Goal: Task Accomplishment & Management: Complete application form

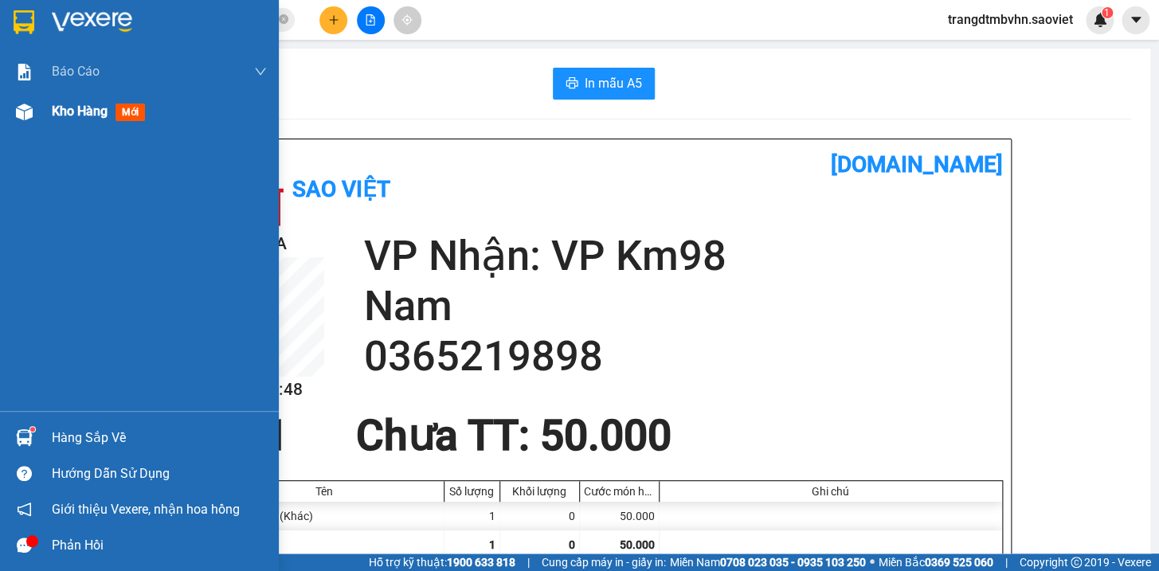
click at [72, 108] on span "Kho hàng" at bounding box center [80, 111] width 56 height 15
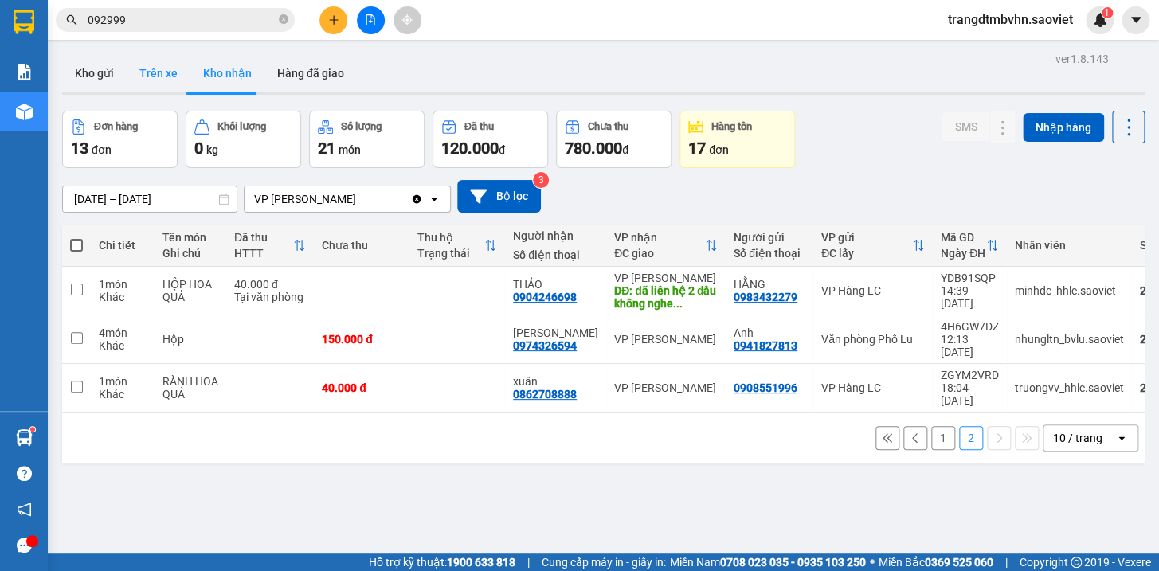
click at [165, 71] on button "Trên xe" at bounding box center [159, 73] width 64 height 38
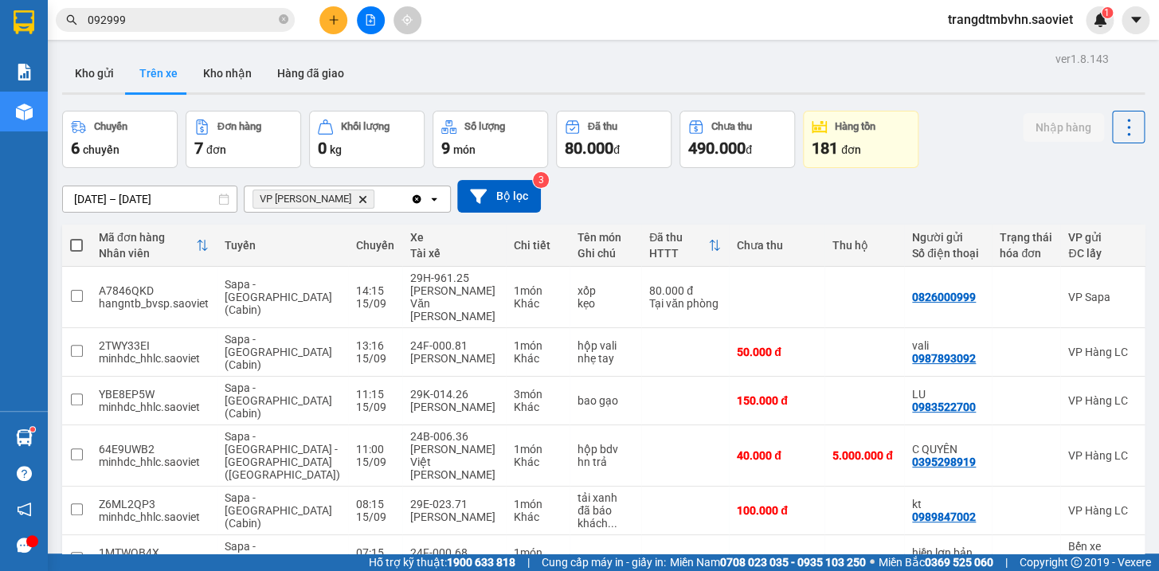
scroll to position [97, 0]
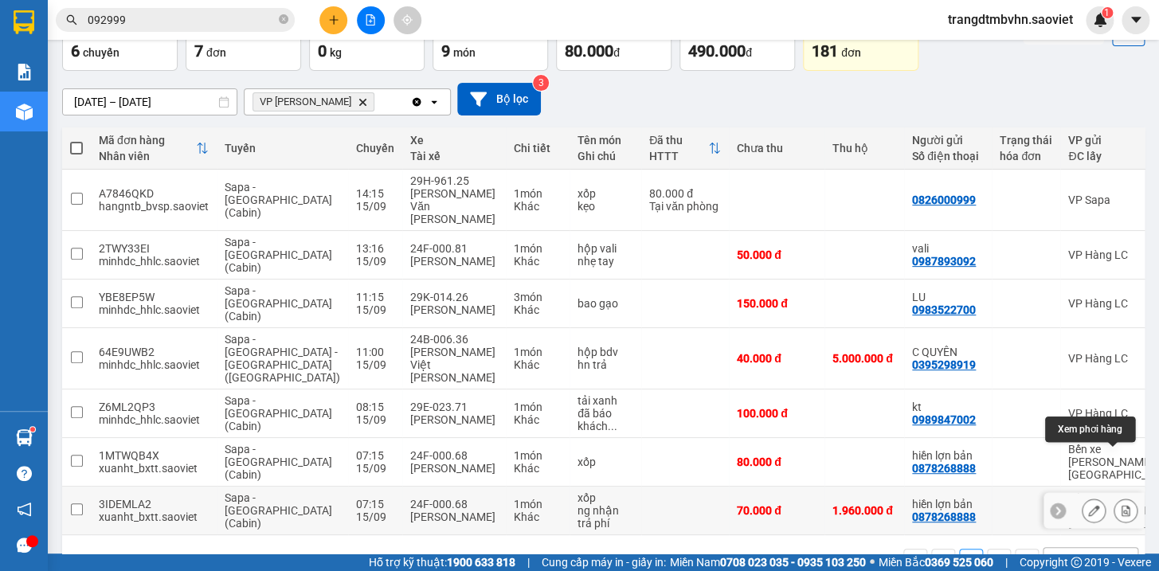
click at [1120, 505] on icon at bounding box center [1125, 510] width 11 height 11
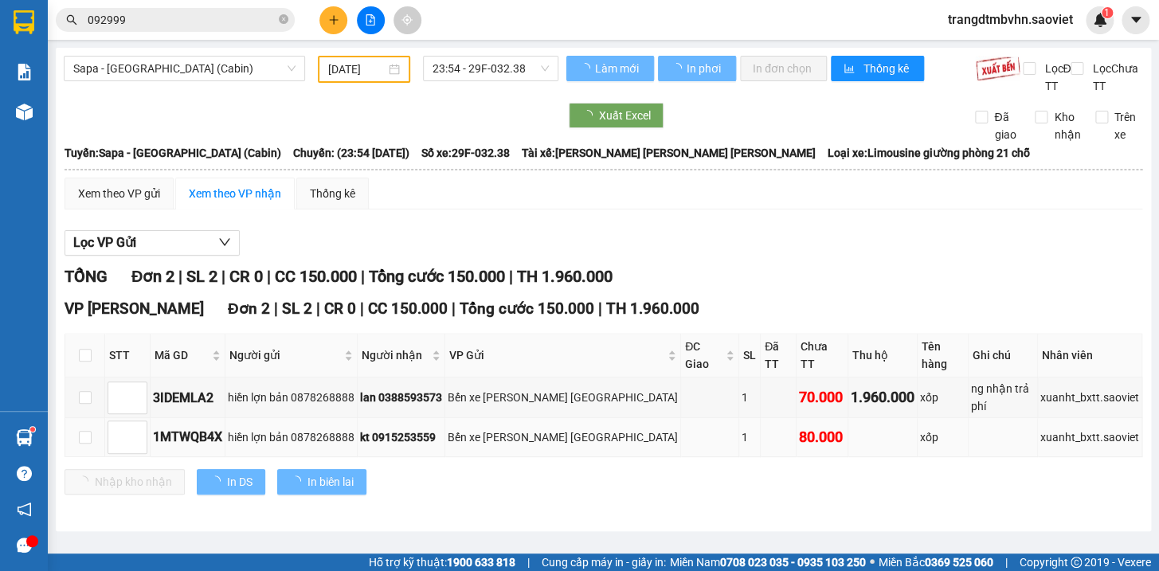
type input "[DATE]"
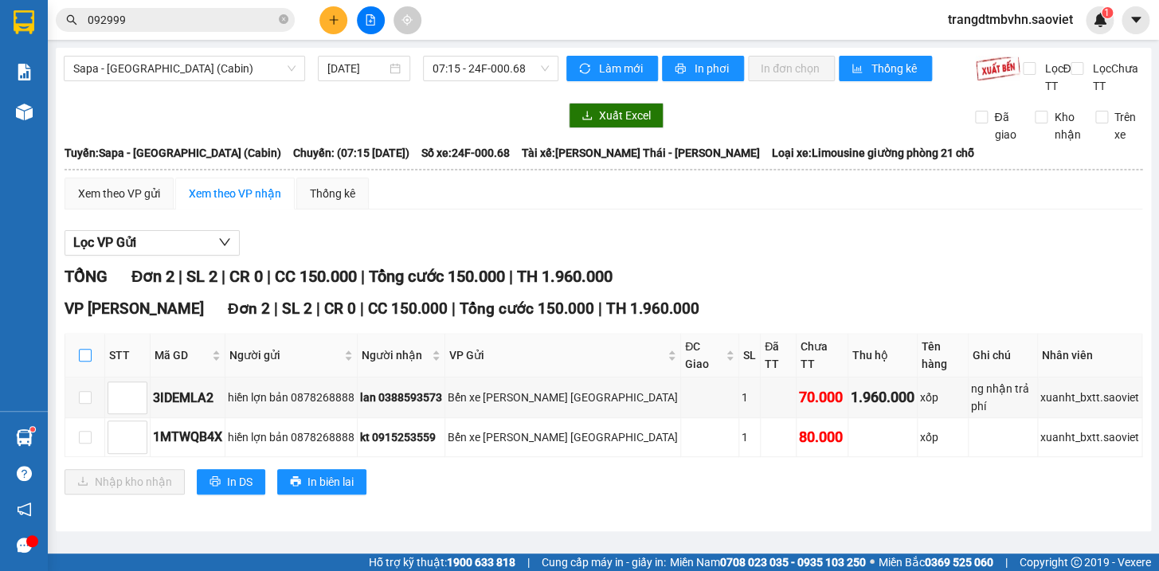
click at [81, 359] on input "checkbox" at bounding box center [85, 355] width 13 height 13
checkbox input "true"
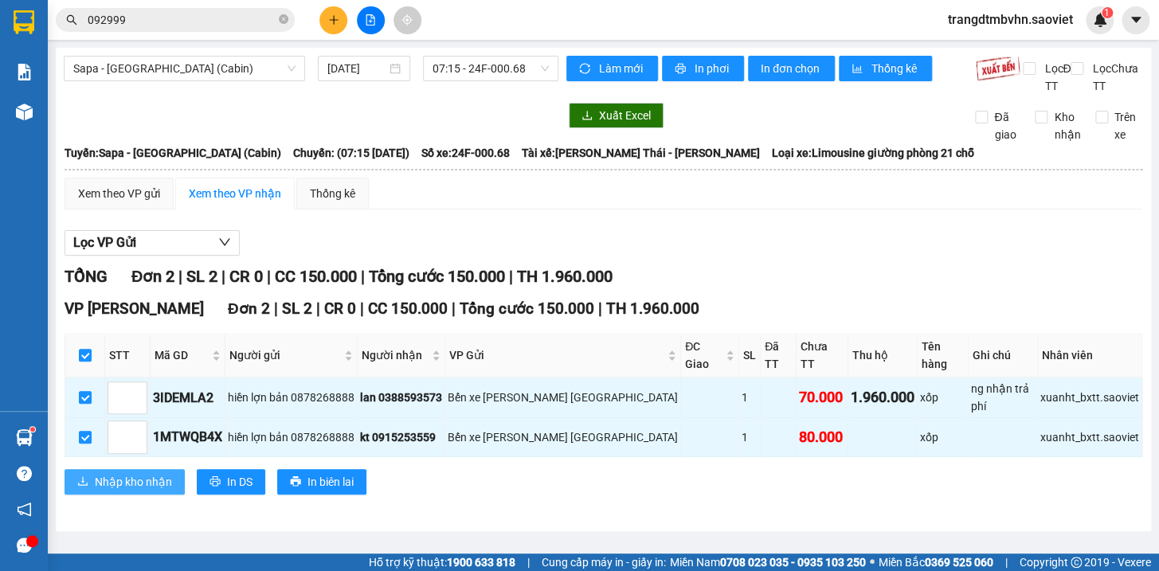
click at [119, 469] on button "Nhập kho nhận" at bounding box center [125, 481] width 120 height 25
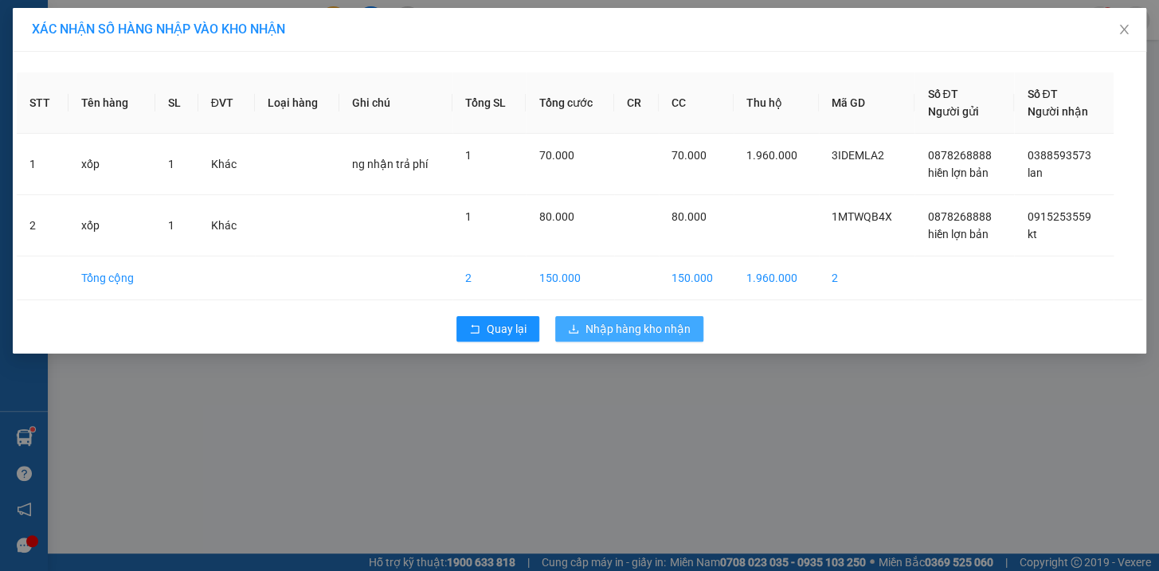
click at [684, 337] on button "Nhập hàng kho nhận" at bounding box center [629, 328] width 148 height 25
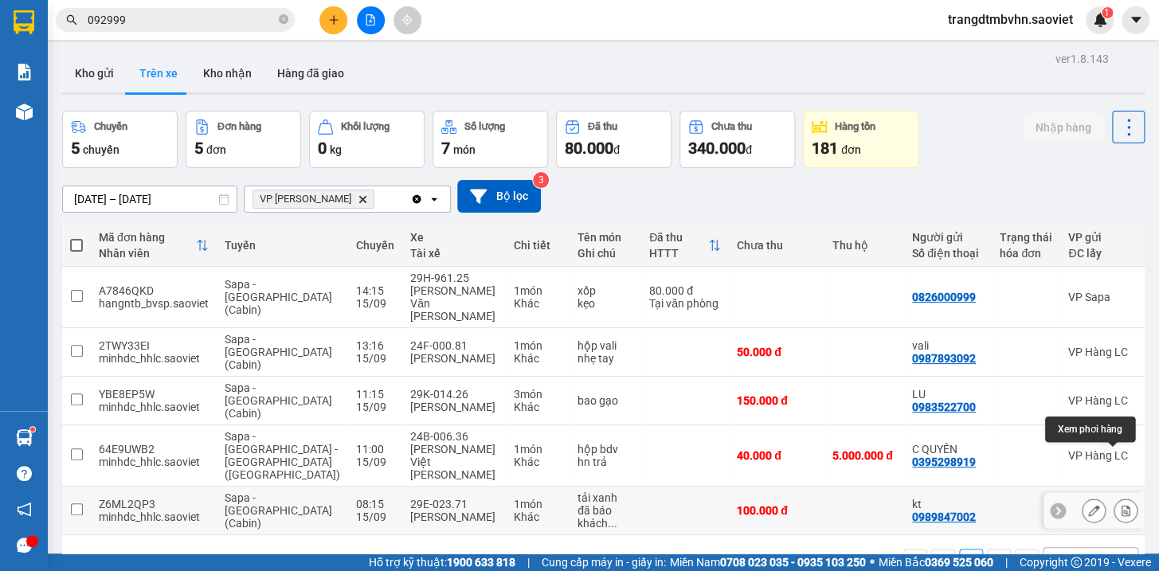
click at [1114, 497] on button at bounding box center [1125, 511] width 22 height 28
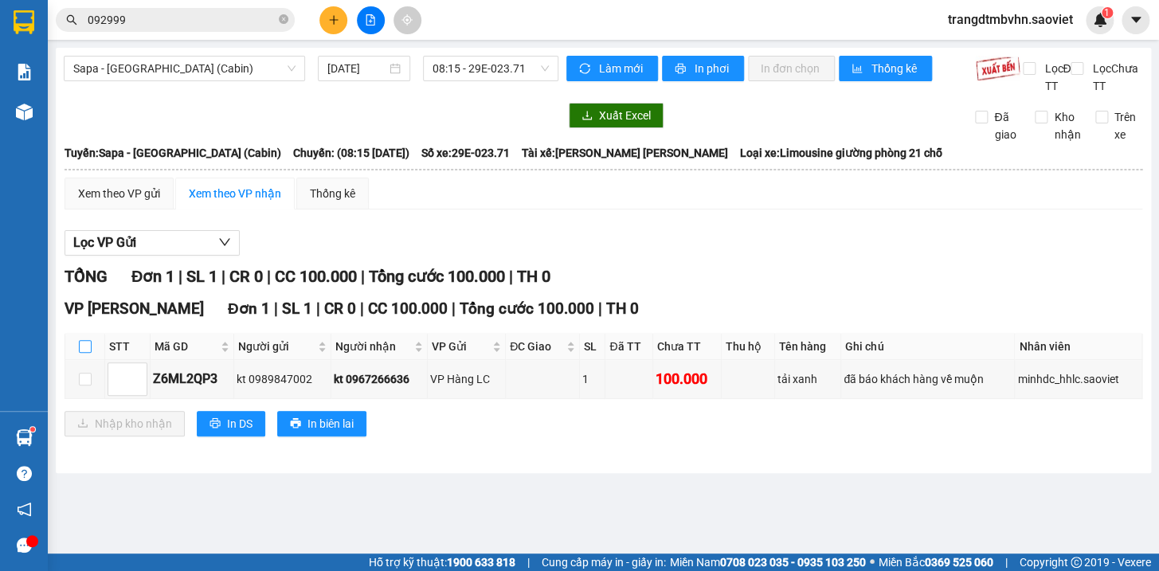
click at [82, 353] on input "checkbox" at bounding box center [85, 346] width 13 height 13
checkbox input "true"
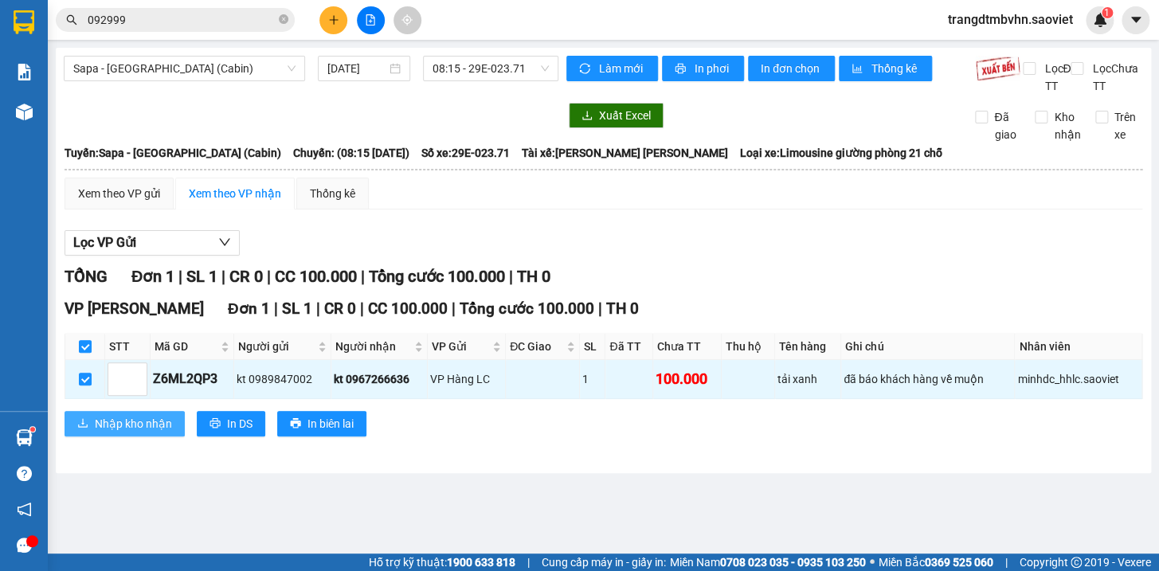
click at [139, 433] on span "Nhập kho nhận" at bounding box center [133, 424] width 77 height 18
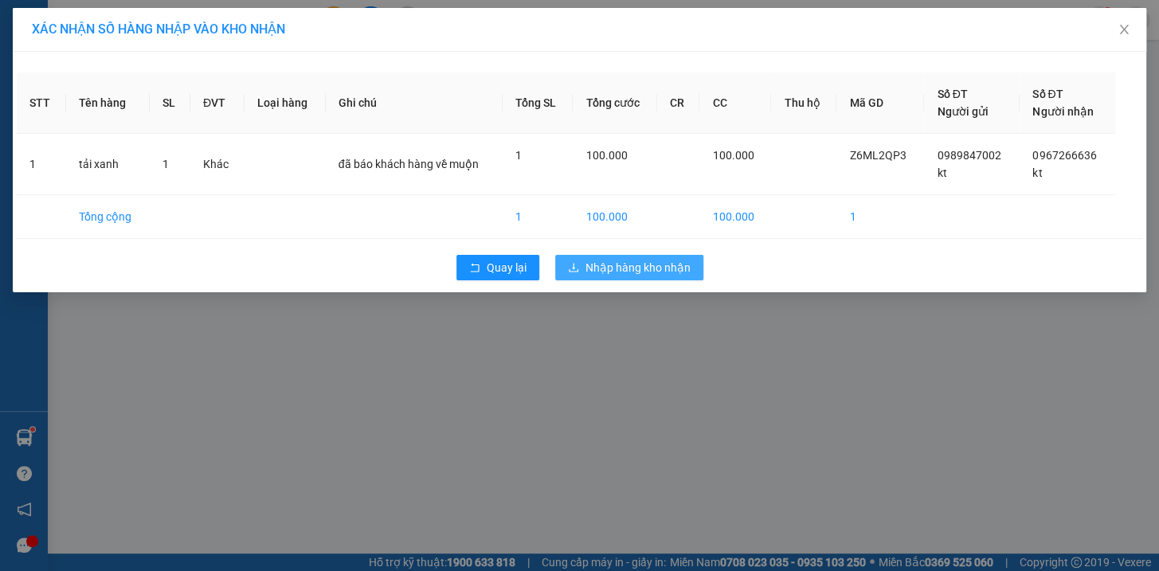
click at [656, 268] on span "Nhập hàng kho nhận" at bounding box center [638, 268] width 105 height 18
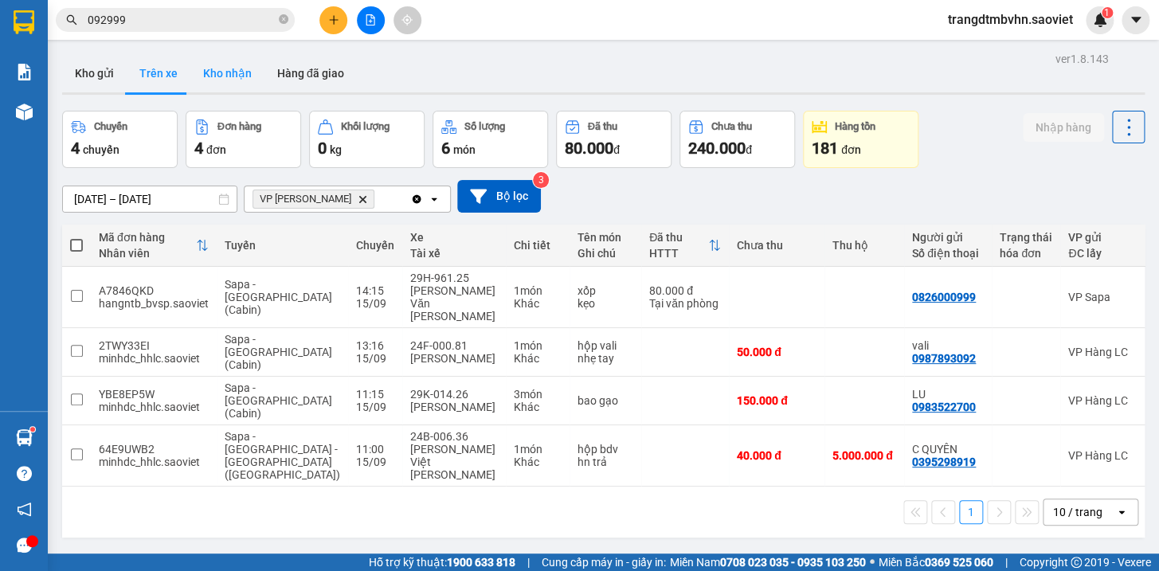
click at [215, 78] on button "Kho nhận" at bounding box center [227, 73] width 74 height 38
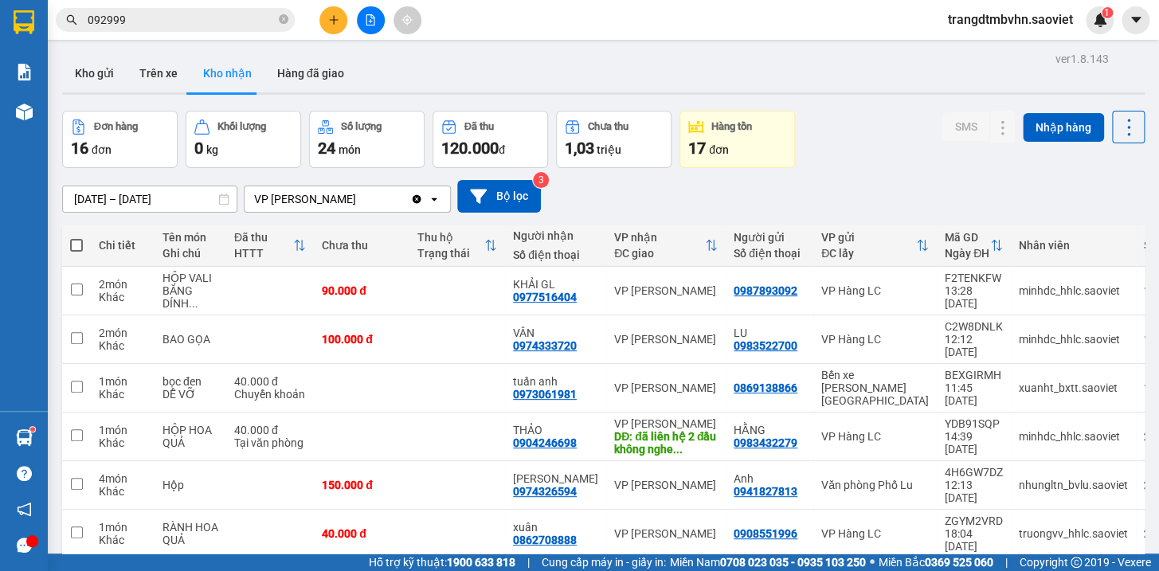
scroll to position [72, 0]
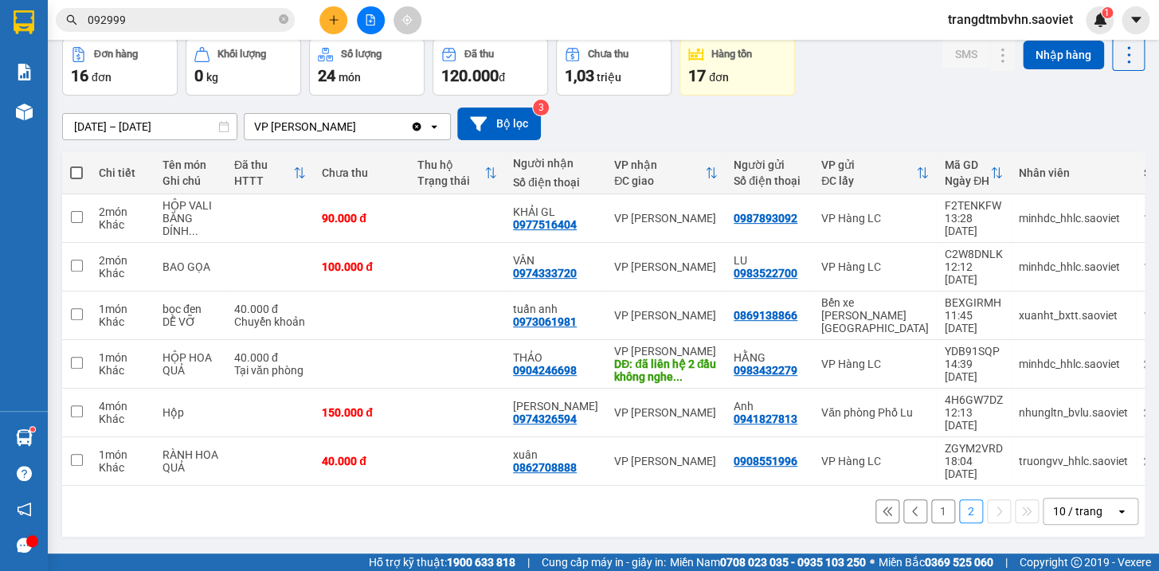
click at [931, 499] on button "1" at bounding box center [943, 511] width 24 height 24
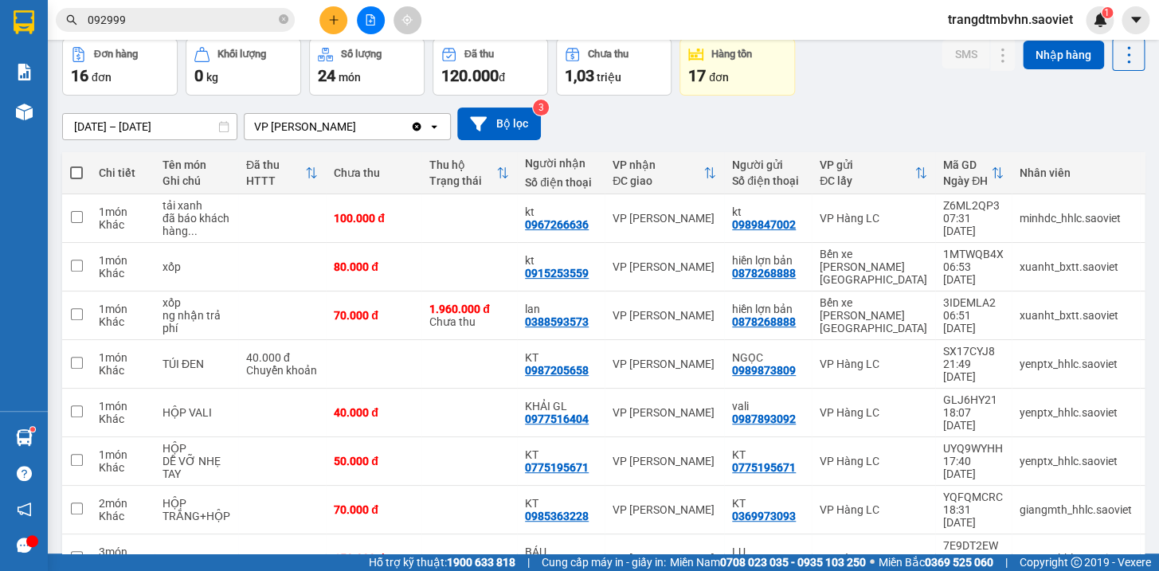
scroll to position [179, 0]
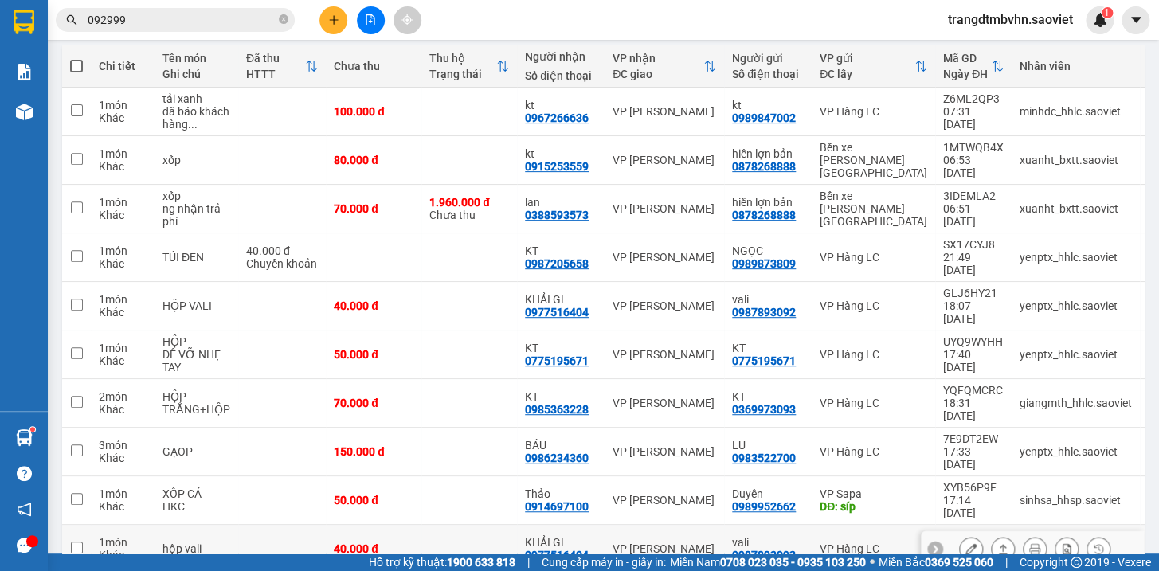
drag, startPoint x: 976, startPoint y: 481, endPoint x: 1028, endPoint y: 478, distance: 51.9
click at [1028, 531] on div at bounding box center [1032, 549] width 223 height 36
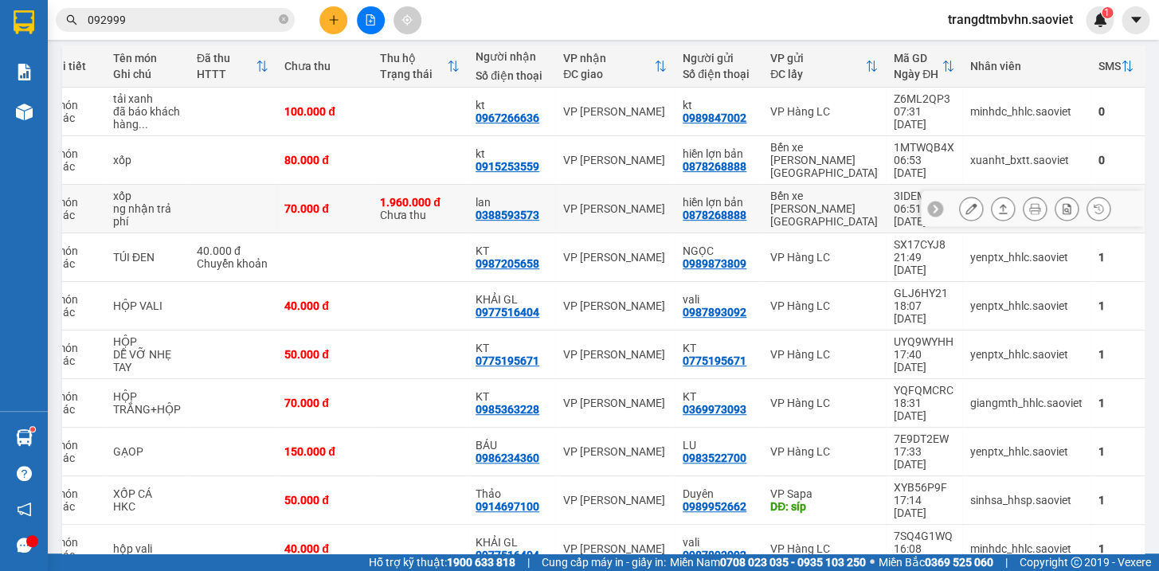
drag, startPoint x: 437, startPoint y: 197, endPoint x: 437, endPoint y: 183, distance: 13.6
click at [437, 196] on div "1.960.000 đ Chưa thu" at bounding box center [420, 208] width 80 height 25
checkbox input "true"
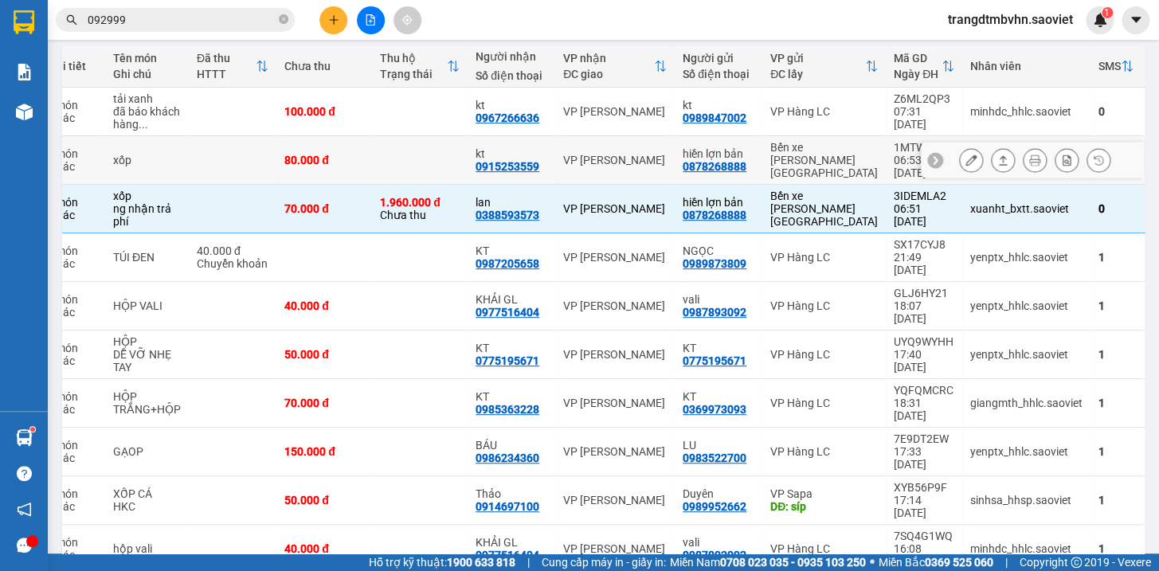
drag, startPoint x: 436, startPoint y: 163, endPoint x: 436, endPoint y: 142, distance: 20.7
click at [436, 159] on td at bounding box center [420, 160] width 96 height 49
checkbox input "true"
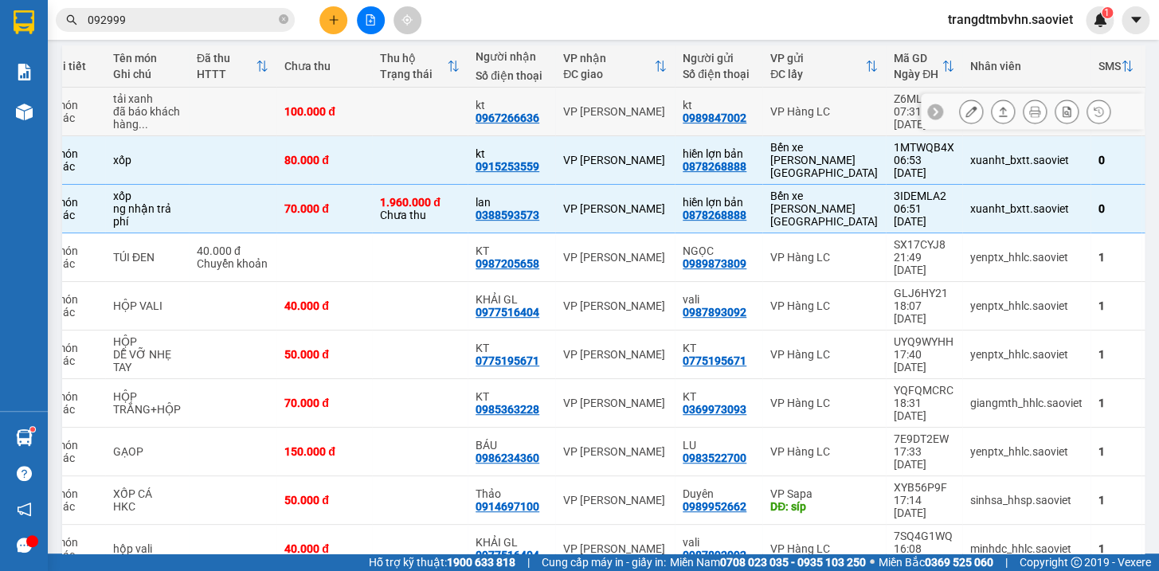
click at [433, 114] on td at bounding box center [420, 112] width 96 height 49
checkbox input "true"
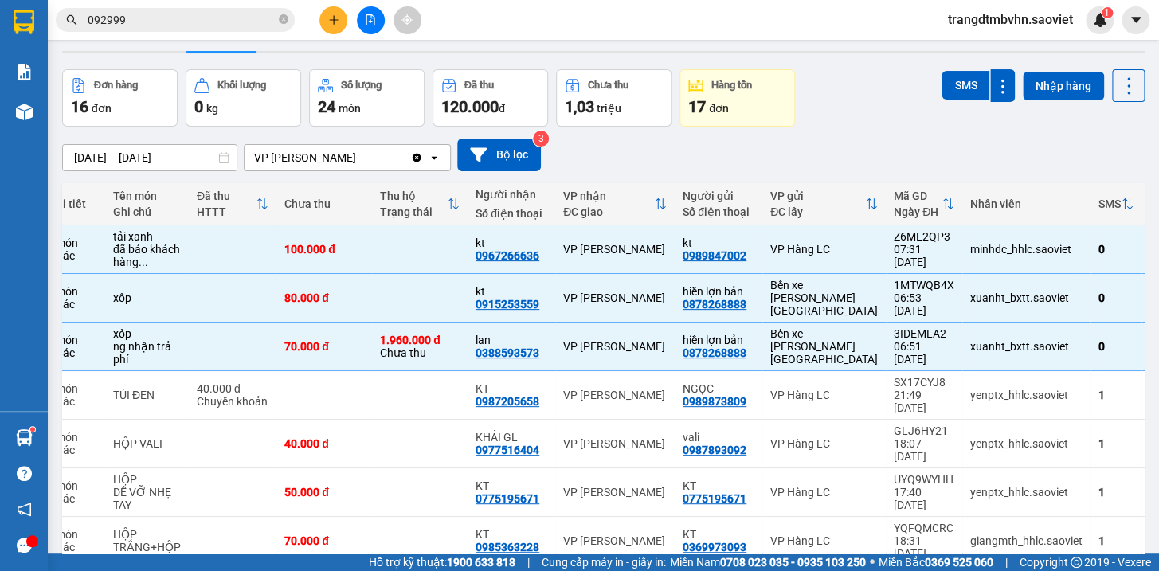
scroll to position [0, 0]
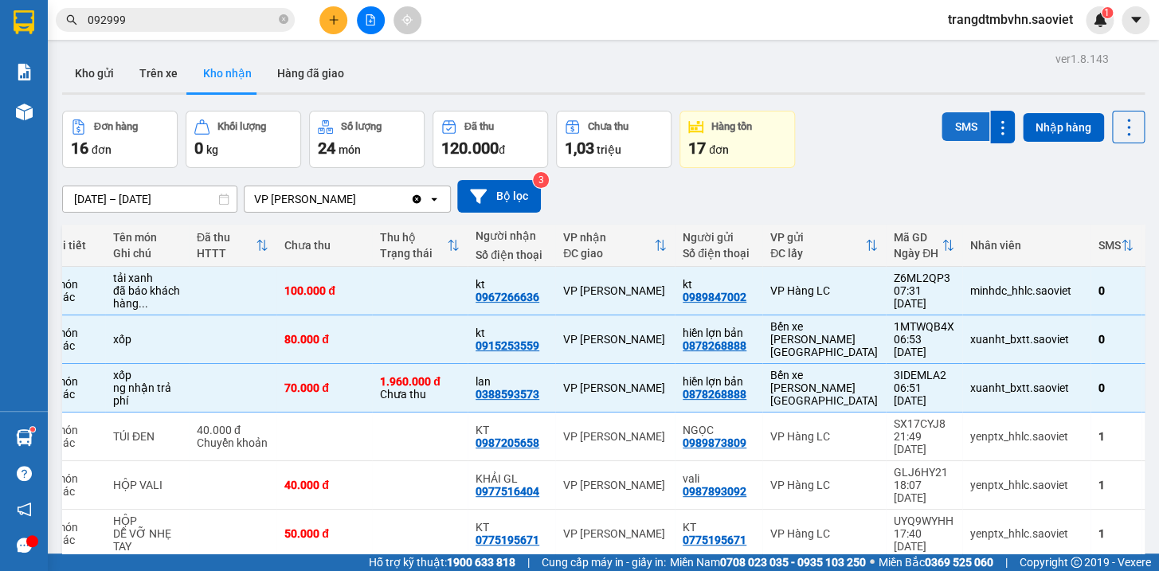
click at [946, 123] on button "SMS" at bounding box center [966, 126] width 48 height 29
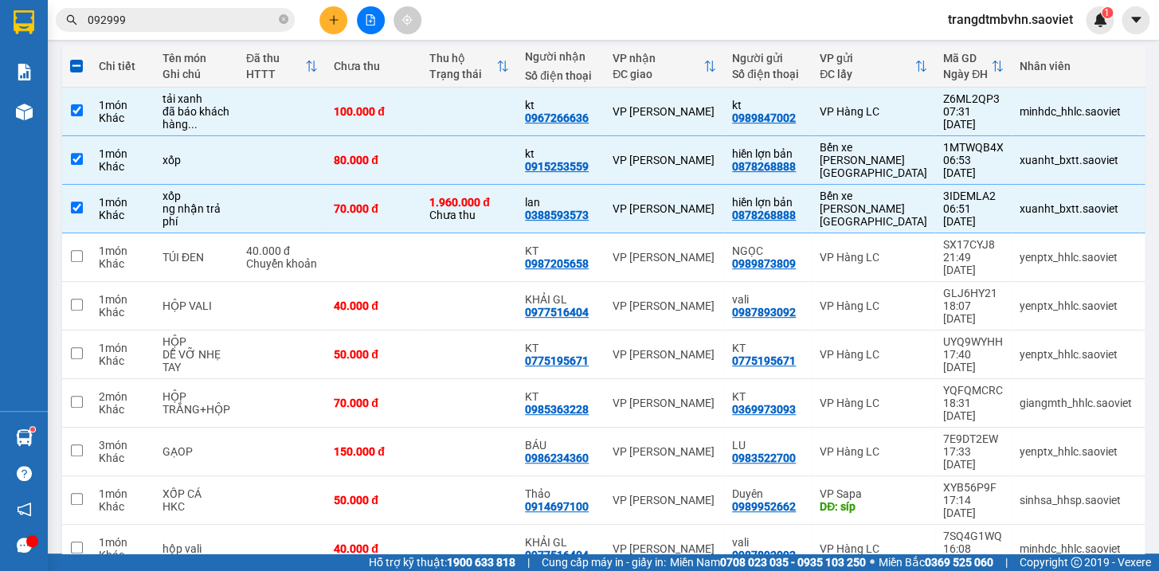
click at [74, 64] on span at bounding box center [76, 66] width 13 height 13
click at [76, 58] on input "checkbox" at bounding box center [76, 58] width 0 height 0
checkbox input "true"
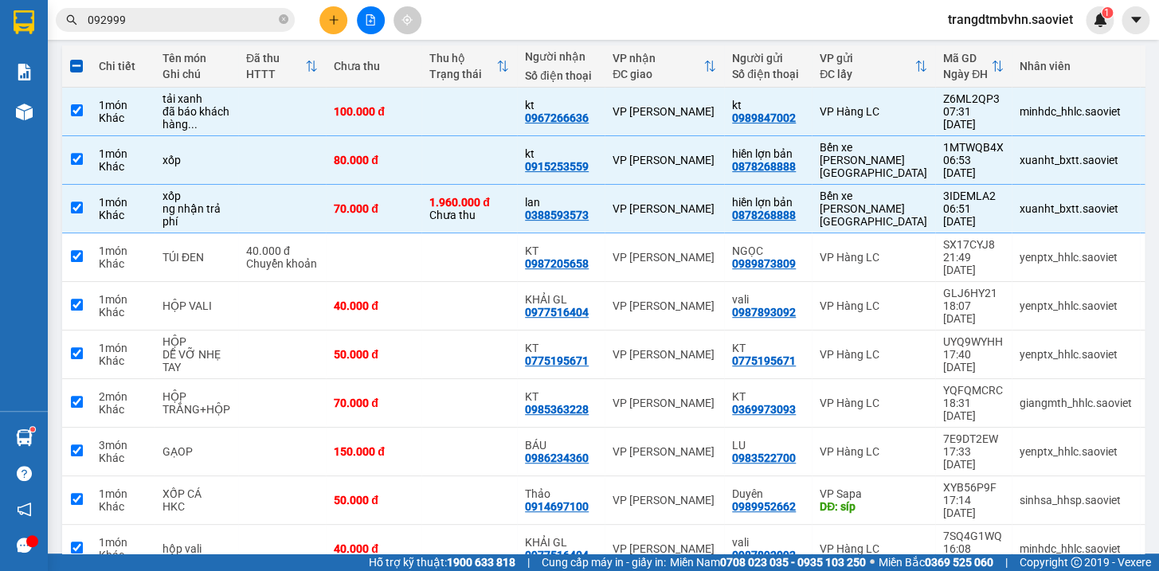
checkbox input "true"
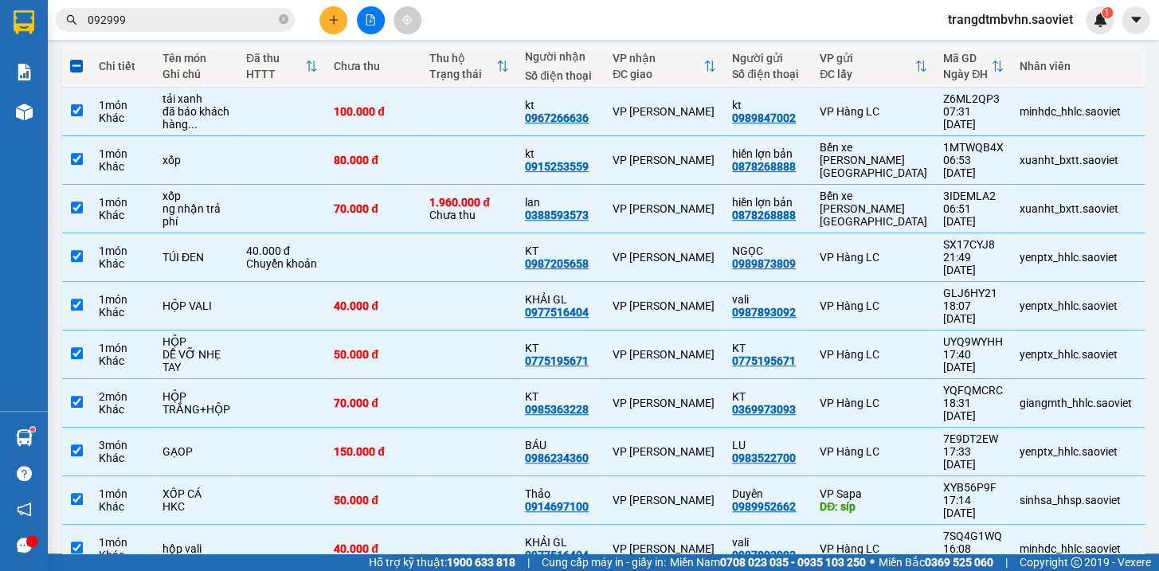
click at [74, 64] on span at bounding box center [76, 66] width 13 height 13
click at [76, 58] on input "checkbox" at bounding box center [76, 58] width 0 height 0
click at [74, 64] on span at bounding box center [76, 66] width 13 height 13
click at [76, 58] on input "checkbox" at bounding box center [76, 58] width 0 height 0
checkbox input "false"
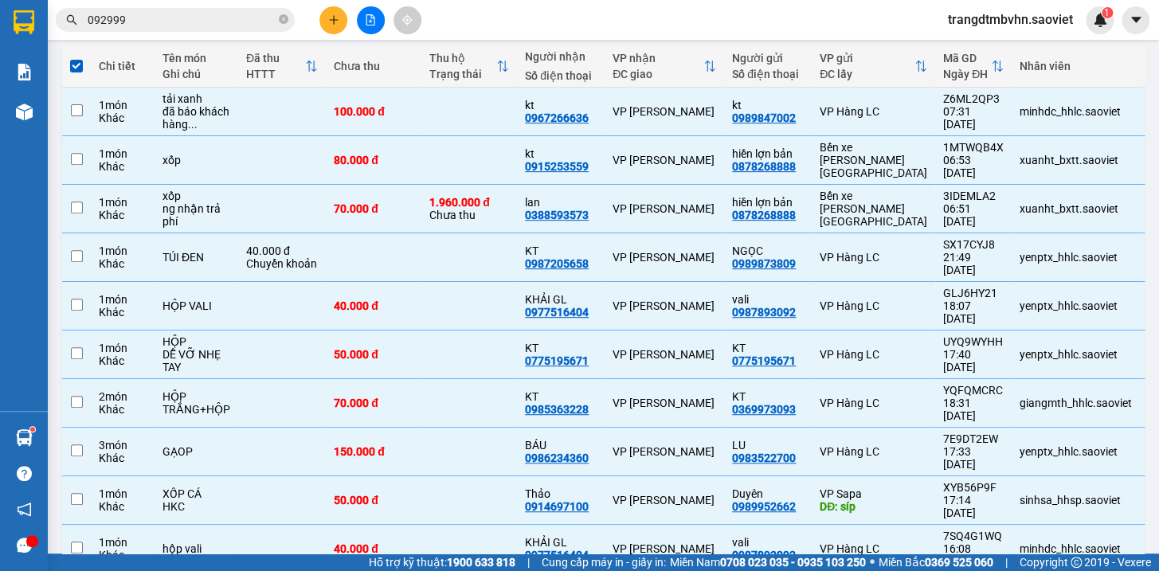
checkbox input "false"
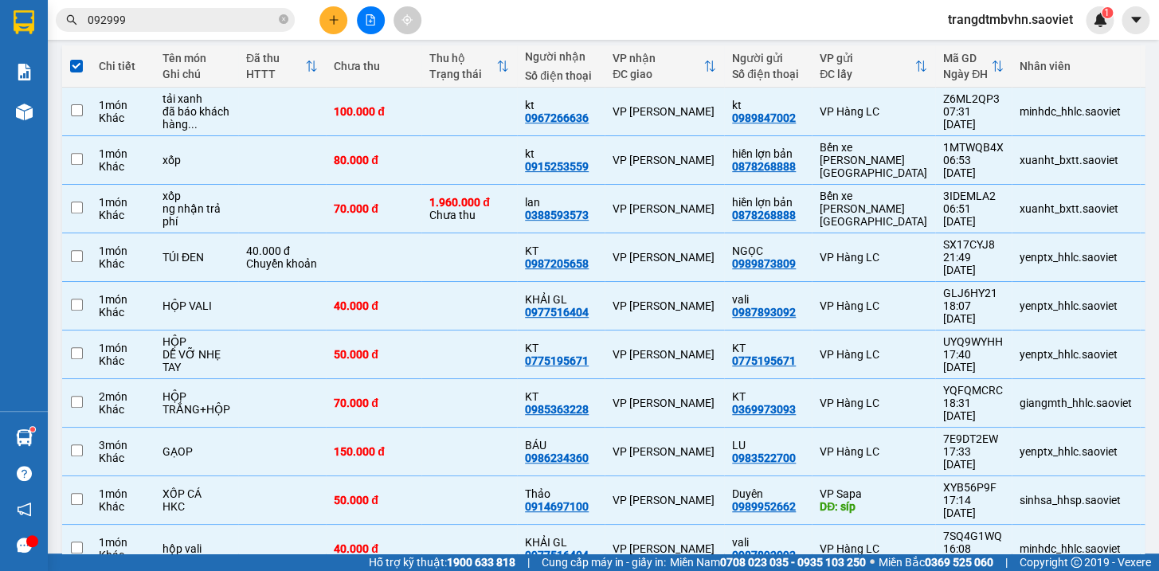
checkbox input "false"
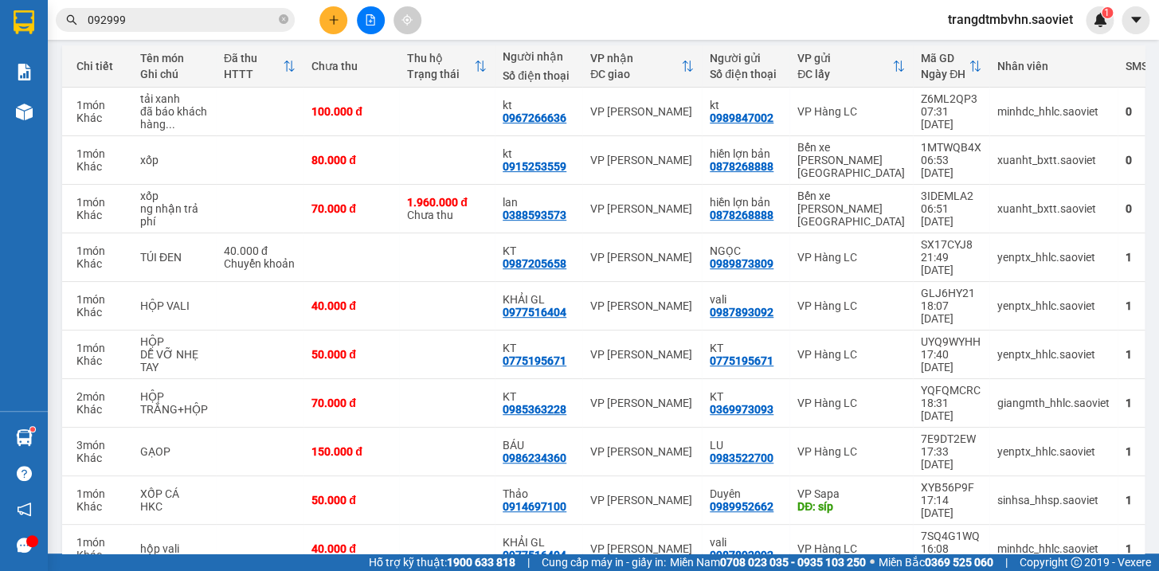
scroll to position [0, 41]
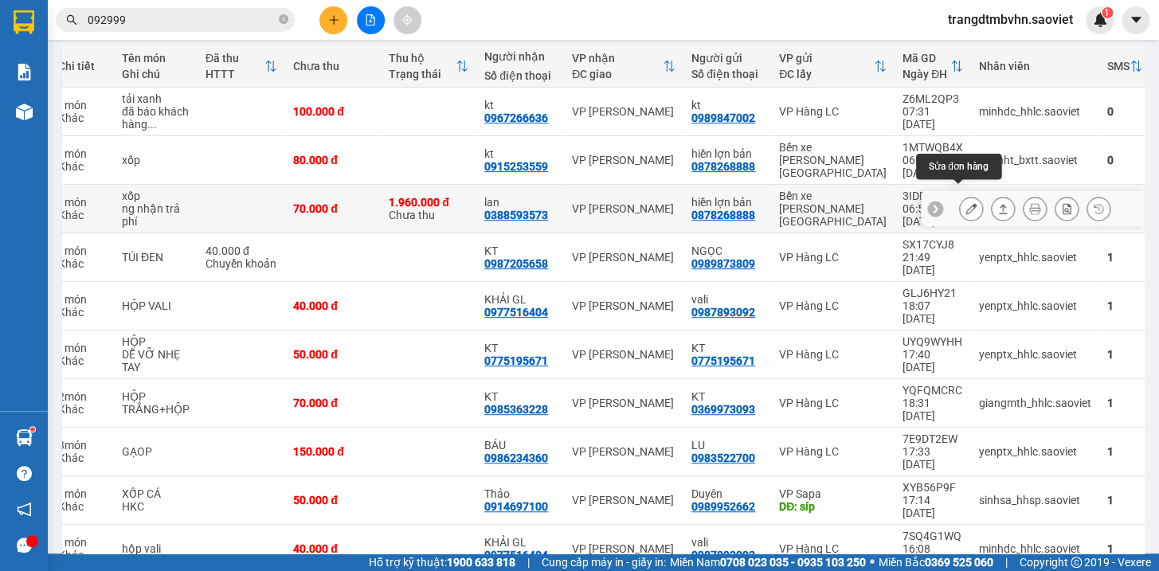
click at [966, 203] on icon at bounding box center [971, 208] width 11 height 11
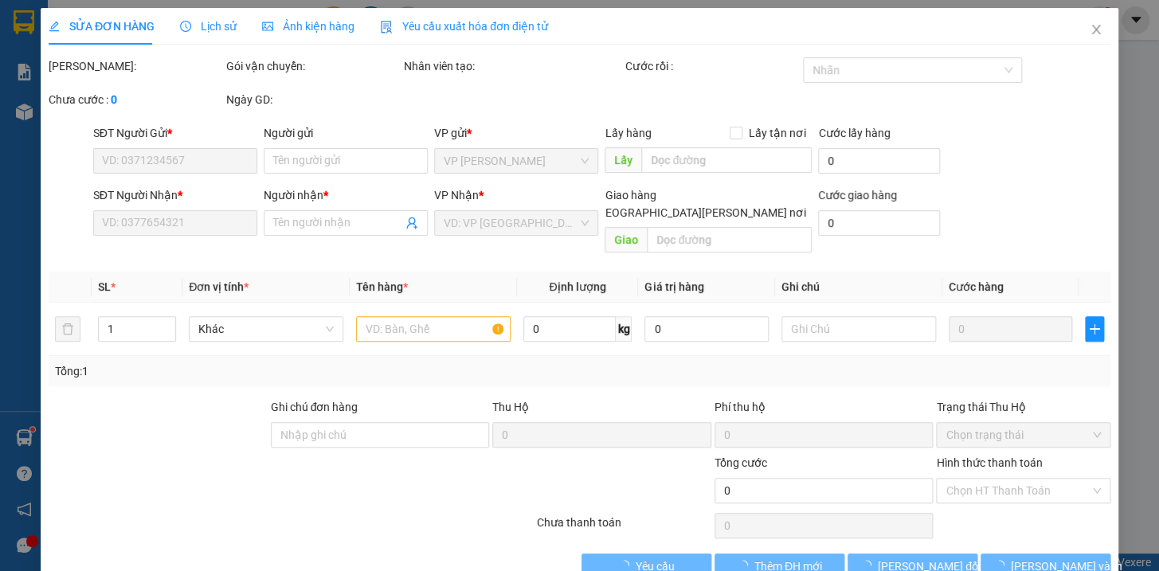
type input "0878268888"
type input "hiền lợn bản"
type input "0388593573"
type input "lan"
type input "1.960.000"
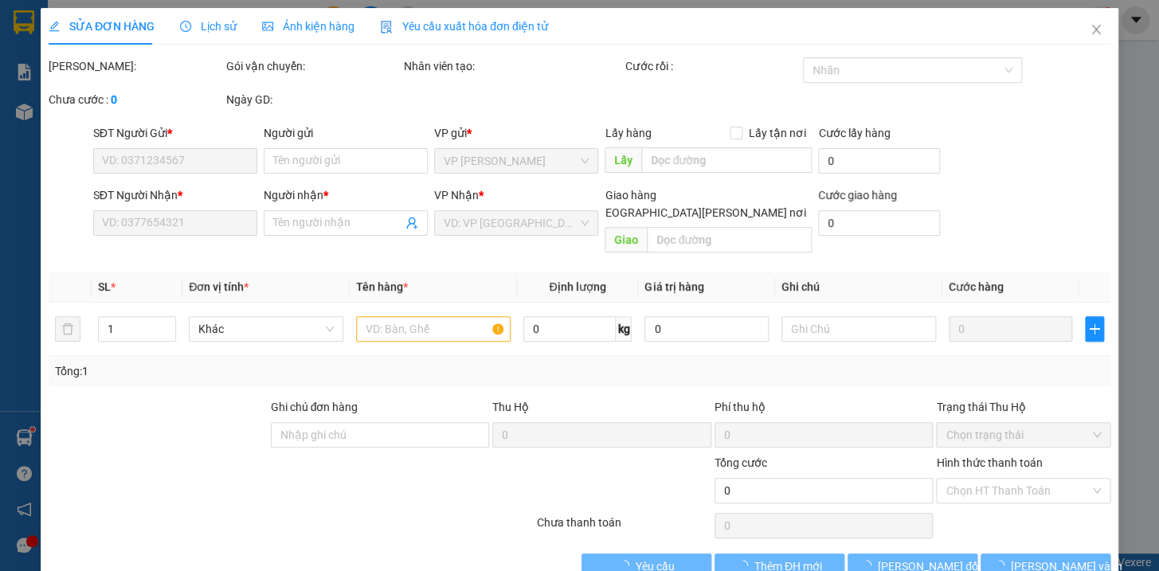
type input "30.000"
type input "70.000"
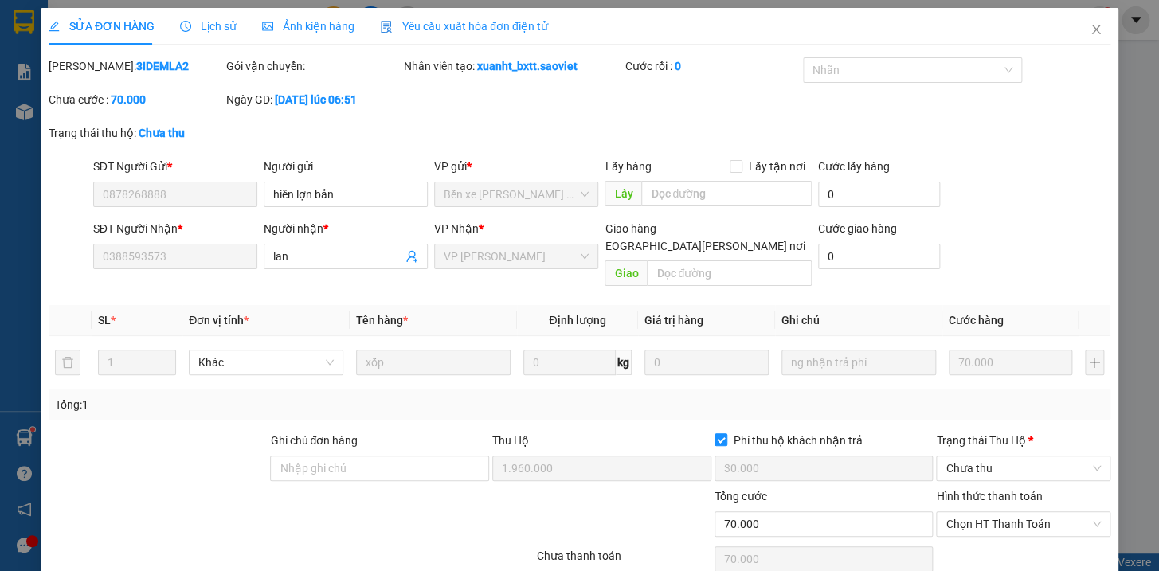
click at [202, 20] on span "Lịch sử" at bounding box center [208, 26] width 57 height 13
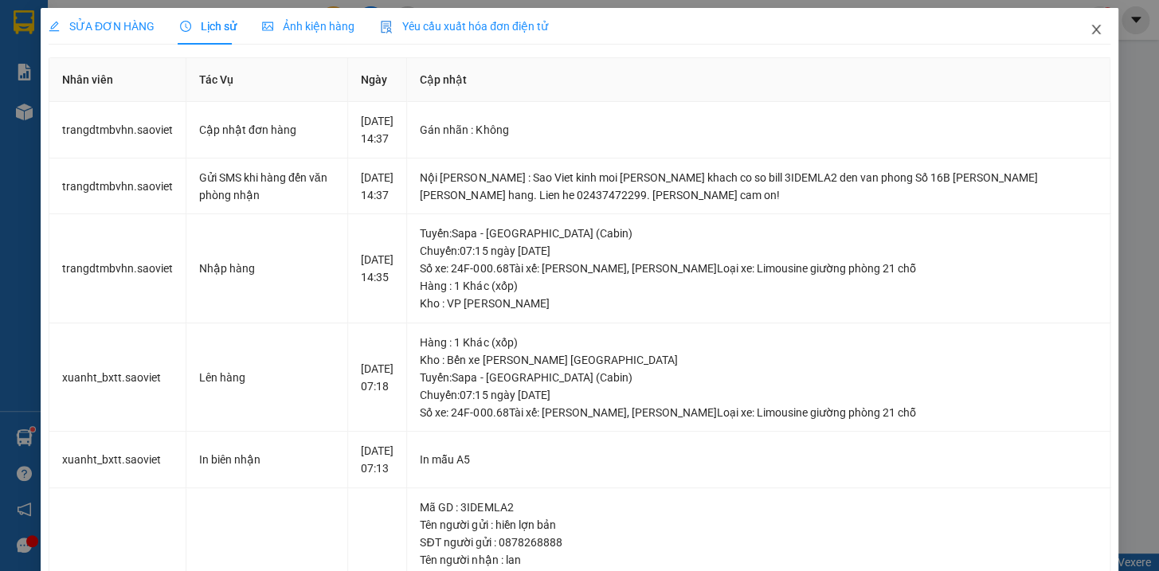
click at [1091, 29] on icon "close" at bounding box center [1095, 30] width 9 height 10
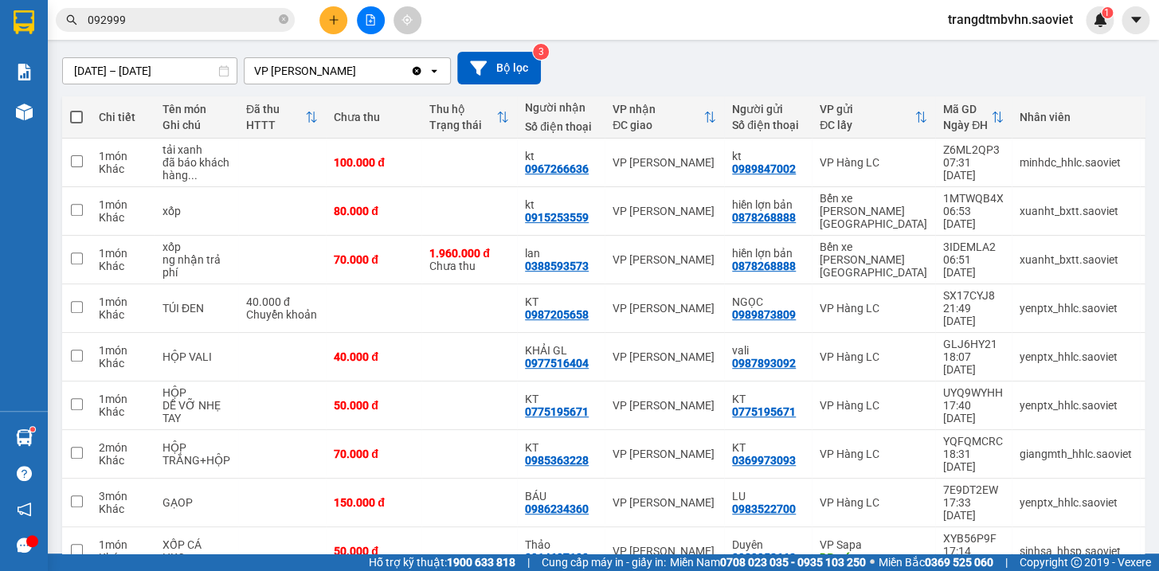
scroll to position [135, 0]
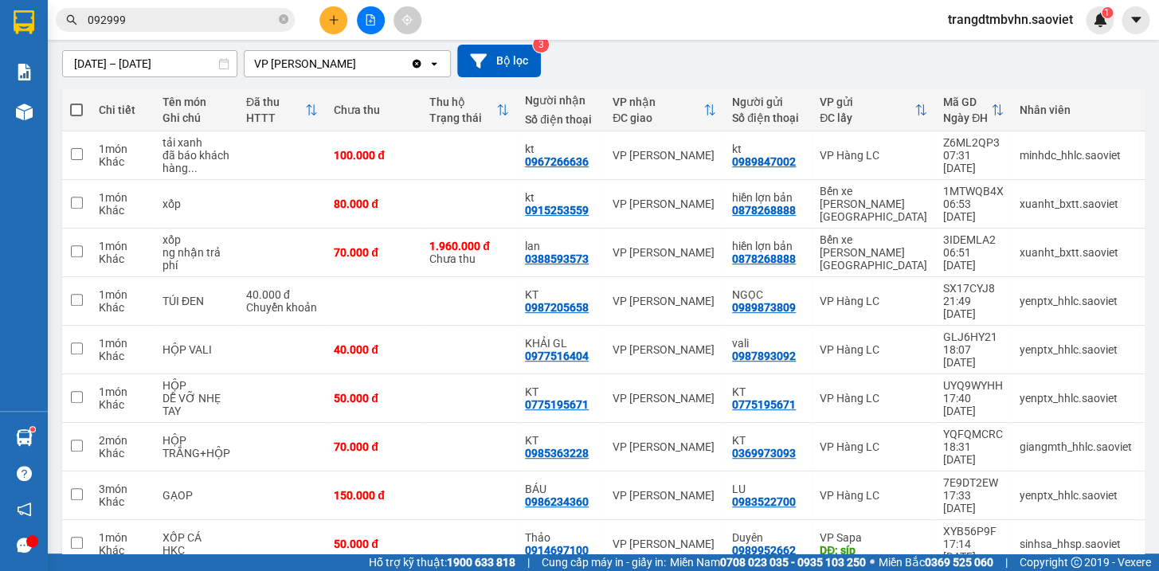
drag, startPoint x: 995, startPoint y: 525, endPoint x: 1038, endPoint y: 525, distance: 43.0
drag, startPoint x: 1027, startPoint y: 525, endPoint x: 1083, endPoint y: 529, distance: 56.7
click at [1083, 529] on div "[PERSON_NAME] Tên món Ghi chú Đã thu HTTT Chưa thu Thu [PERSON_NAME] thái Người…" at bounding box center [603, 353] width 1083 height 528
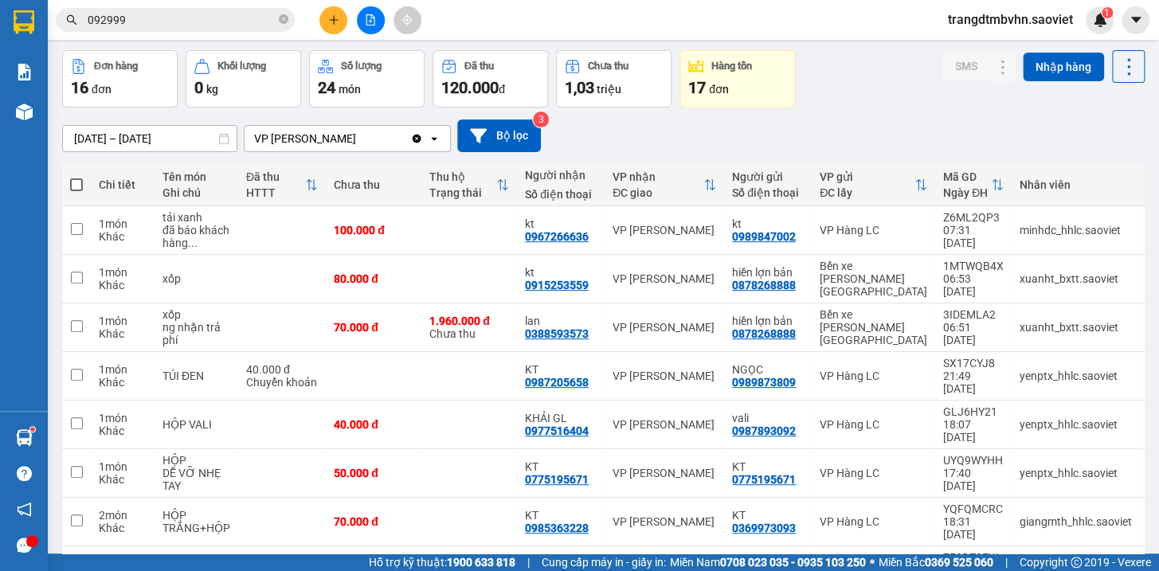
scroll to position [0, 0]
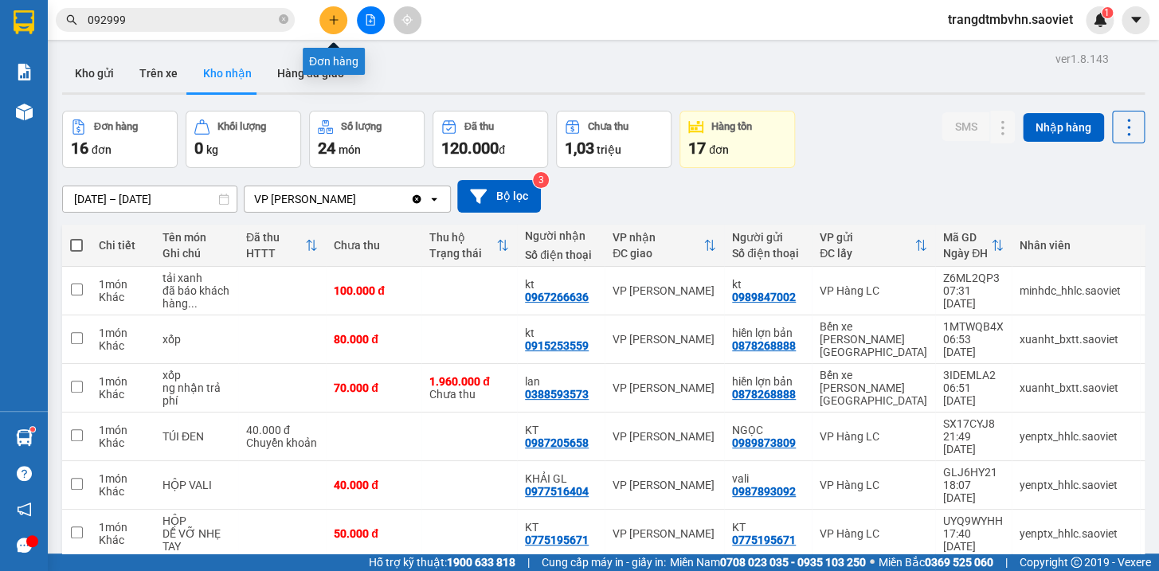
click at [334, 17] on icon "plus" at bounding box center [333, 19] width 1 height 9
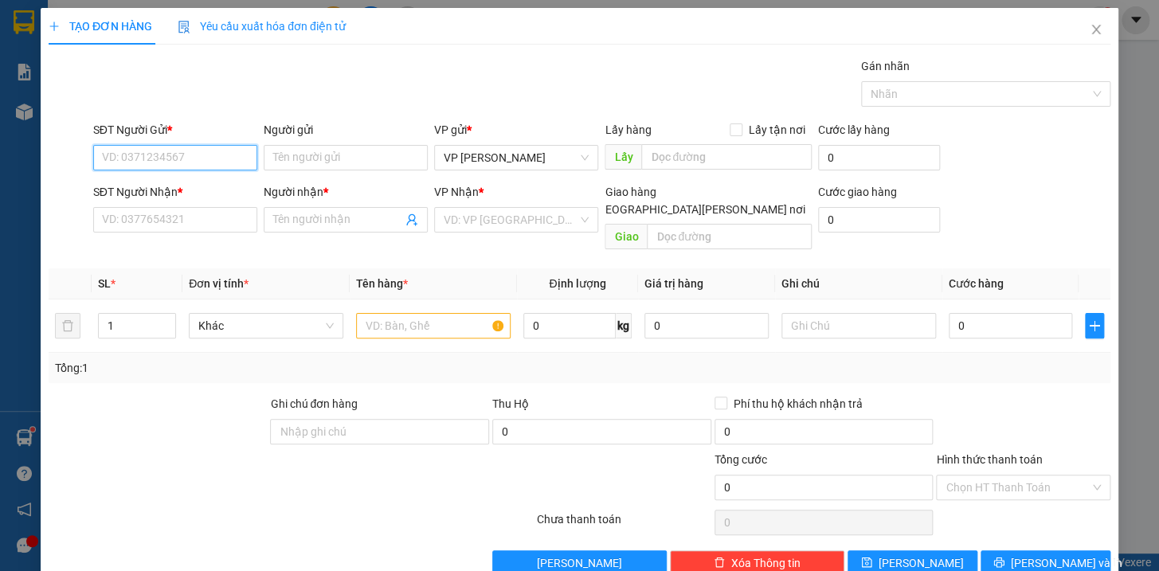
click at [220, 155] on input "SĐT Người Gửi *" at bounding box center [175, 157] width 164 height 25
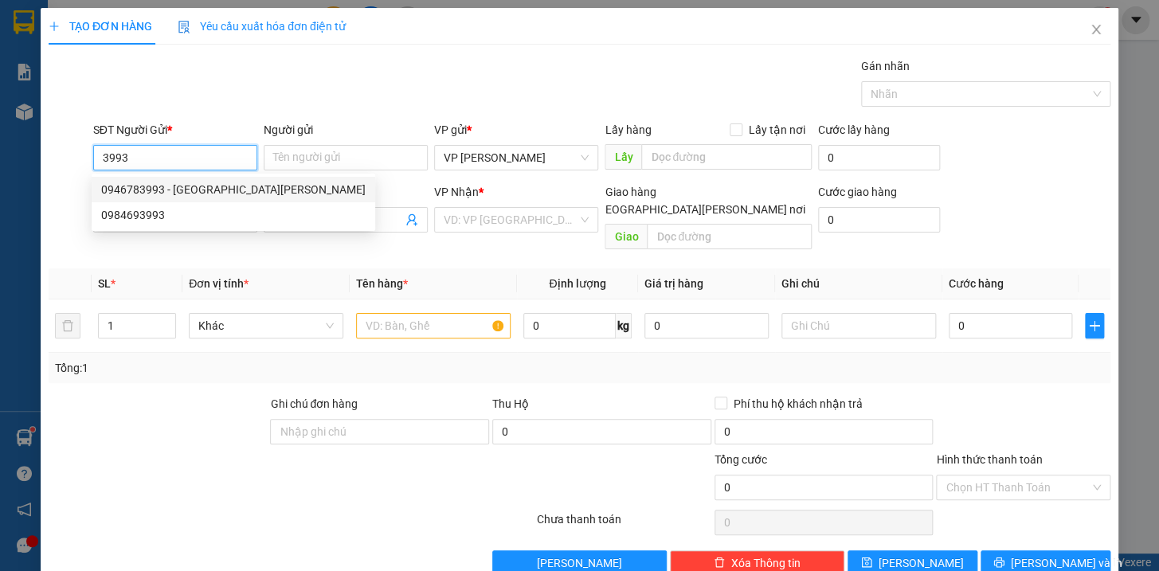
click at [173, 190] on div "0946783993 - [GEOGRAPHIC_DATA][PERSON_NAME]" at bounding box center [233, 190] width 264 height 18
type input "0946783993"
type input "Viêt anh"
type input "0886243456"
type input "linh"
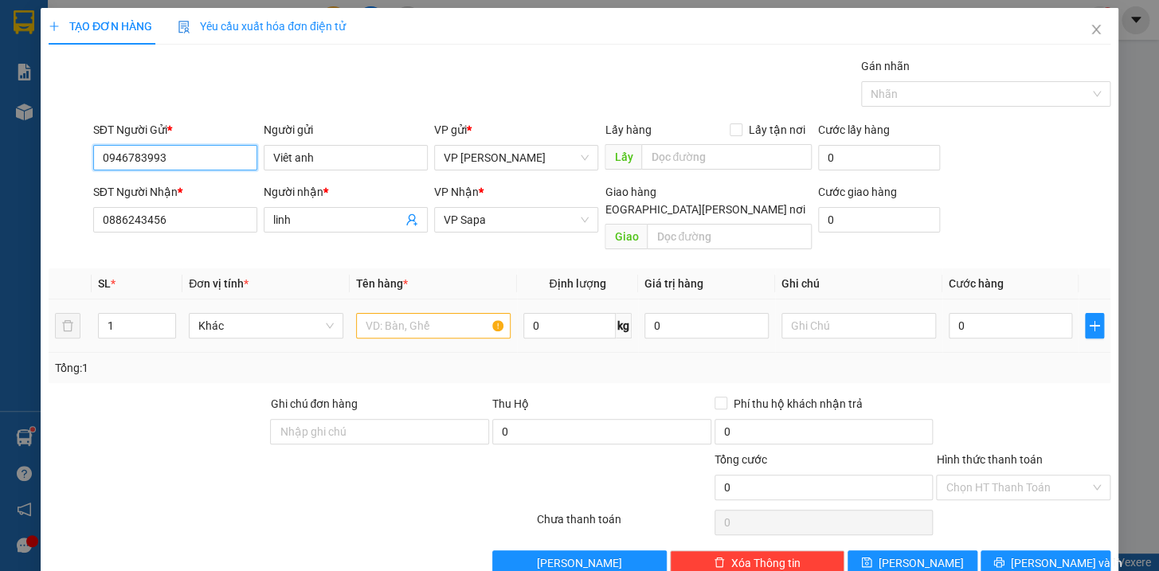
type input "0946783993"
click at [382, 313] on input "text" at bounding box center [433, 325] width 155 height 25
type input "bọc đen qa kkt"
click at [1018, 315] on input "0" at bounding box center [1011, 325] width 124 height 25
type input "6"
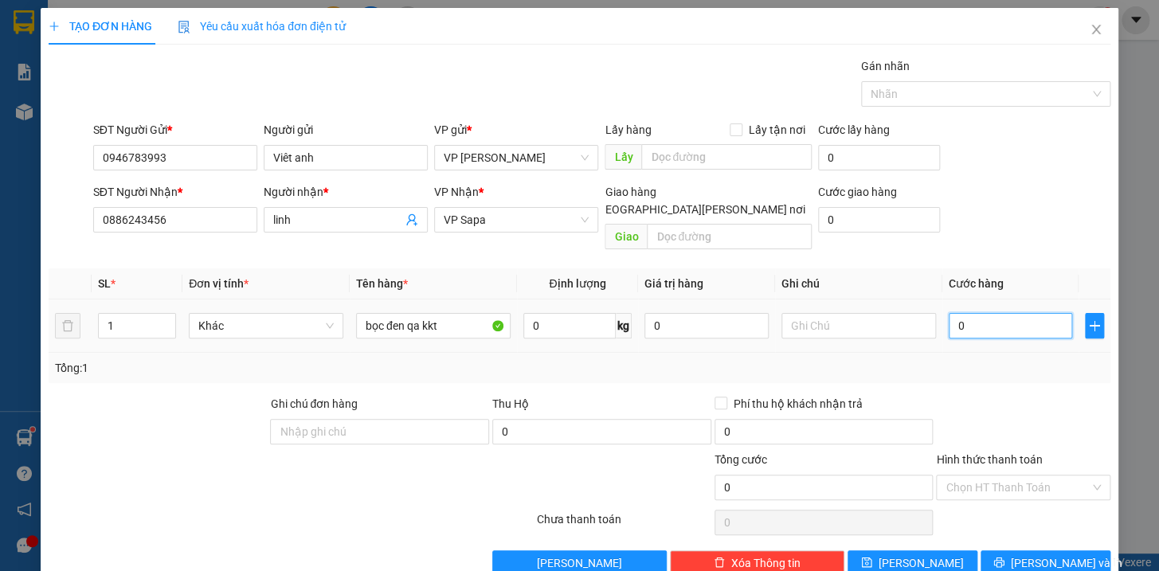
type input "6"
type input "60"
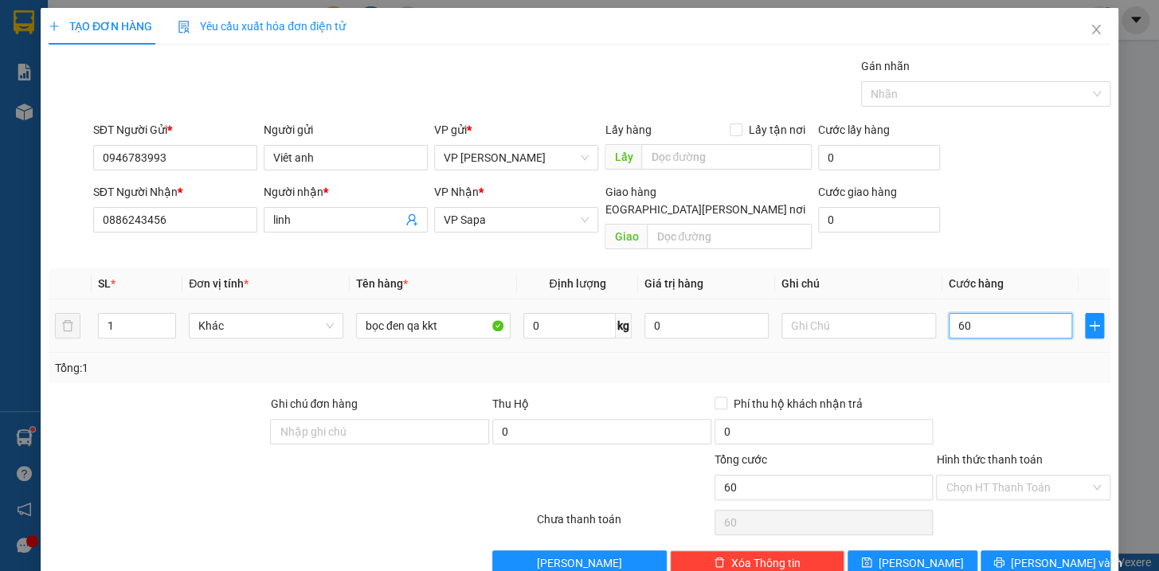
type input "600"
type input "6.000"
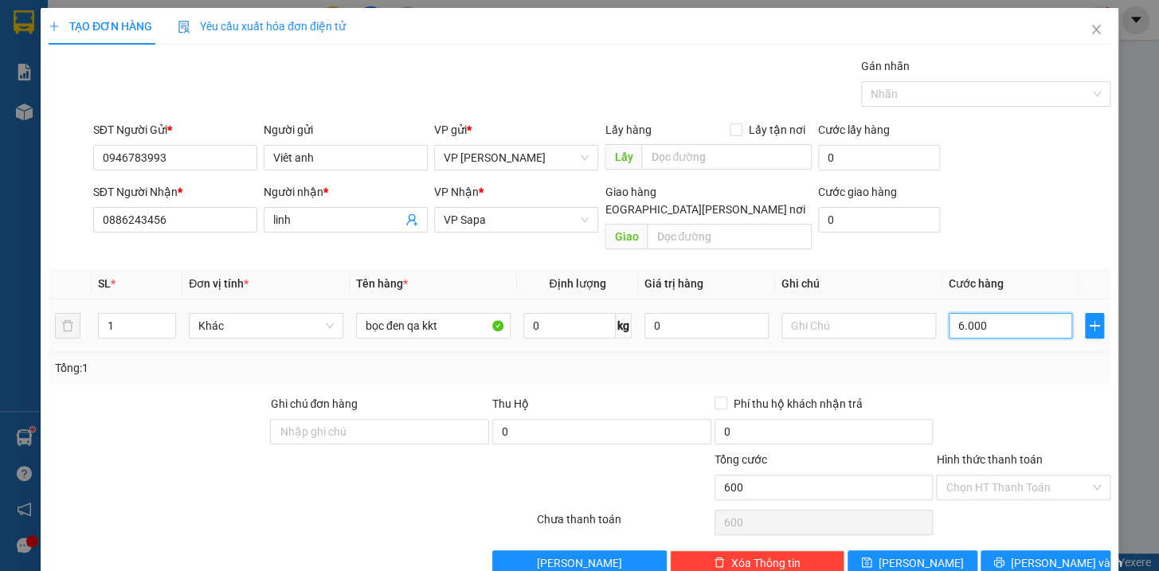
type input "6.000"
type input "60.000"
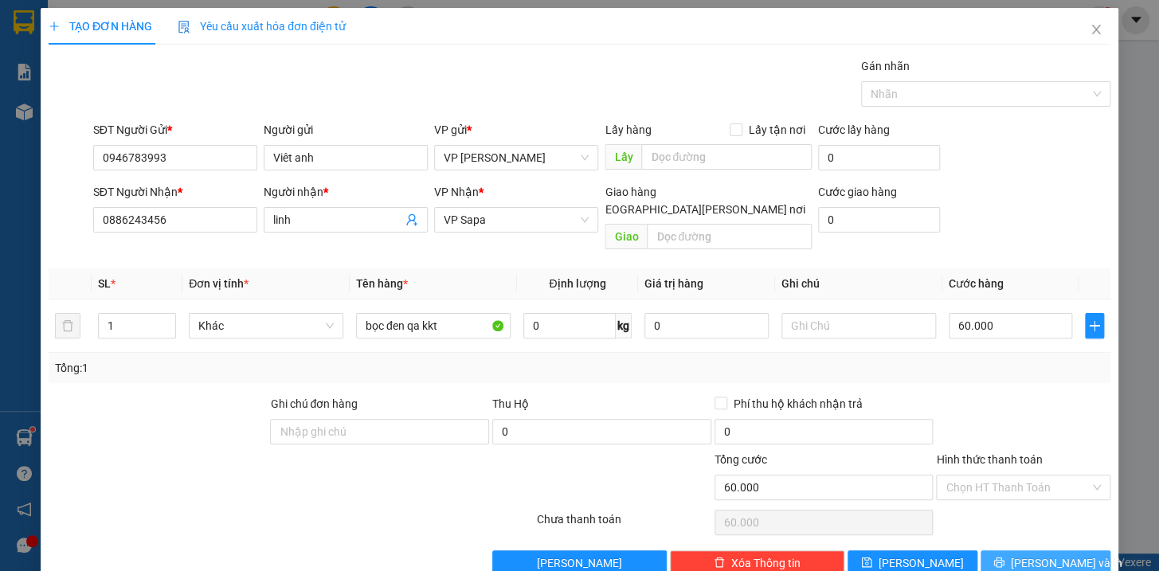
click at [1037, 554] on span "[PERSON_NAME] và In" at bounding box center [1067, 563] width 112 height 18
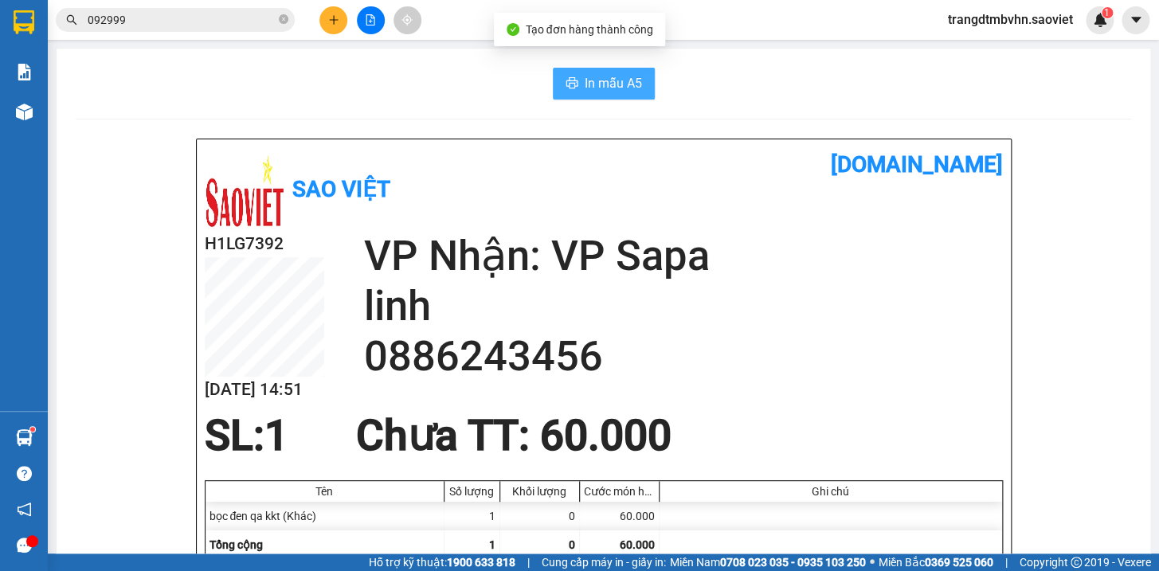
click at [588, 84] on span "In mẫu A5" at bounding box center [613, 83] width 57 height 20
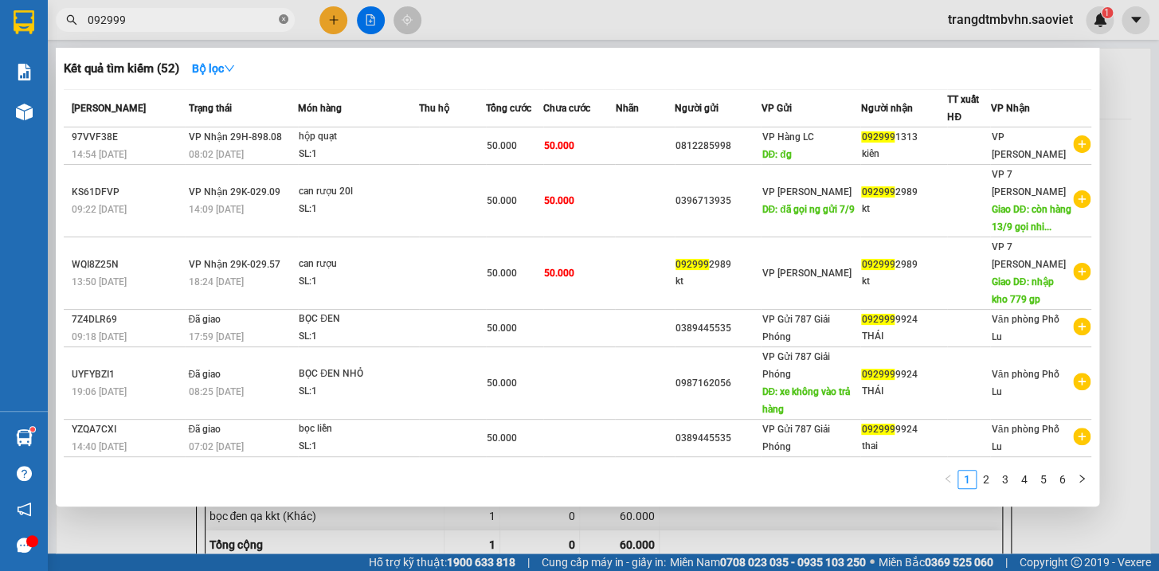
click at [280, 18] on icon "close-circle" at bounding box center [284, 19] width 10 height 10
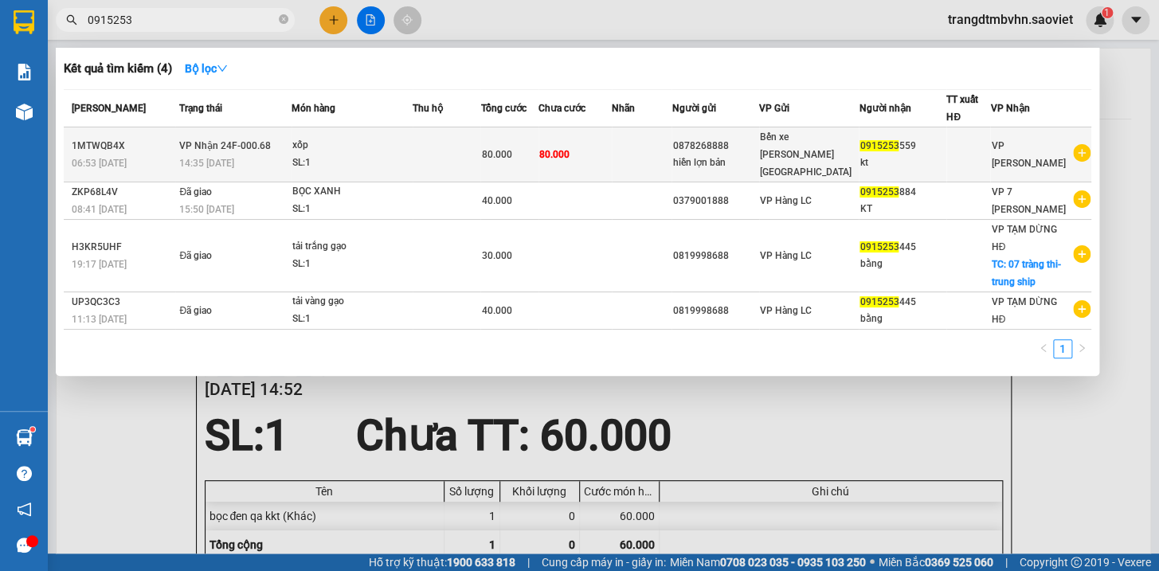
type input "0915253"
click at [910, 141] on div "0915253 559" at bounding box center [903, 146] width 86 height 17
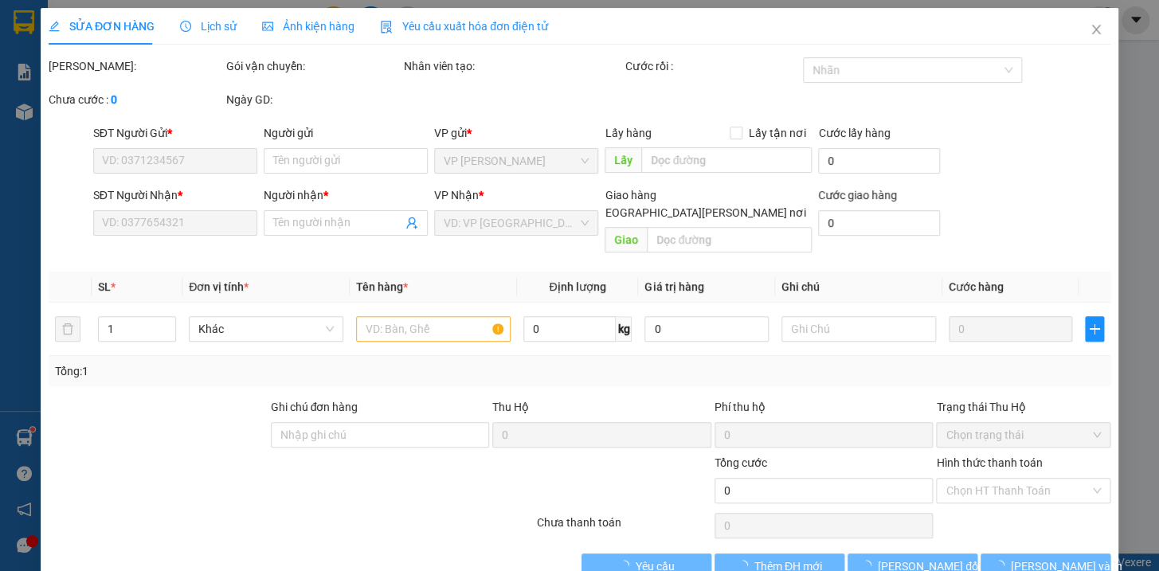
type input "0878268888"
type input "hiền lợn bản"
type input "0915253559"
type input "kt"
type input "80.000"
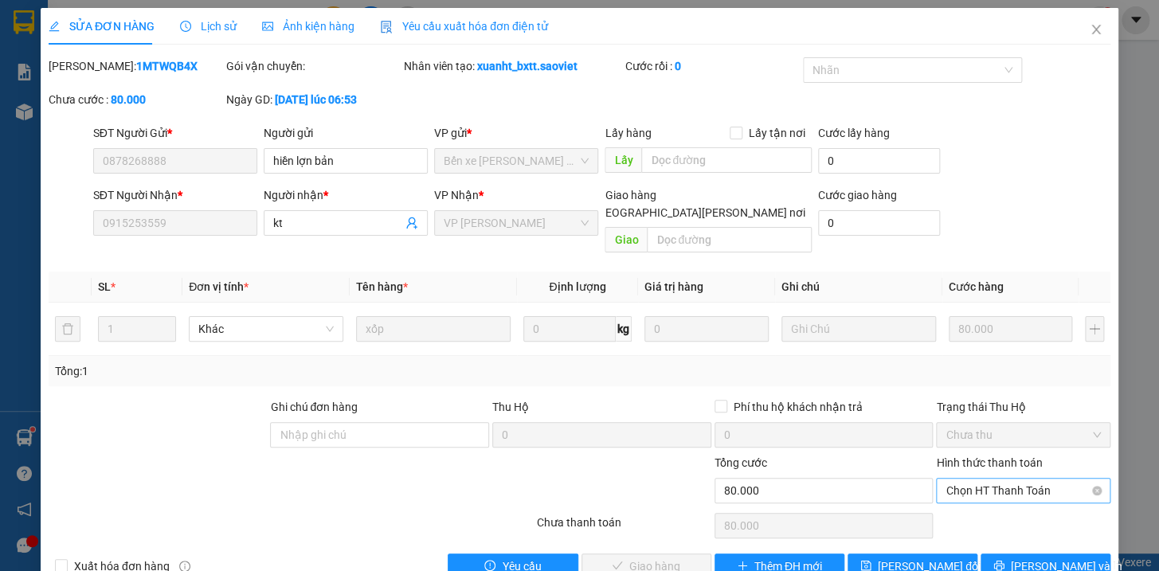
click at [1005, 479] on span "Chọn HT Thanh Toán" at bounding box center [1023, 491] width 155 height 24
click at [962, 503] on div "Tại văn phòng" at bounding box center [1012, 505] width 153 height 18
type input "0"
click at [692, 554] on button "[PERSON_NAME] và [PERSON_NAME] hàng" at bounding box center [647, 566] width 130 height 25
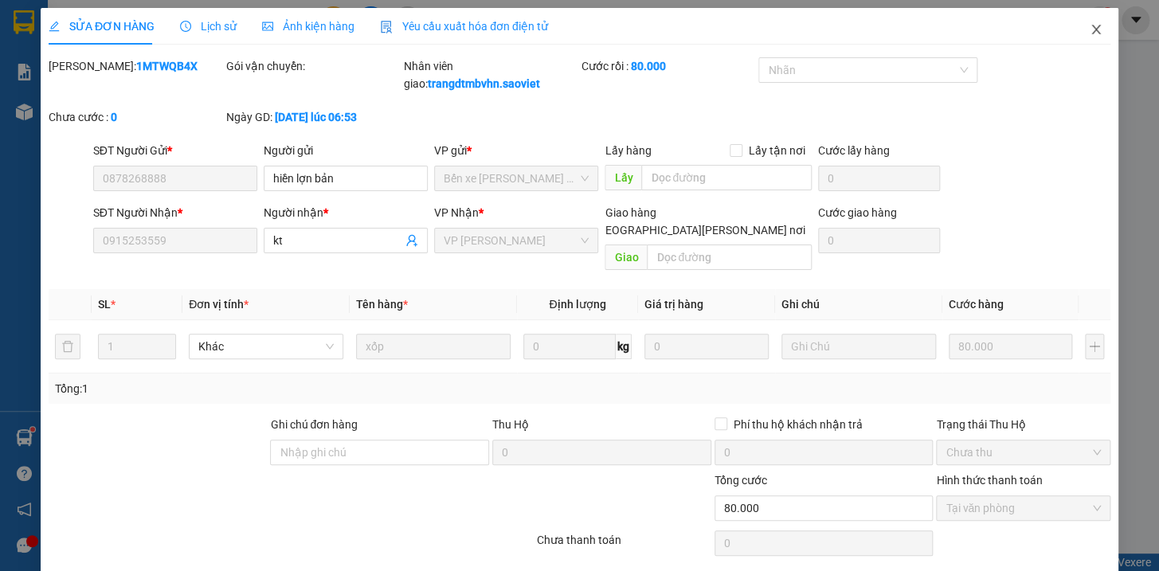
click at [1090, 30] on icon "close" at bounding box center [1096, 29] width 13 height 13
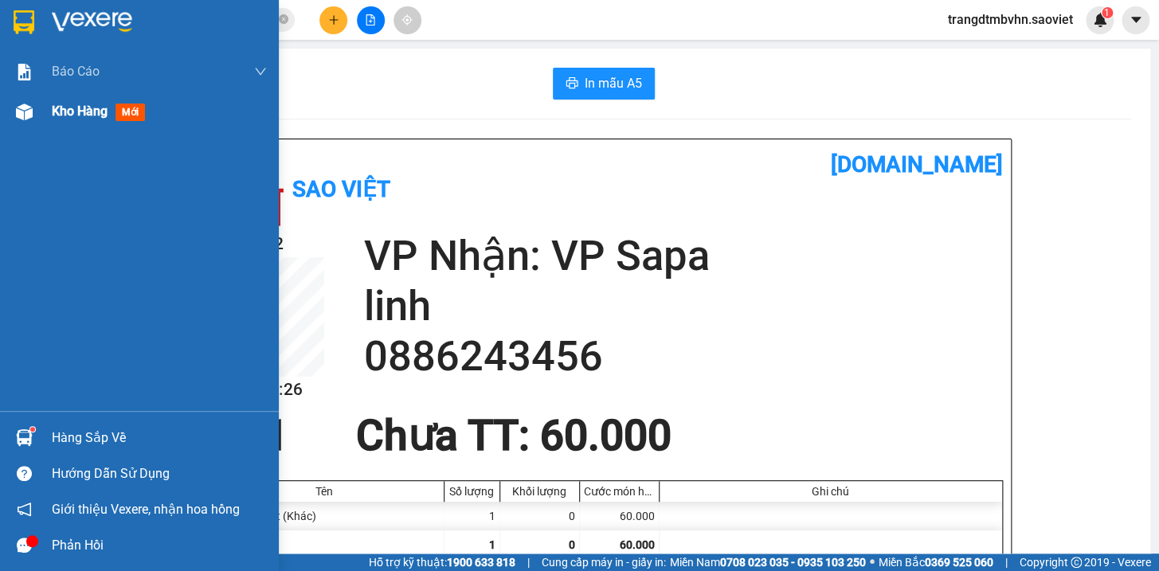
click at [70, 117] on span "Kho hàng" at bounding box center [80, 111] width 56 height 15
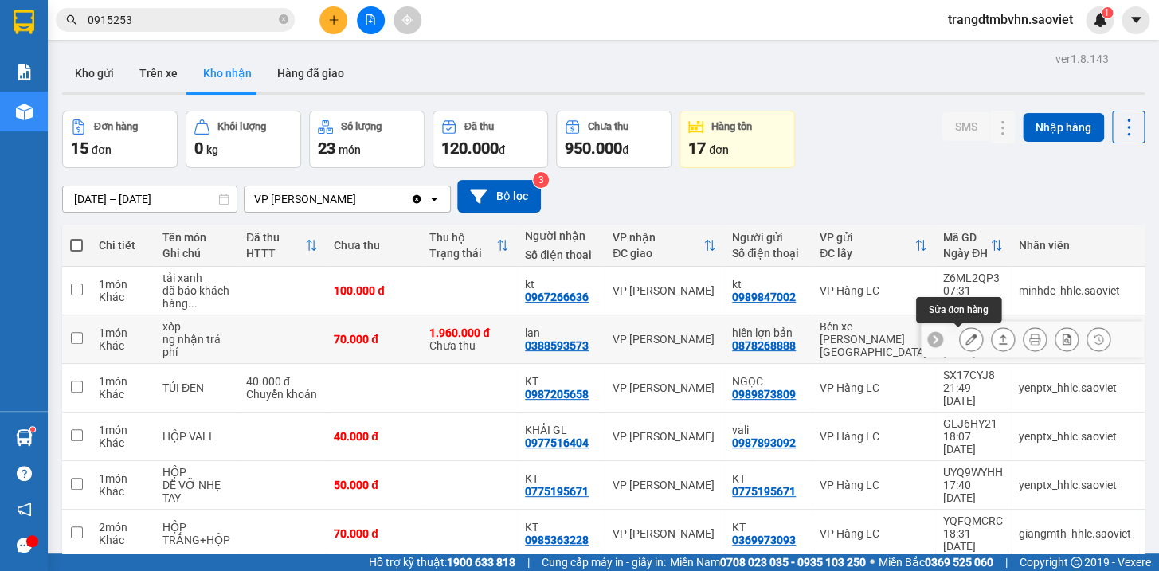
click at [966, 339] on icon at bounding box center [971, 339] width 11 height 11
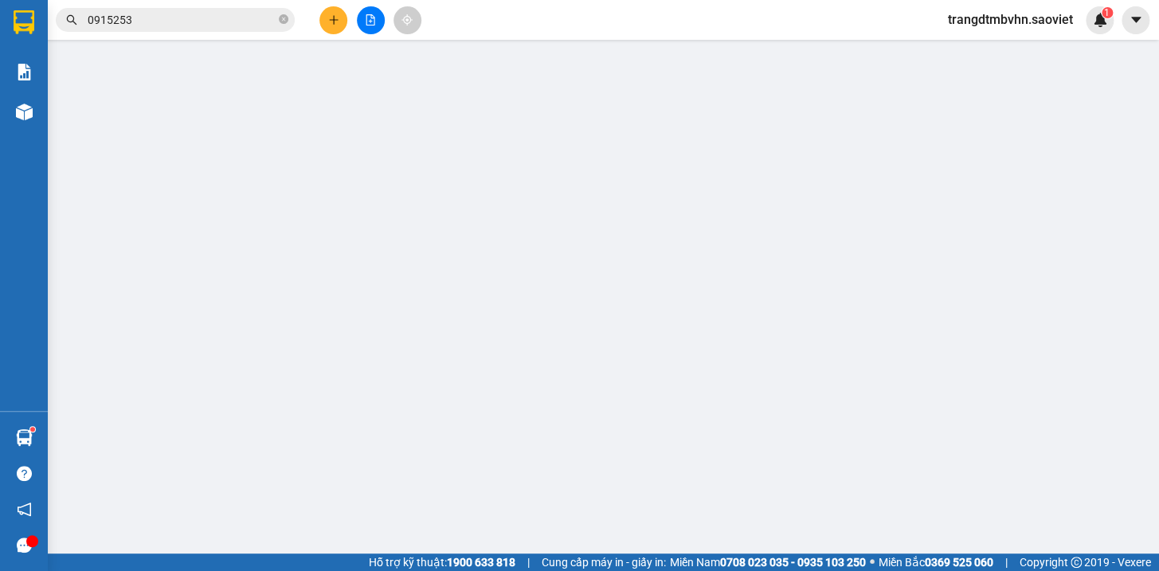
type input "0878268888"
type input "hiền lợn bản"
type input "0388593573"
type input "lan"
type input "1.960.000"
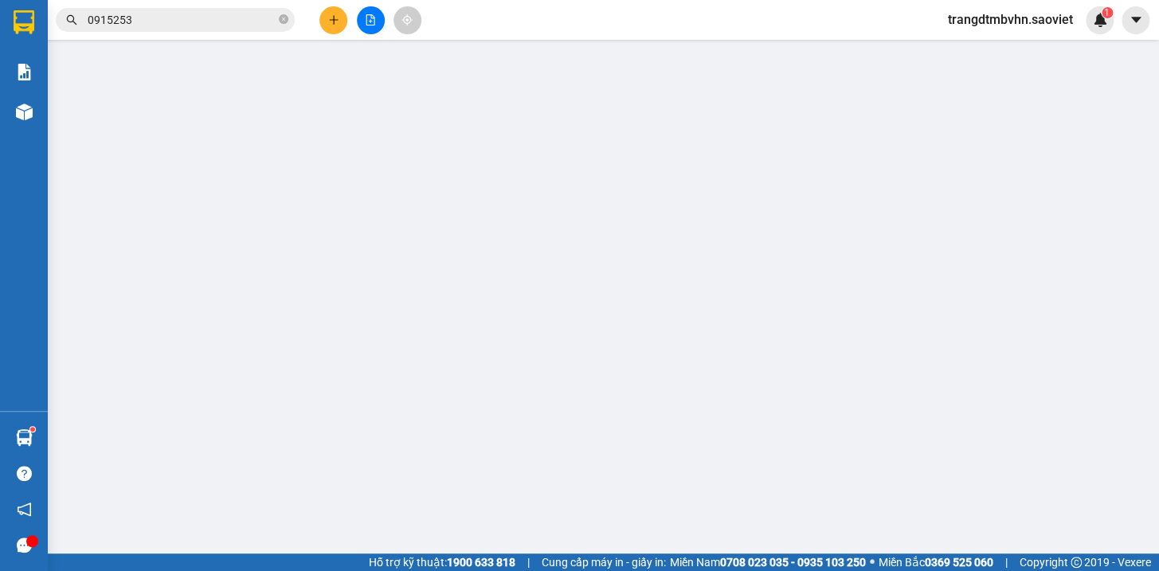
type input "30.000"
type input "70.000"
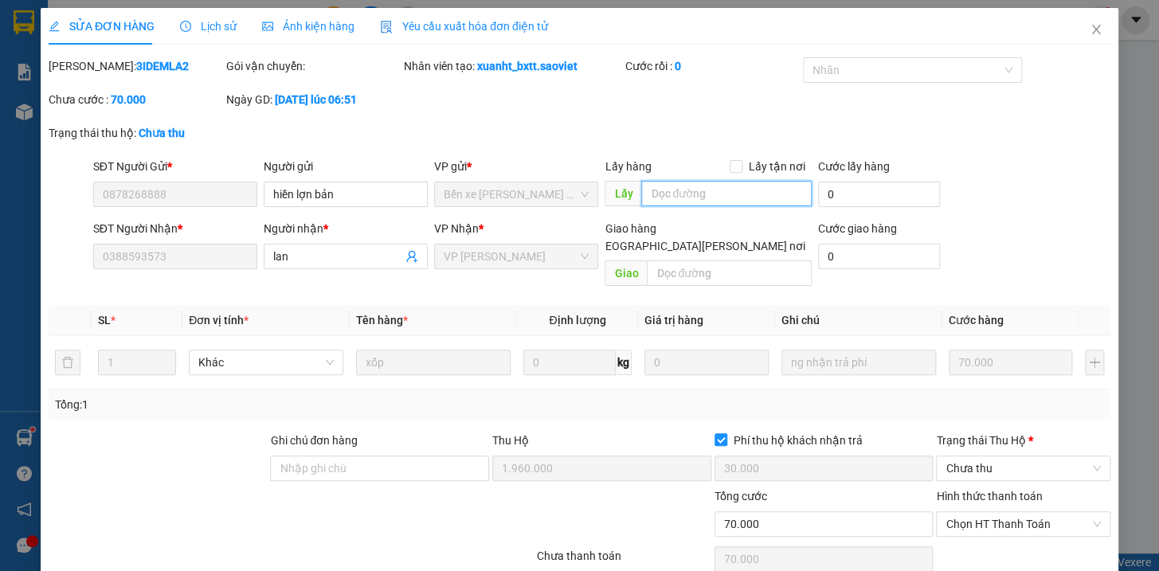
click at [665, 201] on input "text" at bounding box center [726, 193] width 170 height 25
type input "d"
type input "đg"
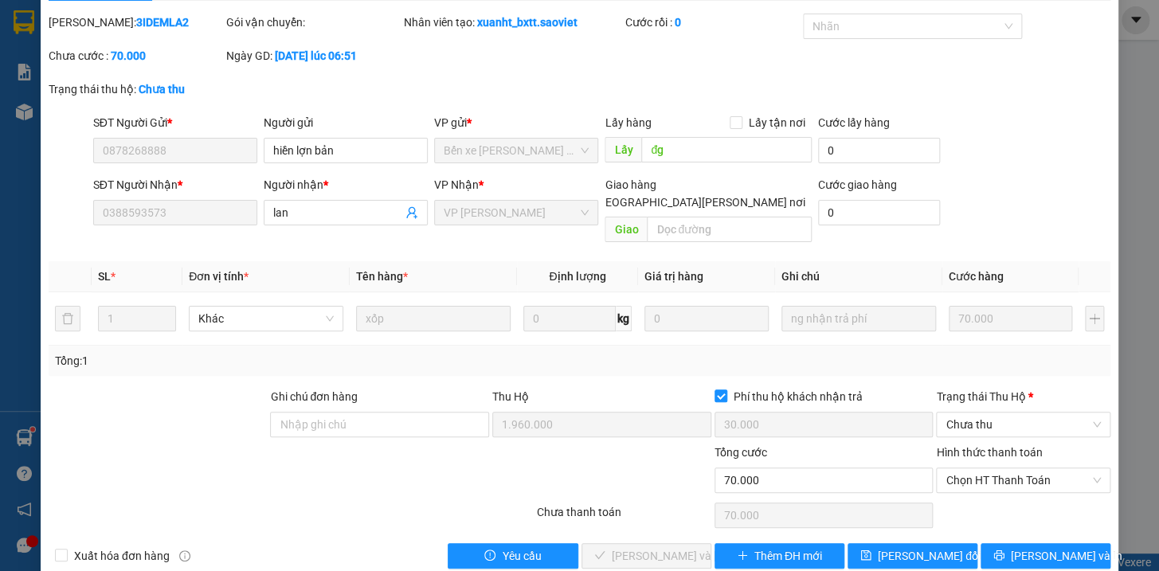
scroll to position [54, 0]
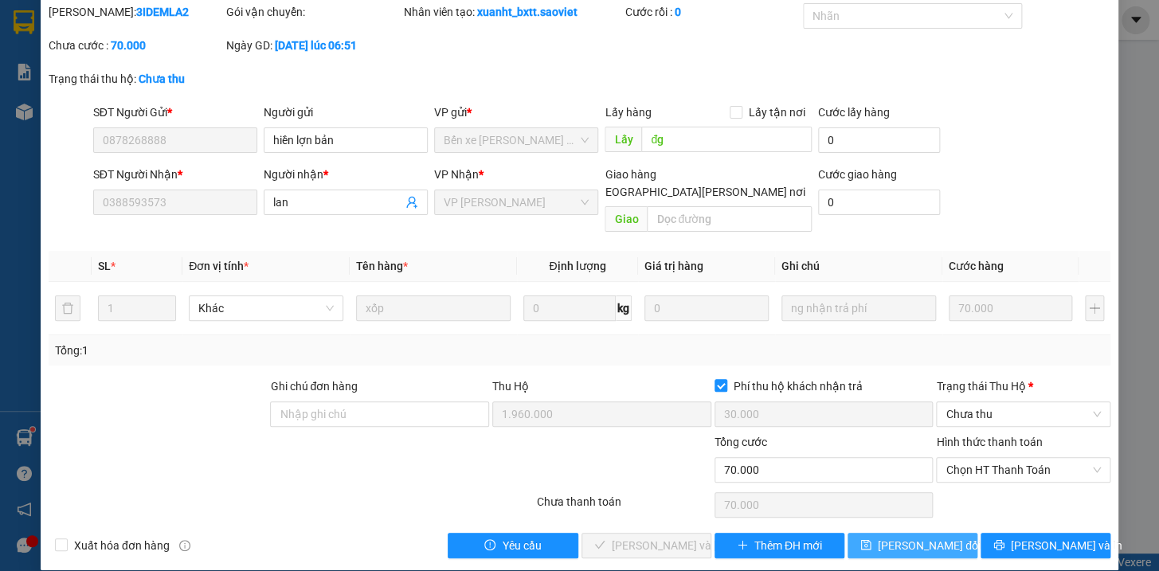
click at [925, 537] on span "[PERSON_NAME] đổi" at bounding box center [929, 546] width 103 height 18
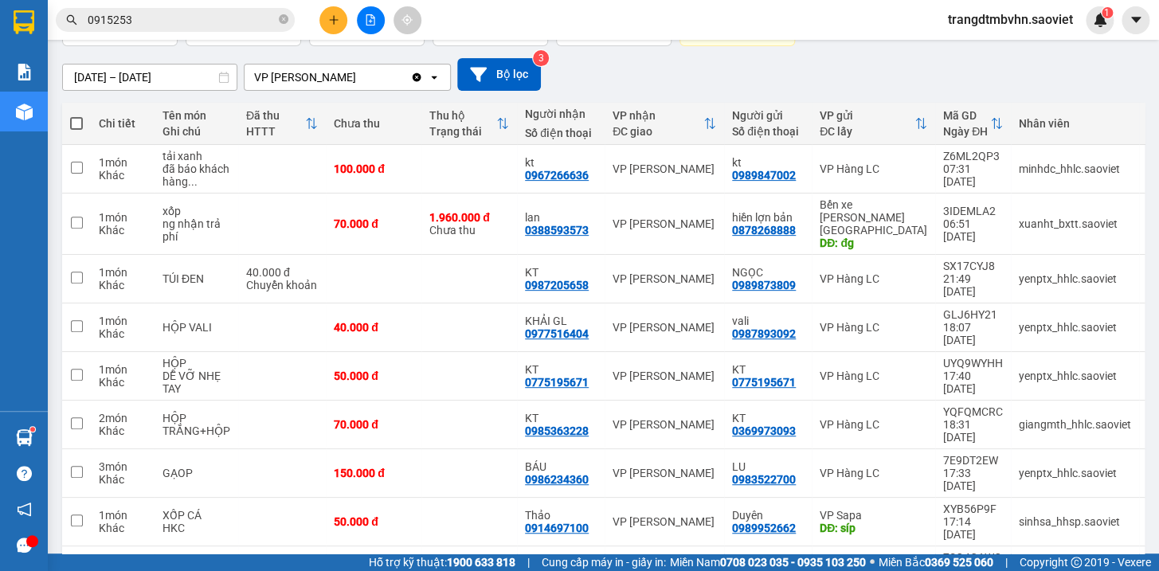
scroll to position [192, 0]
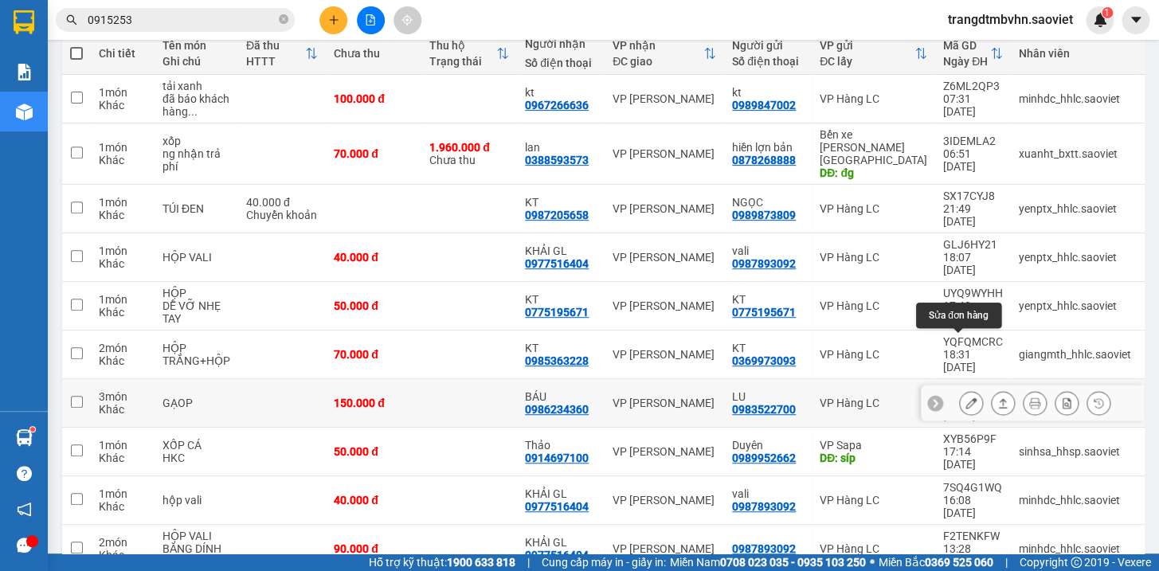
click at [966, 398] on icon at bounding box center [971, 403] width 11 height 11
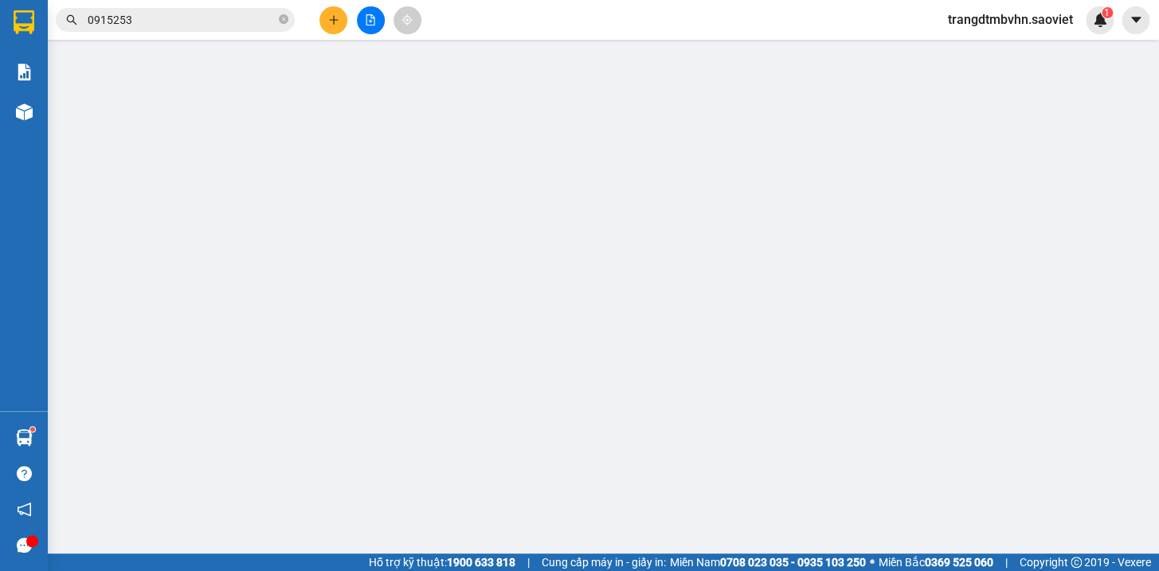
type input "0983522700"
type input "LU"
type input "0986234360"
type input "BÁU"
type input "150.000"
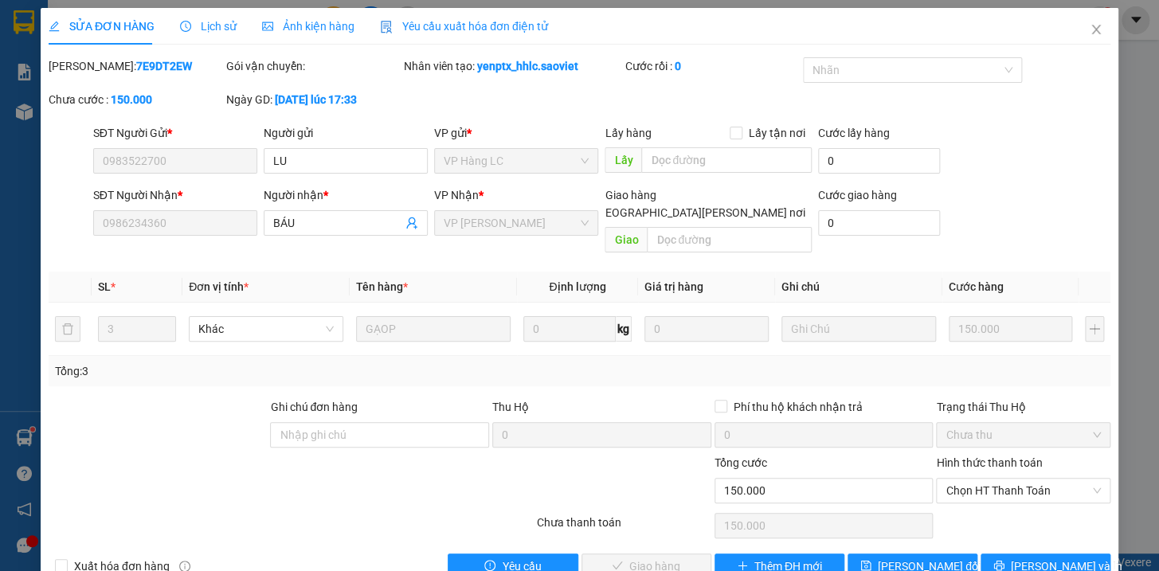
scroll to position [21, 0]
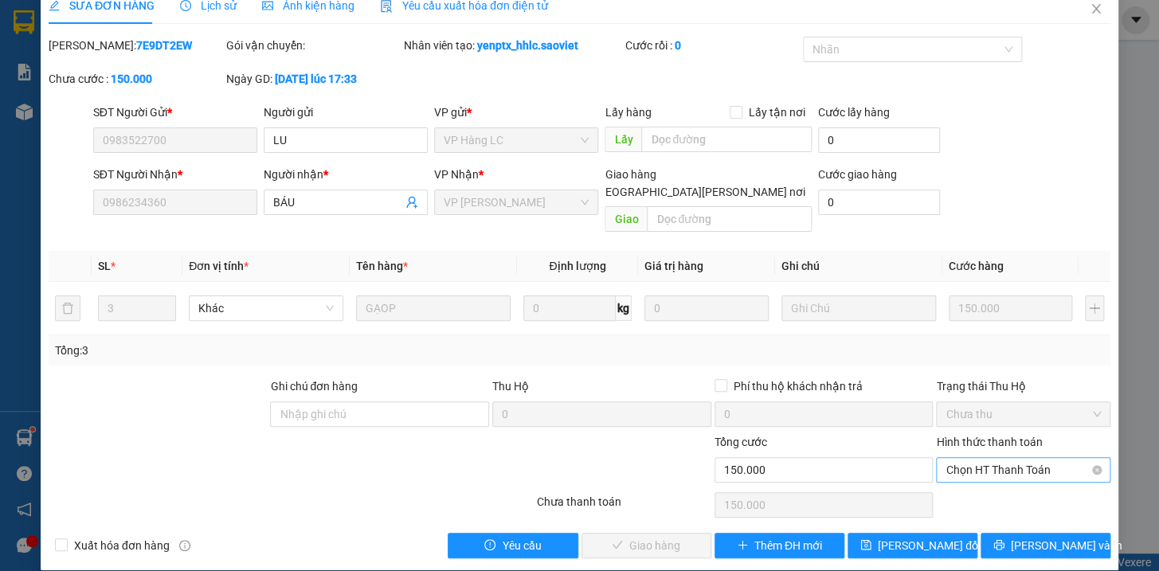
click at [985, 458] on span "Chọn HT Thanh Toán" at bounding box center [1023, 470] width 155 height 24
click at [986, 483] on div "Tại văn phòng" at bounding box center [1012, 484] width 153 height 18
type input "0"
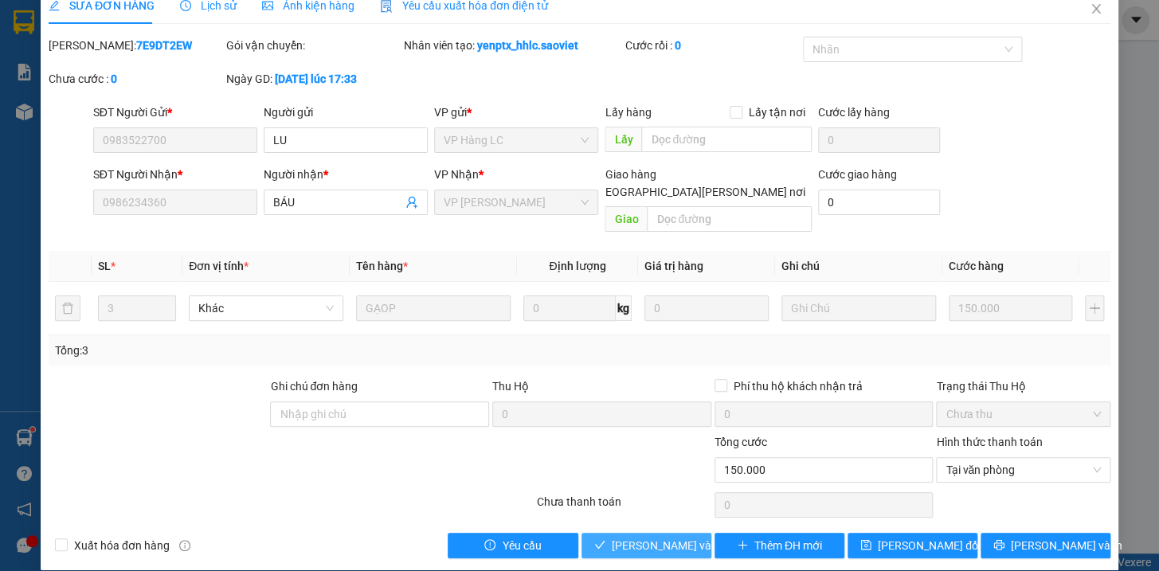
click at [672, 537] on span "[PERSON_NAME] và [PERSON_NAME] hàng" at bounding box center [719, 546] width 215 height 18
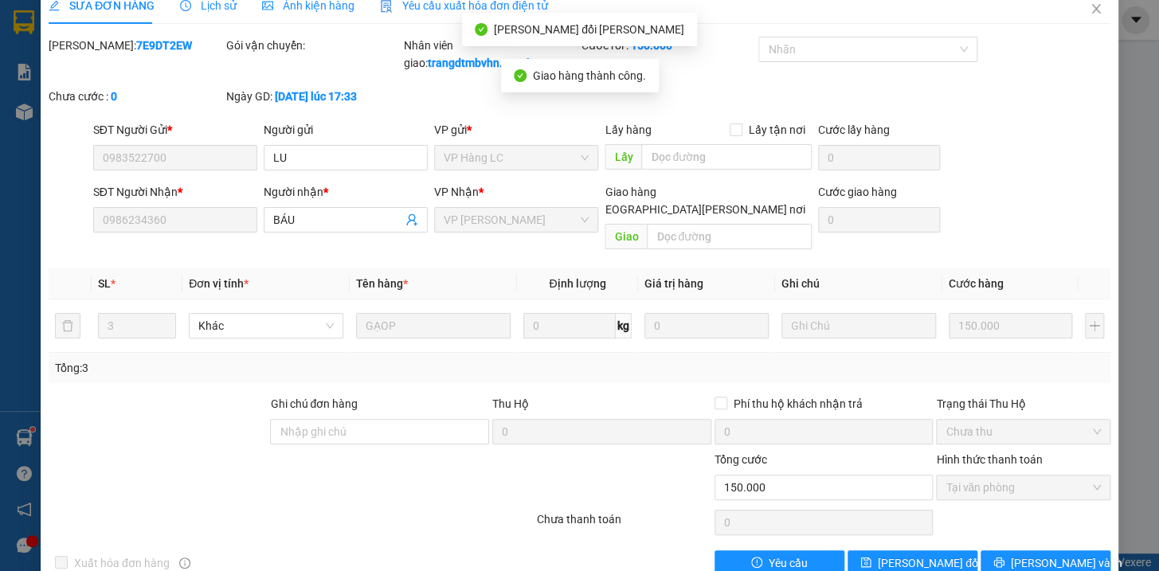
scroll to position [0, 0]
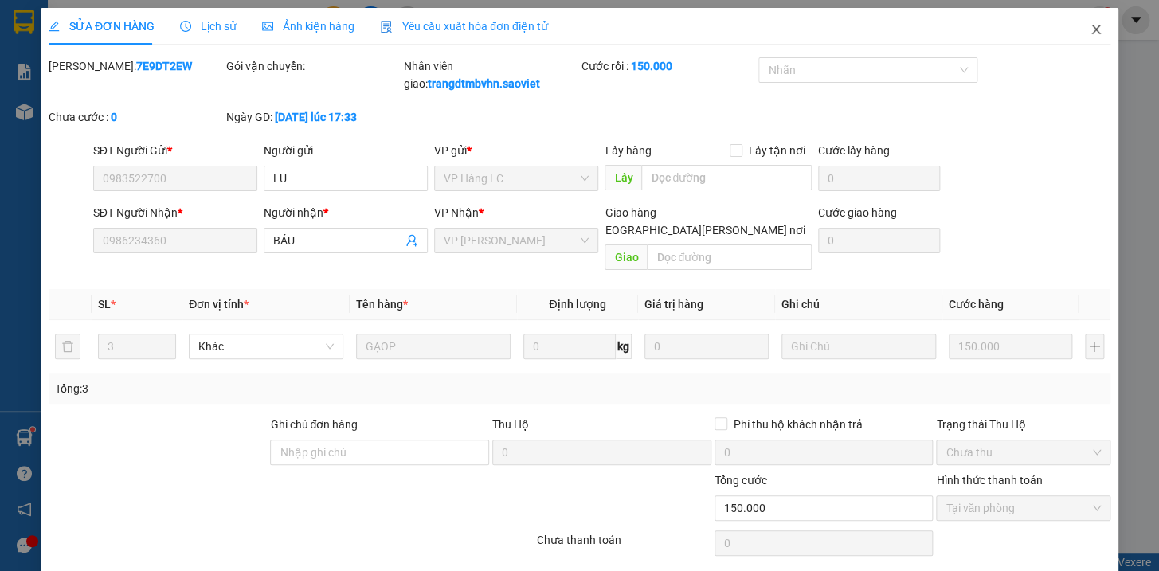
click at [1090, 27] on icon "close" at bounding box center [1096, 29] width 13 height 13
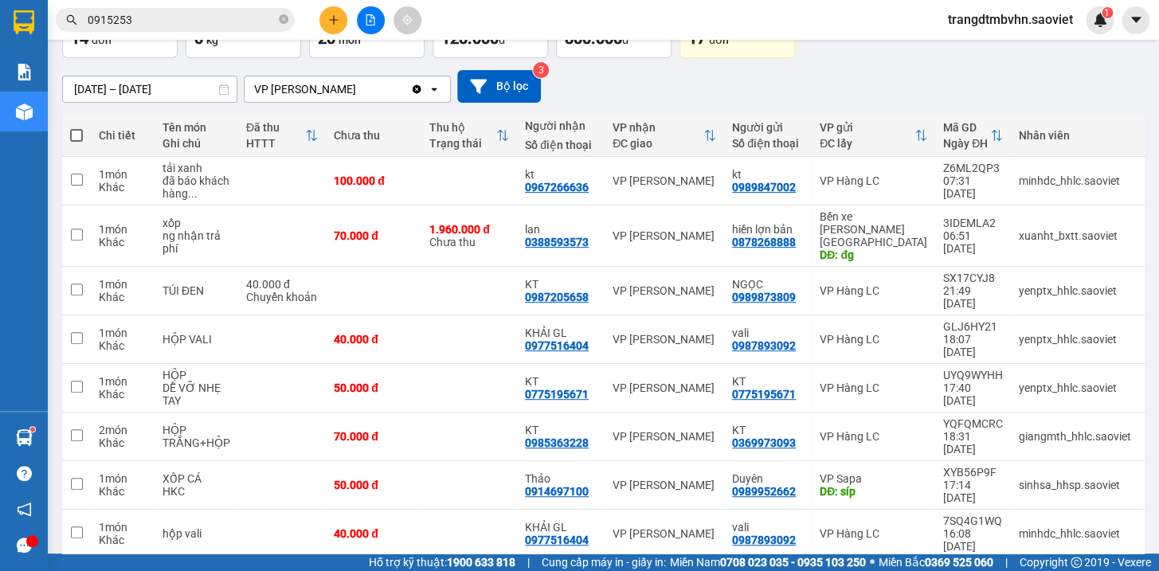
scroll to position [192, 0]
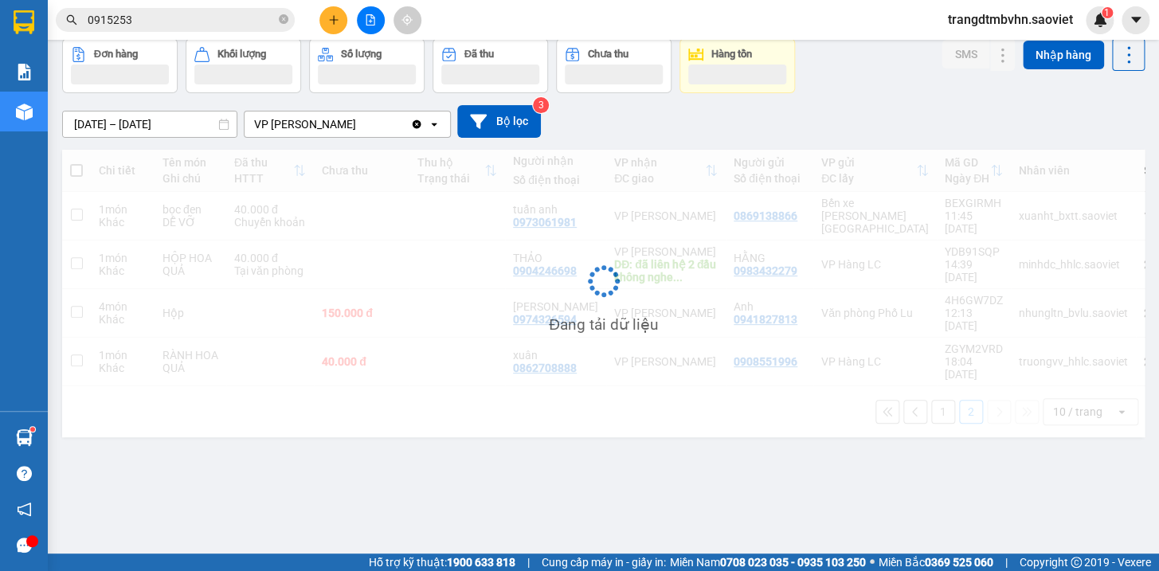
scroll to position [72, 0]
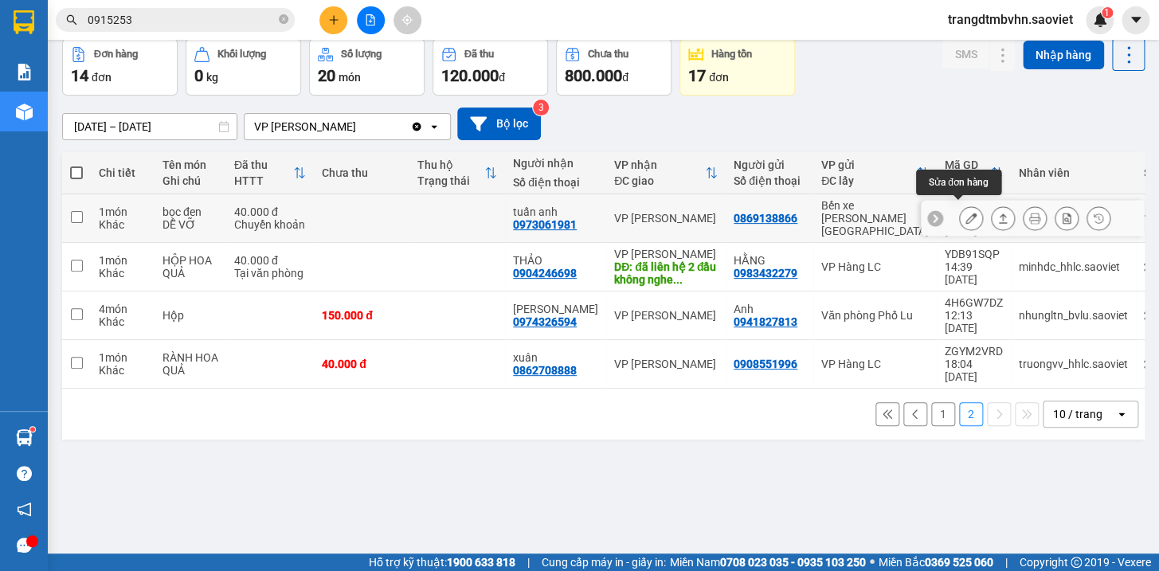
click at [966, 213] on icon at bounding box center [971, 218] width 11 height 11
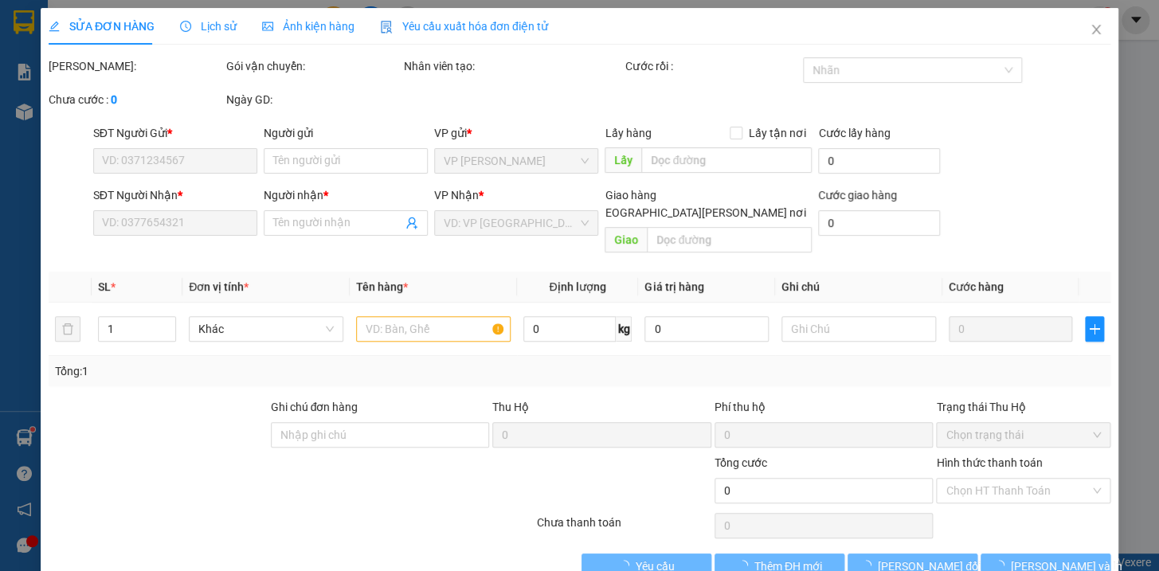
type input "0869138866"
type input "0973061981"
type input "tuấn anh"
type input "40.000"
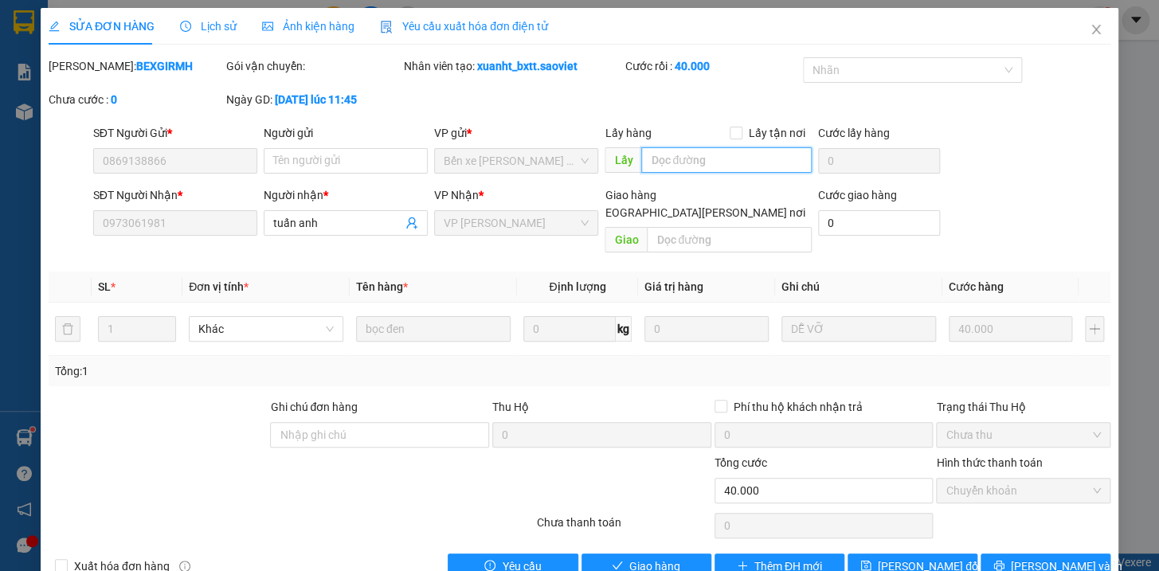
click at [731, 167] on input "text" at bounding box center [726, 159] width 170 height 25
type input "d"
type input "đg"
click at [946, 554] on button "[PERSON_NAME] đổi" at bounding box center [913, 566] width 130 height 25
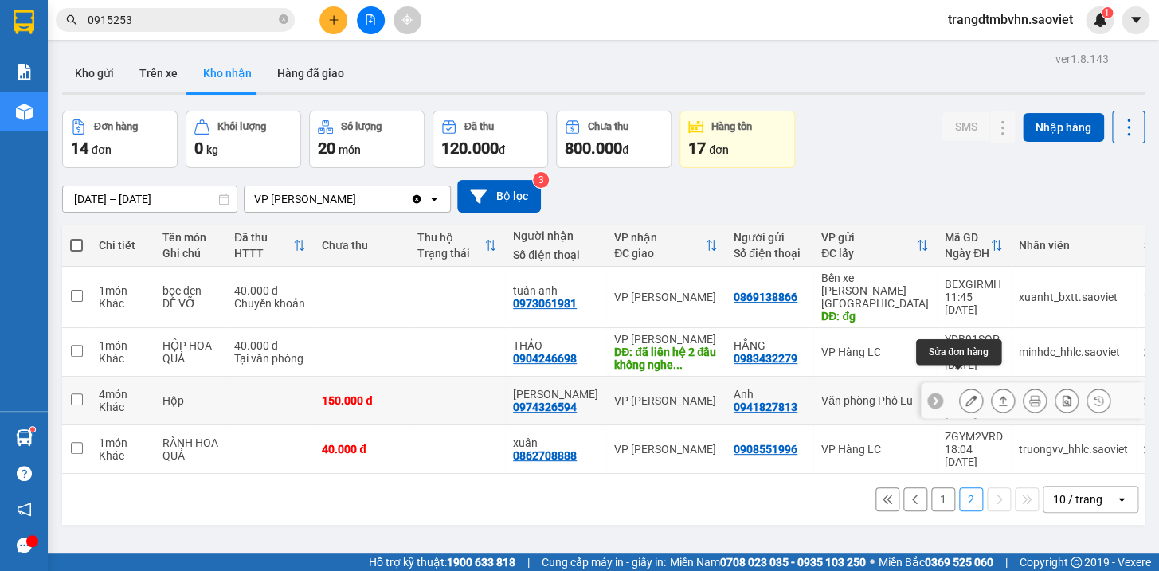
click at [966, 395] on icon at bounding box center [971, 400] width 11 height 11
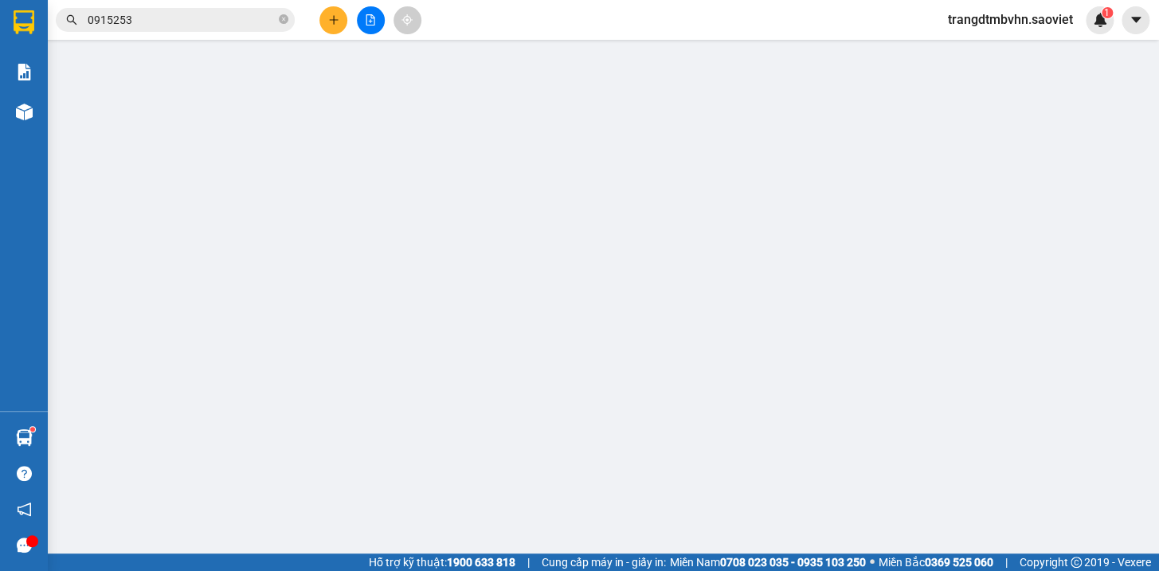
type input "0941827813"
type input "Anh"
type input "0974326594"
type input "[PERSON_NAME]"
type input "150.000"
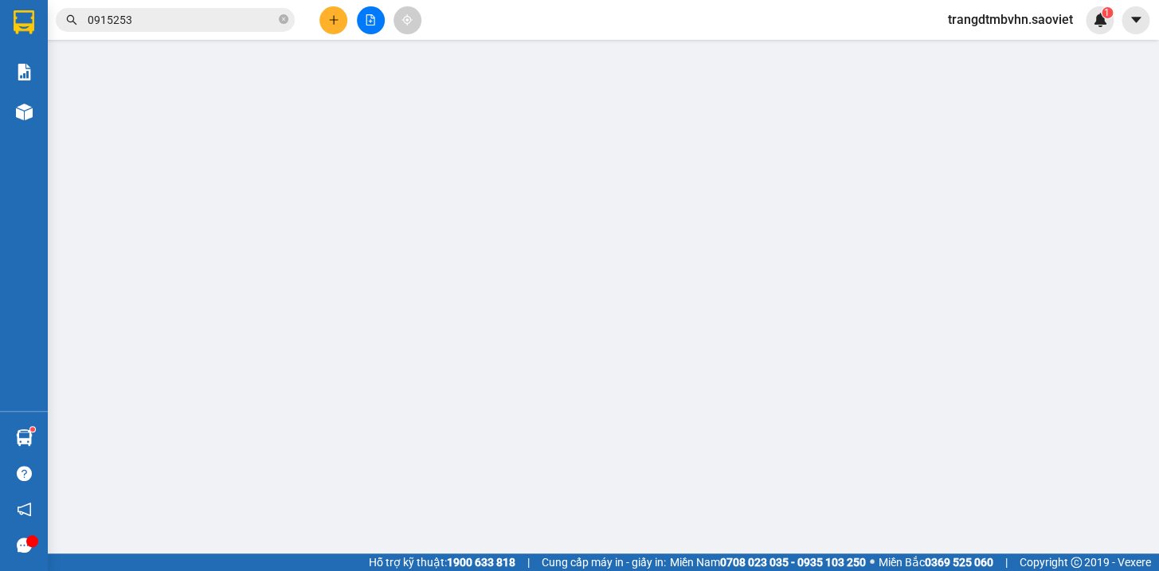
type input "150.000"
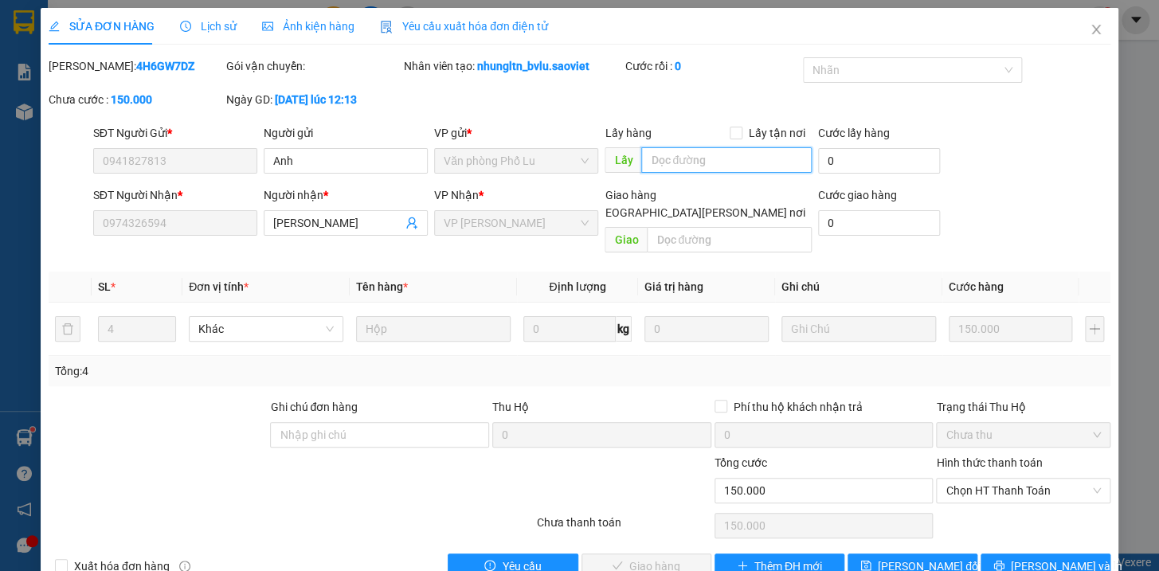
click at [665, 162] on input "text" at bounding box center [726, 159] width 170 height 25
type input "t"
type input "d"
type input "đg"
click at [930, 558] on span "[PERSON_NAME] đổi" at bounding box center [929, 567] width 103 height 18
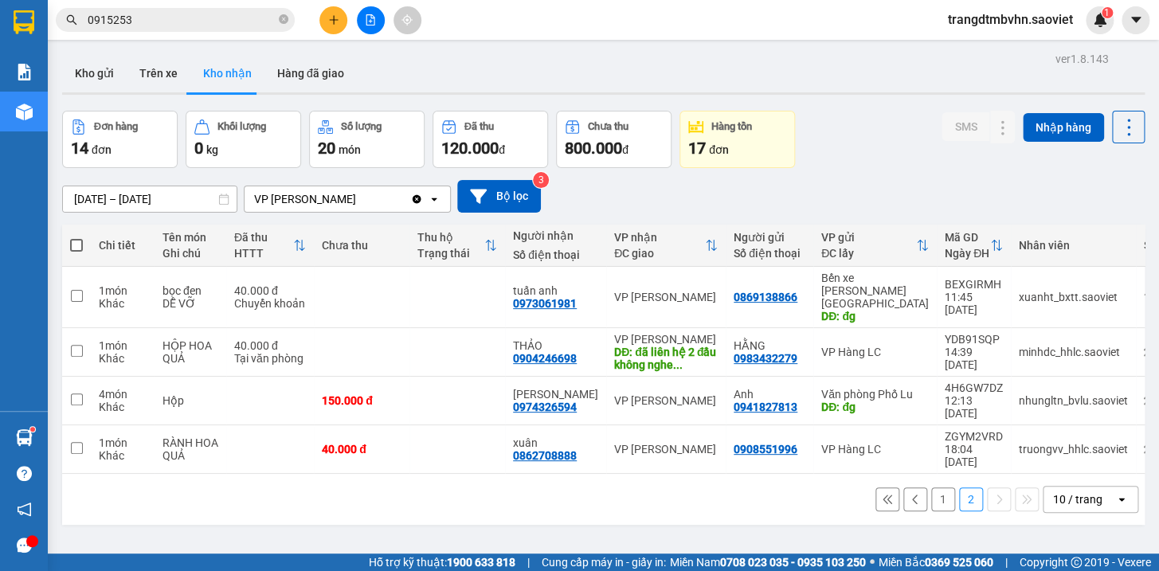
click at [933, 488] on button "1" at bounding box center [943, 500] width 24 height 24
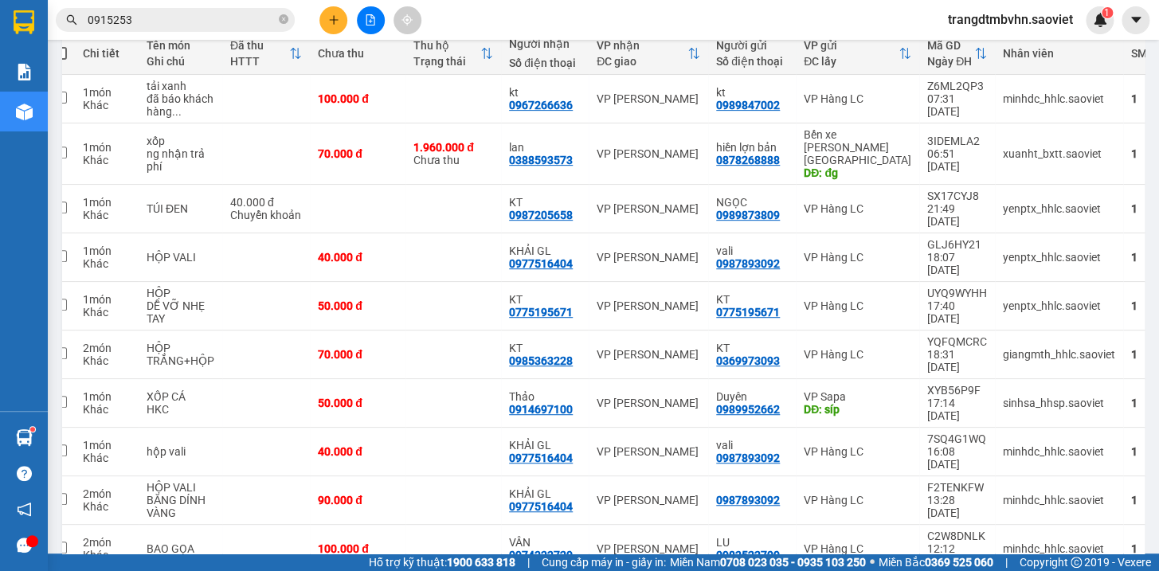
scroll to position [0, 79]
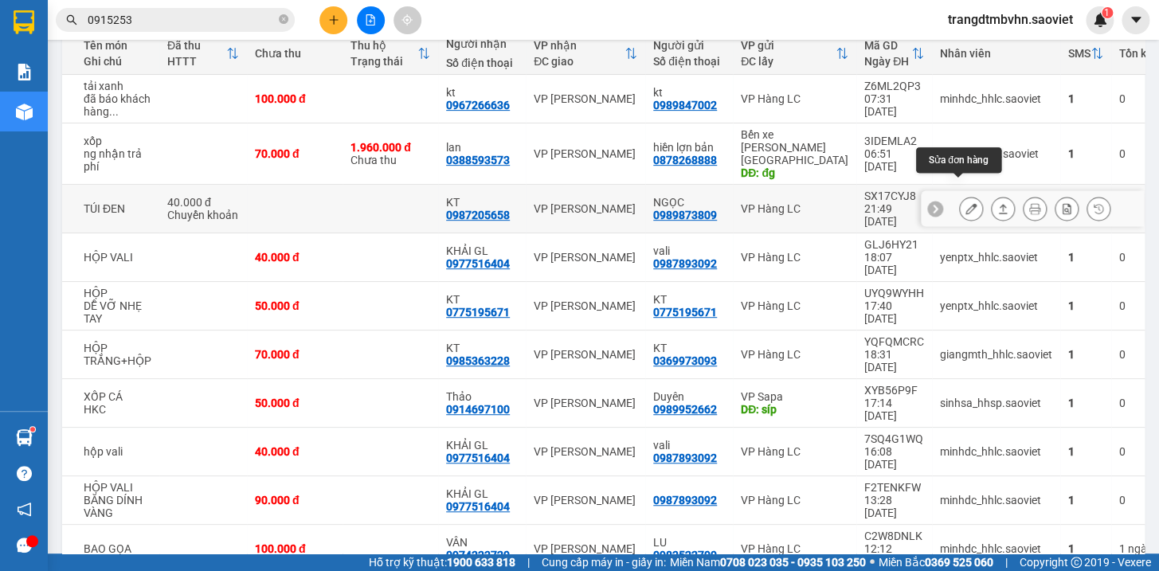
click at [966, 203] on icon at bounding box center [971, 208] width 11 height 11
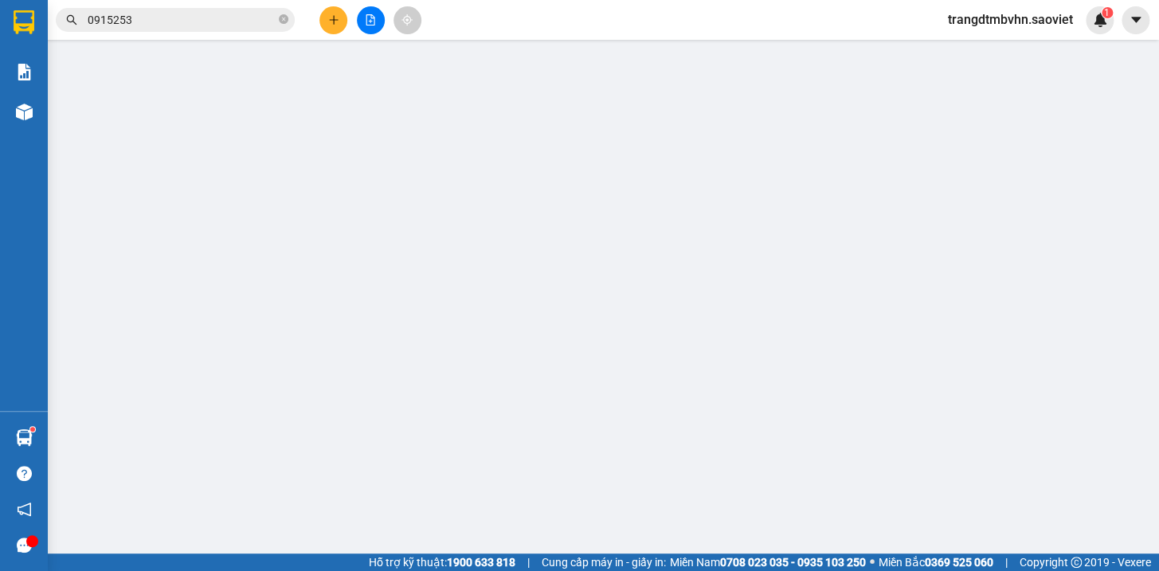
type input "0989873809"
type input "NGỌC"
type input "0987205658"
type input "KT"
type input "40.000"
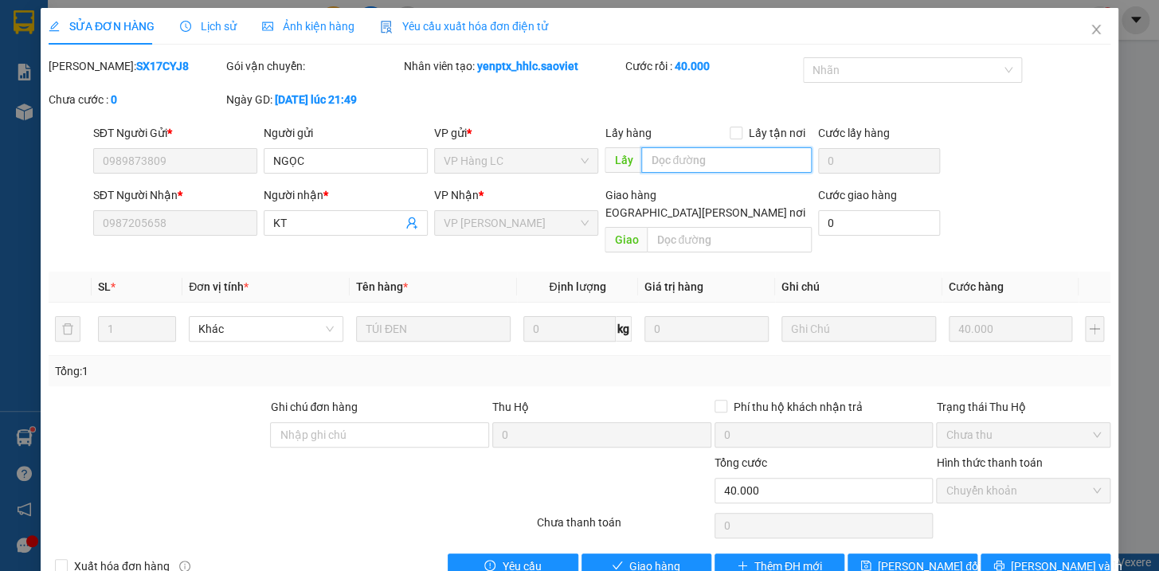
click at [679, 167] on input "text" at bounding box center [726, 159] width 170 height 25
type input "thuê bao"
click at [894, 558] on span "[PERSON_NAME] đổi" at bounding box center [929, 567] width 103 height 18
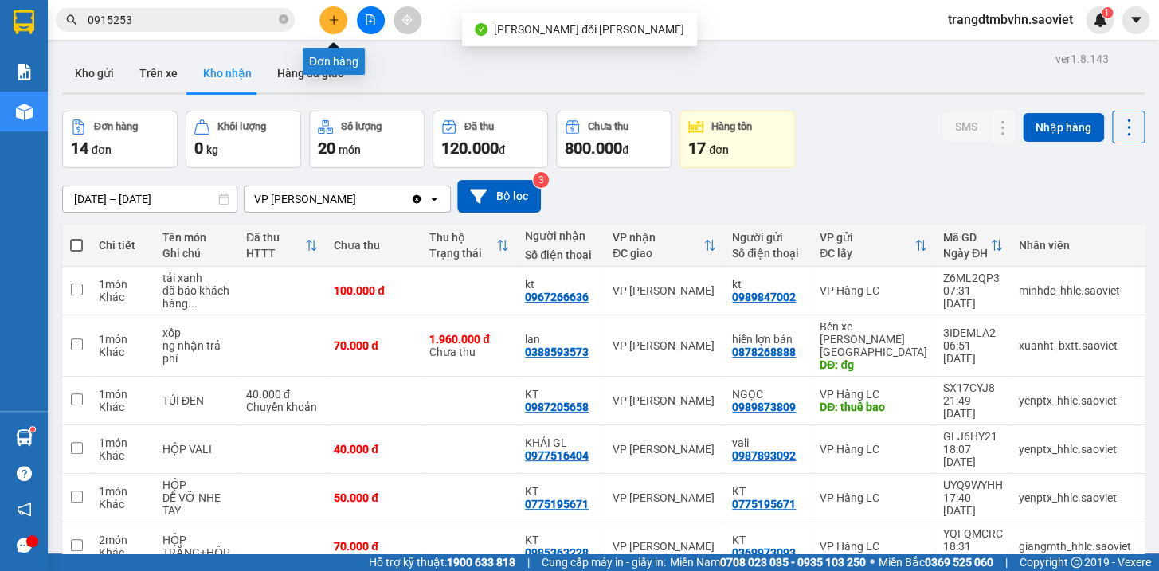
click at [335, 22] on icon "plus" at bounding box center [333, 19] width 11 height 11
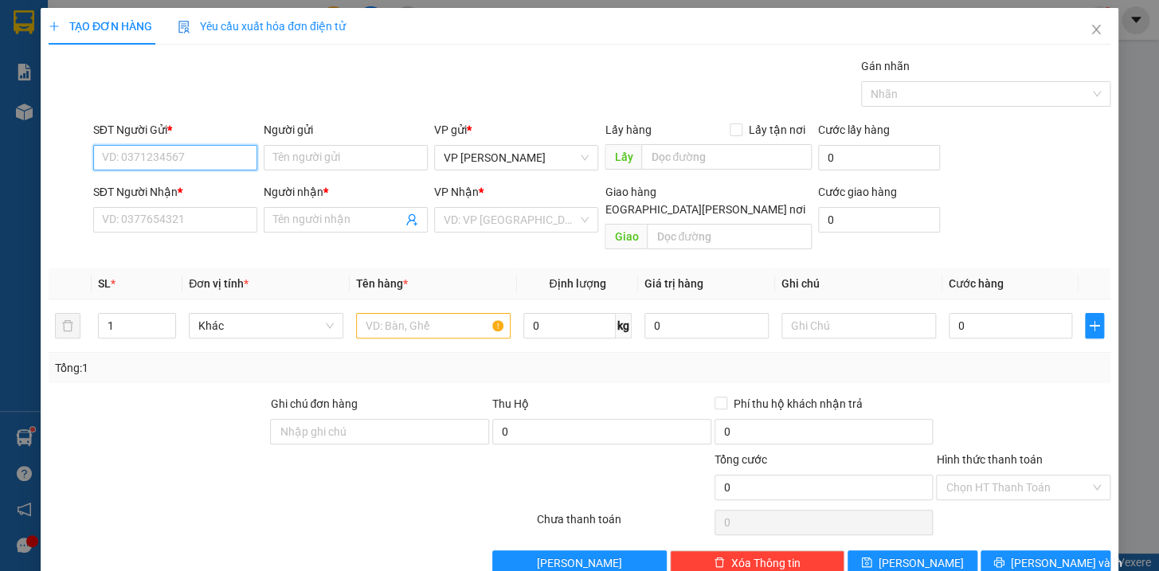
click at [167, 153] on input "SĐT Người Gửi *" at bounding box center [175, 157] width 164 height 25
type input "0985563331"
click at [166, 186] on div "0985563331 - Mai" at bounding box center [172, 190] width 143 height 18
type input "Mai"
type input "0962088290"
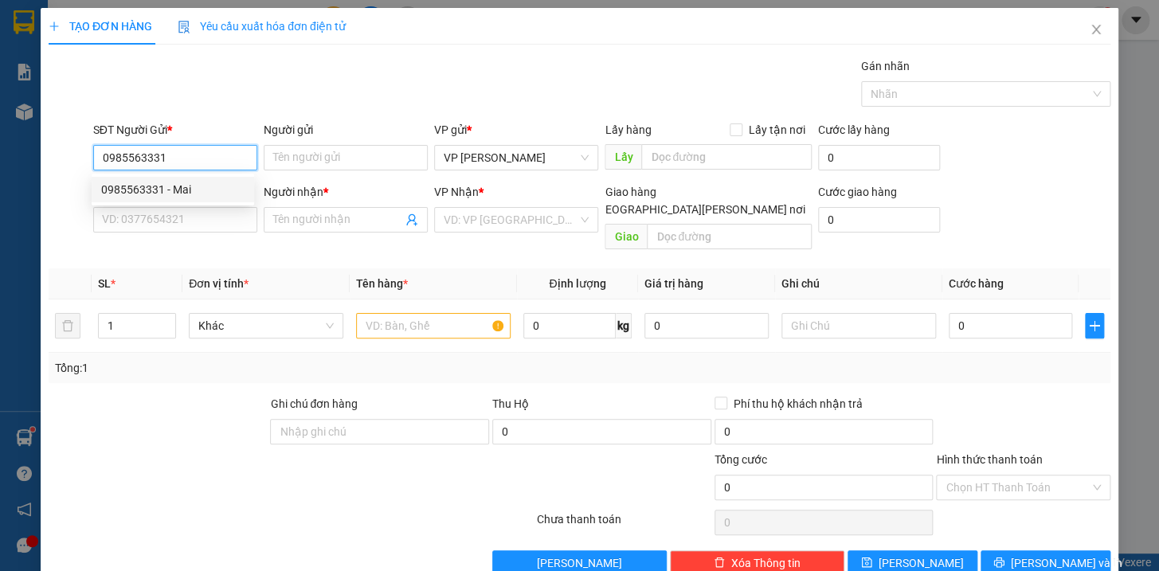
type input "HOÀI"
type input "0985563331"
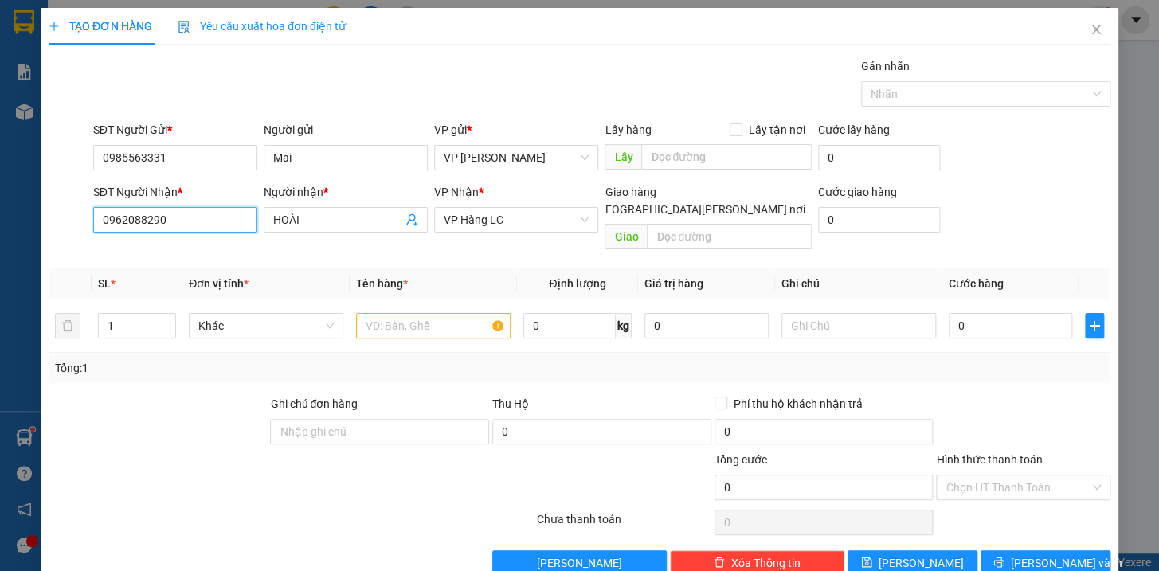
click at [174, 210] on input "0962088290" at bounding box center [175, 219] width 164 height 25
type input "0"
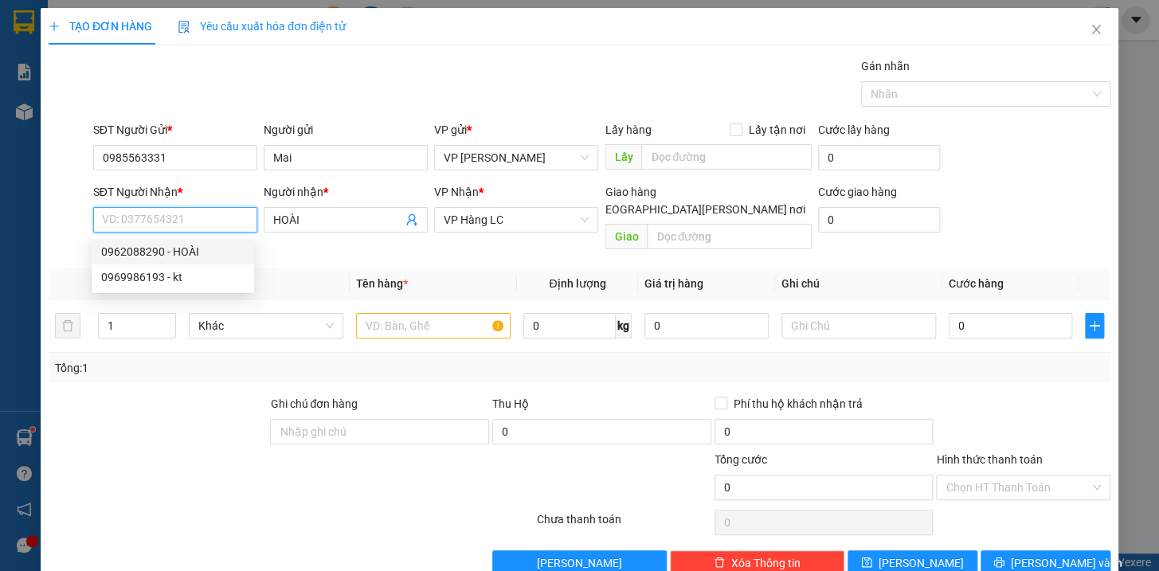
click at [120, 247] on div "0962088290 - HOÀI" at bounding box center [172, 252] width 143 height 18
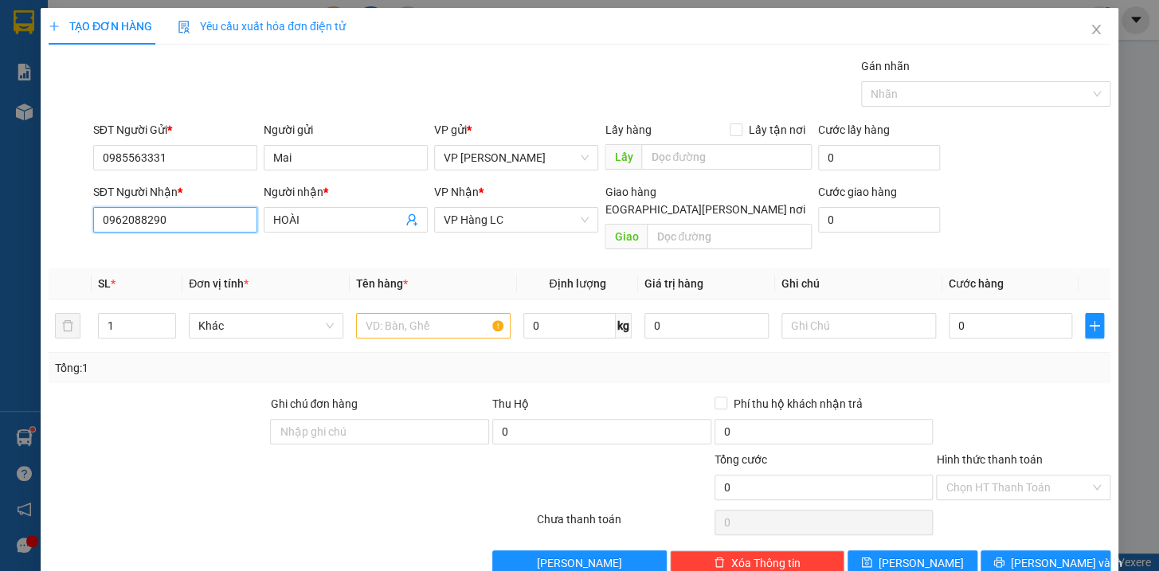
click at [138, 215] on input "0962088290" at bounding box center [175, 219] width 164 height 25
type input "0962078290"
click at [308, 213] on input "HOÀI" at bounding box center [337, 220] width 129 height 18
type input "HOÀI thu"
click at [174, 368] on div "Transit Pickup Surcharge Ids Transit Deliver Surcharge Ids Transit Deliver Surc…" at bounding box center [580, 316] width 1062 height 519
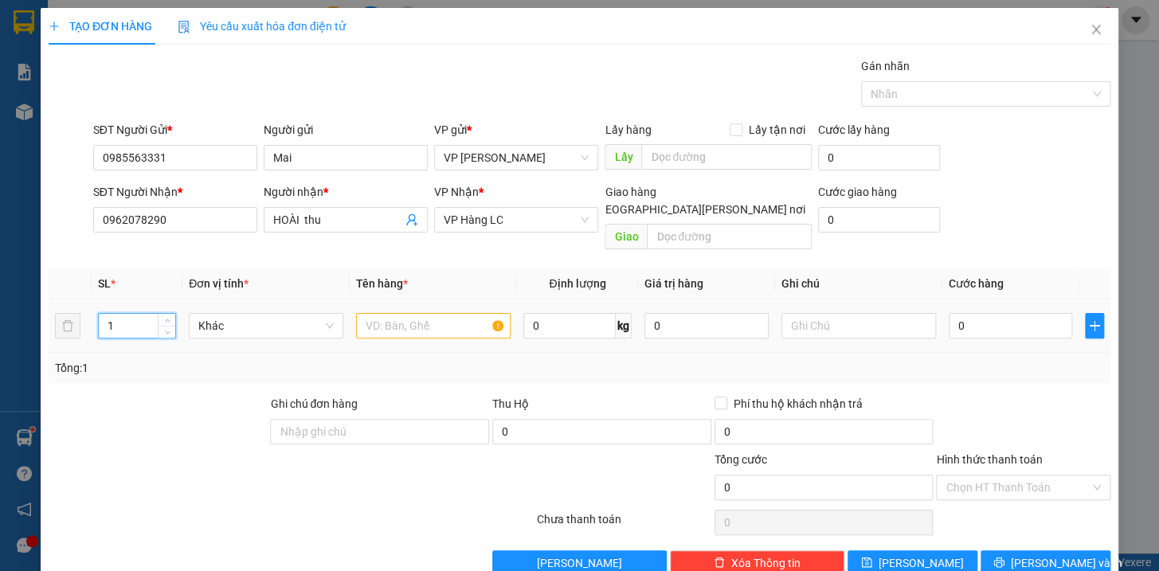
click at [138, 314] on input "1" at bounding box center [137, 326] width 76 height 24
type input "2"
click at [408, 313] on input "text" at bounding box center [433, 325] width 155 height 25
type input "hộp kkt"
click at [969, 313] on input "0" at bounding box center [1011, 325] width 124 height 25
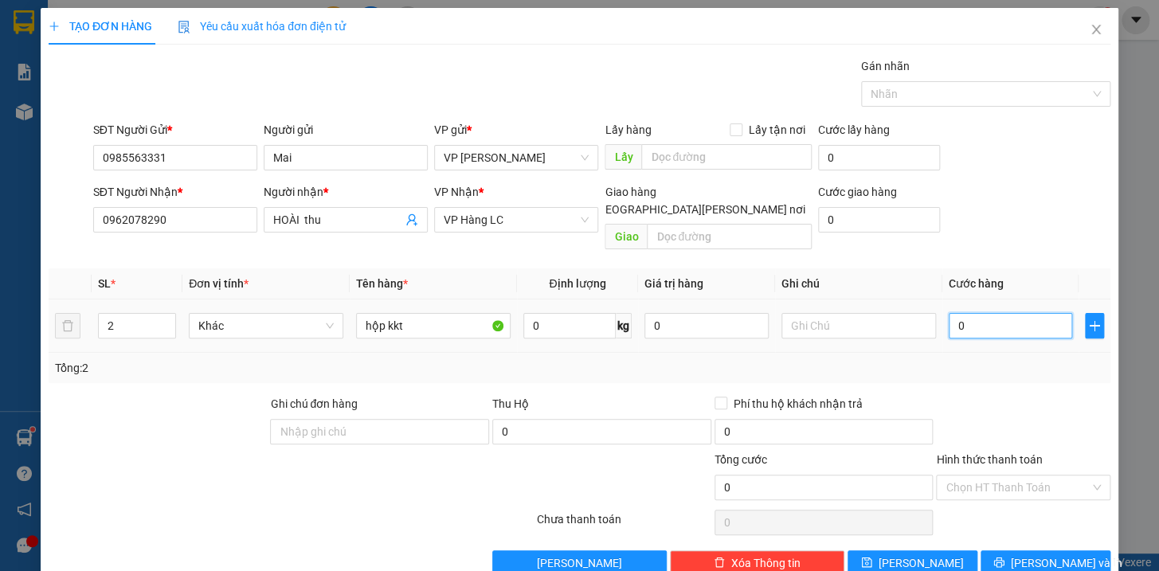
type input "1"
type input "11"
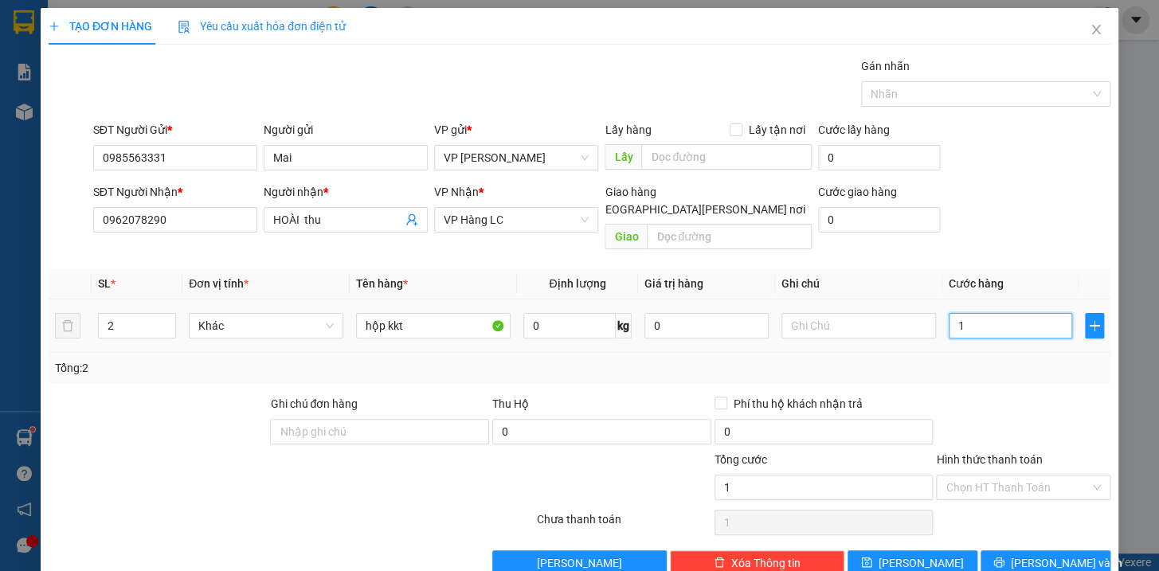
type input "11"
type input "110"
type input "1.100"
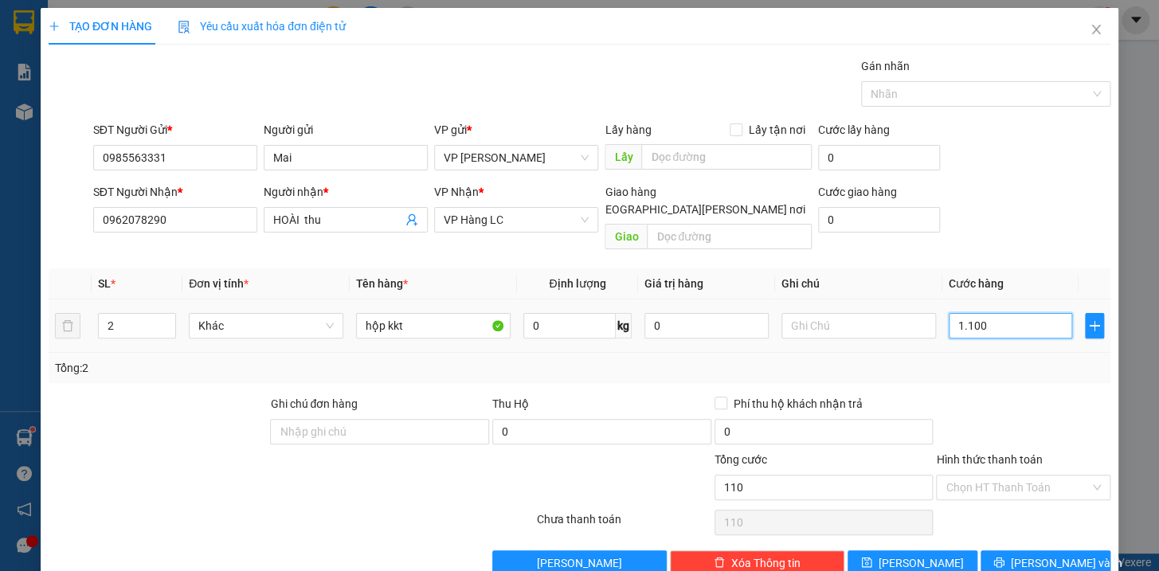
type input "1.100"
type input "11.000"
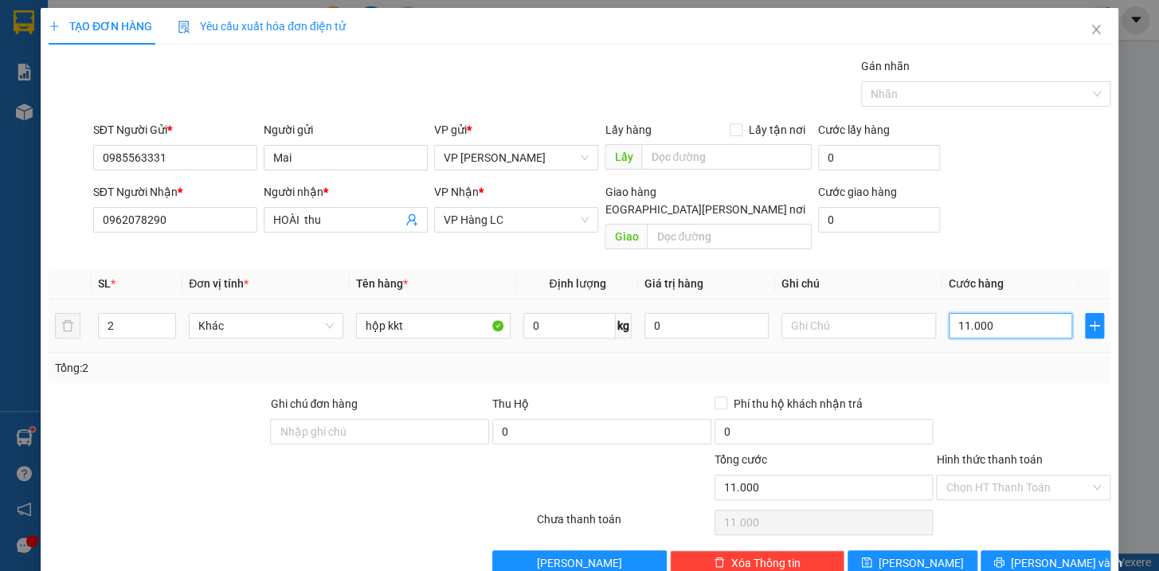
type input "110.000"
type input "11.000"
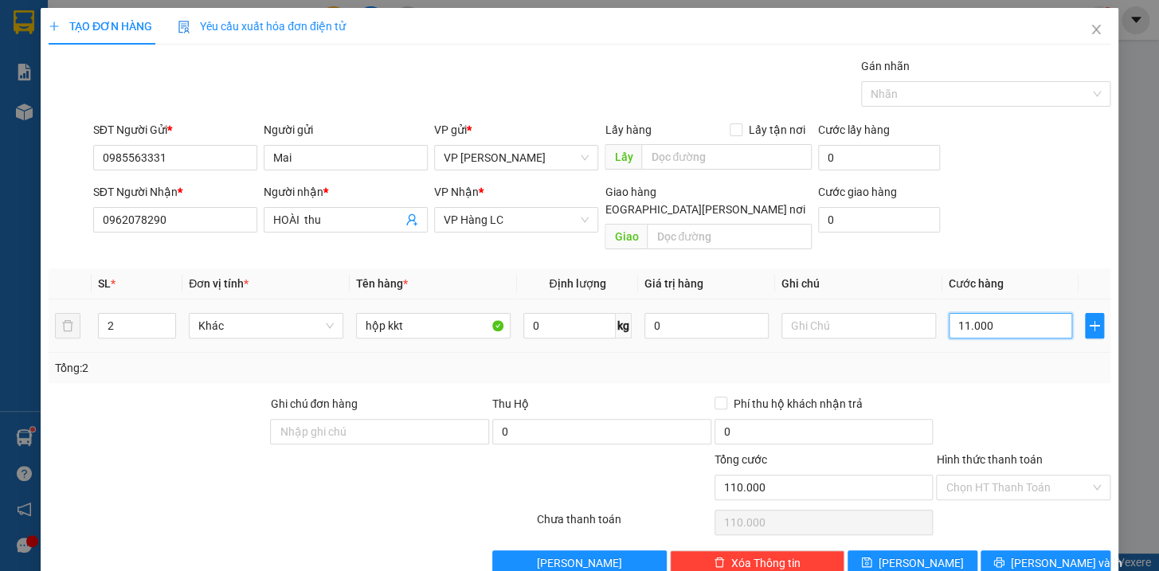
type input "11.000"
type input "1.100"
type input "110"
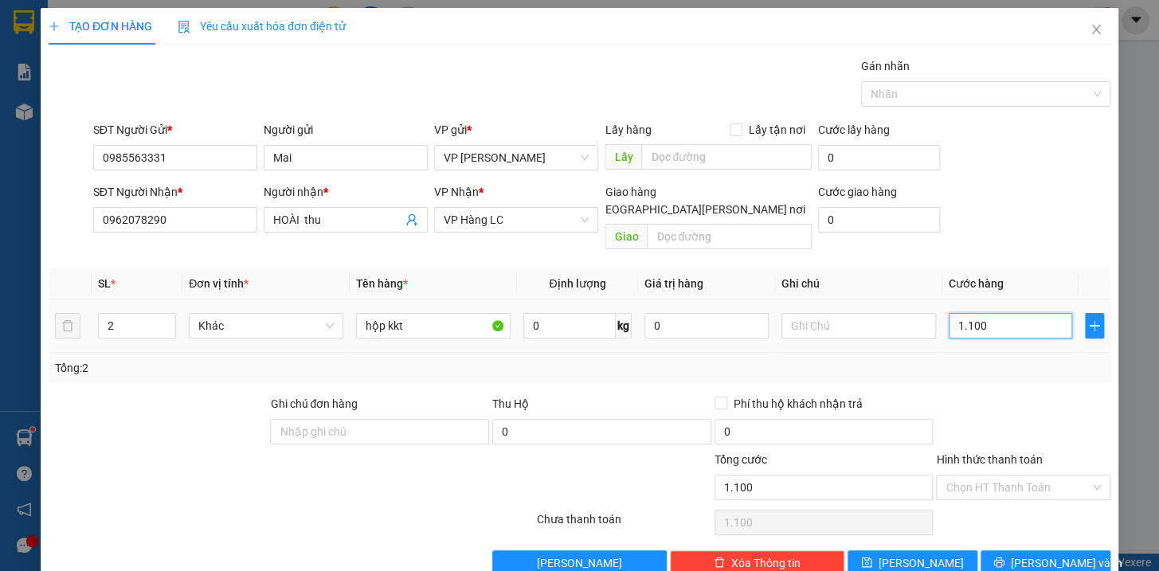
type input "110"
type input "11"
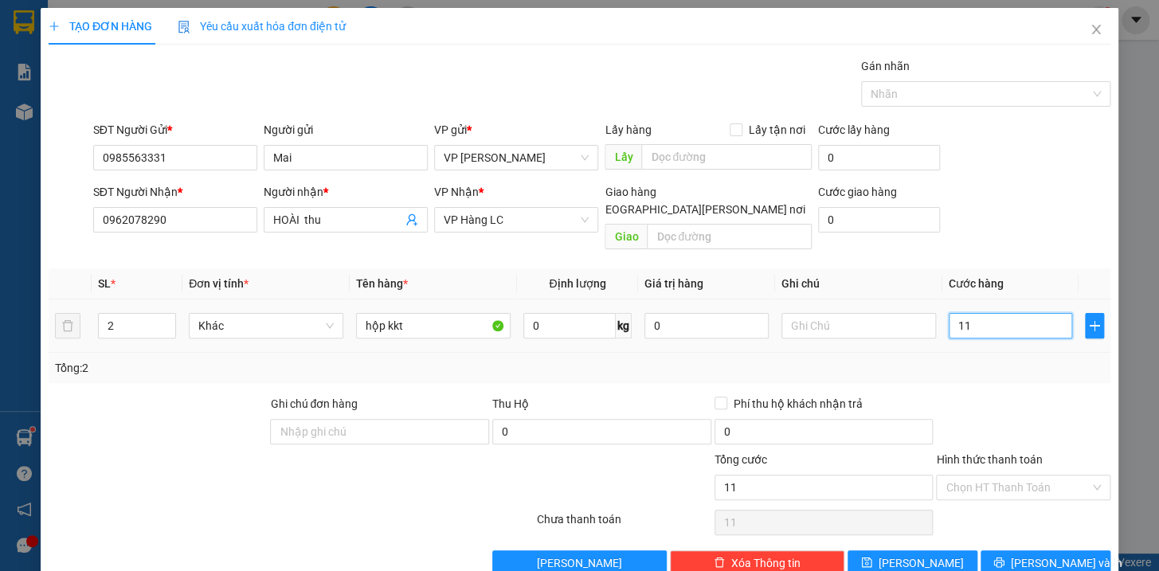
type input "1"
type input "12"
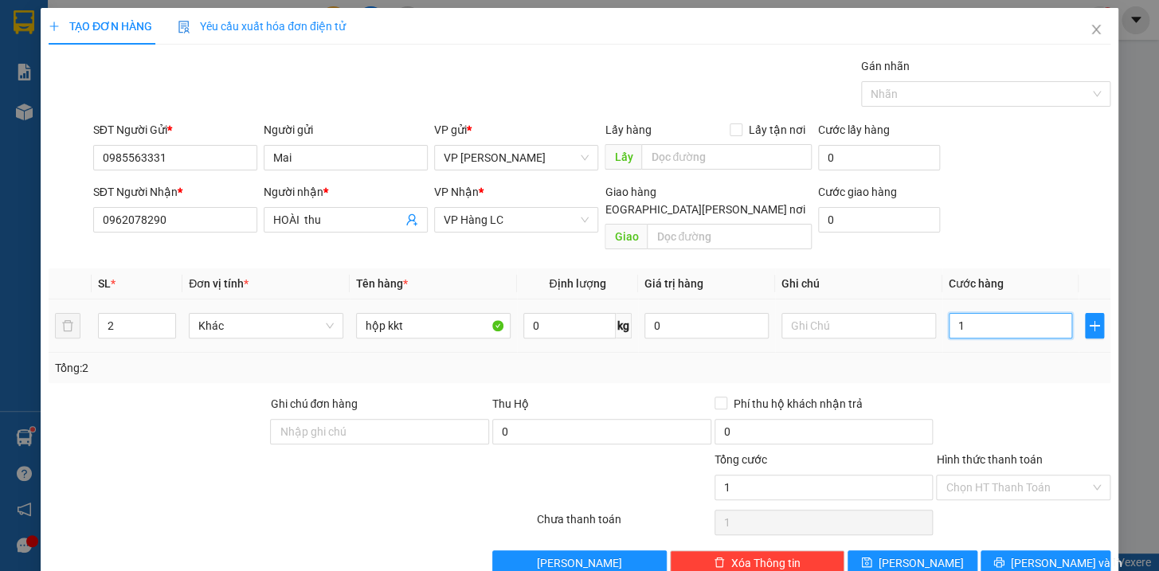
type input "12"
type input "120"
type input "1.200"
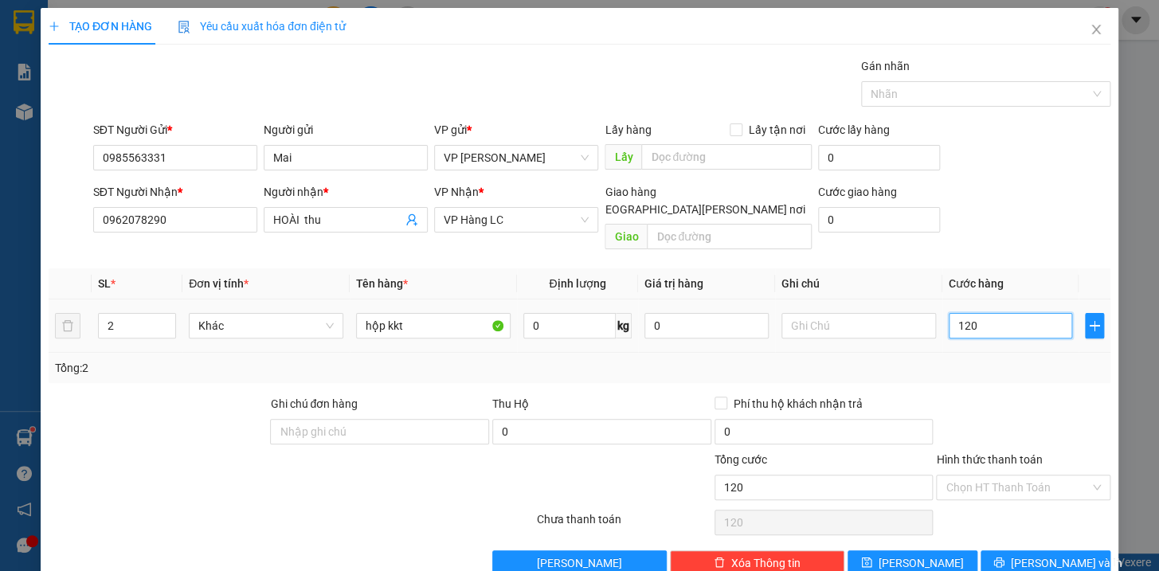
type input "1.200"
type input "12.000"
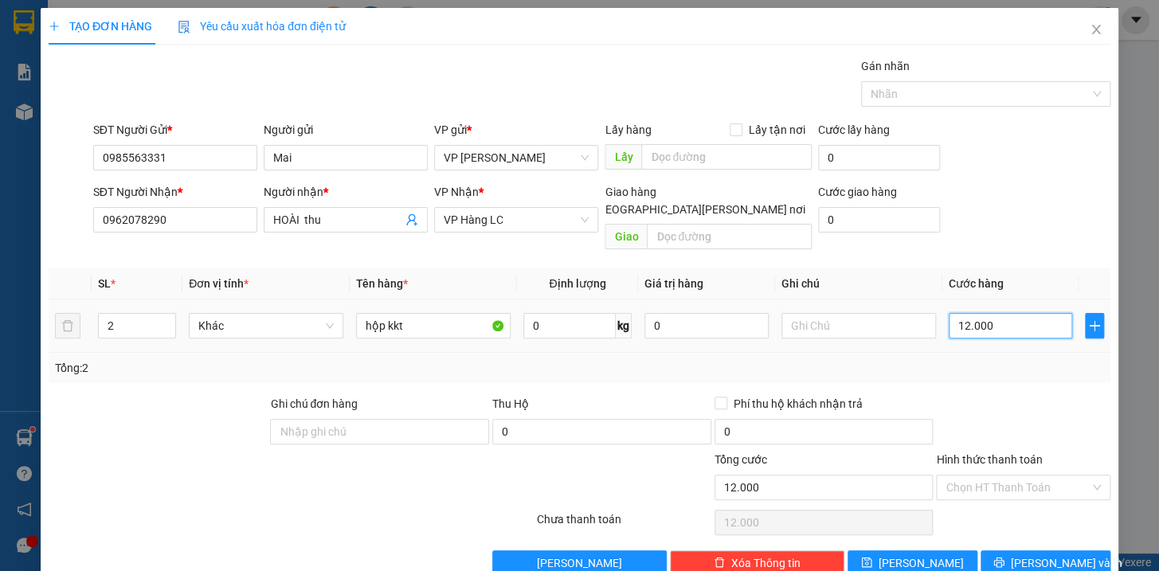
type input "120.000"
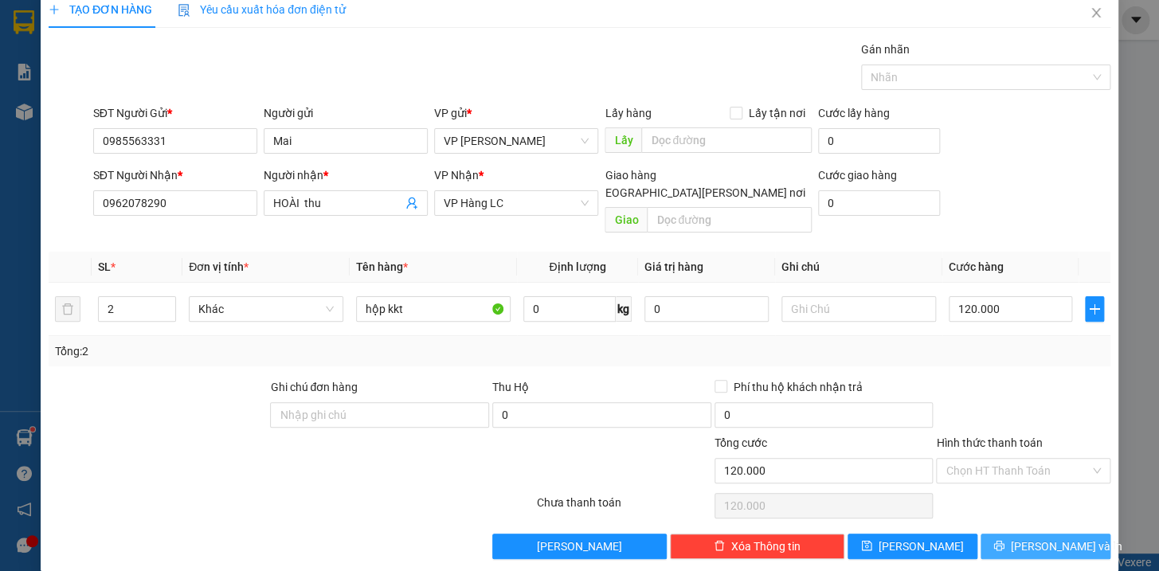
click at [1071, 537] on button "[PERSON_NAME] và In" at bounding box center [1046, 546] width 130 height 25
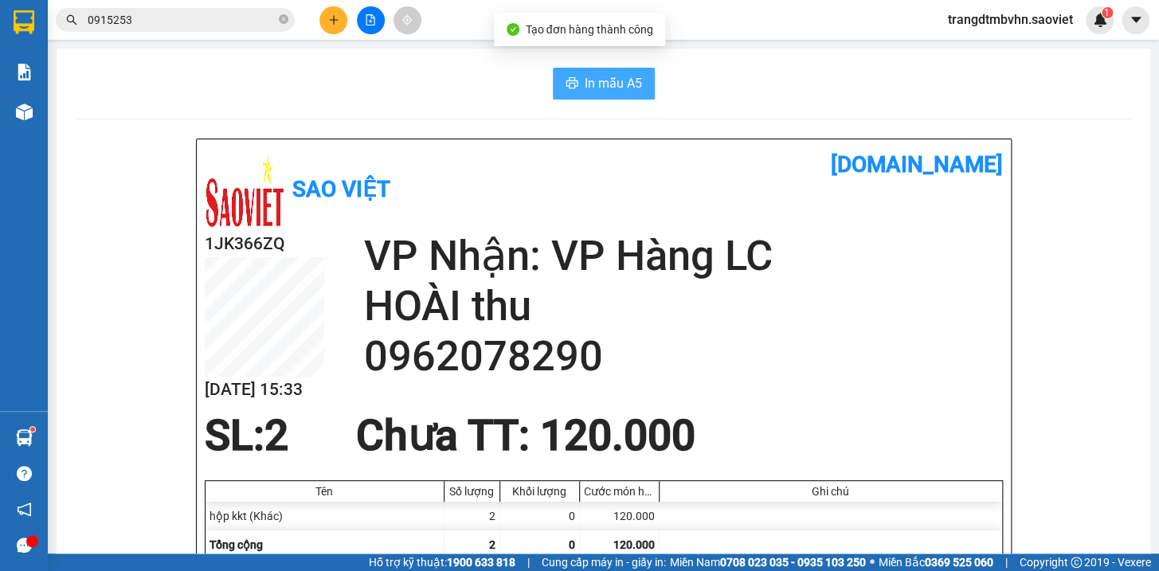
click at [631, 84] on span "In mẫu A5" at bounding box center [613, 83] width 57 height 20
click at [597, 76] on span "In mẫu A5" at bounding box center [613, 83] width 57 height 20
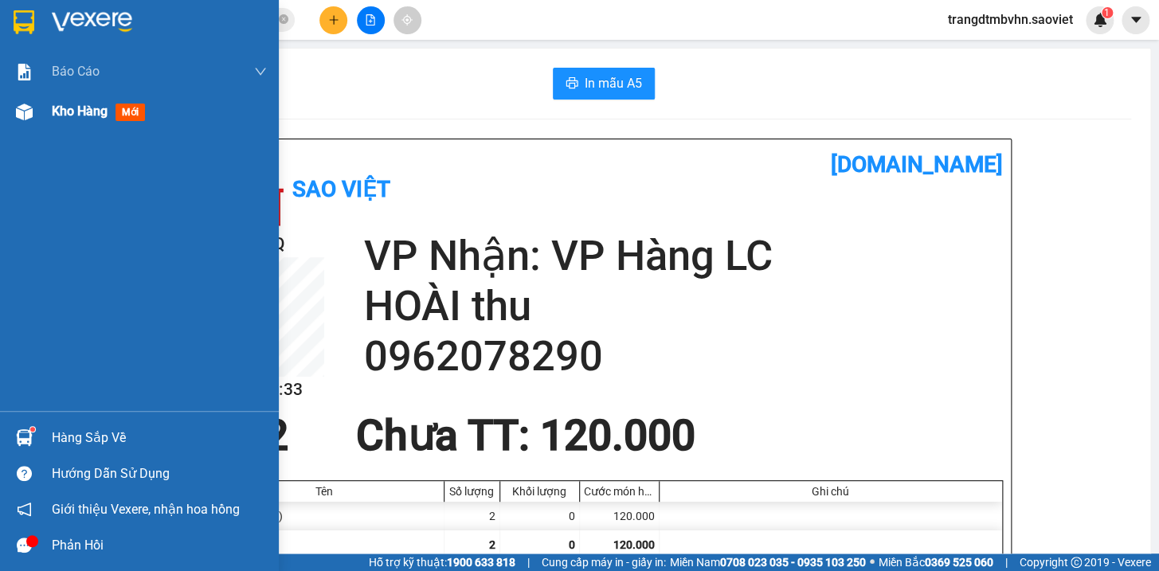
click at [94, 112] on span "Kho hàng" at bounding box center [80, 111] width 56 height 15
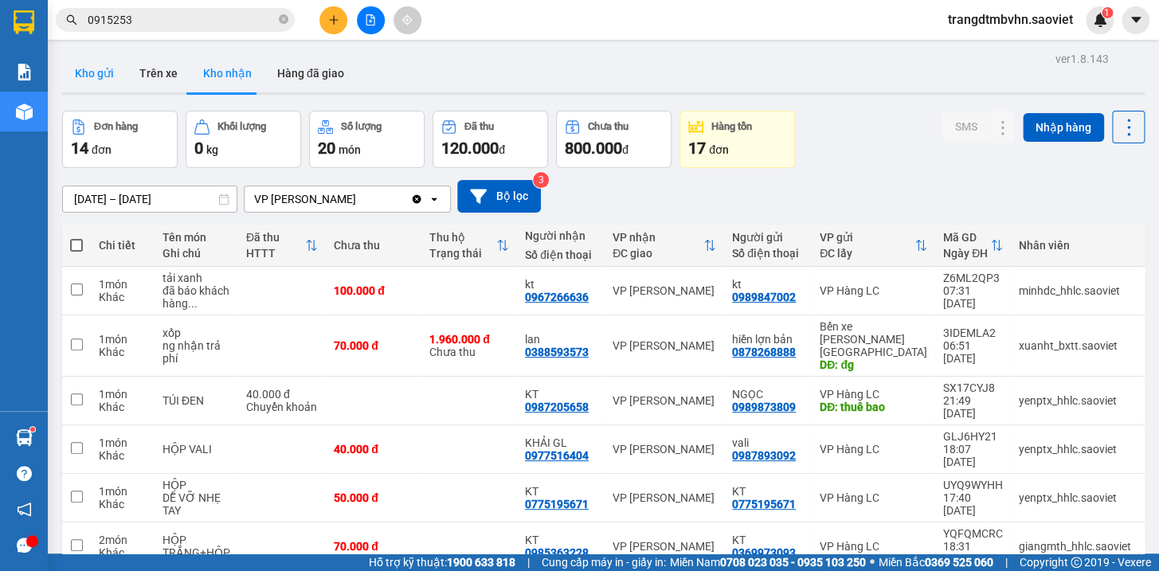
click at [106, 65] on button "Kho gửi" at bounding box center [94, 73] width 65 height 38
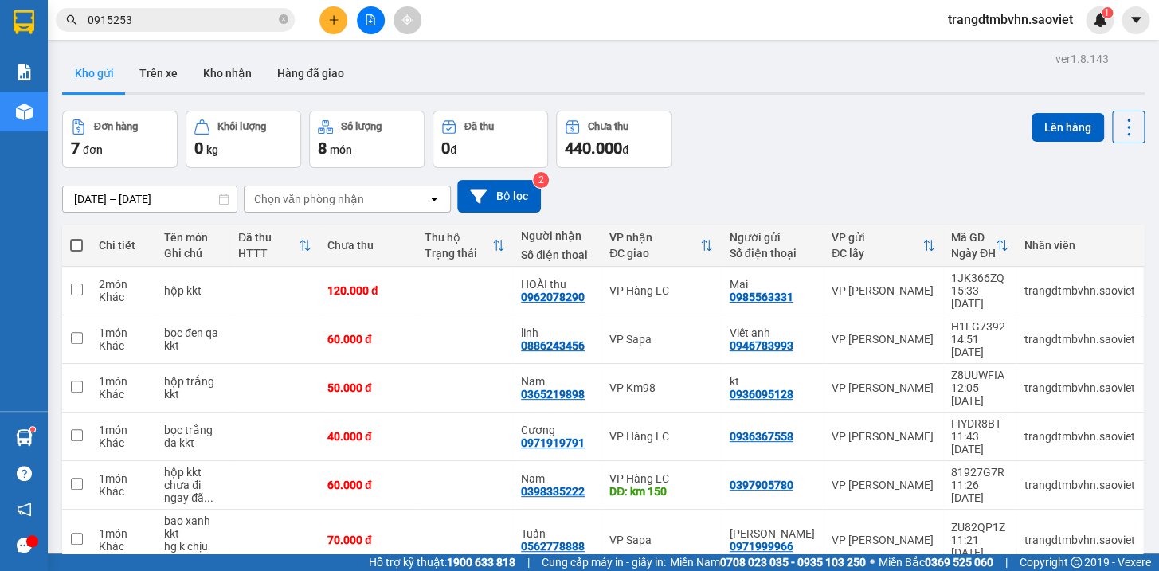
click at [72, 245] on span at bounding box center [76, 245] width 13 height 13
click at [76, 237] on input "checkbox" at bounding box center [76, 237] width 0 height 0
checkbox input "true"
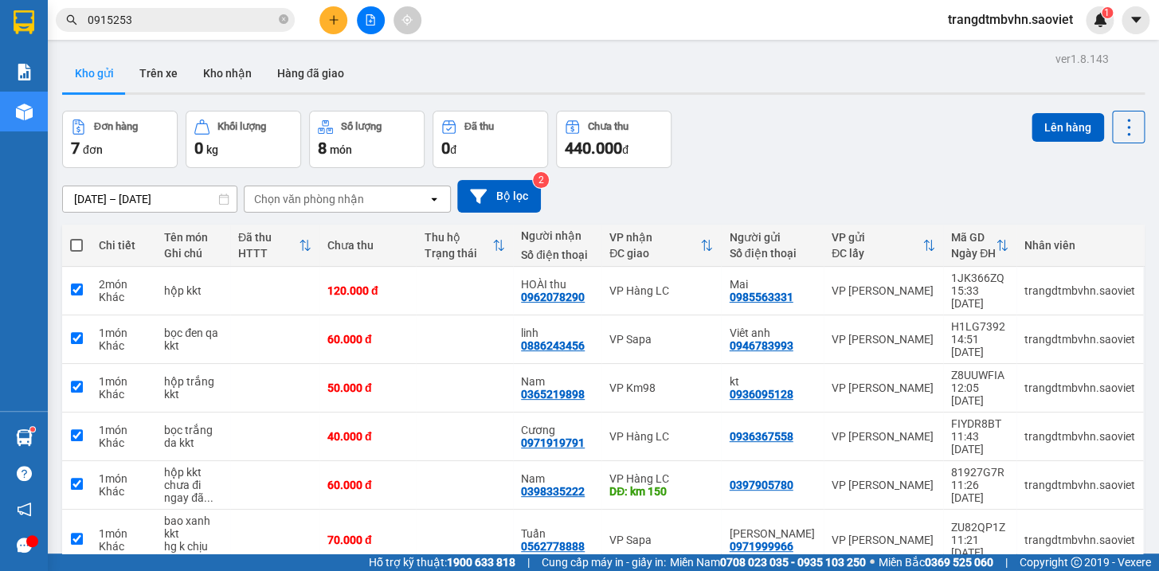
checkbox input "true"
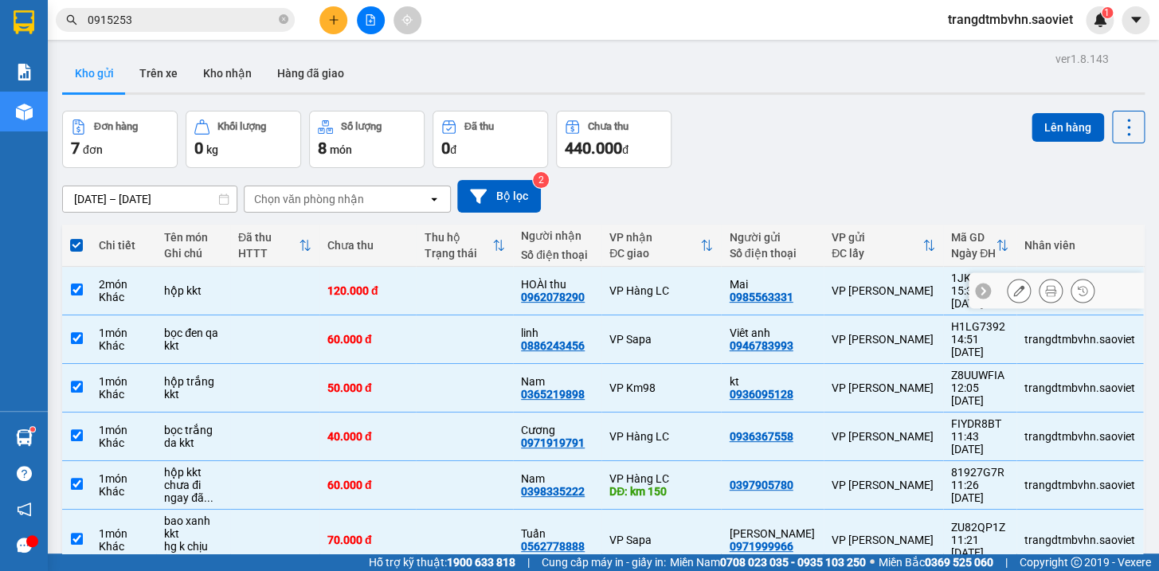
click at [74, 284] on input "checkbox" at bounding box center [77, 290] width 12 height 12
checkbox input "false"
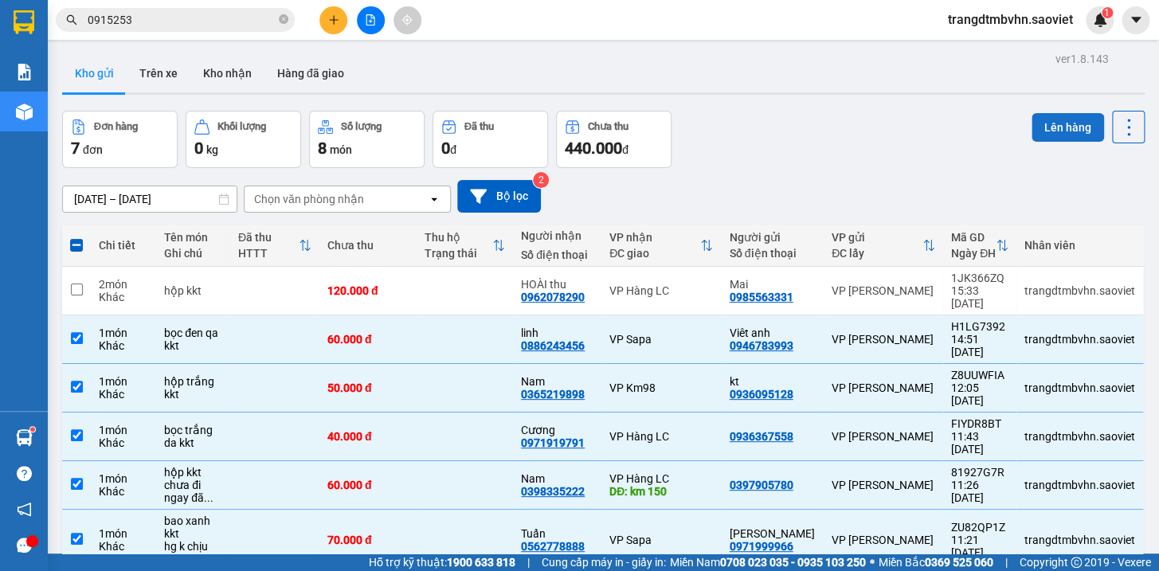
click at [1075, 131] on button "Lên hàng" at bounding box center [1068, 127] width 72 height 29
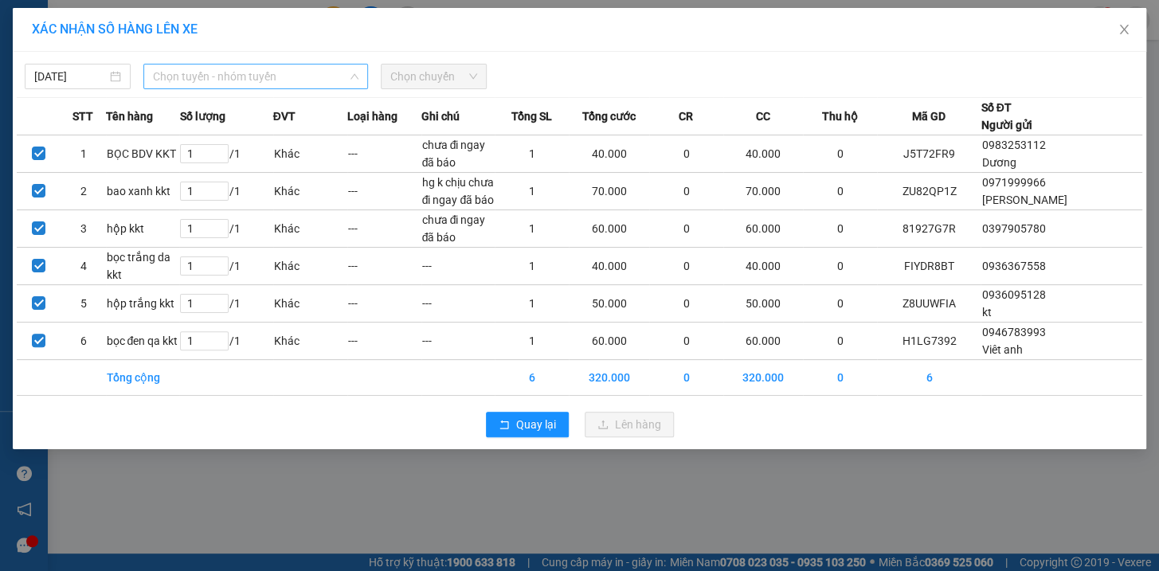
click at [254, 76] on span "Chọn tuyến - nhóm tuyến" at bounding box center [256, 77] width 206 height 24
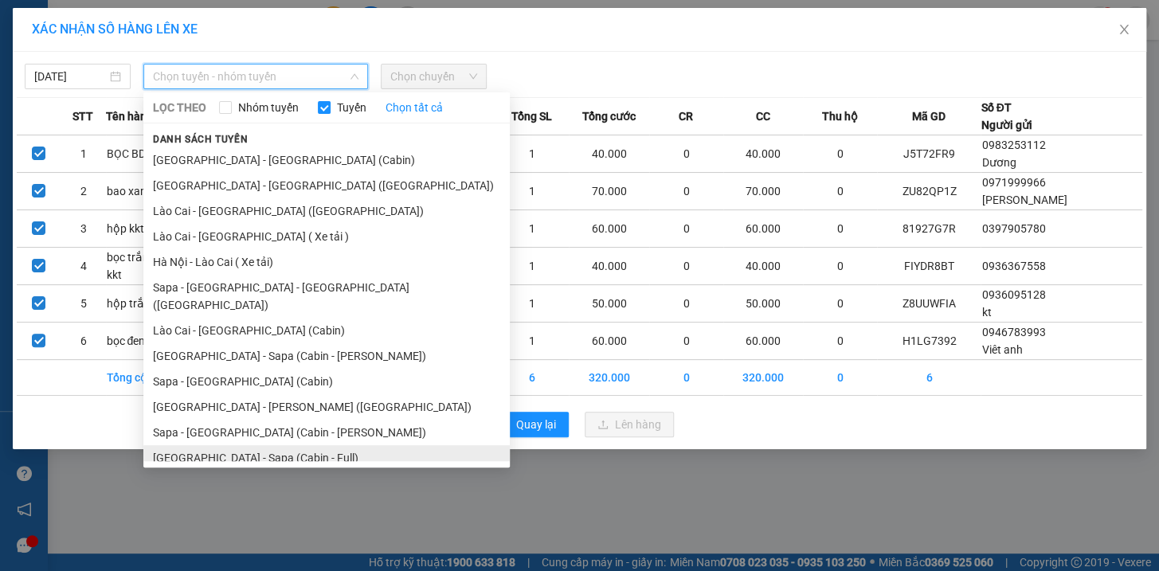
click at [284, 445] on li "[GEOGRAPHIC_DATA] - Sapa (Cabin - Full)" at bounding box center [326, 457] width 366 height 25
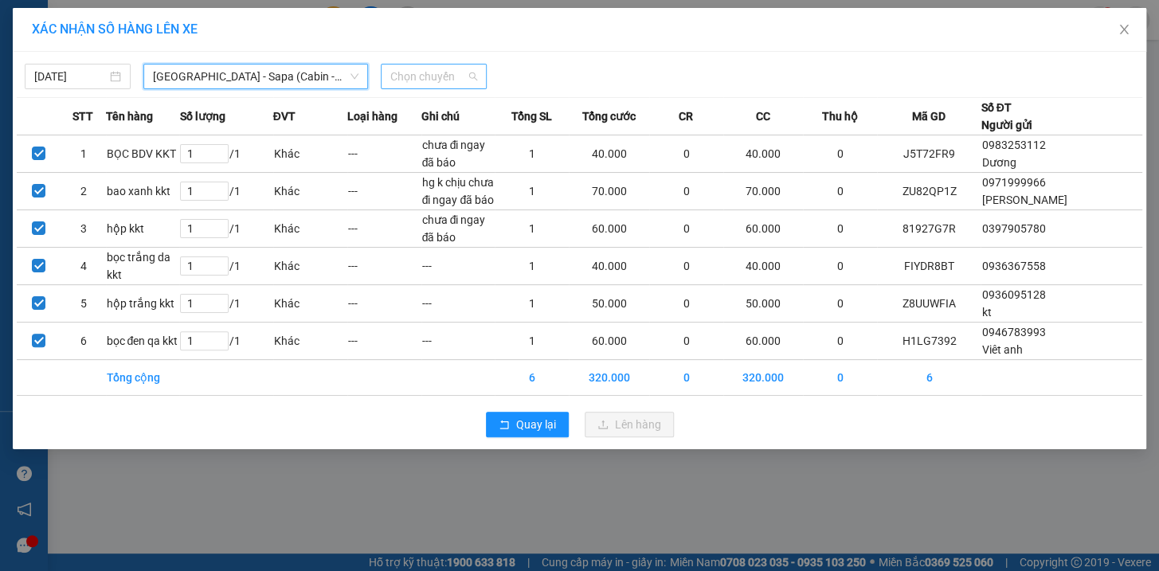
click at [432, 80] on span "Chọn chuyến" at bounding box center [433, 77] width 87 height 24
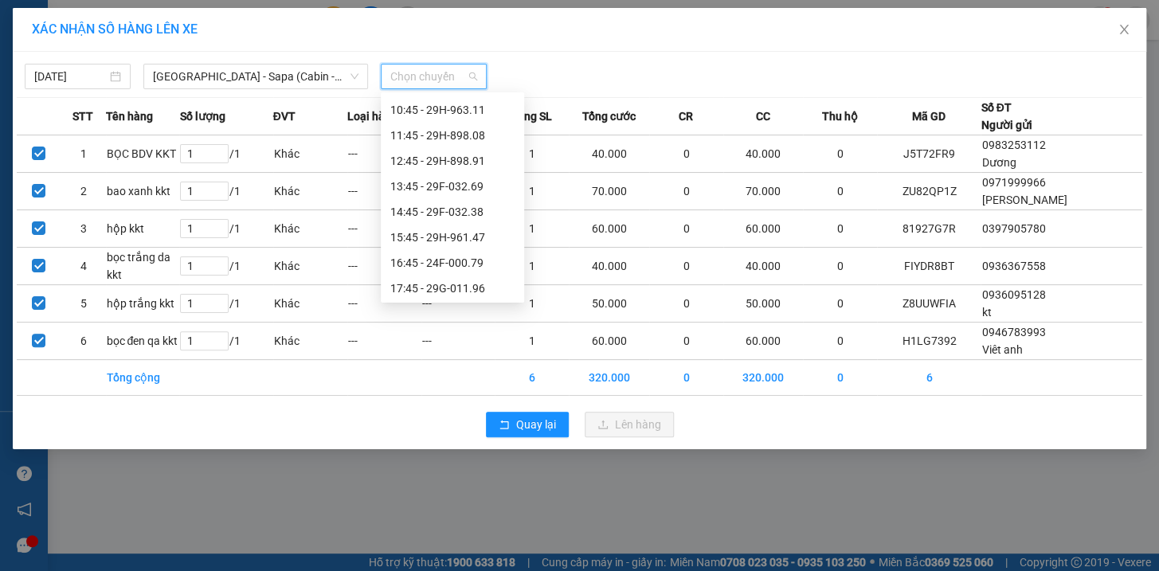
scroll to position [132, 0]
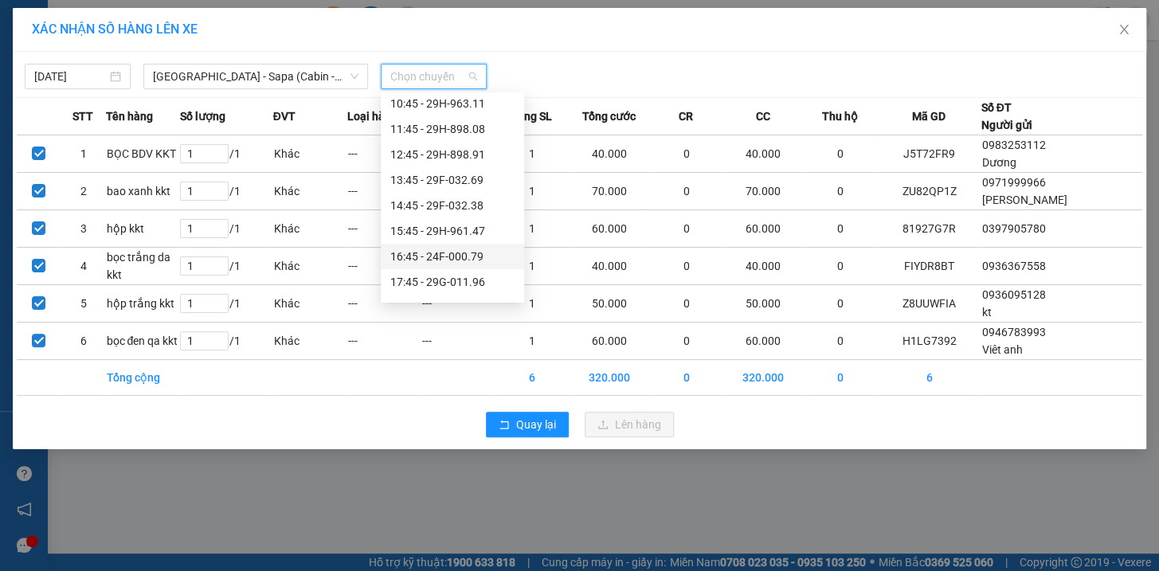
click at [471, 261] on div "16:45 - 24F-000.79" at bounding box center [452, 257] width 124 height 18
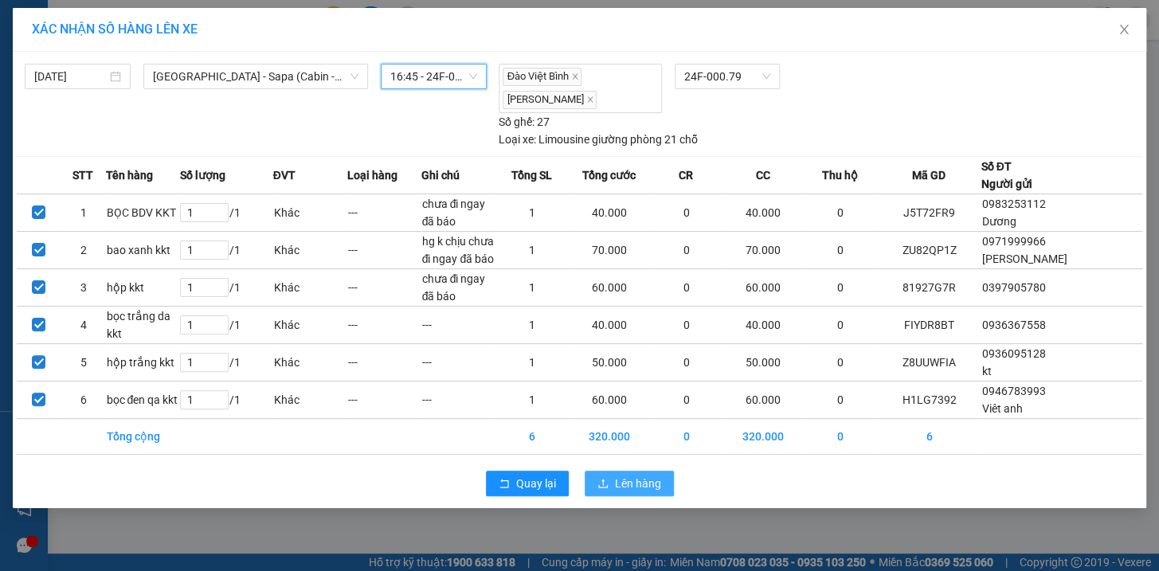
click at [660, 480] on button "Lên hàng" at bounding box center [629, 483] width 89 height 25
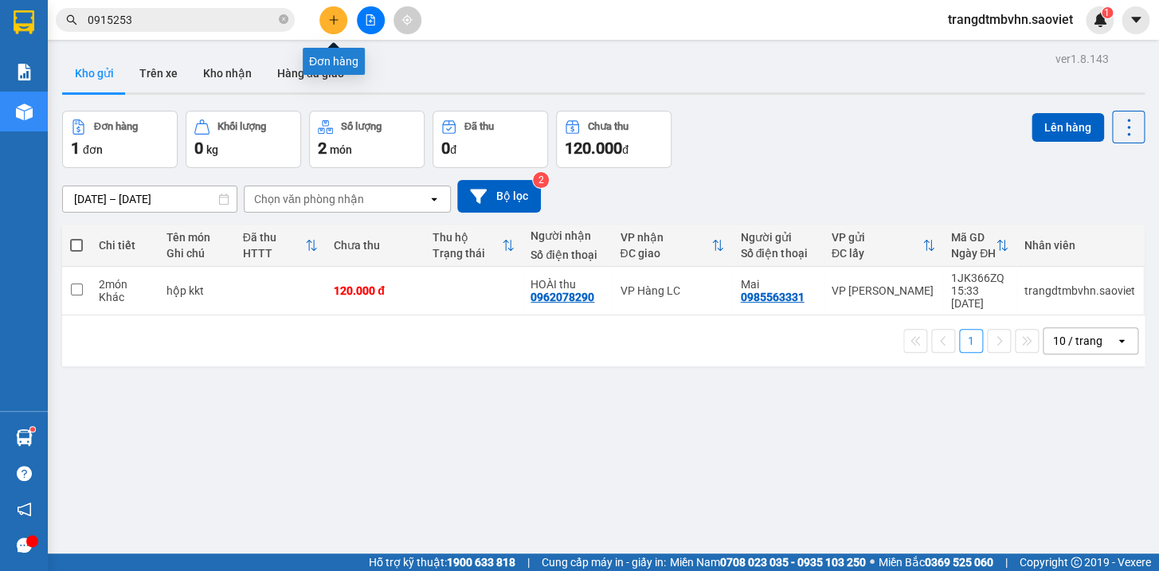
click at [331, 22] on icon "plus" at bounding box center [333, 19] width 11 height 11
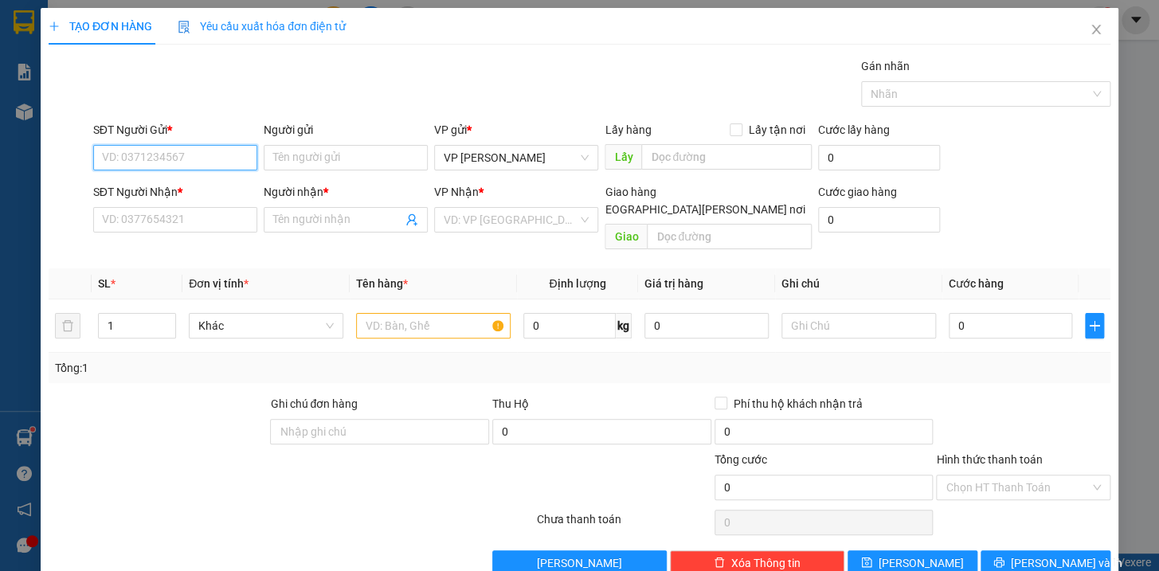
drag, startPoint x: 171, startPoint y: 160, endPoint x: 170, endPoint y: 131, distance: 29.5
click at [171, 133] on div "SĐT Người Gửi * VD: 0371234567" at bounding box center [175, 149] width 164 height 56
click at [231, 158] on input "SĐT Người Gửi *" at bounding box center [175, 157] width 164 height 25
type input "0389595160"
click at [186, 182] on div "0389595160" at bounding box center [172, 190] width 143 height 18
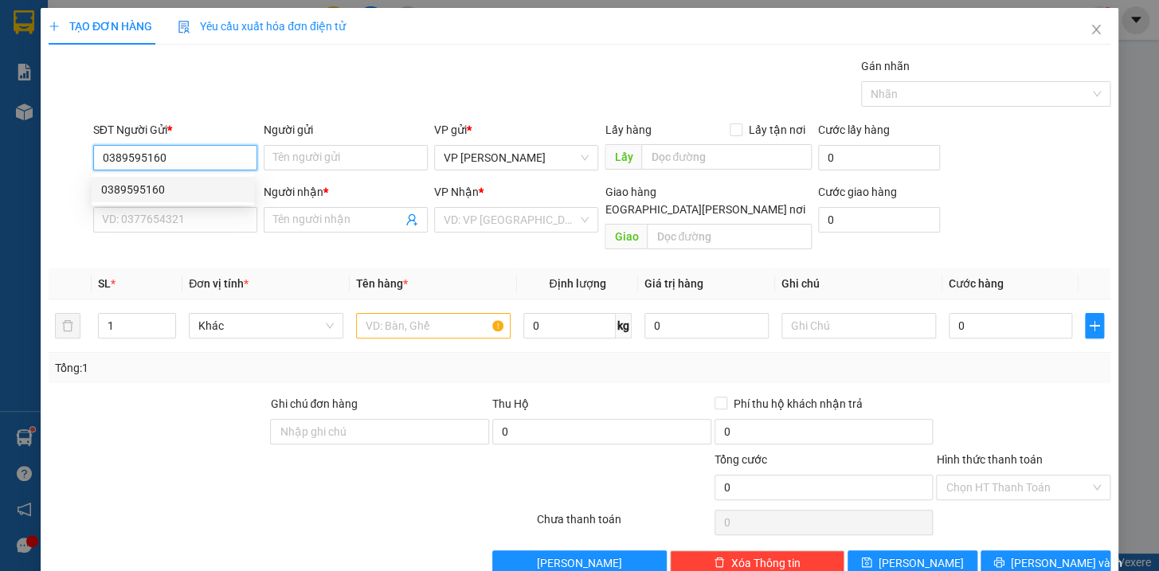
type input "0974182130"
type input "kt"
type input "km 150"
type input "0389595160"
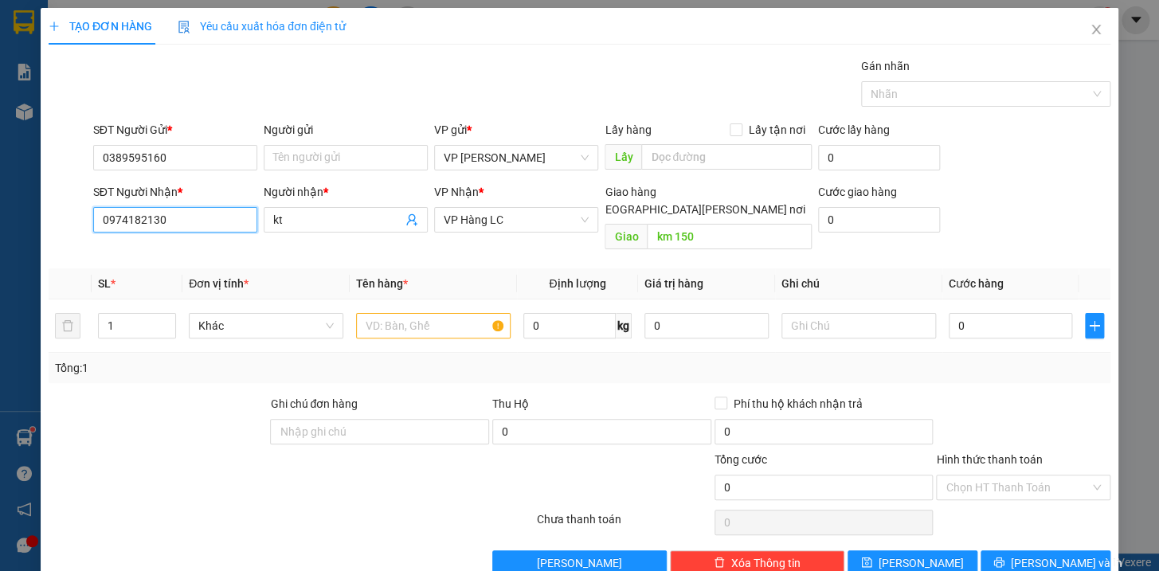
click at [182, 222] on input "0974182130" at bounding box center [175, 219] width 164 height 25
click at [128, 216] on input "0974182130" at bounding box center [175, 219] width 164 height 25
type input "0974482130"
click at [116, 250] on div "0974482130 - A QUANG" at bounding box center [172, 252] width 143 height 18
type input "A QUANG"
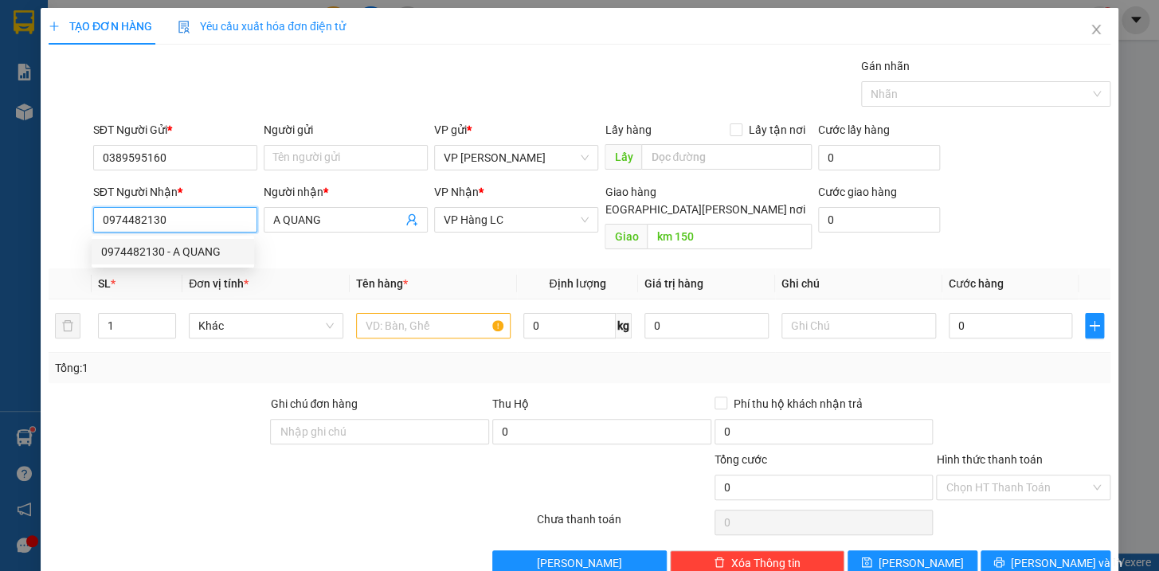
drag, startPoint x: 170, startPoint y: 220, endPoint x: 98, endPoint y: 221, distance: 71.7
click at [99, 223] on input "0974482130" at bounding box center [175, 219] width 164 height 25
type input "0974482130"
click at [1090, 29] on icon "close" at bounding box center [1096, 29] width 13 height 13
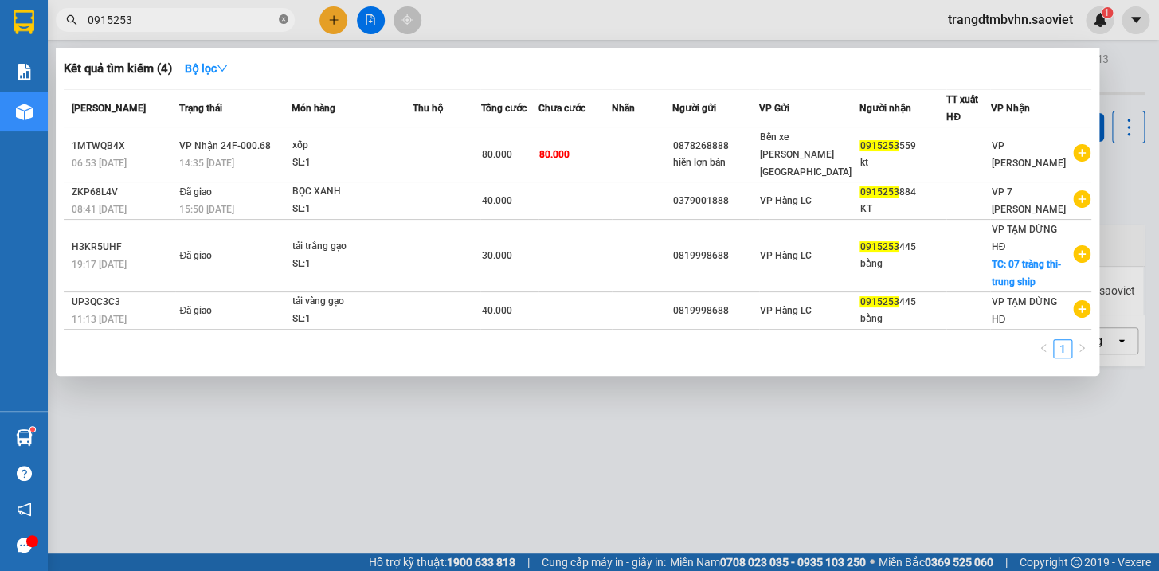
click at [280, 22] on icon "close-circle" at bounding box center [284, 19] width 10 height 10
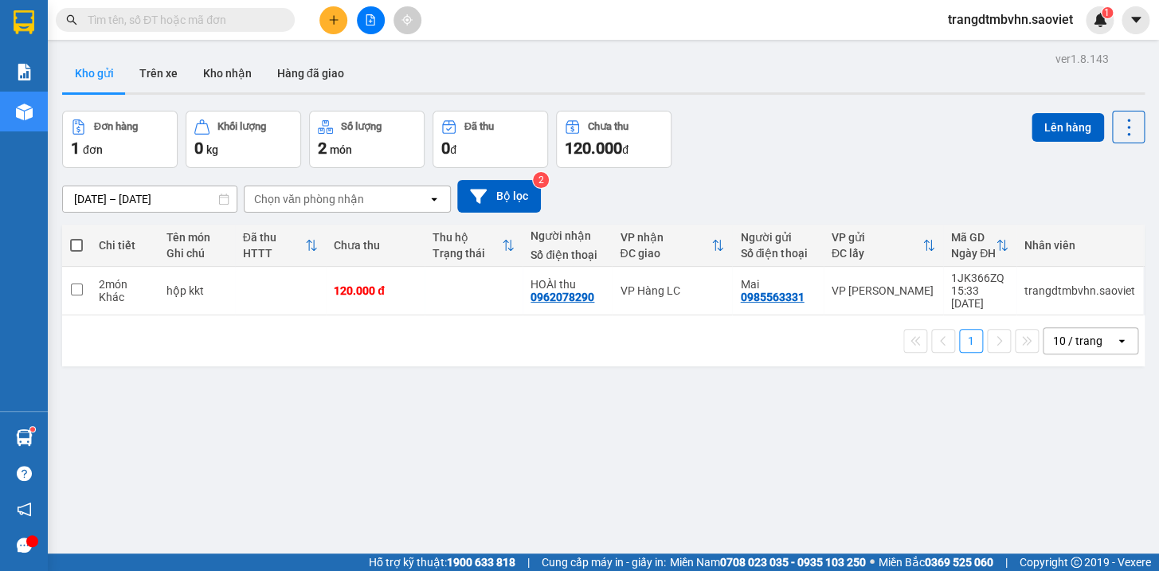
click at [282, 17] on span at bounding box center [284, 20] width 10 height 18
click at [256, 22] on input "text" at bounding box center [182, 20] width 188 height 18
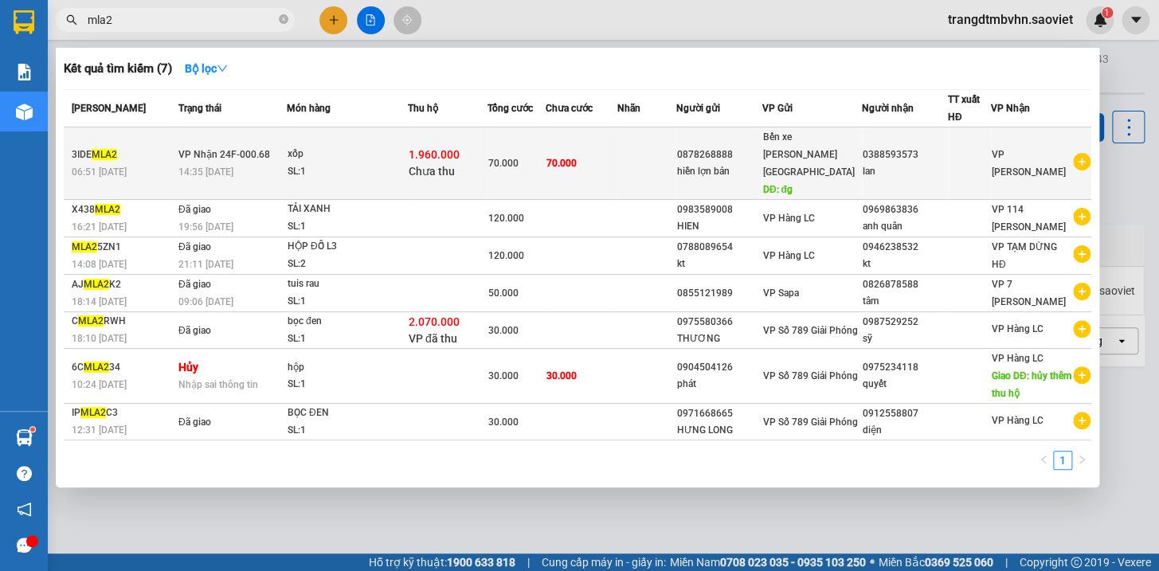
type input "mla2"
click at [762, 165] on div "hiền lợn bản" at bounding box center [719, 171] width 84 height 17
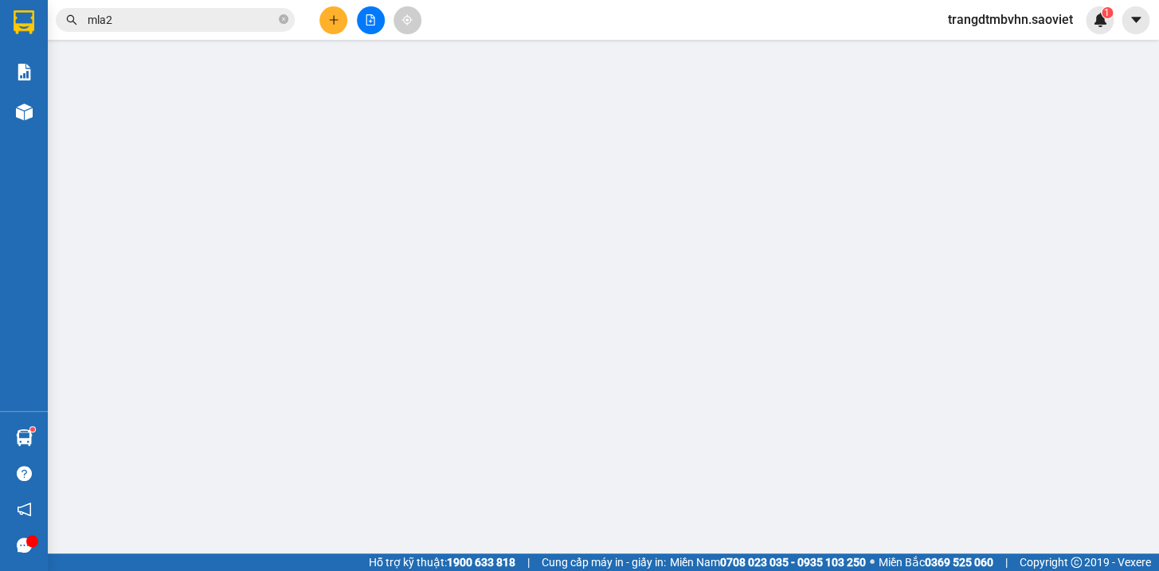
type input "0878268888"
type input "hiền lợn bản"
type input "đg"
type input "0388593573"
type input "lan"
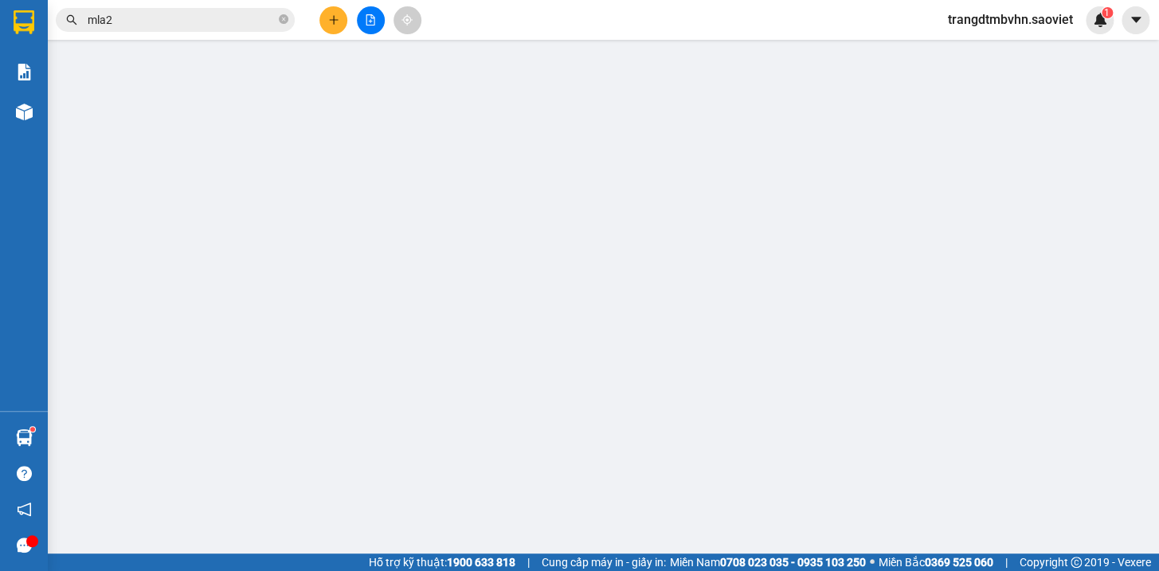
type input "1.960.000"
type input "30.000"
type input "70.000"
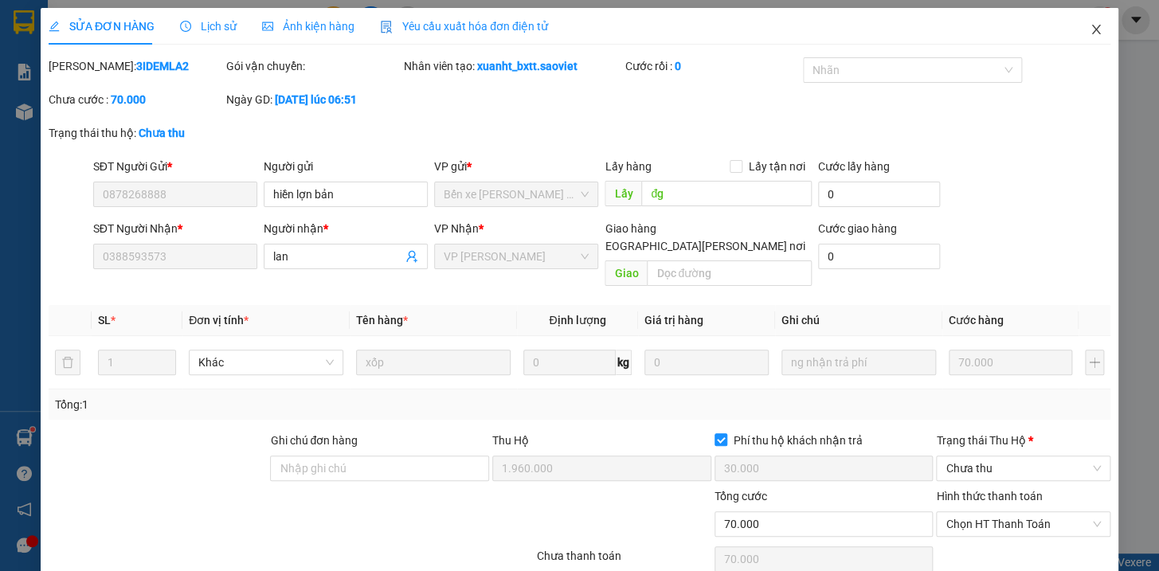
click at [1090, 23] on icon "close" at bounding box center [1096, 29] width 13 height 13
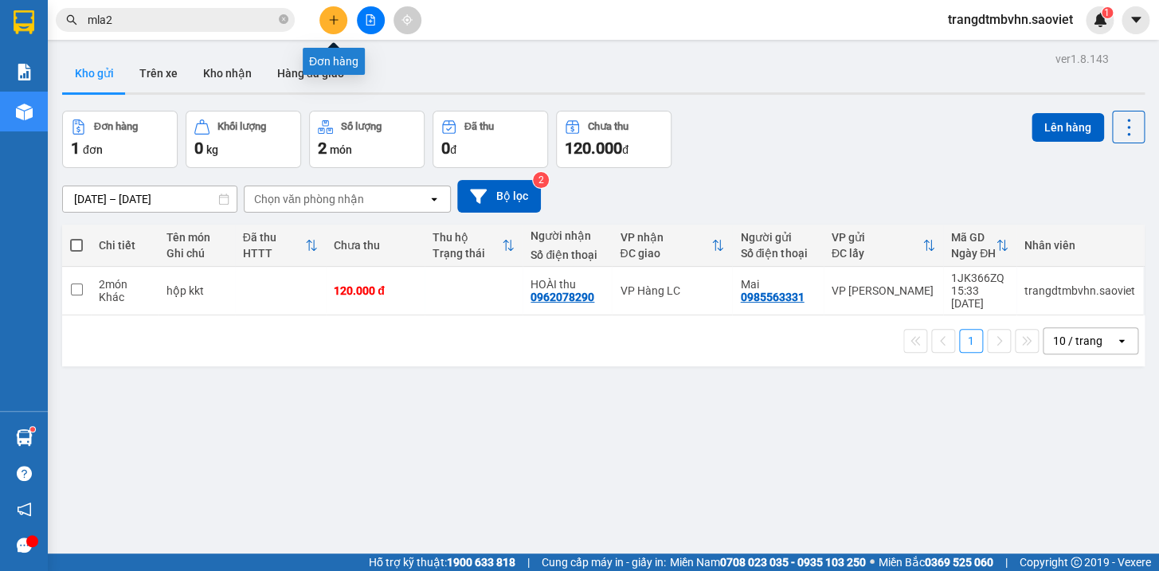
click at [331, 18] on icon "plus" at bounding box center [333, 19] width 11 height 11
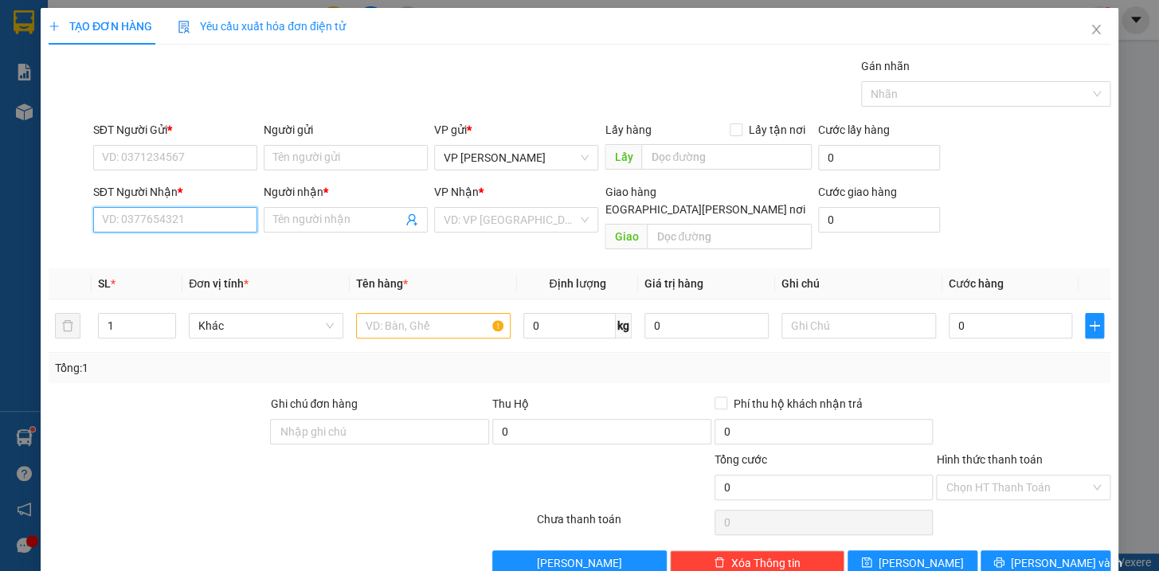
click at [153, 228] on input "SĐT Người Nhận *" at bounding box center [175, 219] width 164 height 25
click at [140, 247] on div "0974482130 - A QUANG" at bounding box center [172, 252] width 143 height 18
type input "0974482130"
type input "A QUANG"
type input "km 150"
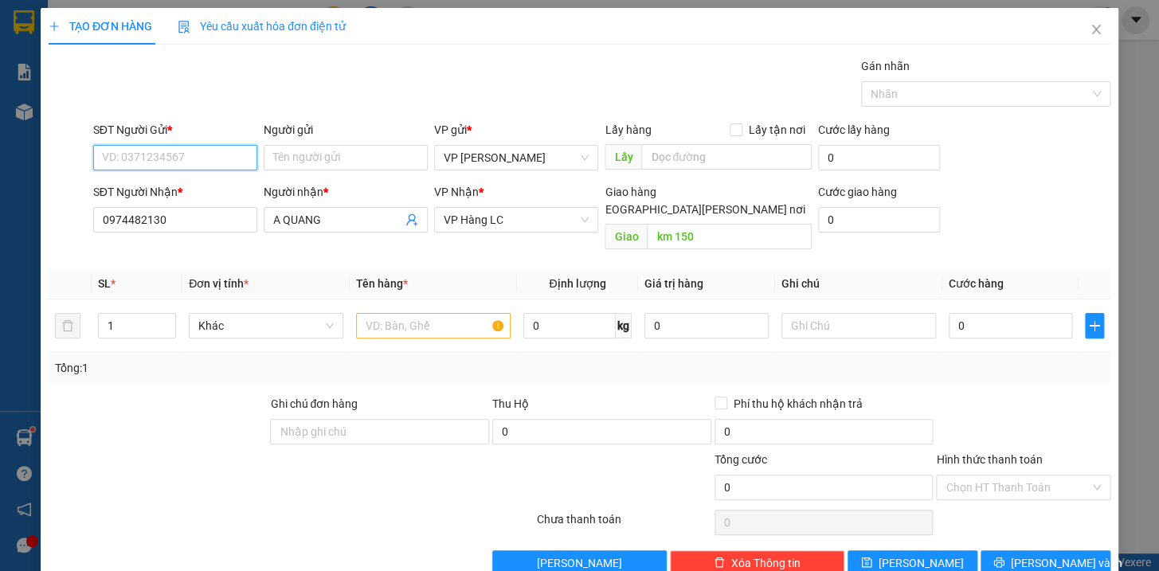
click at [182, 157] on input "SĐT Người Gửi *" at bounding box center [175, 157] width 164 height 25
click at [157, 188] on div "0389595160" at bounding box center [172, 190] width 143 height 18
type input "0389595160"
click at [434, 316] on input "text" at bounding box center [433, 325] width 155 height 25
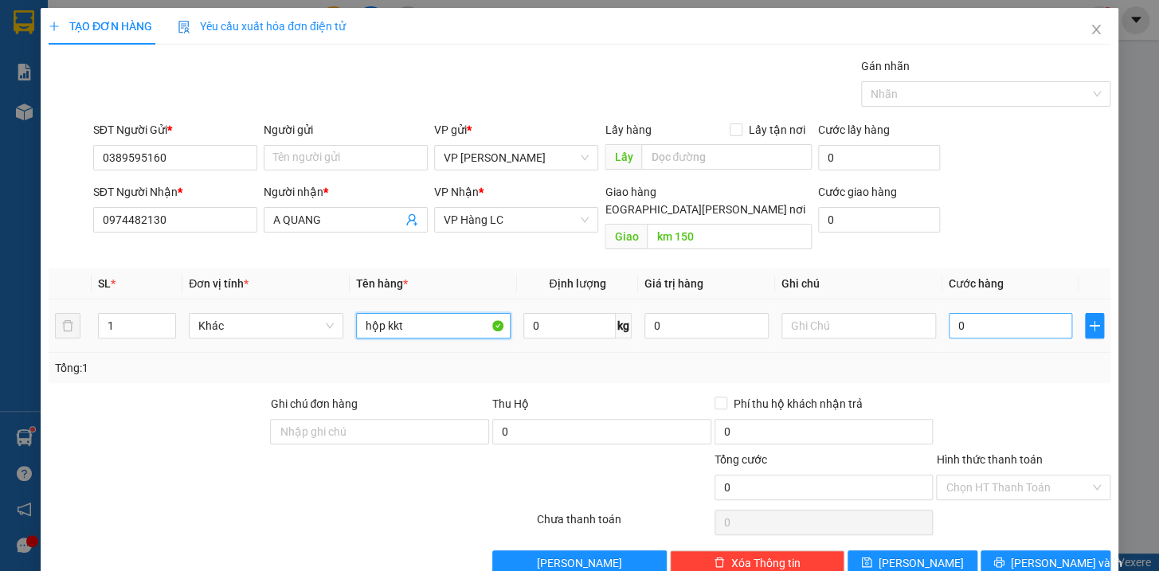
type input "hộp kkt"
click at [1042, 316] on input "0" at bounding box center [1011, 325] width 124 height 25
type input "5"
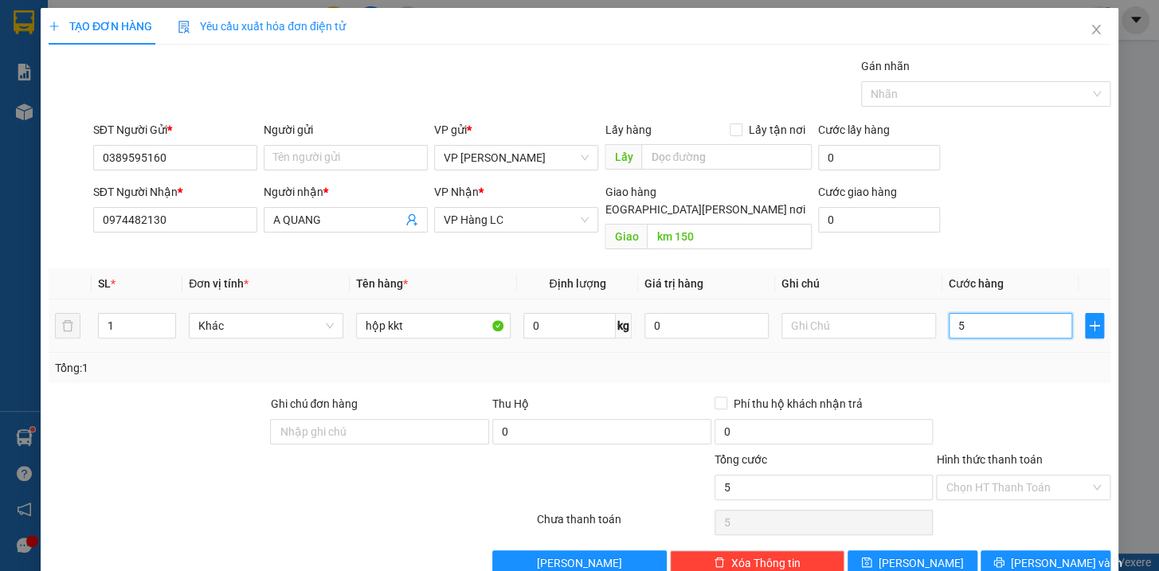
type input "50"
type input "500"
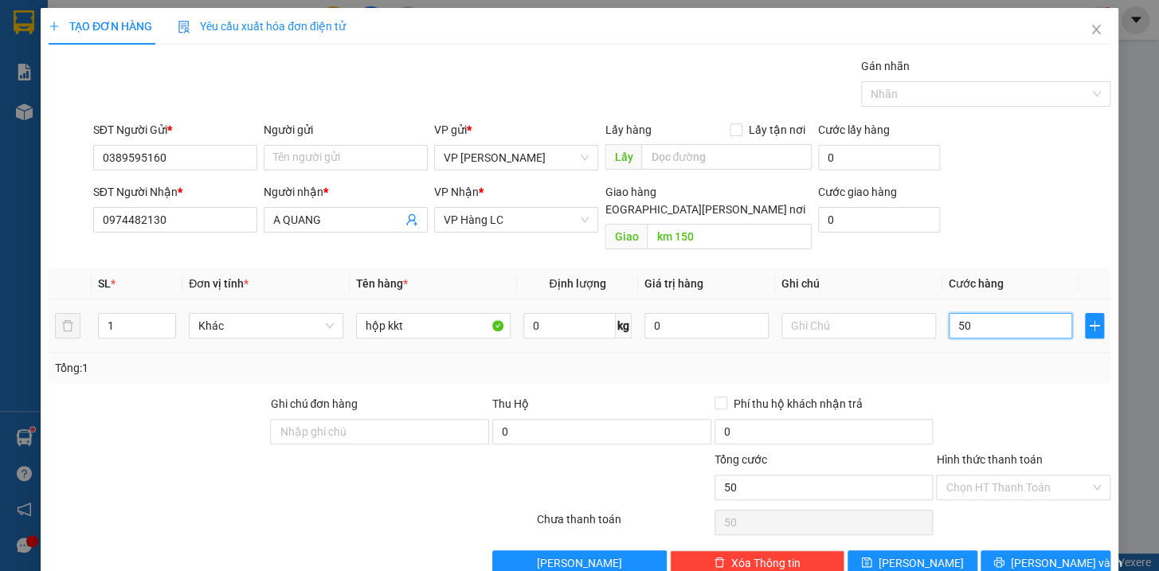
type input "500"
type input "5.000"
click at [1044, 554] on span "[PERSON_NAME] và In" at bounding box center [1067, 563] width 112 height 18
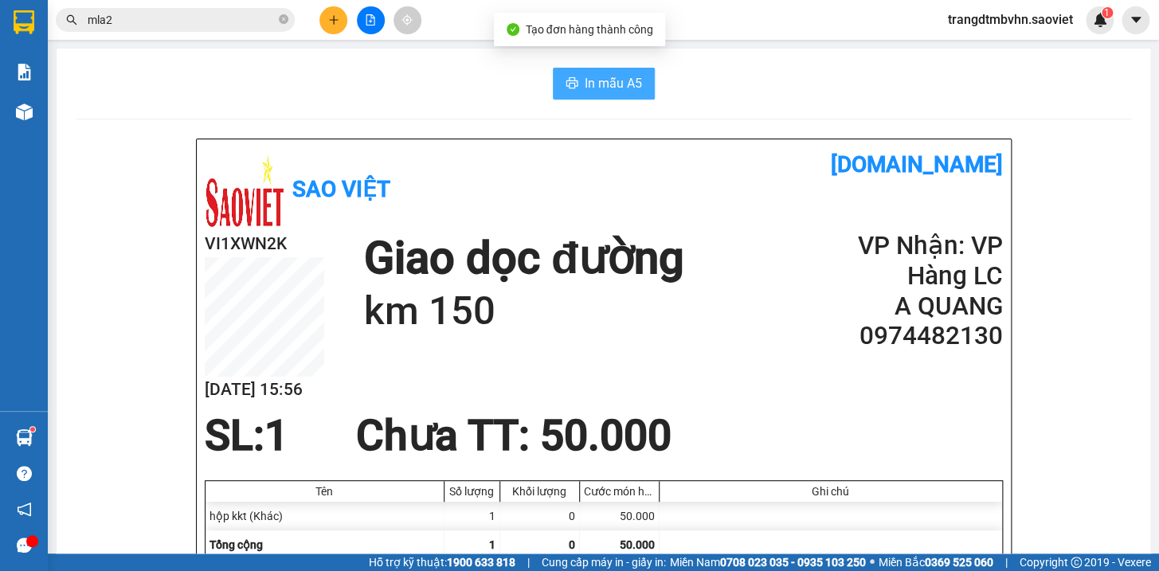
click at [614, 88] on span "In mẫu A5" at bounding box center [613, 83] width 57 height 20
click at [212, 23] on input "mla2" at bounding box center [182, 20] width 188 height 18
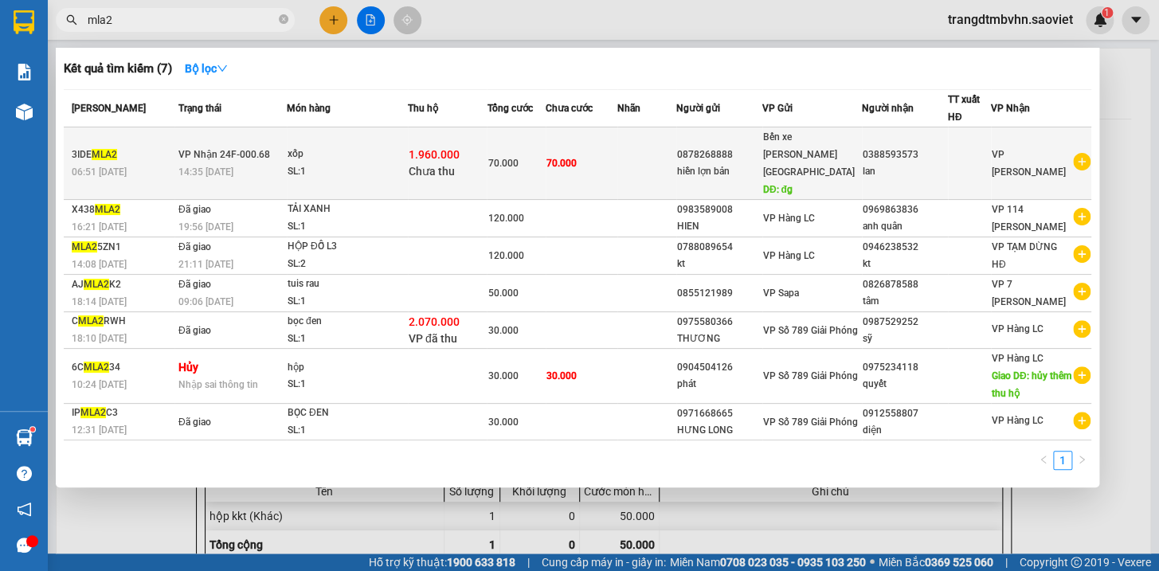
click at [947, 151] on div "0388593573" at bounding box center [905, 155] width 84 height 17
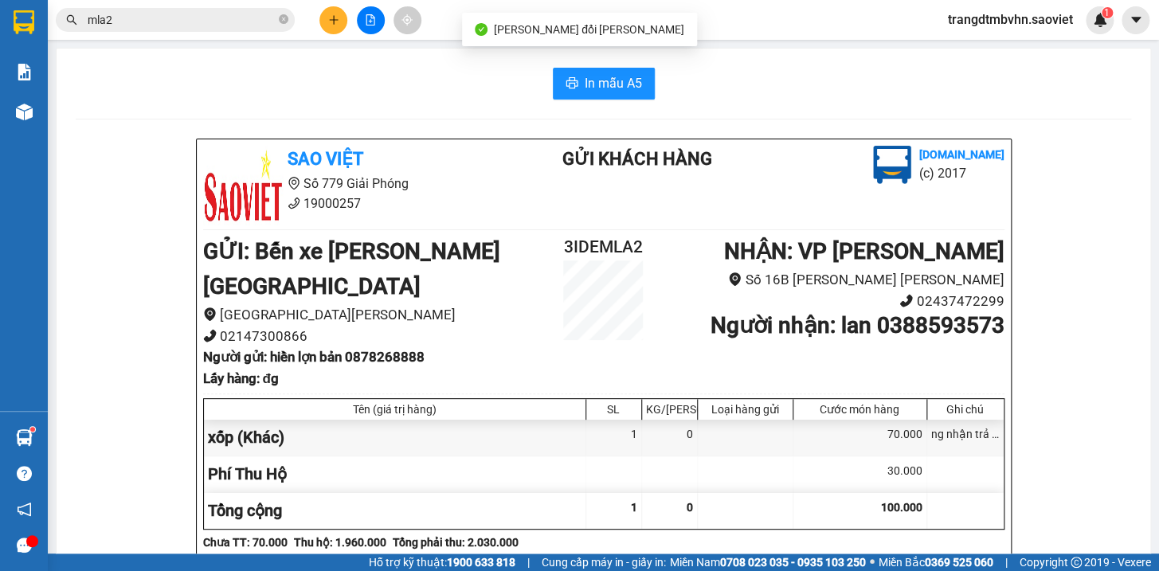
drag, startPoint x: 652, startPoint y: 235, endPoint x: 554, endPoint y: 238, distance: 98.8
click at [554, 238] on h2 "3IDEMLA2" at bounding box center [604, 247] width 134 height 26
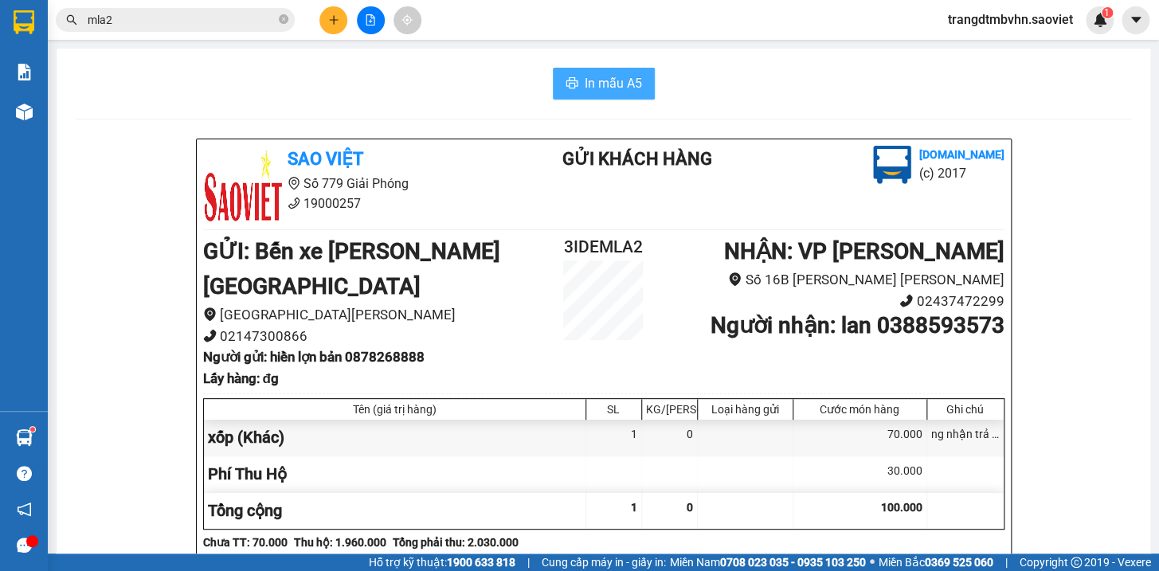
click at [590, 77] on span "In mẫu A5" at bounding box center [613, 83] width 57 height 20
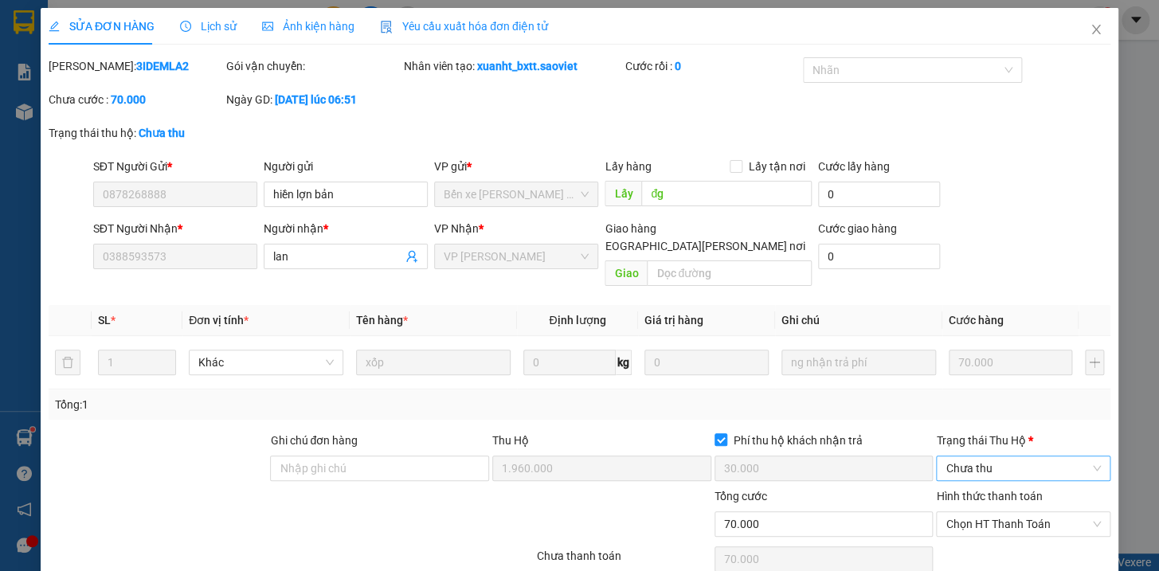
click at [989, 456] on span "Chưa thu" at bounding box center [1023, 468] width 155 height 24
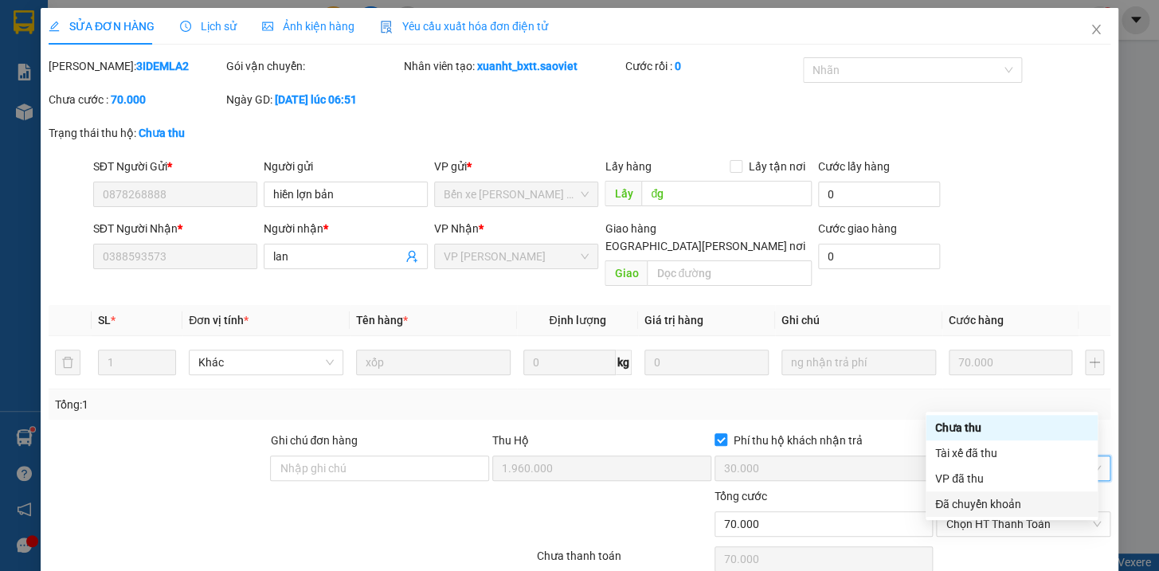
click at [984, 503] on div "Đã chuyển khoản" at bounding box center [1011, 505] width 153 height 18
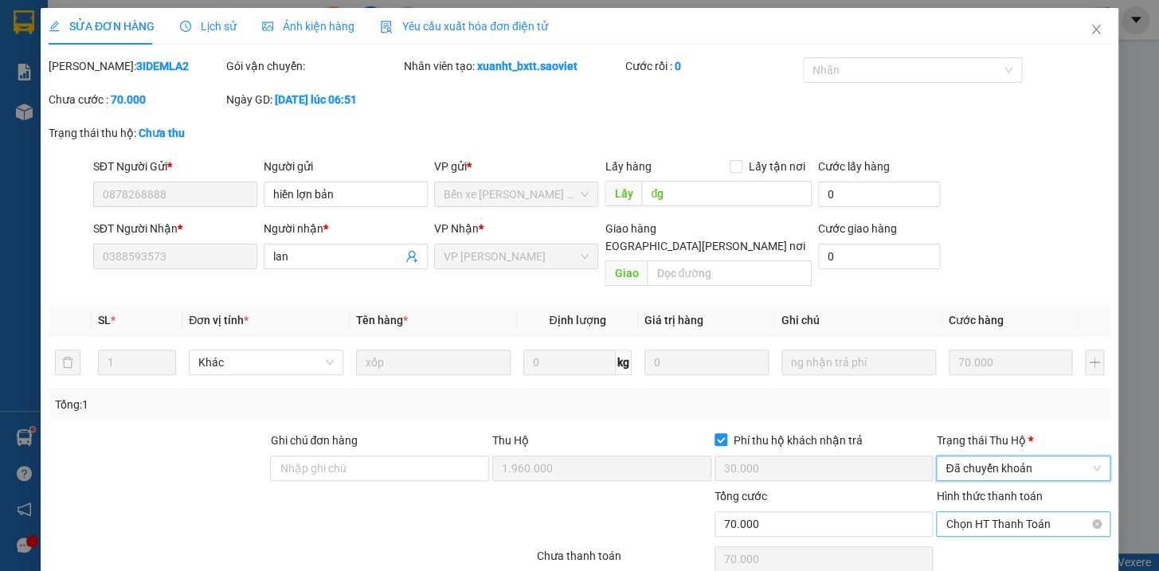
click at [989, 512] on span "Chọn HT Thanh Toán" at bounding box center [1023, 524] width 155 height 24
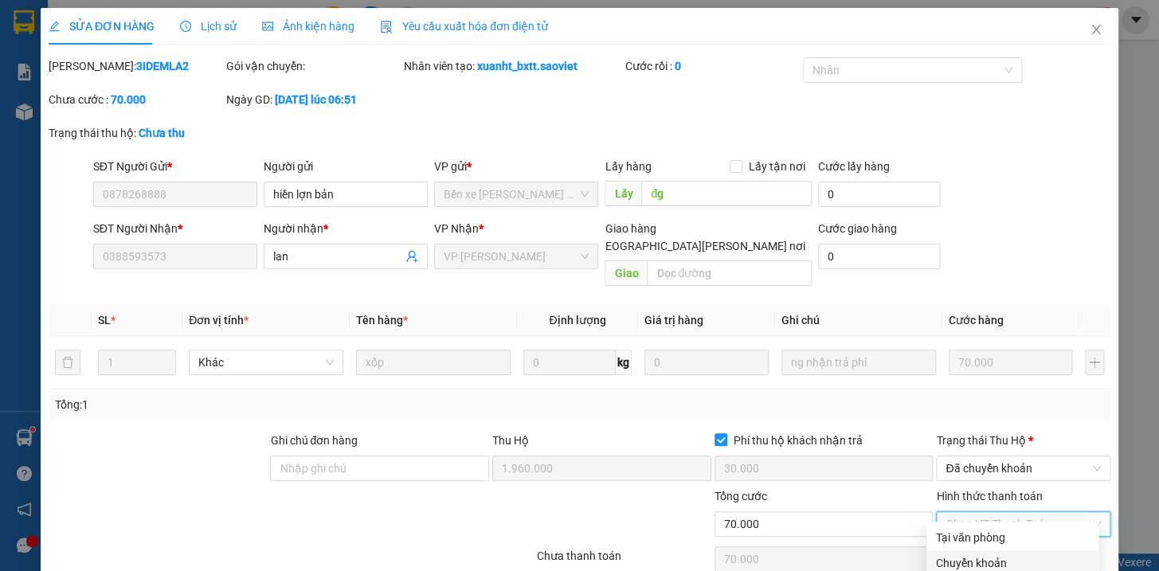
click at [971, 554] on div "Chuyển khoản" at bounding box center [1012, 563] width 153 height 18
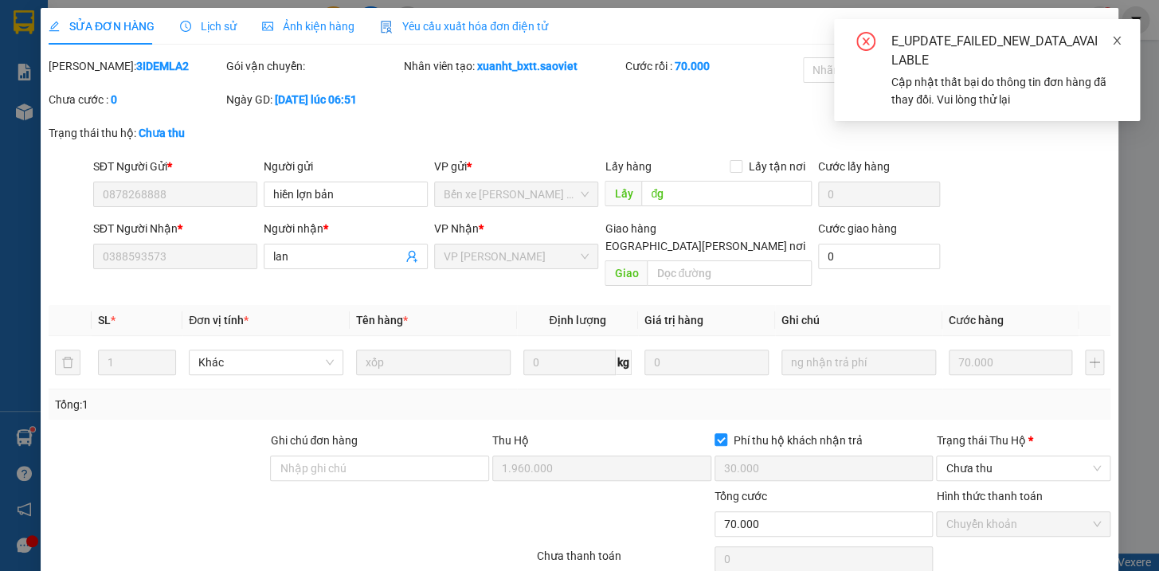
click at [1118, 41] on icon "close" at bounding box center [1116, 40] width 11 height 11
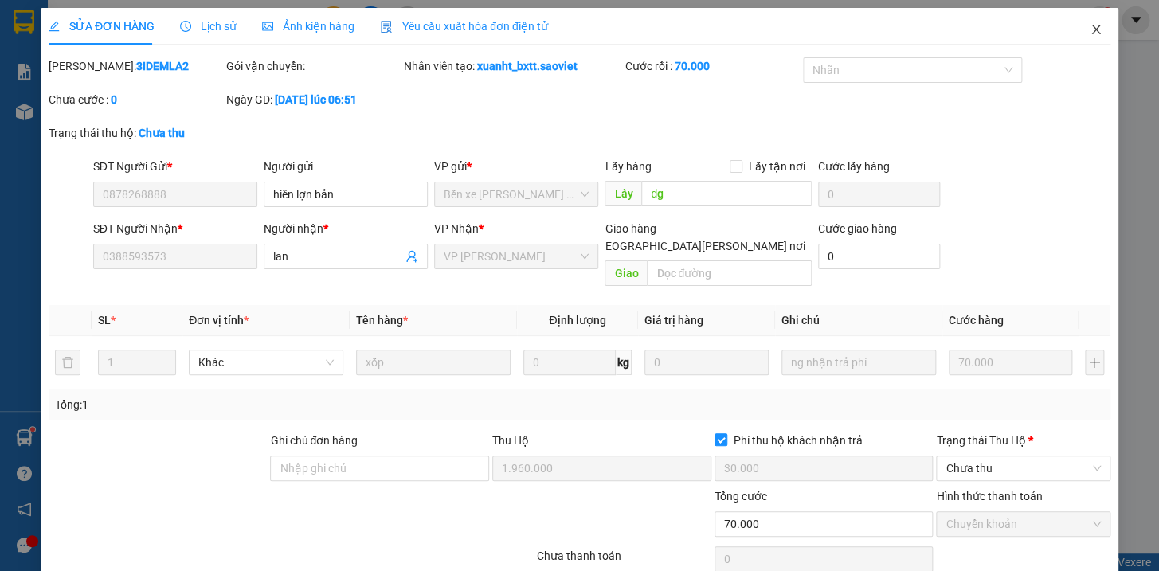
click at [1090, 25] on icon "close" at bounding box center [1096, 29] width 13 height 13
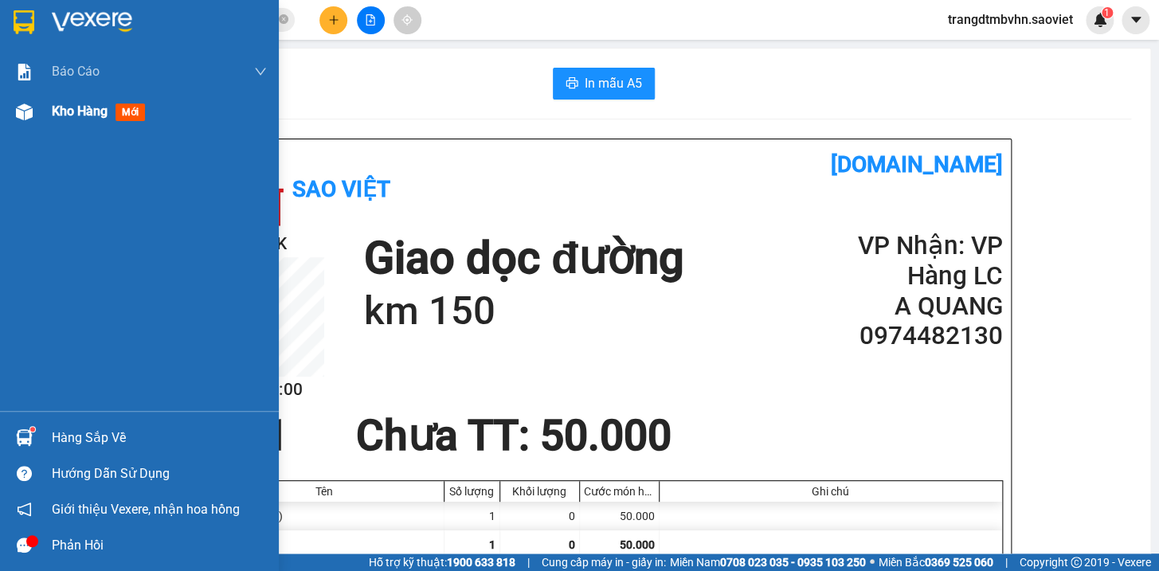
click at [94, 112] on span "Kho hàng" at bounding box center [80, 111] width 56 height 15
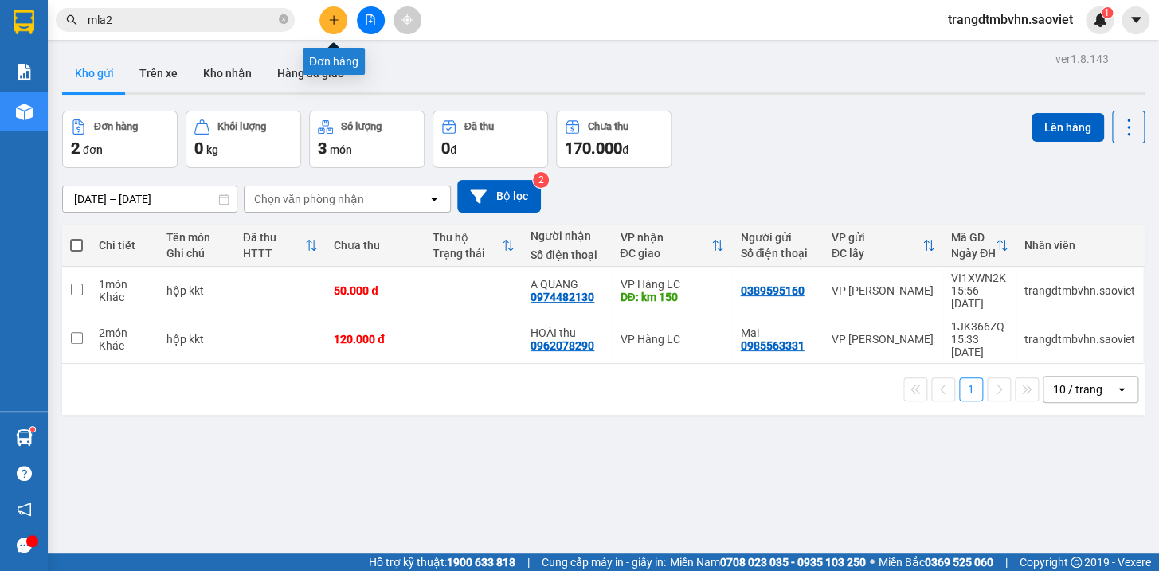
click at [325, 23] on button at bounding box center [333, 20] width 28 height 28
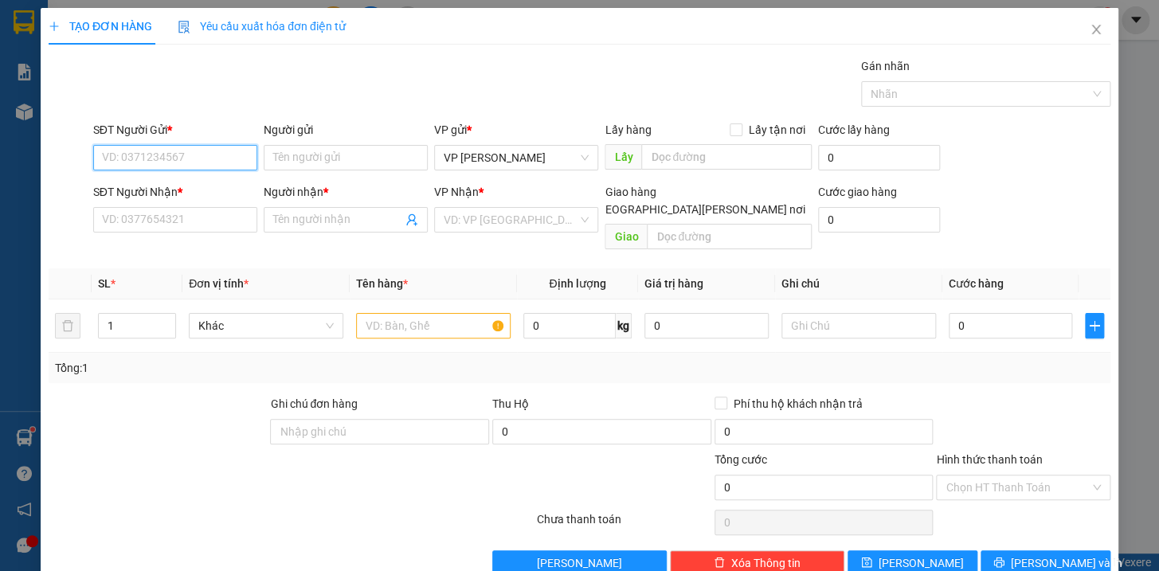
click at [182, 151] on input "SĐT Người Gửi *" at bounding box center [175, 157] width 164 height 25
click at [176, 165] on input "SĐT Người Gửi *" at bounding box center [175, 157] width 164 height 25
click at [138, 210] on input "SĐT Người Nhận *" at bounding box center [175, 219] width 164 height 25
click at [369, 221] on input "Người nhận *" at bounding box center [337, 220] width 129 height 18
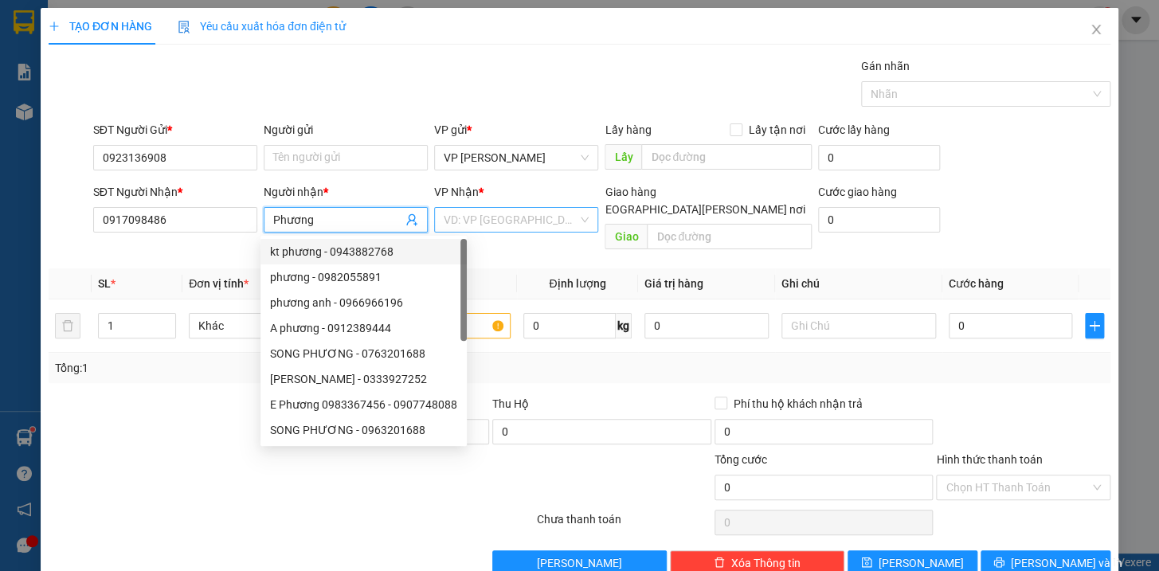
click at [492, 222] on input "search" at bounding box center [511, 220] width 134 height 24
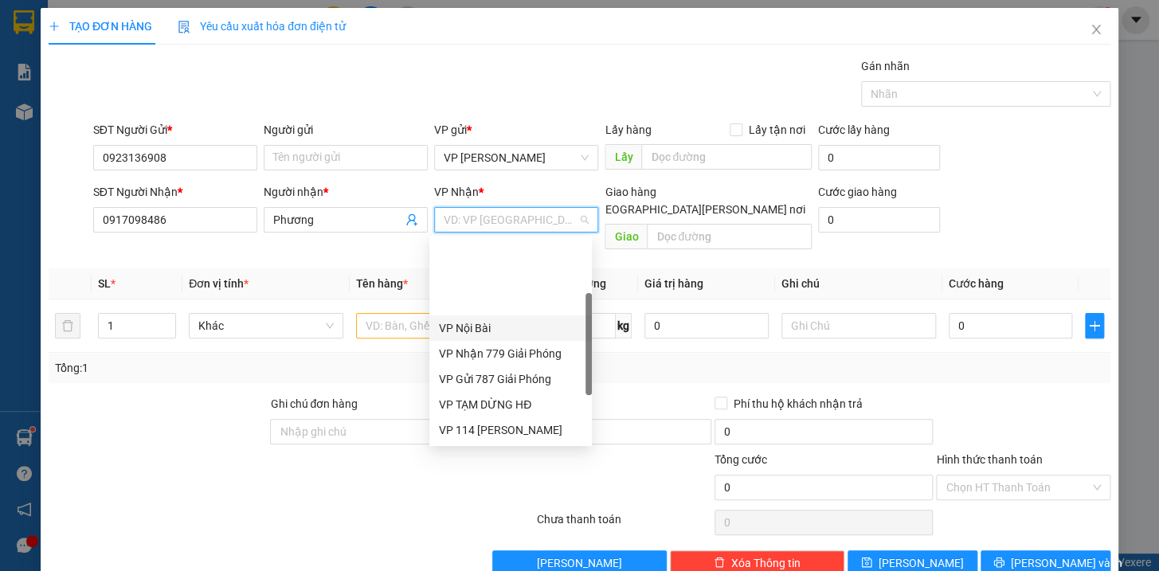
drag, startPoint x: 589, startPoint y: 327, endPoint x: 582, endPoint y: 386, distance: 58.6
click at [582, 386] on div "VP Nội Bài [PERSON_NAME] 779 [PERSON_NAME] VP Gửi 787 [PERSON_NAME] VP [PERSO…" at bounding box center [510, 341] width 163 height 204
click at [558, 472] on div "Bến xe [PERSON_NAME] [GEOGRAPHIC_DATA]" at bounding box center [510, 481] width 143 height 18
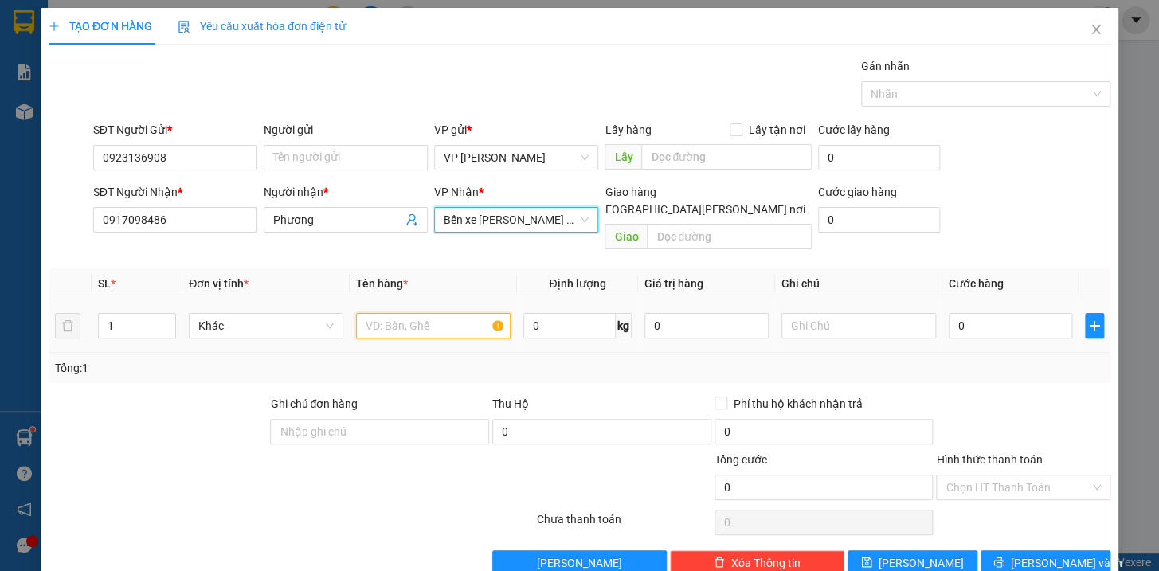
click at [445, 313] on input "text" at bounding box center [433, 325] width 155 height 25
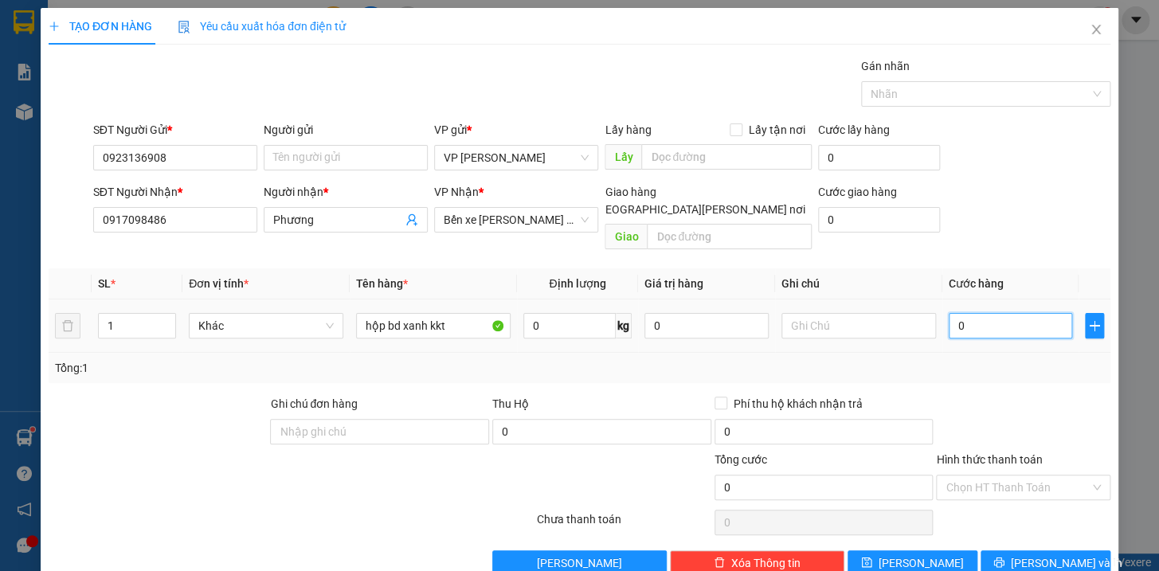
click at [962, 316] on input "0" at bounding box center [1011, 325] width 124 height 25
click at [1044, 554] on span "[PERSON_NAME] và In" at bounding box center [1067, 563] width 112 height 18
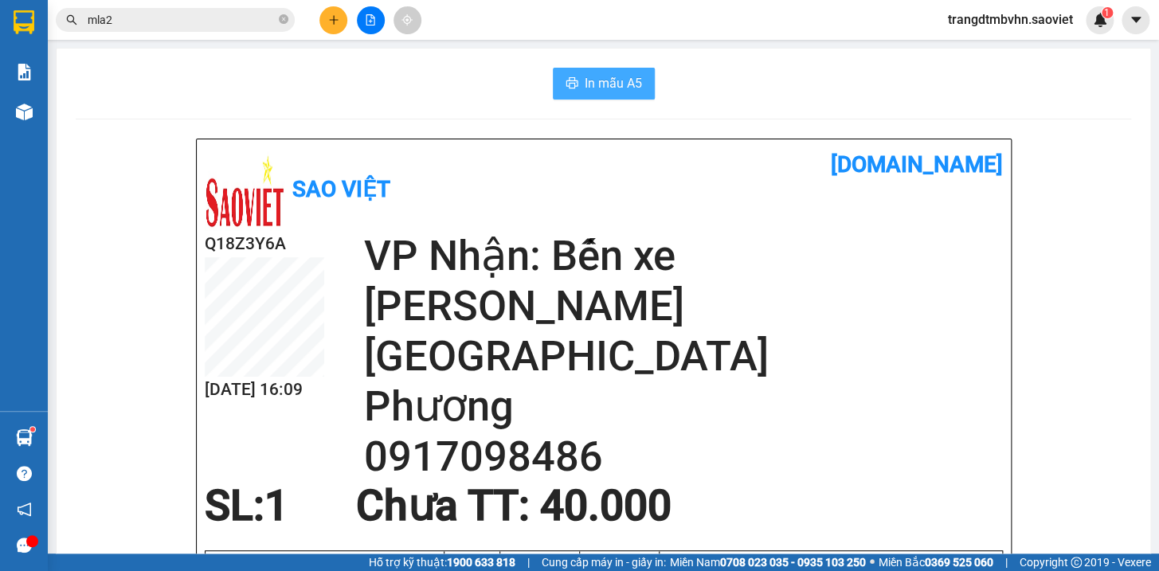
click at [595, 87] on span "In mẫu A5" at bounding box center [613, 83] width 57 height 20
click at [327, 24] on button at bounding box center [333, 20] width 28 height 28
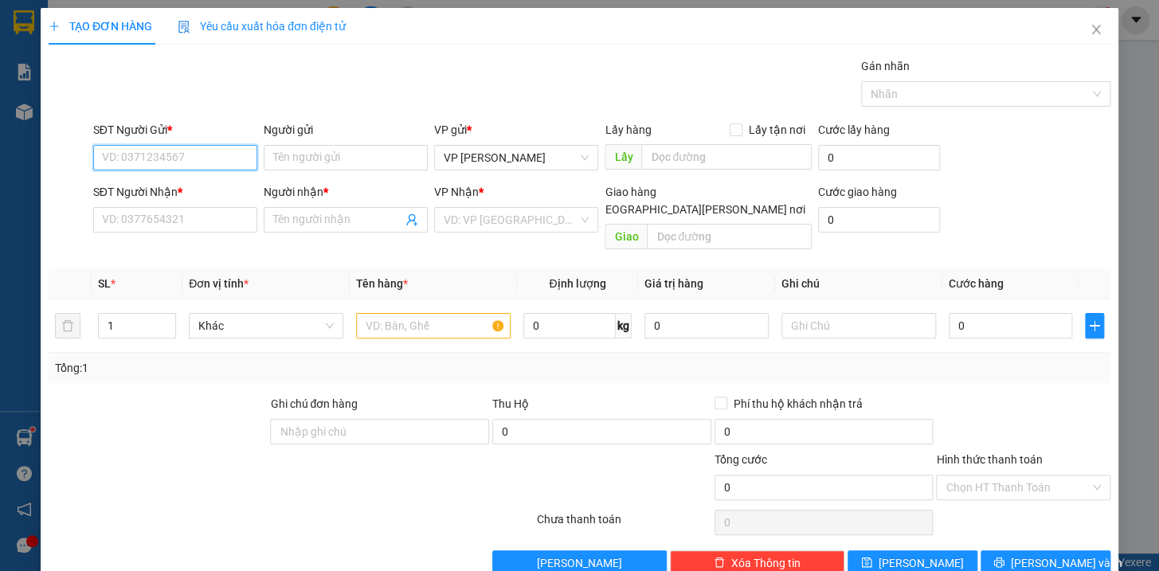
click at [182, 151] on input "SĐT Người Gửi *" at bounding box center [175, 157] width 164 height 25
click at [170, 225] on input "SĐT Người Nhận *" at bounding box center [175, 219] width 164 height 25
click at [297, 217] on input "Người nhận *" at bounding box center [337, 220] width 129 height 18
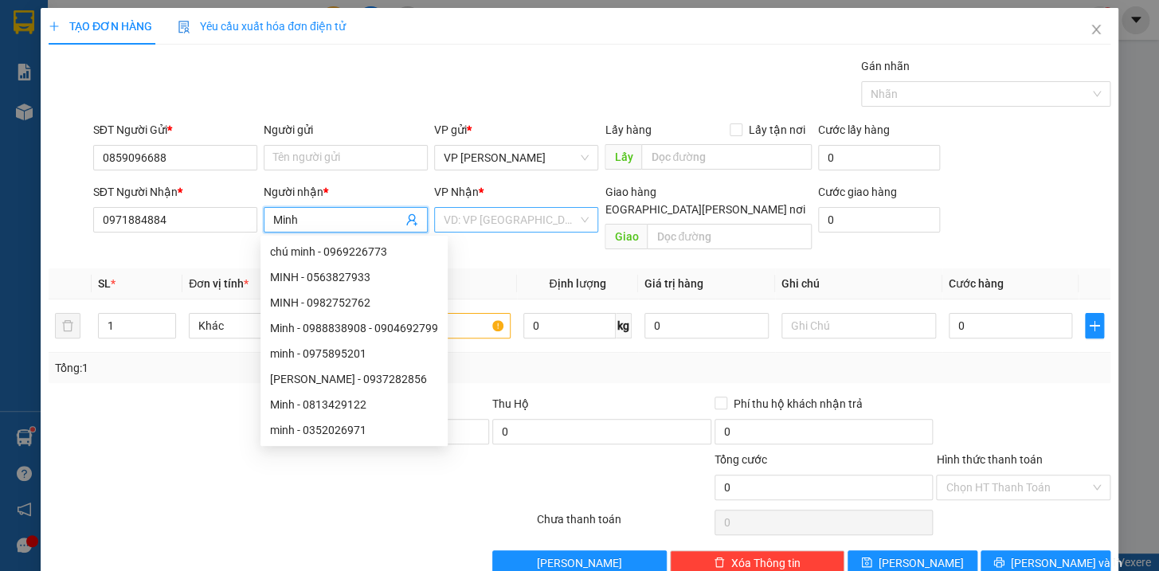
click at [564, 222] on input "search" at bounding box center [511, 220] width 134 height 24
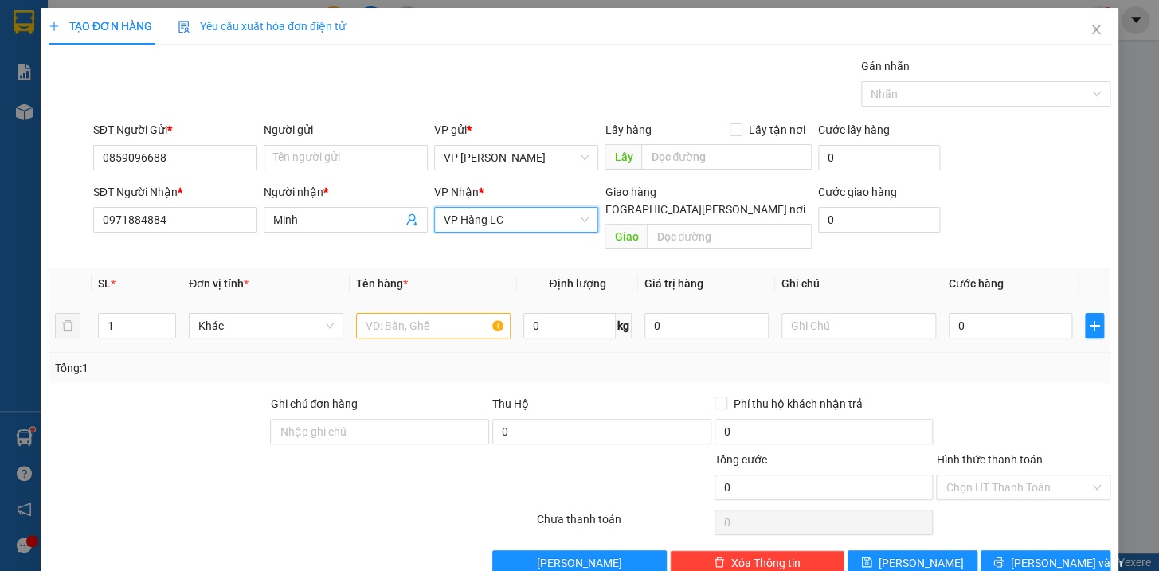
drag, startPoint x: 413, startPoint y: 322, endPoint x: 413, endPoint y: 305, distance: 16.7
click at [413, 319] on div at bounding box center [433, 326] width 155 height 32
click at [412, 313] on input "text" at bounding box center [433, 325] width 155 height 25
click at [414, 313] on input "text" at bounding box center [433, 325] width 155 height 25
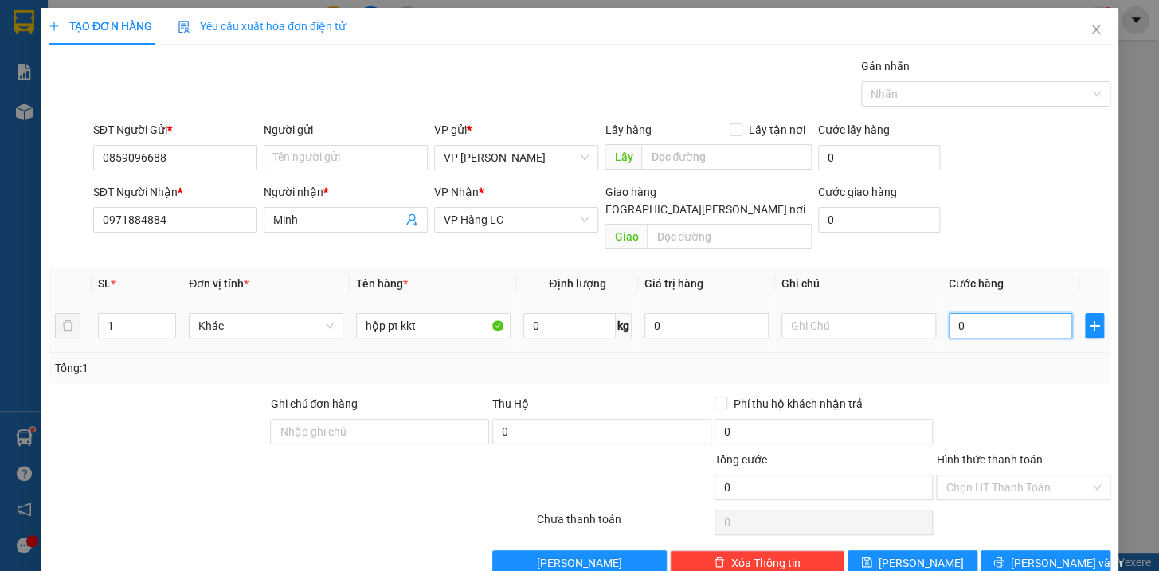
click at [1005, 313] on input "0" at bounding box center [1011, 325] width 124 height 25
click at [1077, 550] on button "[PERSON_NAME] và In" at bounding box center [1046, 562] width 130 height 25
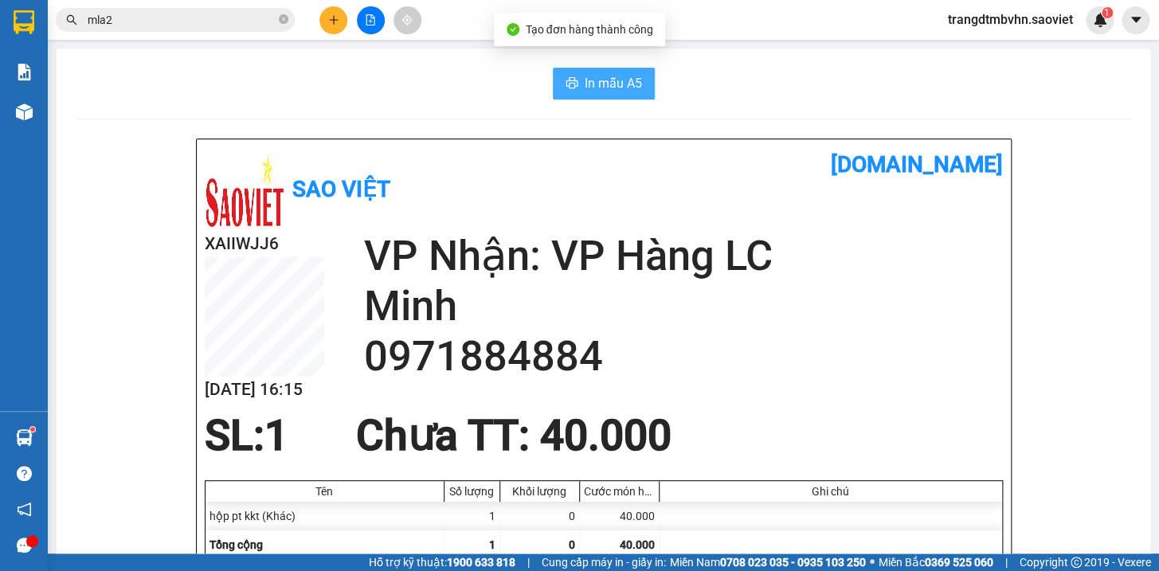
click at [599, 74] on span "In mẫu A5" at bounding box center [613, 83] width 57 height 20
click at [284, 20] on icon "close-circle" at bounding box center [284, 19] width 10 height 10
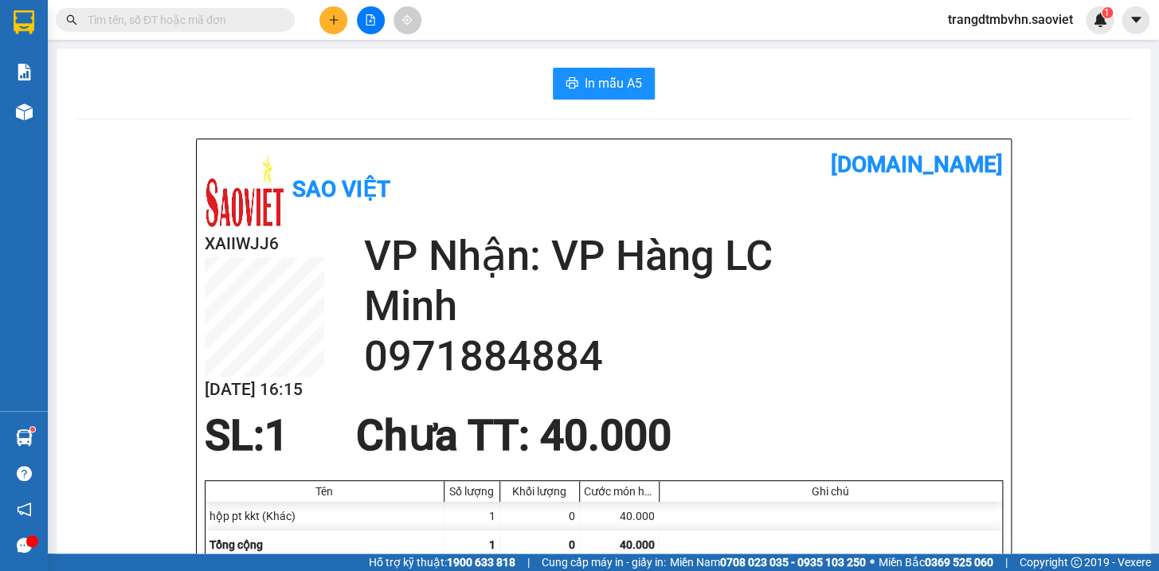
click at [238, 17] on input "text" at bounding box center [182, 20] width 188 height 18
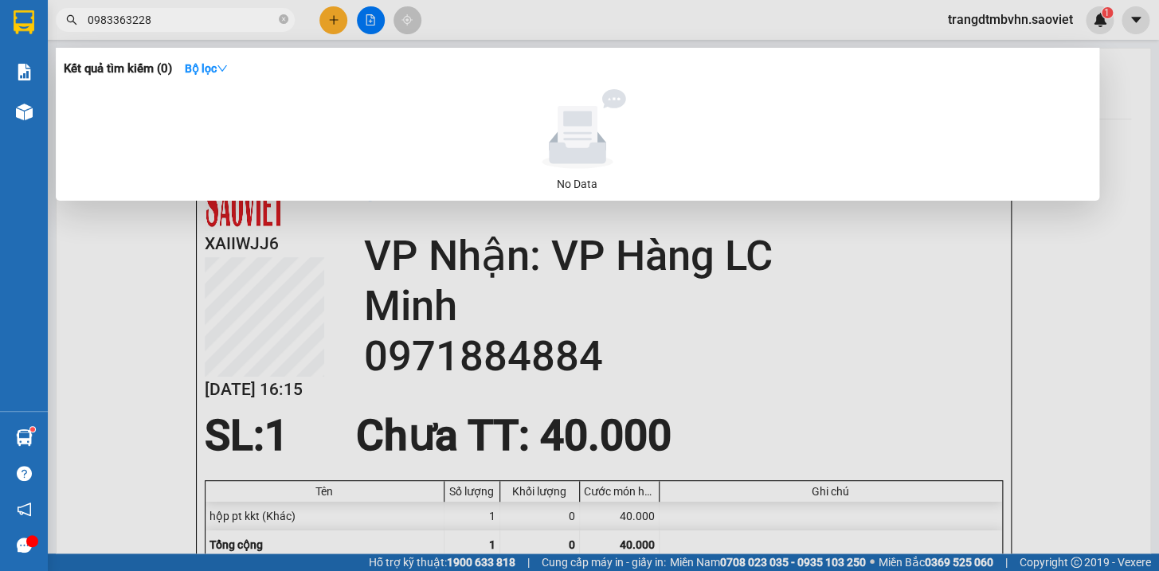
click at [111, 18] on input "0983363228" at bounding box center [182, 20] width 188 height 18
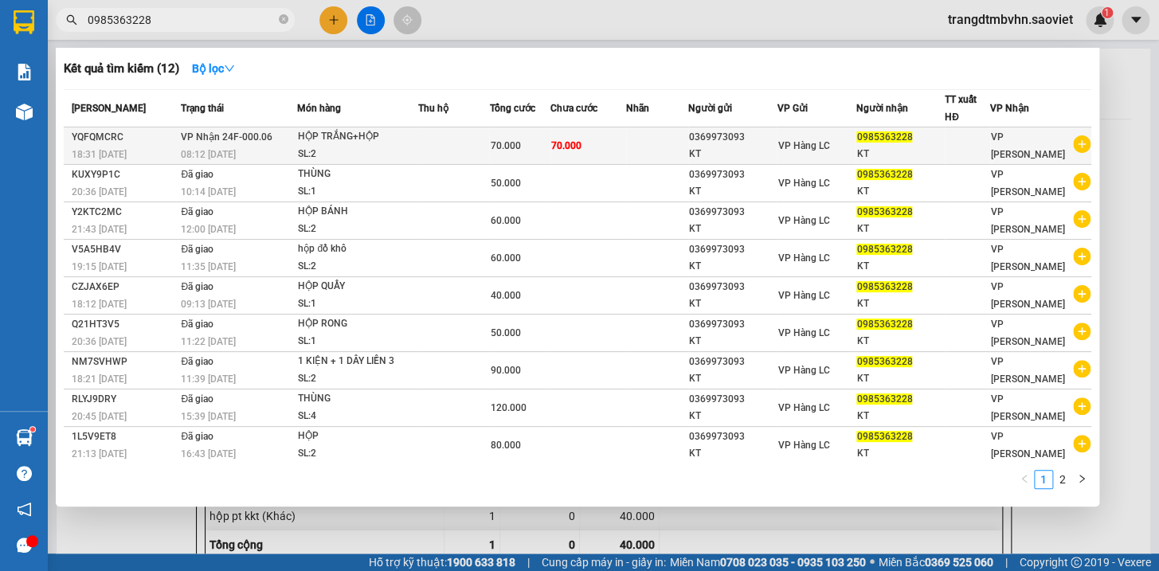
click at [940, 147] on div "KT" at bounding box center [900, 154] width 88 height 17
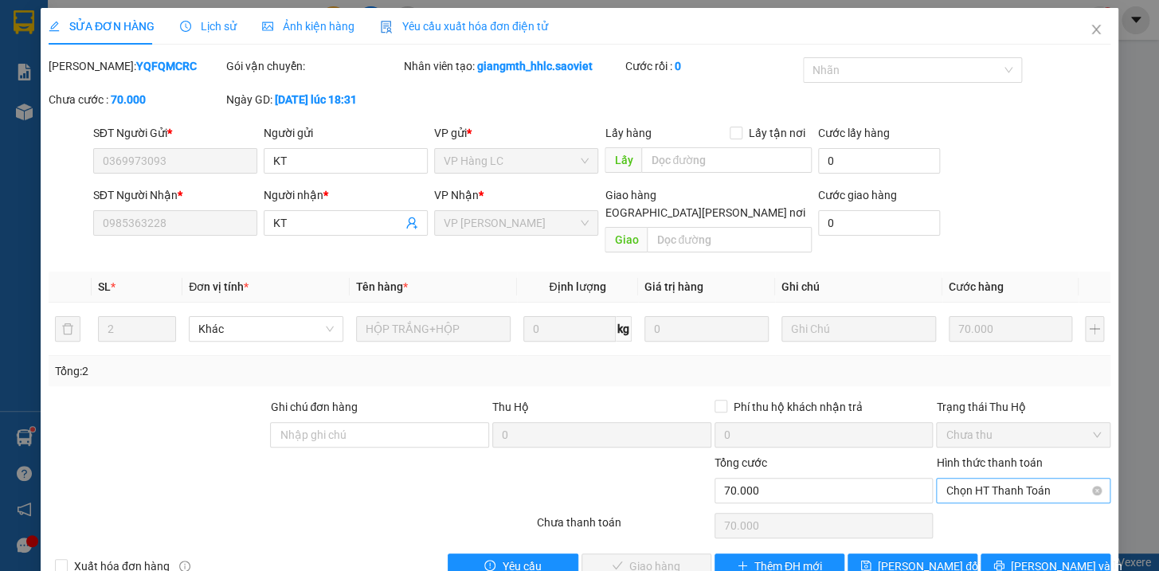
click at [979, 479] on span "Chọn HT Thanh Toán" at bounding box center [1023, 491] width 155 height 24
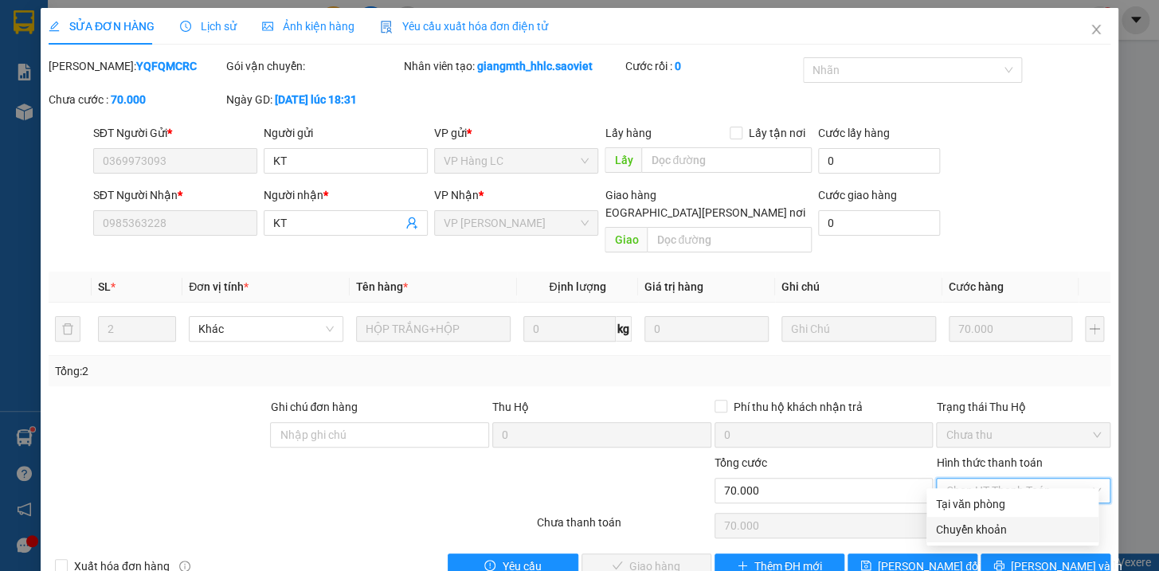
click at [980, 521] on div "Chuyển khoản" at bounding box center [1012, 530] width 153 height 18
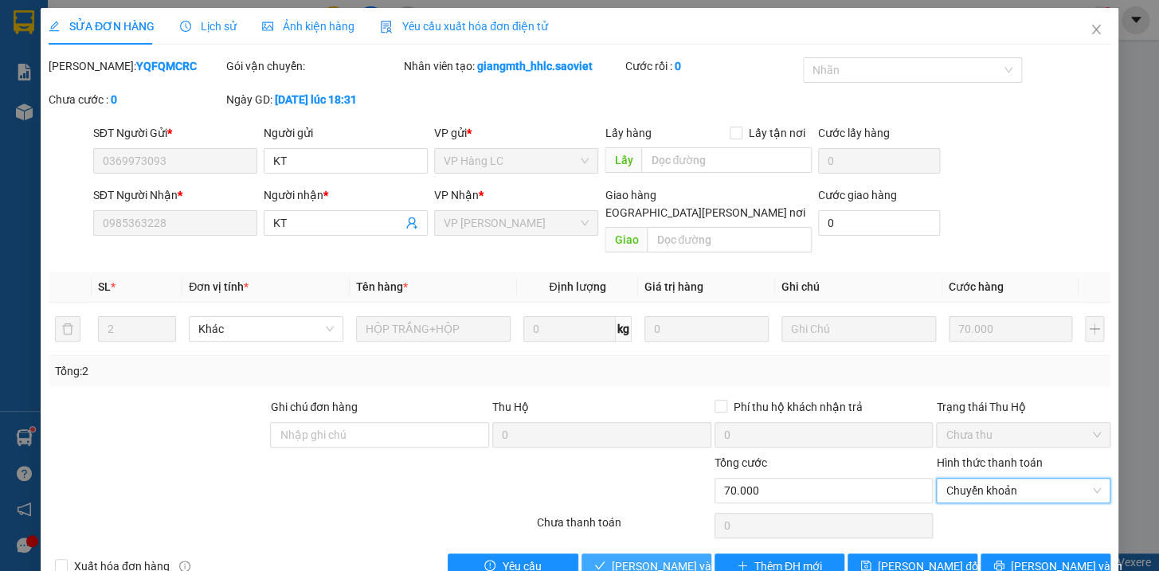
click at [672, 558] on span "[PERSON_NAME] và [PERSON_NAME] hàng" at bounding box center [719, 567] width 215 height 18
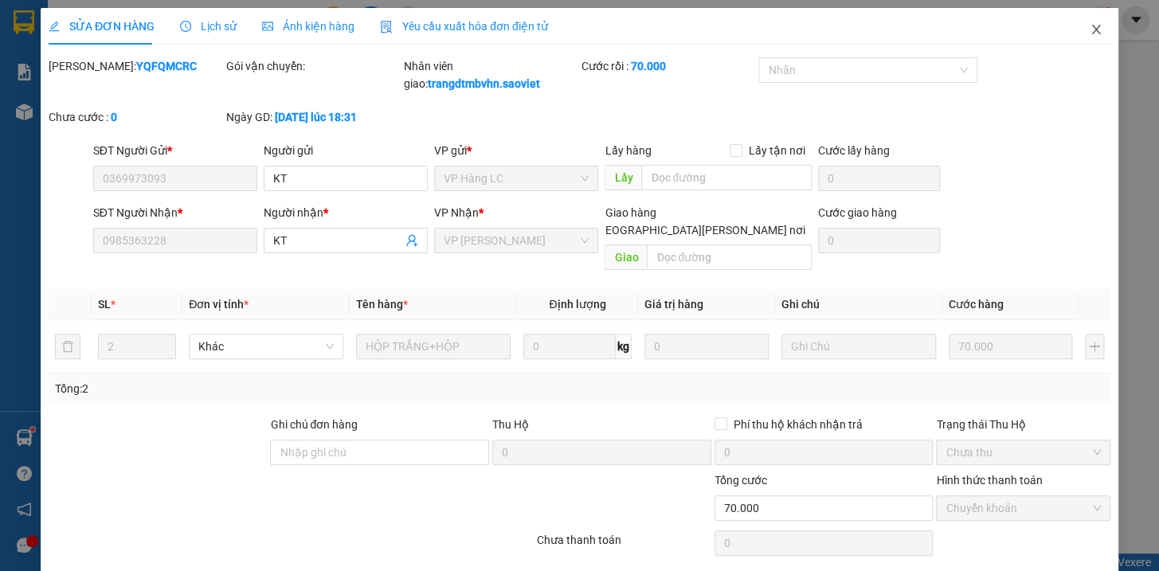
click at [1091, 32] on icon "close" at bounding box center [1095, 30] width 9 height 10
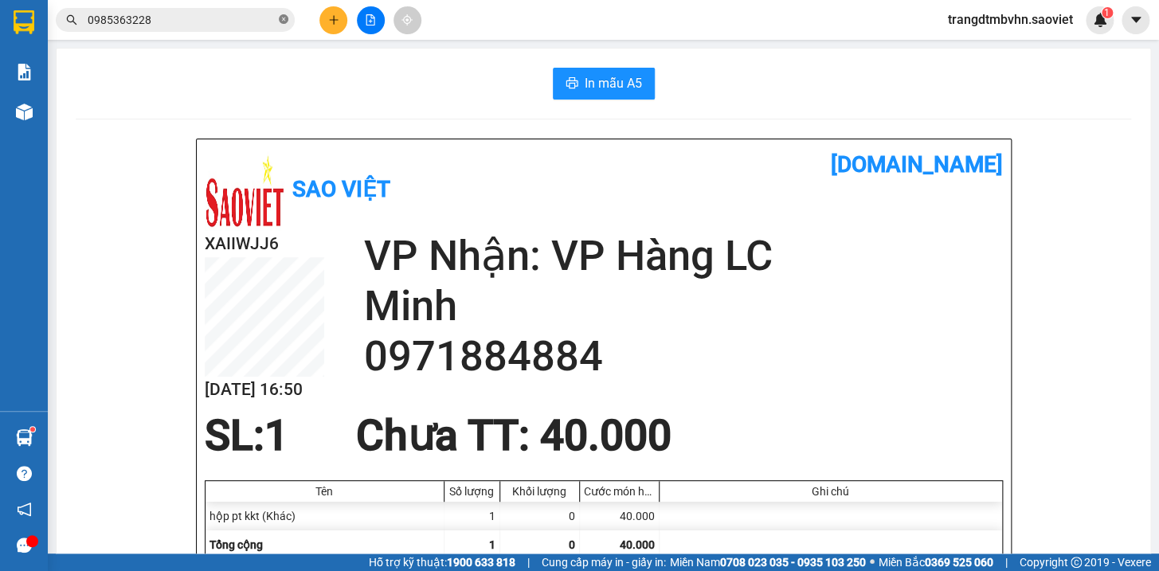
click at [284, 18] on icon "close-circle" at bounding box center [284, 19] width 10 height 10
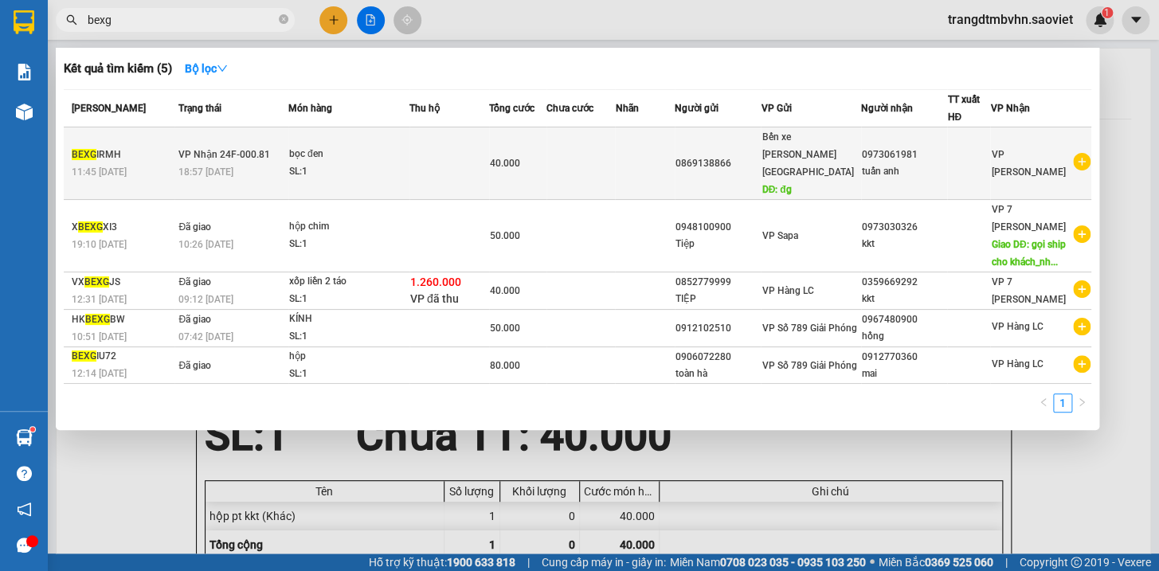
click at [894, 147] on div "0973061981" at bounding box center [904, 155] width 85 height 17
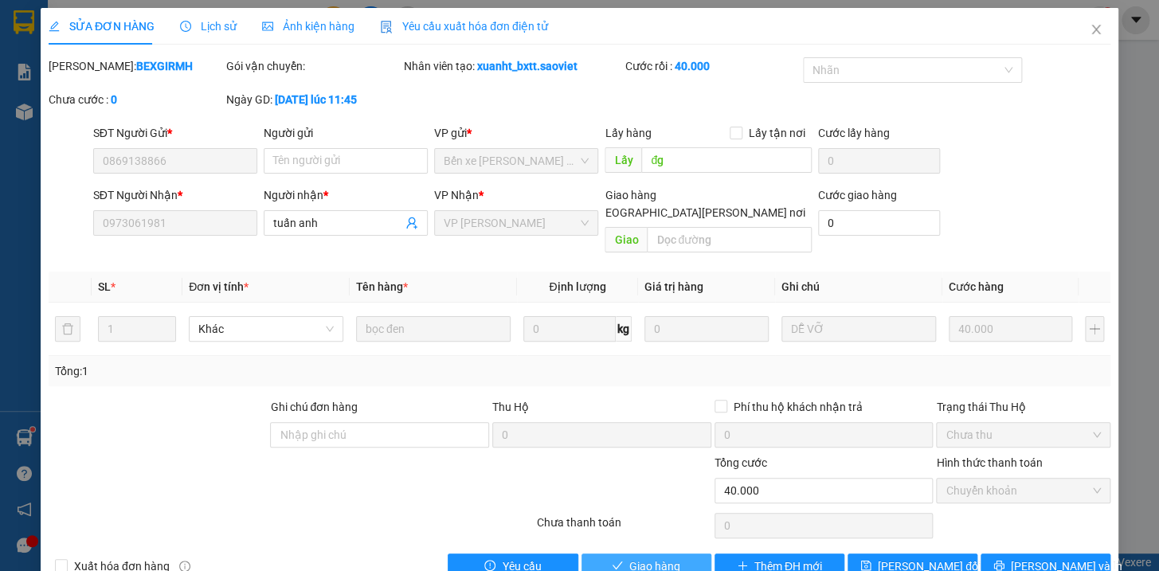
click at [671, 558] on span "Giao hàng" at bounding box center [654, 567] width 51 height 18
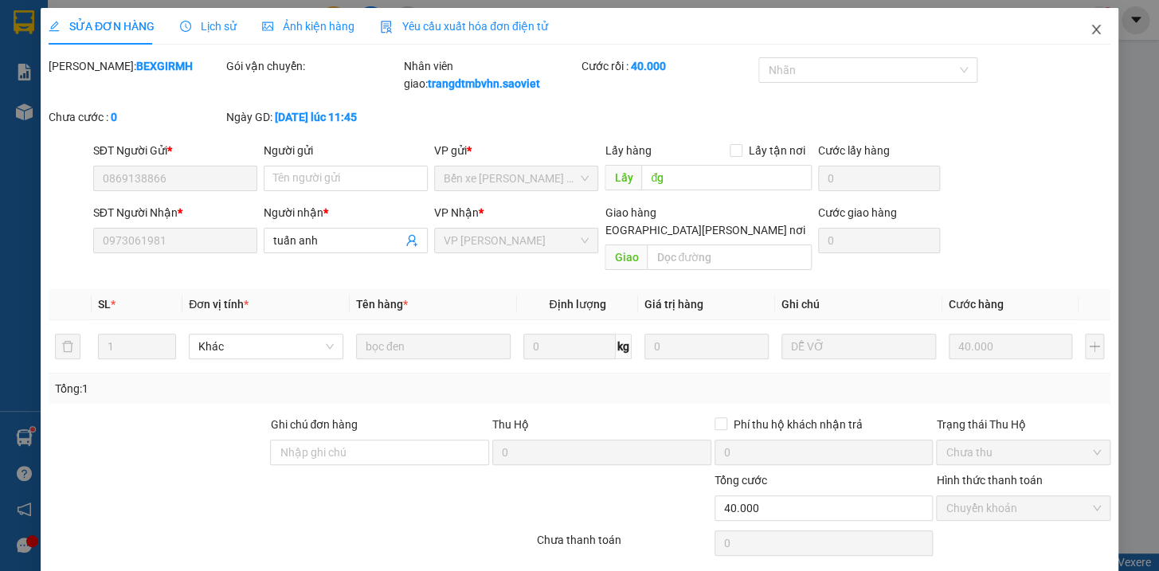
click at [1090, 31] on icon "close" at bounding box center [1096, 29] width 13 height 13
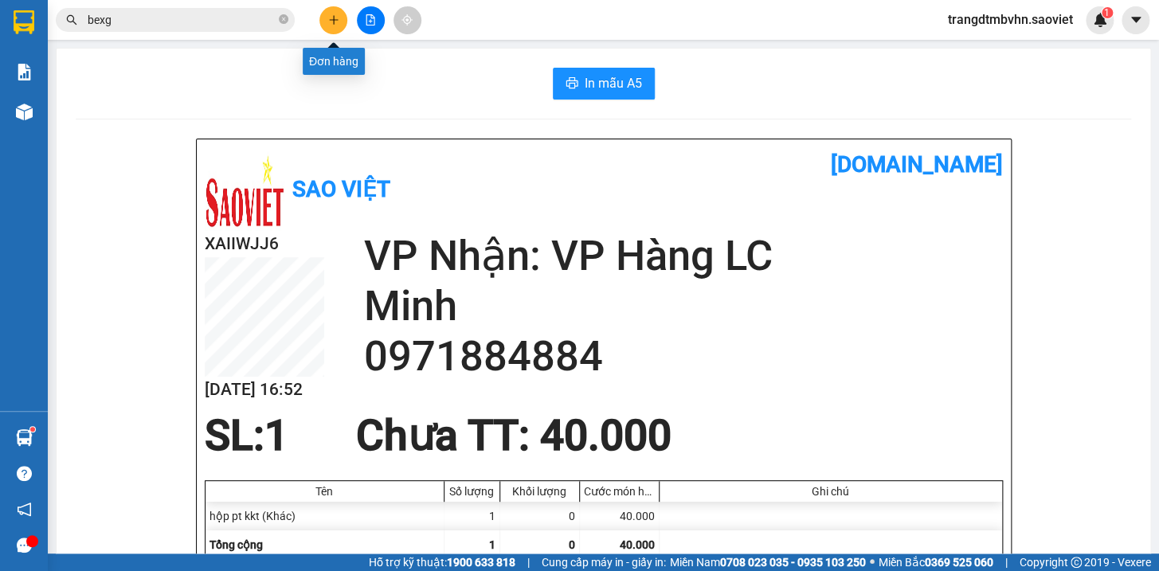
click at [328, 22] on icon "plus" at bounding box center [333, 19] width 11 height 11
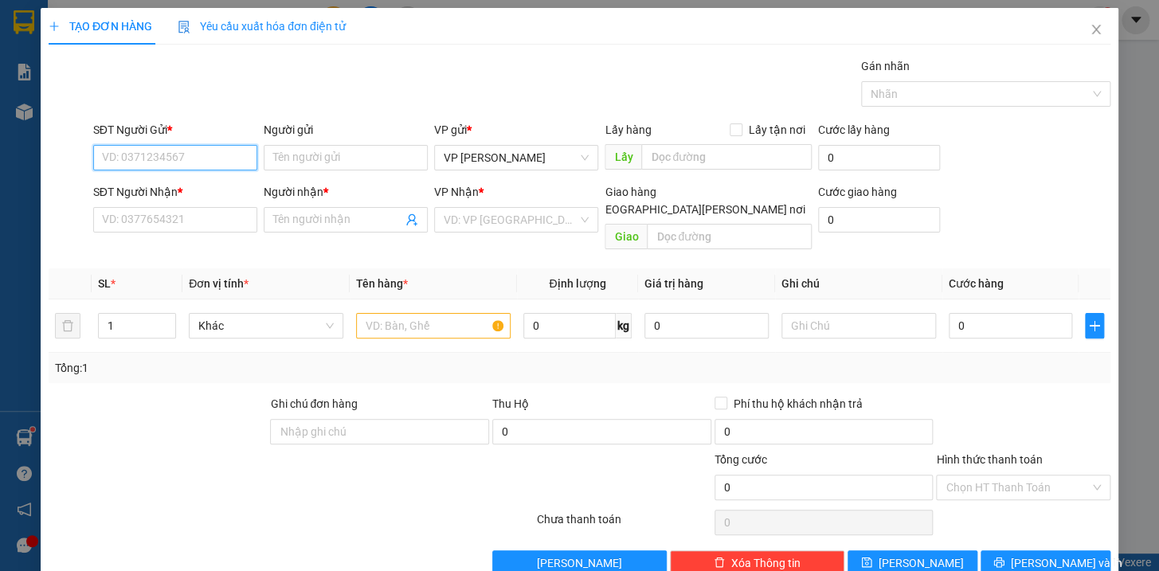
click at [209, 166] on input "SĐT Người Gửi *" at bounding box center [175, 157] width 164 height 25
click at [190, 226] on input "SĐT Người Nhận *" at bounding box center [175, 219] width 164 height 25
drag, startPoint x: 178, startPoint y: 165, endPoint x: 95, endPoint y: 171, distance: 83.9
click at [95, 171] on div "SĐT Người Gửi * 0967683930 0967683930" at bounding box center [175, 149] width 164 height 56
click at [142, 213] on input "SĐT Người Nhận *" at bounding box center [175, 219] width 164 height 25
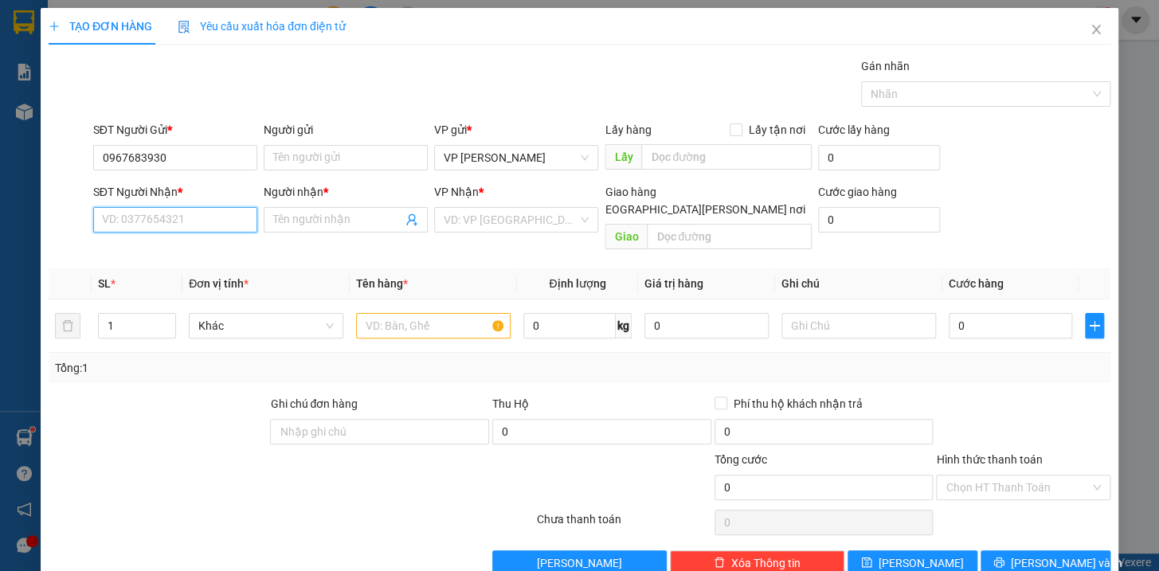
paste input "0967683930"
click at [190, 248] on div "0967683930 - [PERSON_NAME]" at bounding box center [179, 252] width 157 height 18
click at [176, 161] on input "0967683930" at bounding box center [175, 157] width 164 height 25
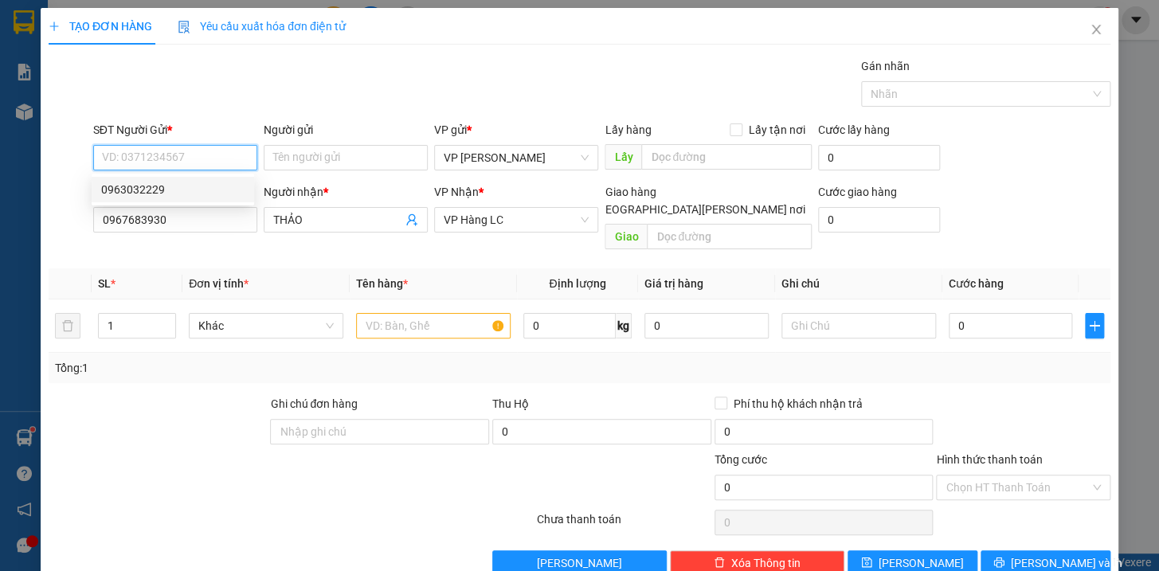
click at [139, 191] on div "0963032229" at bounding box center [172, 190] width 143 height 18
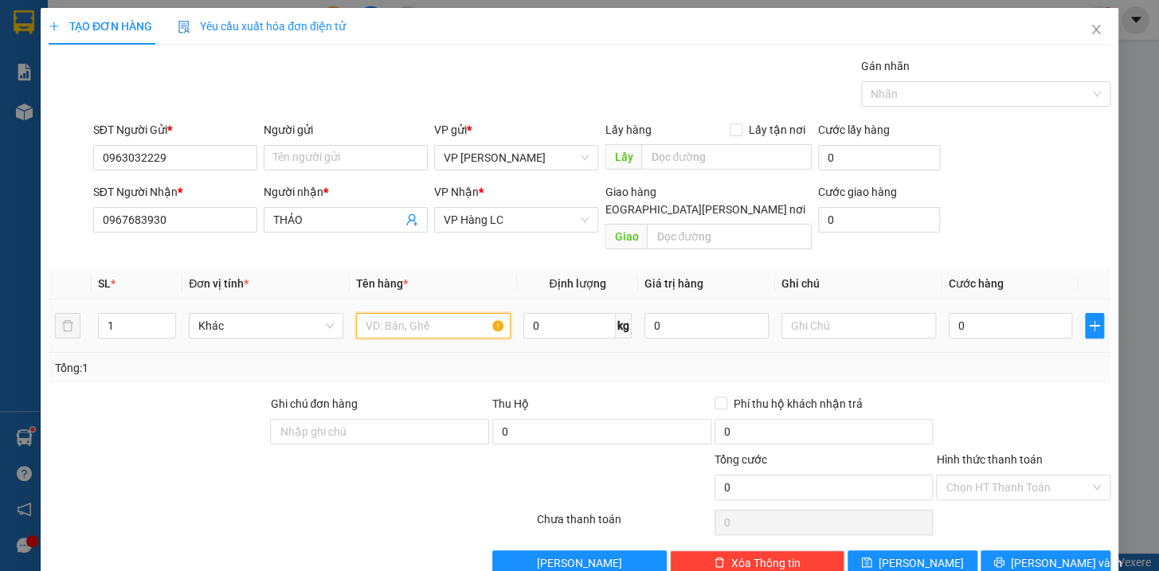
click at [365, 319] on input "text" at bounding box center [433, 325] width 155 height 25
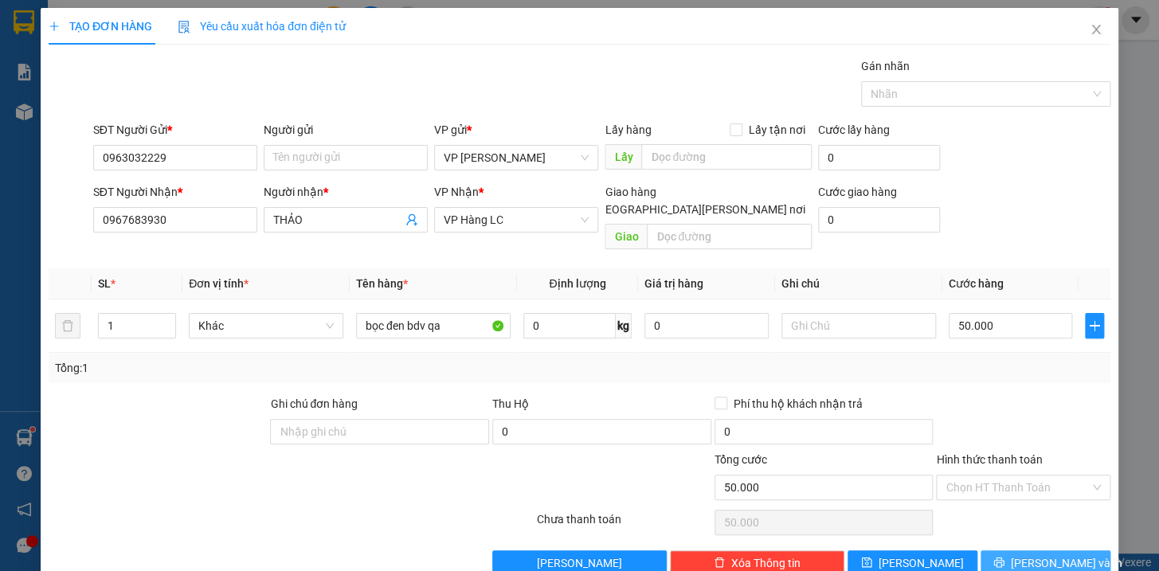
click at [1009, 550] on button "[PERSON_NAME] và In" at bounding box center [1046, 562] width 130 height 25
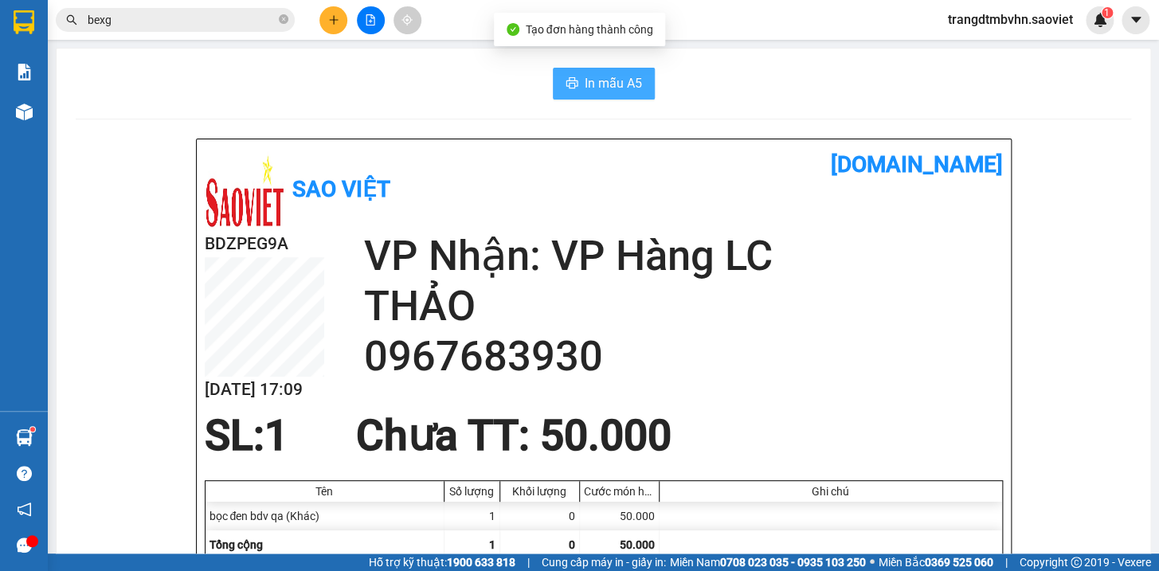
click at [624, 81] on span "In mẫu A5" at bounding box center [613, 83] width 57 height 20
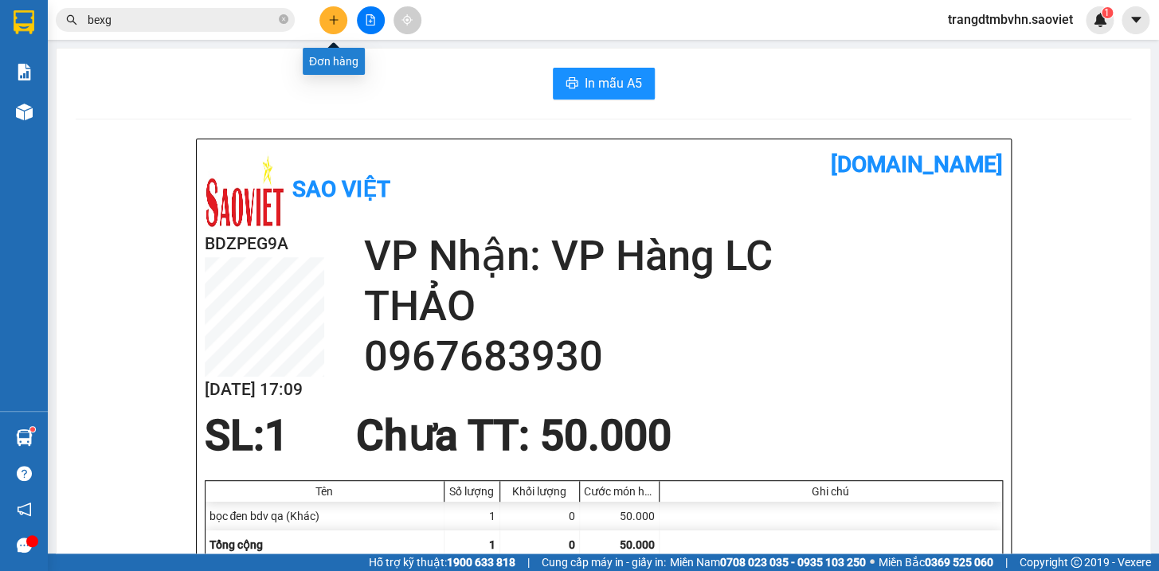
click at [332, 24] on icon "plus" at bounding box center [333, 19] width 11 height 11
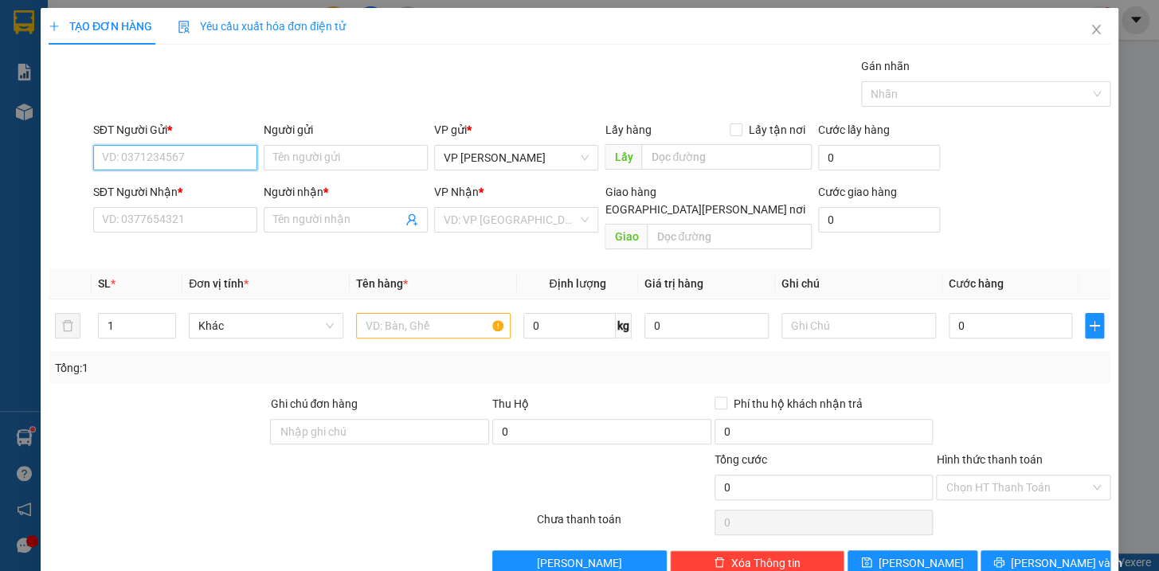
click at [204, 166] on input "SĐT Người Gửi *" at bounding box center [175, 157] width 164 height 25
click at [133, 310] on div "1" at bounding box center [137, 326] width 78 height 32
click at [127, 314] on input "1" at bounding box center [137, 326] width 76 height 24
click at [356, 313] on input "text" at bounding box center [433, 325] width 155 height 25
click at [221, 155] on input "SĐT Người Gửi *" at bounding box center [175, 157] width 164 height 25
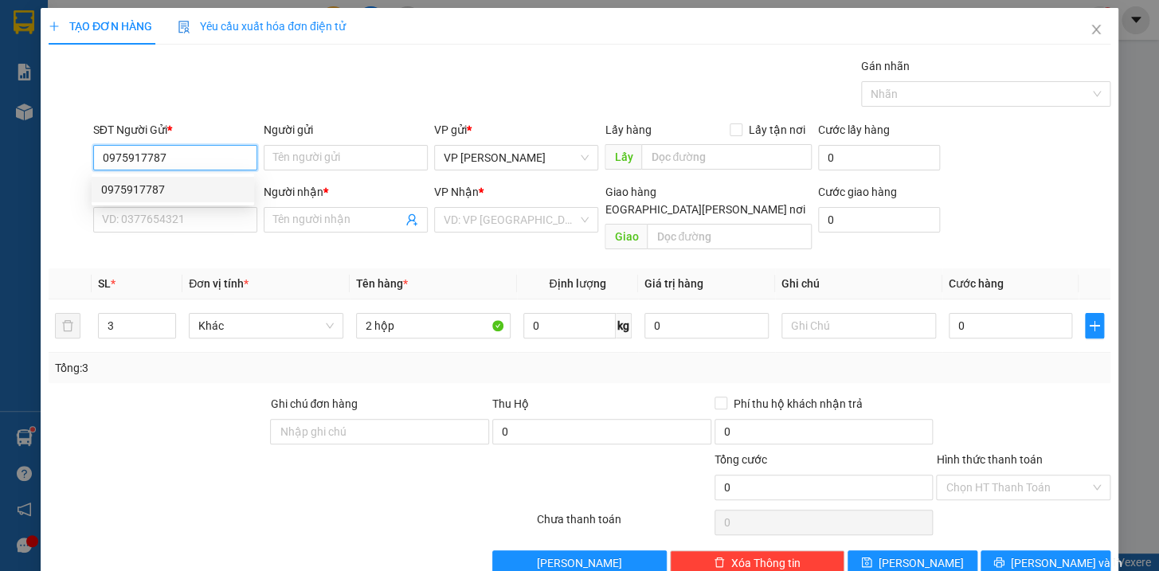
click at [166, 188] on div "0975917787" at bounding box center [172, 190] width 143 height 18
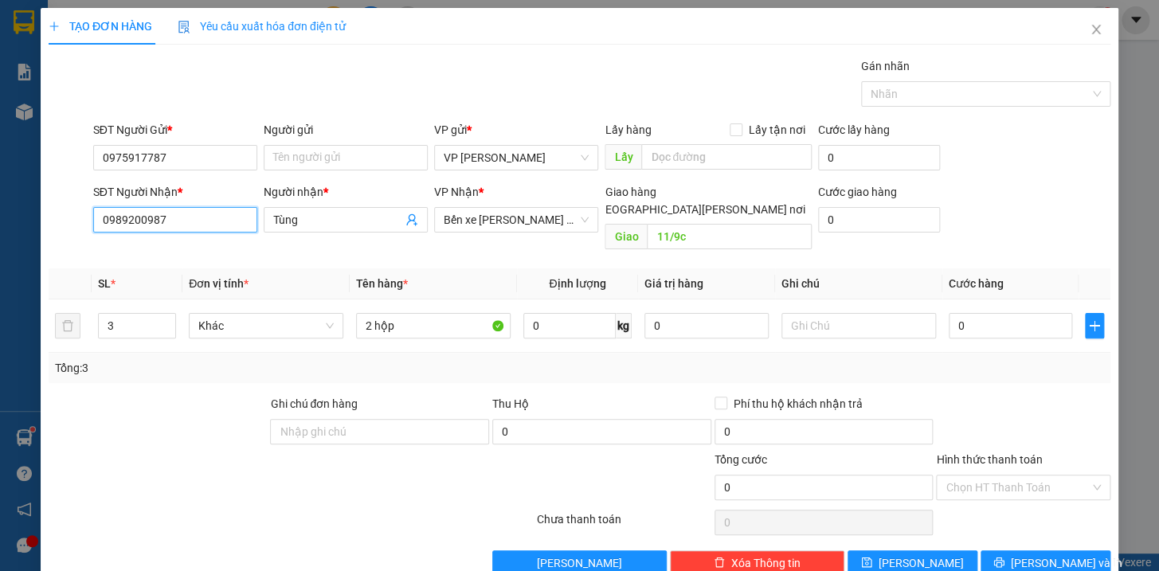
click at [173, 220] on input "0989200987" at bounding box center [175, 219] width 164 height 25
click at [153, 257] on div "0989200987 - Tùng" at bounding box center [172, 252] width 143 height 18
click at [765, 224] on input "11/9c" at bounding box center [729, 236] width 165 height 25
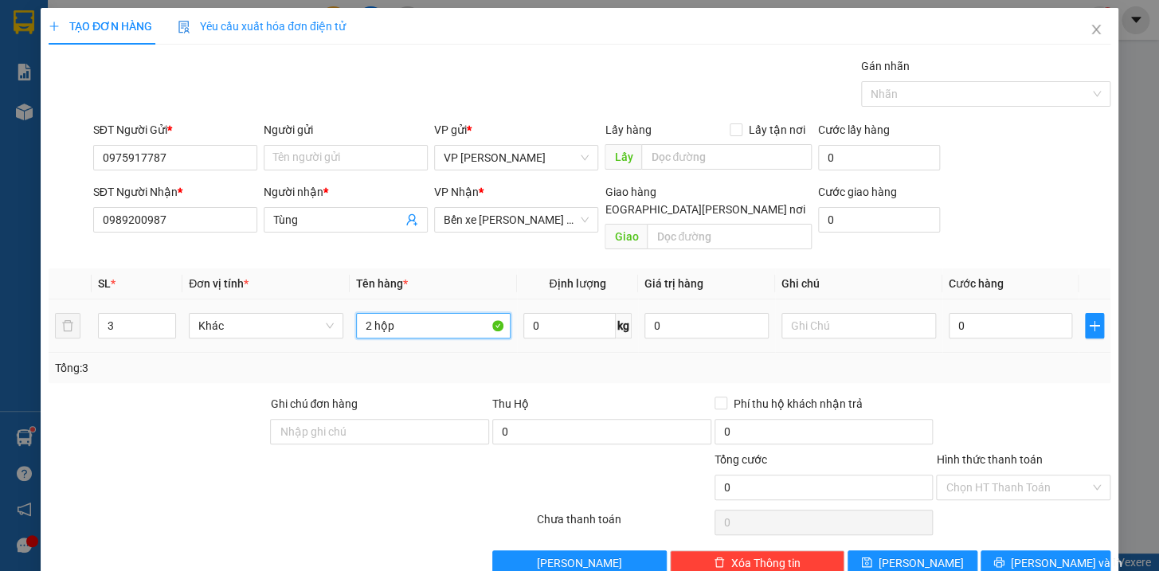
click at [436, 313] on input "2 hộp" at bounding box center [433, 325] width 155 height 25
click at [435, 313] on input "2 hộp" at bounding box center [433, 325] width 155 height 25
click at [1002, 313] on input "0" at bounding box center [1011, 325] width 124 height 25
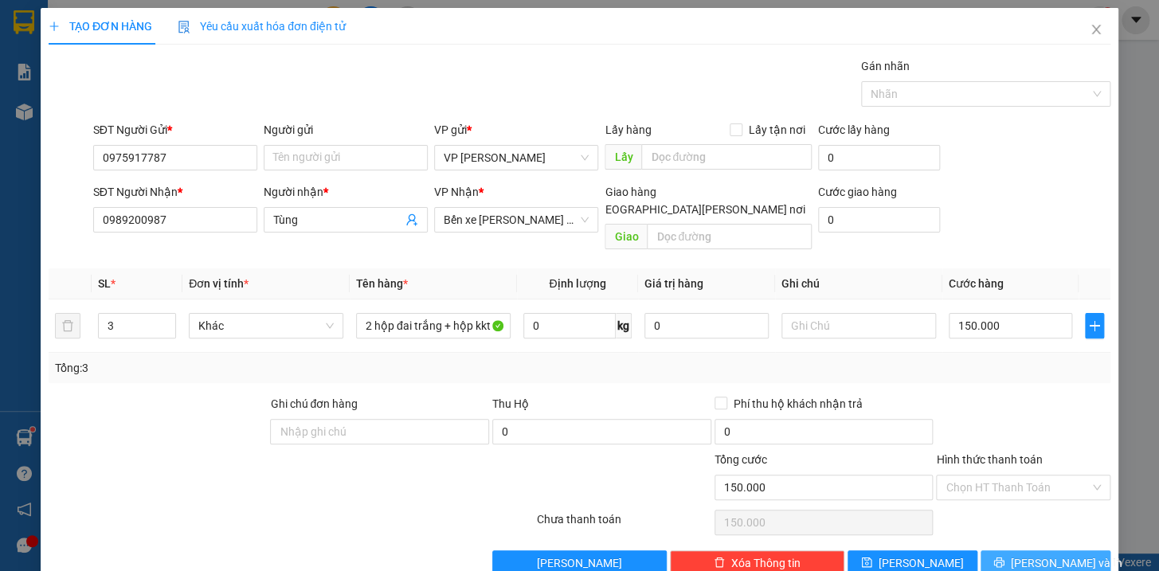
click at [1049, 554] on span "[PERSON_NAME] và In" at bounding box center [1067, 563] width 112 height 18
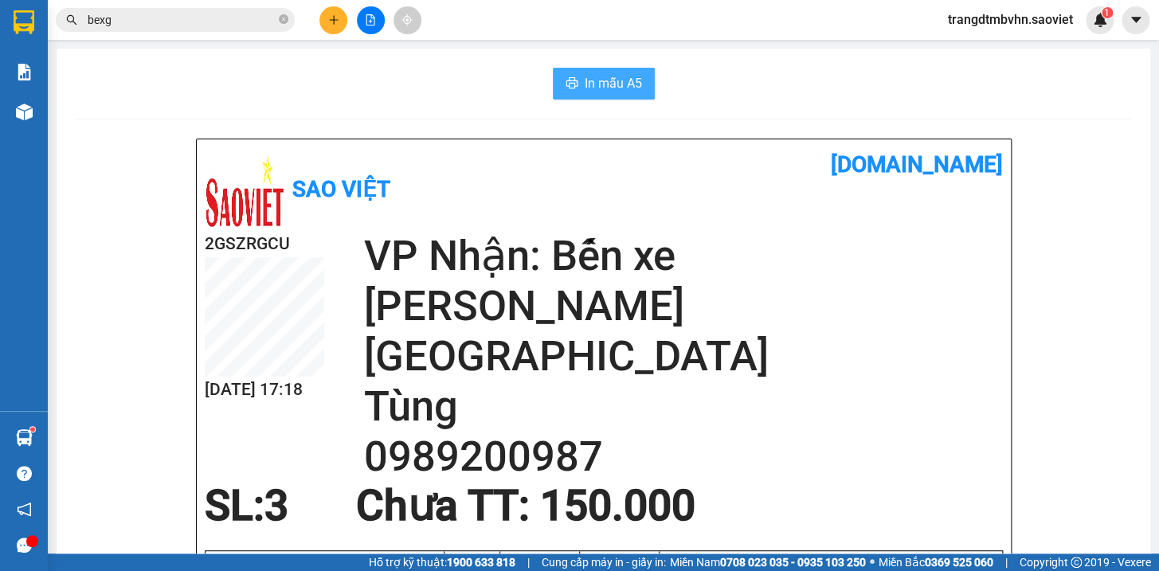
click at [586, 86] on span "In mẫu A5" at bounding box center [613, 83] width 57 height 20
click at [330, 18] on icon "plus" at bounding box center [333, 19] width 11 height 11
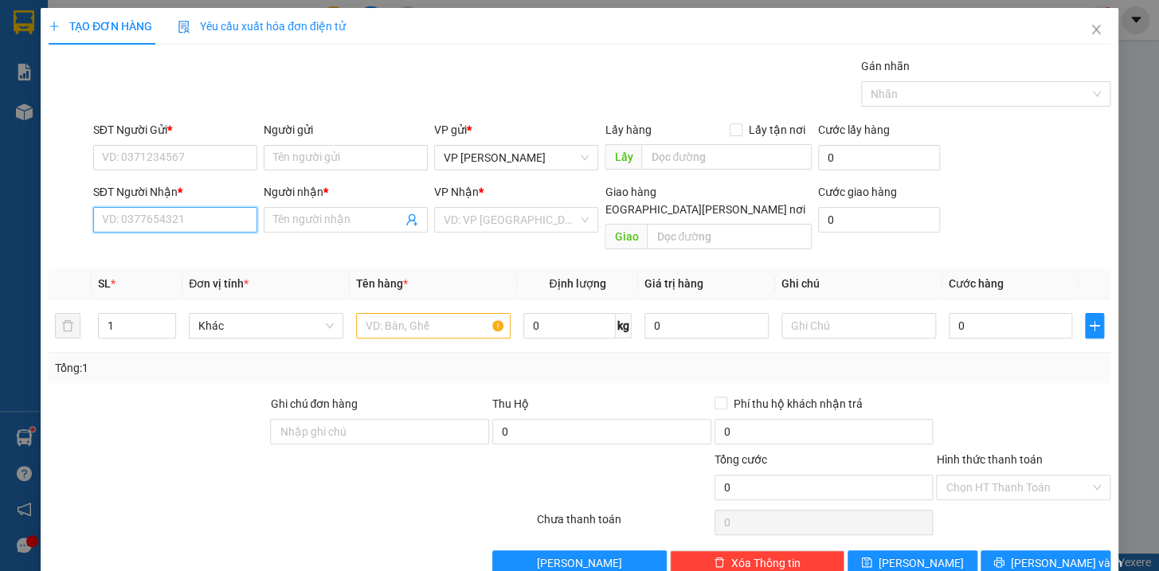
click at [151, 223] on input "SĐT Người Nhận *" at bounding box center [175, 219] width 164 height 25
click at [157, 245] on div "0947936169 - NAM CÒI" at bounding box center [172, 252] width 143 height 18
click at [174, 156] on input "SĐT Người Gửi *" at bounding box center [175, 157] width 164 height 25
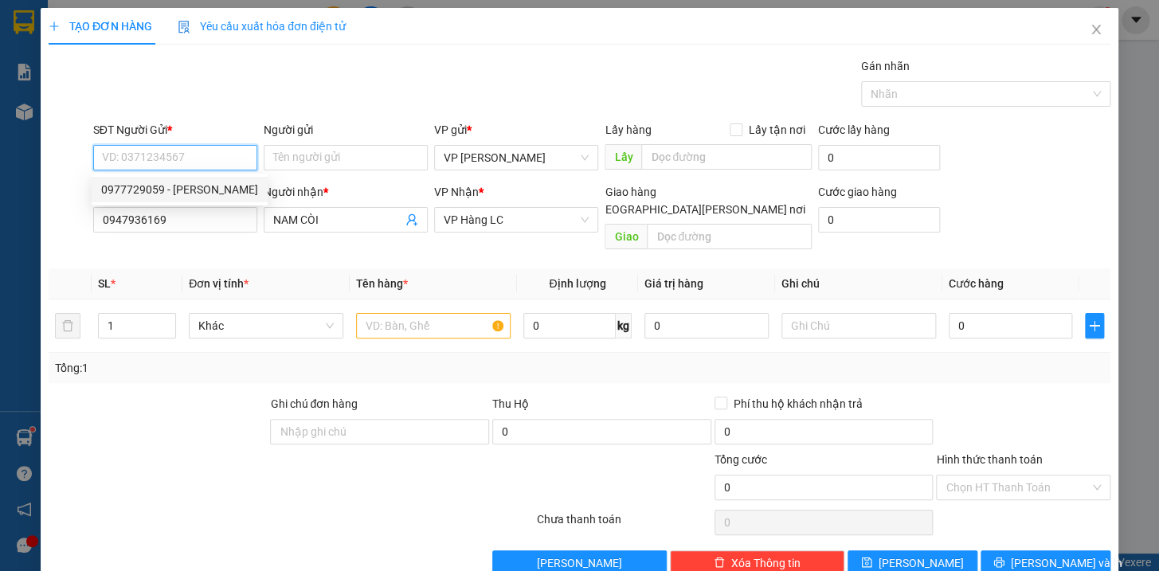
click at [188, 188] on div "0977729059 - [PERSON_NAME]" at bounding box center [179, 190] width 157 height 18
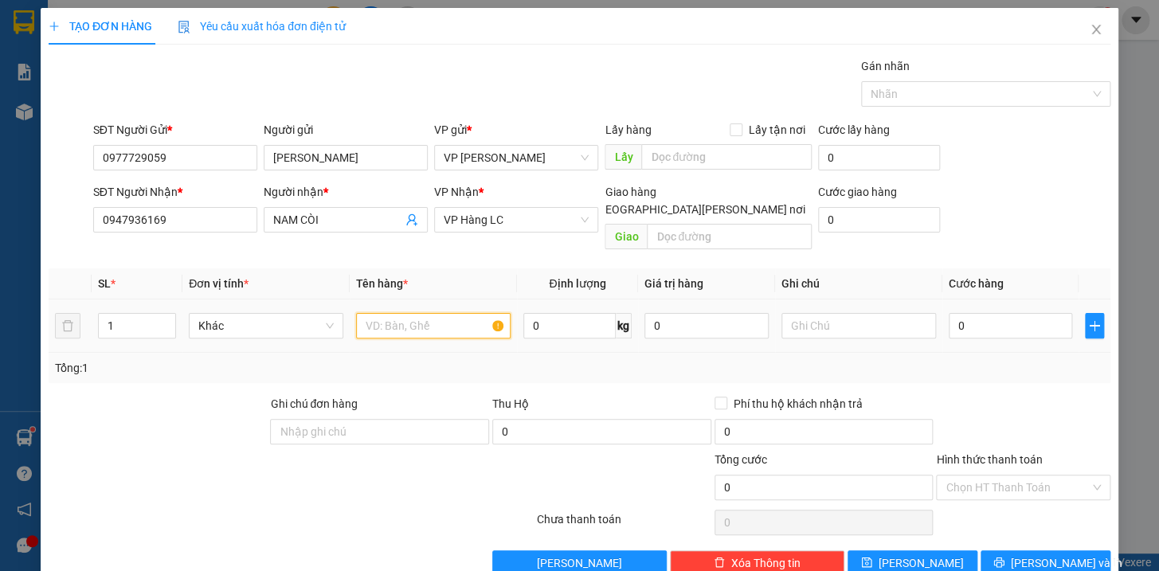
click at [379, 313] on input "text" at bounding box center [433, 325] width 155 height 25
click at [1028, 315] on input "0" at bounding box center [1011, 325] width 124 height 25
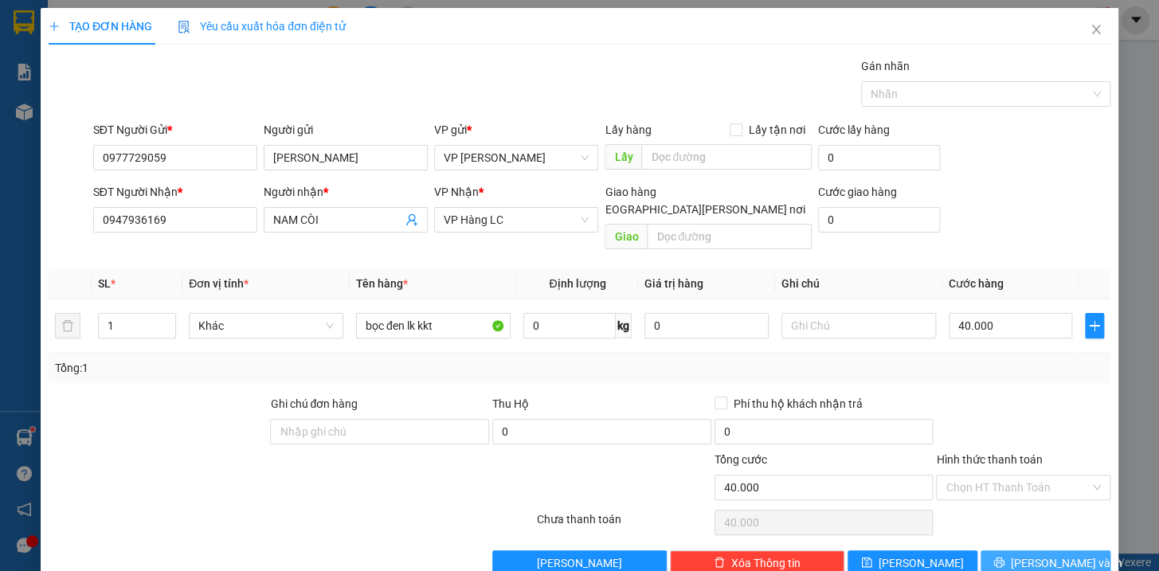
click at [1033, 554] on span "[PERSON_NAME] và In" at bounding box center [1067, 563] width 112 height 18
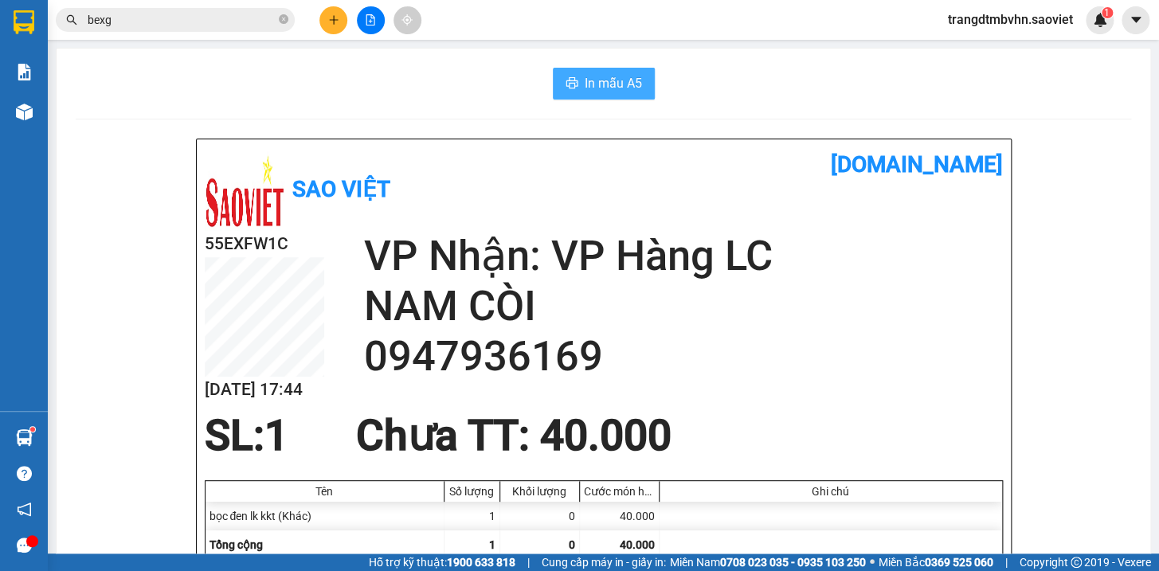
click at [605, 77] on span "In mẫu A5" at bounding box center [613, 83] width 57 height 20
click at [329, 20] on icon "plus" at bounding box center [333, 19] width 9 height 1
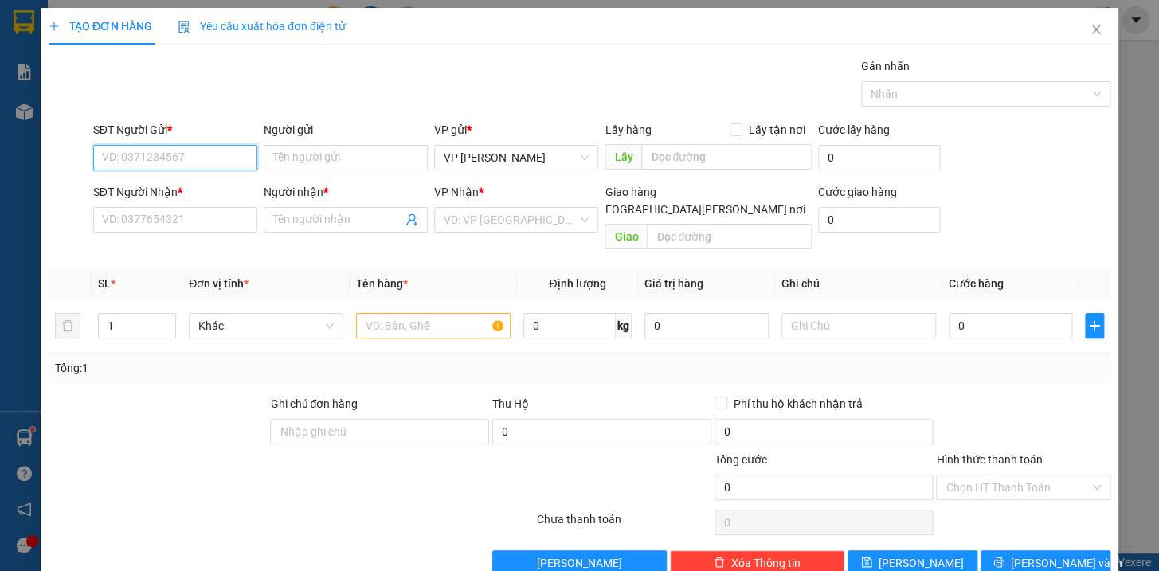
click at [151, 162] on input "SĐT Người Gửi *" at bounding box center [175, 157] width 164 height 25
click at [151, 182] on div "0985426628 - kt" at bounding box center [172, 190] width 143 height 18
click at [383, 314] on input "text" at bounding box center [433, 325] width 155 height 25
click at [227, 225] on input "0929135199" at bounding box center [175, 219] width 164 height 25
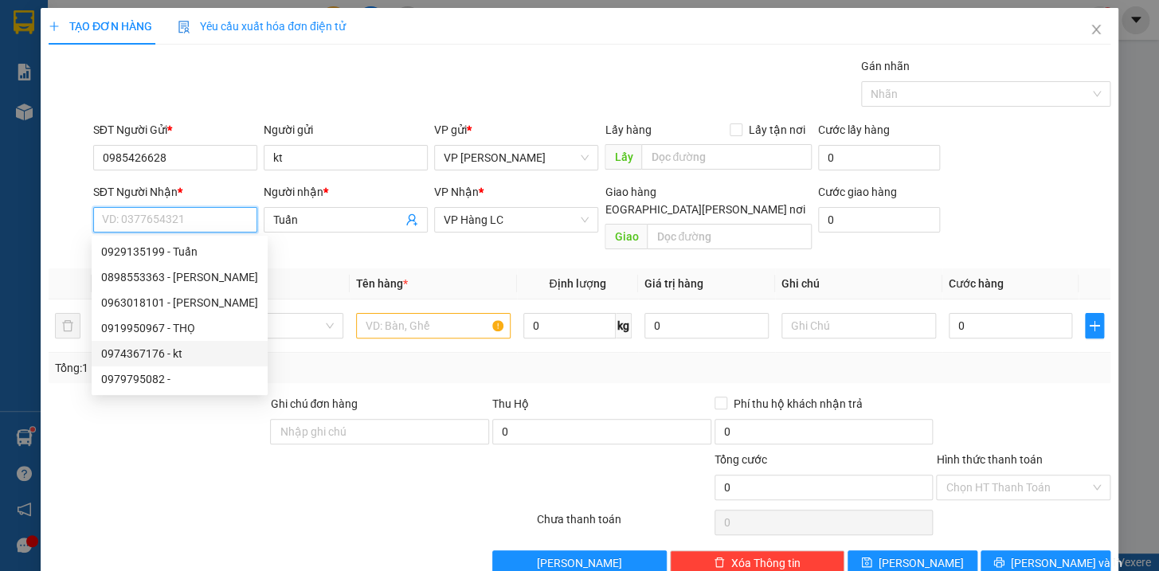
click at [150, 354] on div "0974367176 - kt" at bounding box center [179, 354] width 157 height 18
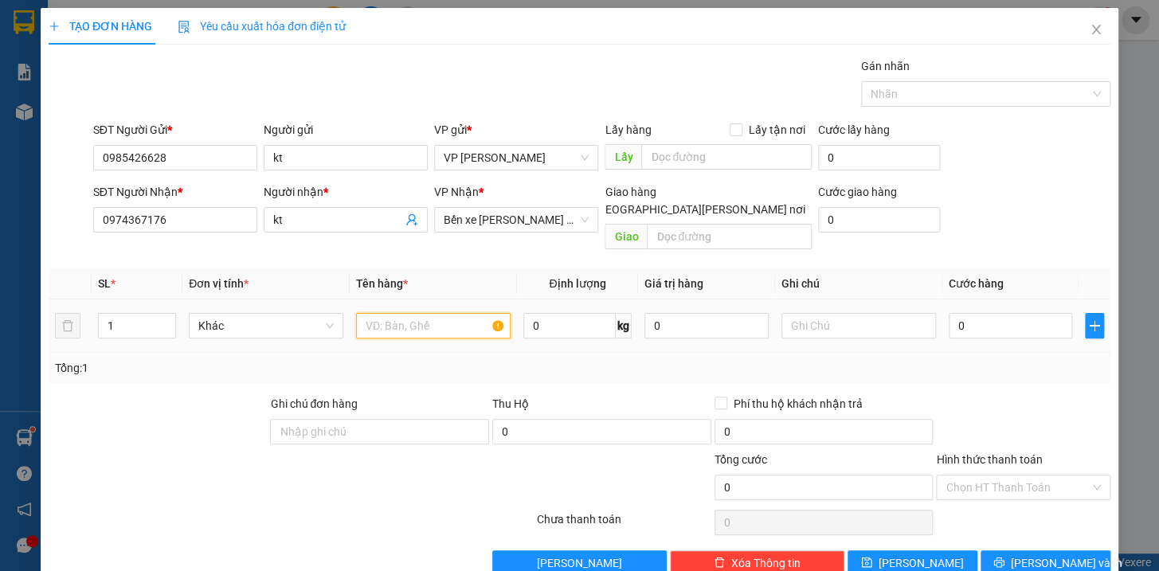
click at [418, 313] on input "text" at bounding box center [433, 325] width 155 height 25
click at [976, 313] on input "0" at bounding box center [1011, 325] width 124 height 25
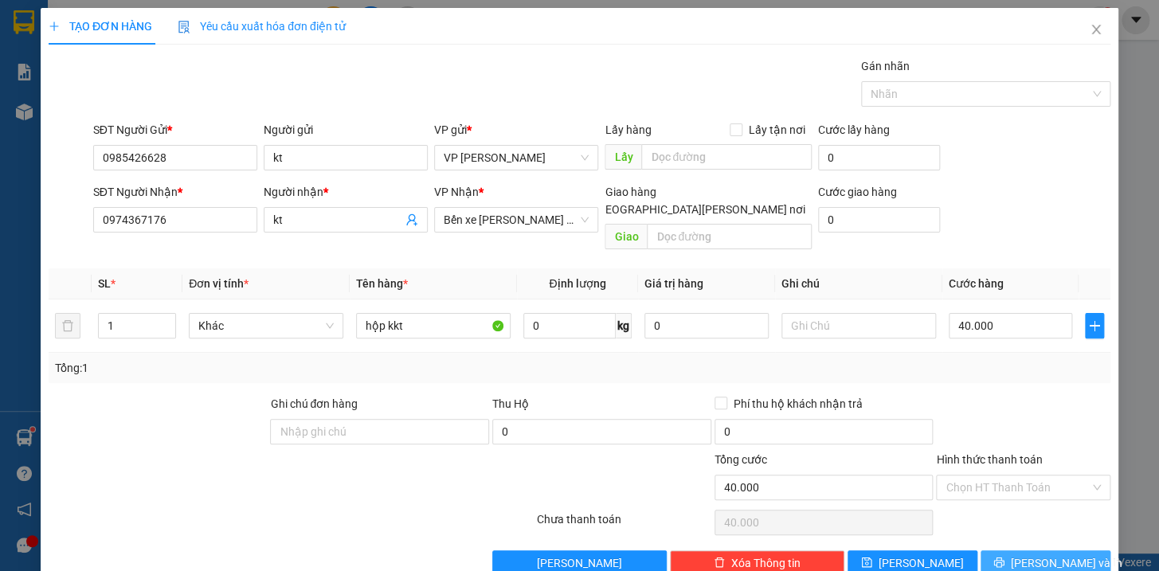
click at [1045, 554] on span "[PERSON_NAME] và In" at bounding box center [1067, 563] width 112 height 18
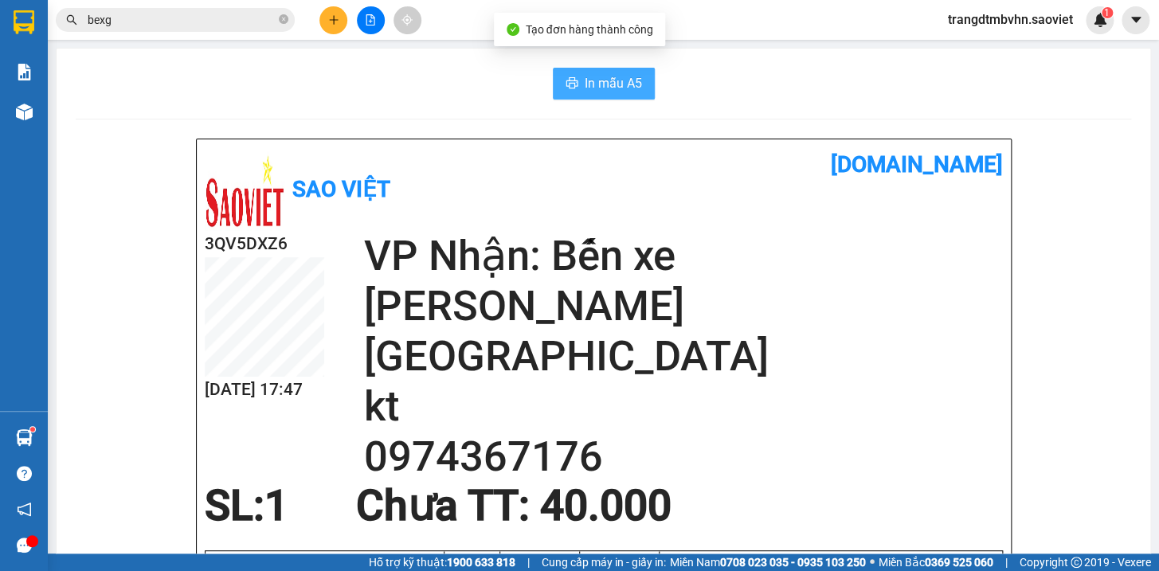
click at [614, 72] on button "In mẫu A5" at bounding box center [604, 84] width 102 height 32
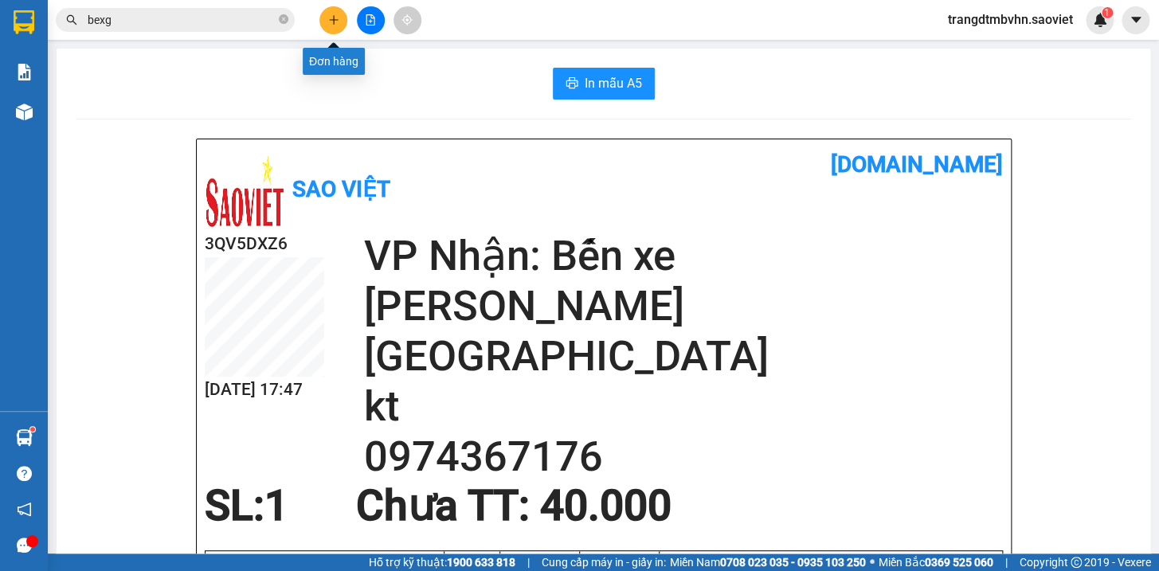
click at [335, 20] on icon "plus" at bounding box center [333, 19] width 9 height 1
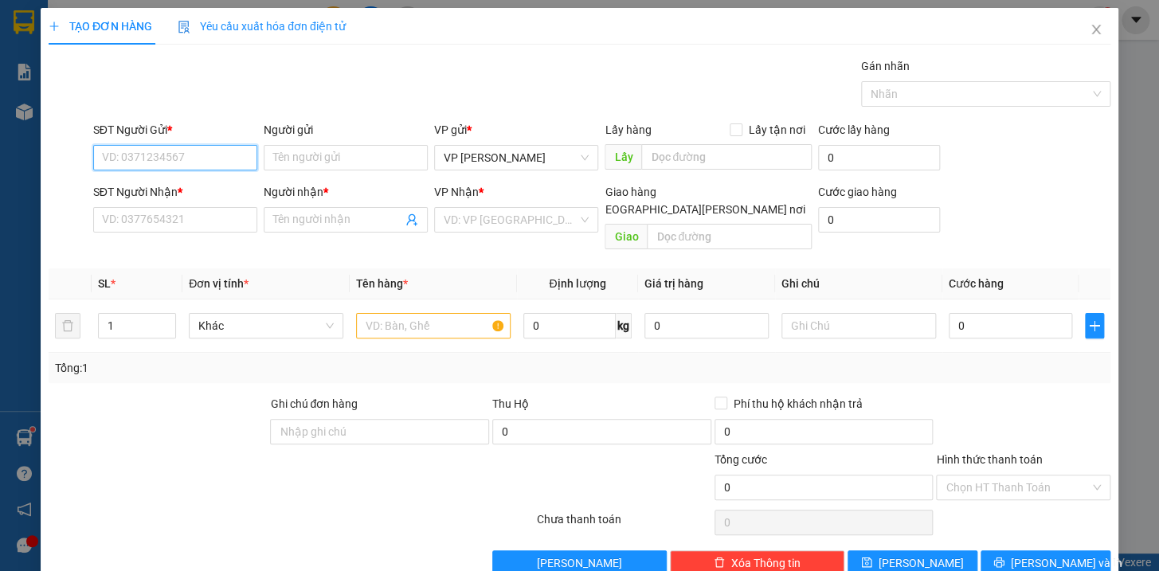
click at [119, 163] on input "SĐT Người Gửi *" at bounding box center [175, 157] width 164 height 25
click at [123, 184] on div "0973030702" at bounding box center [172, 190] width 143 height 18
click at [123, 314] on input "1" at bounding box center [137, 326] width 76 height 24
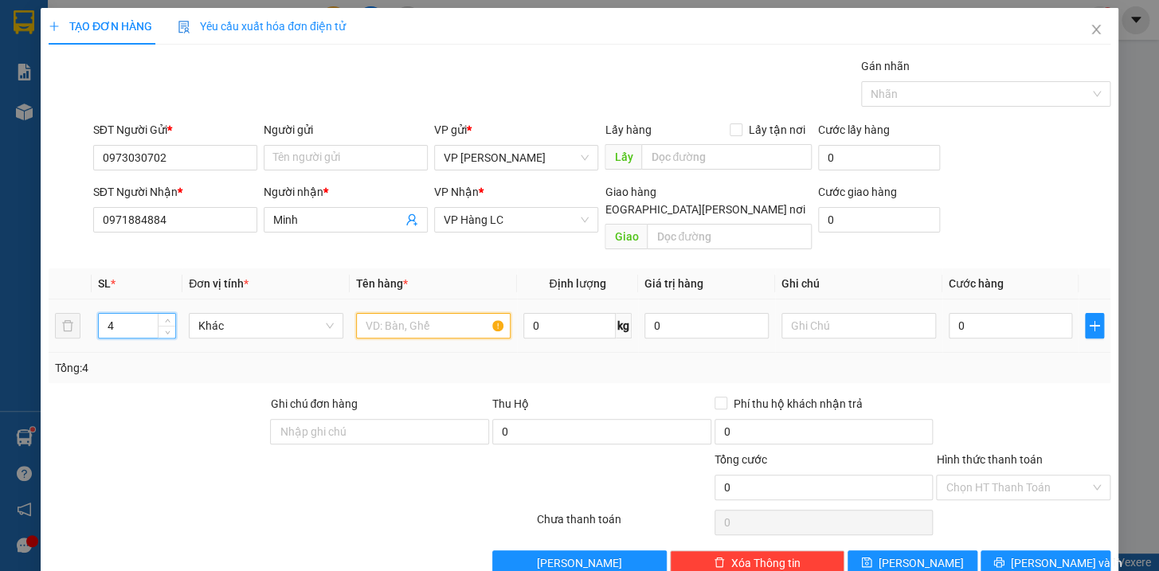
click at [412, 313] on input "text" at bounding box center [433, 325] width 155 height 25
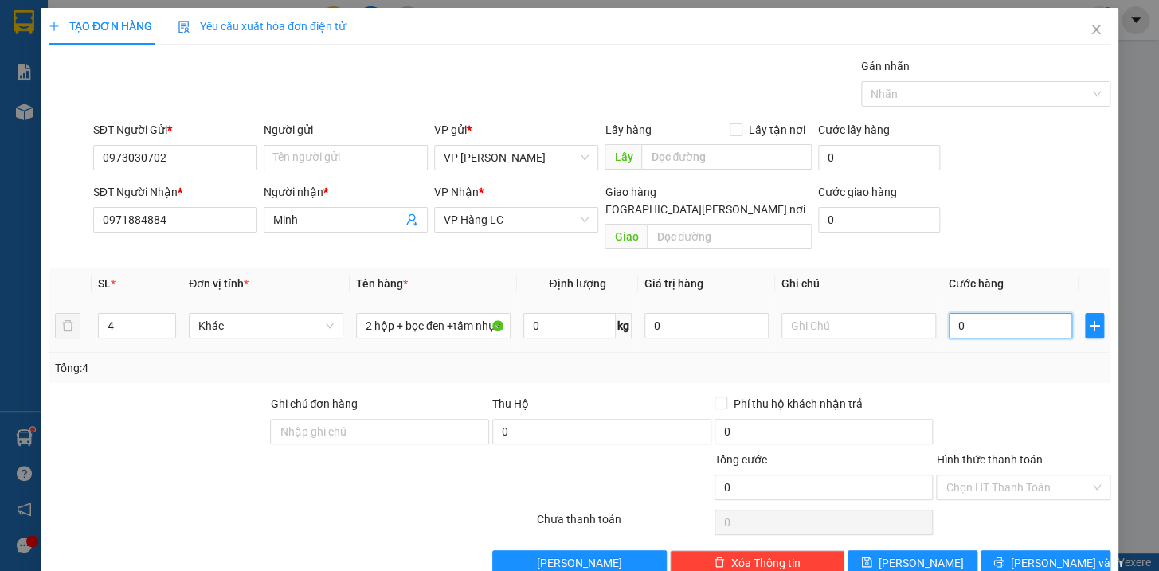
click at [973, 313] on input "0" at bounding box center [1011, 325] width 124 height 25
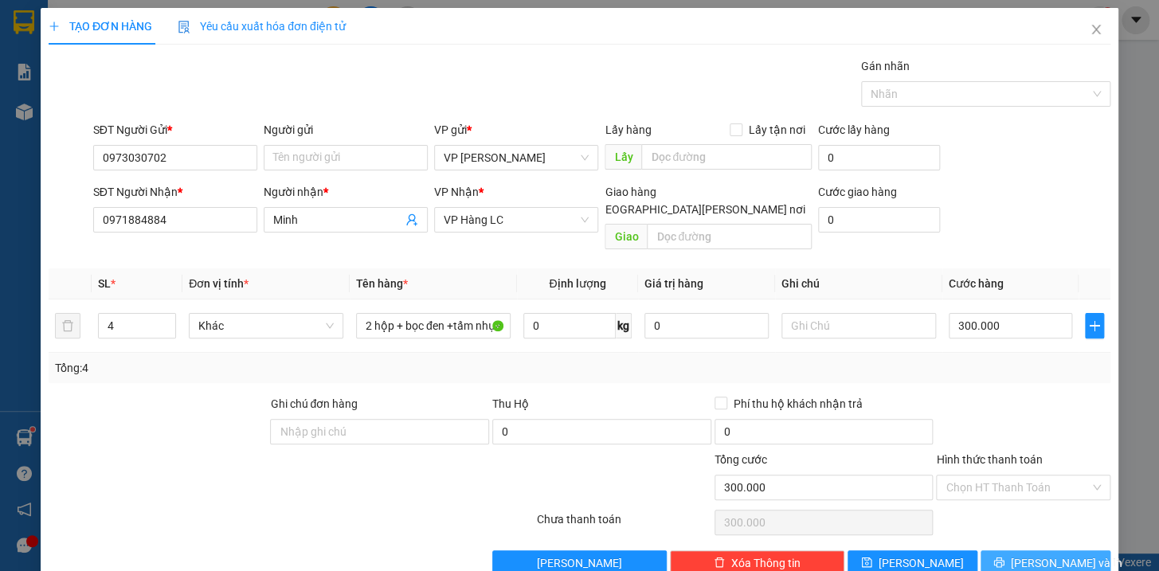
click at [1060, 554] on span "[PERSON_NAME] và In" at bounding box center [1067, 563] width 112 height 18
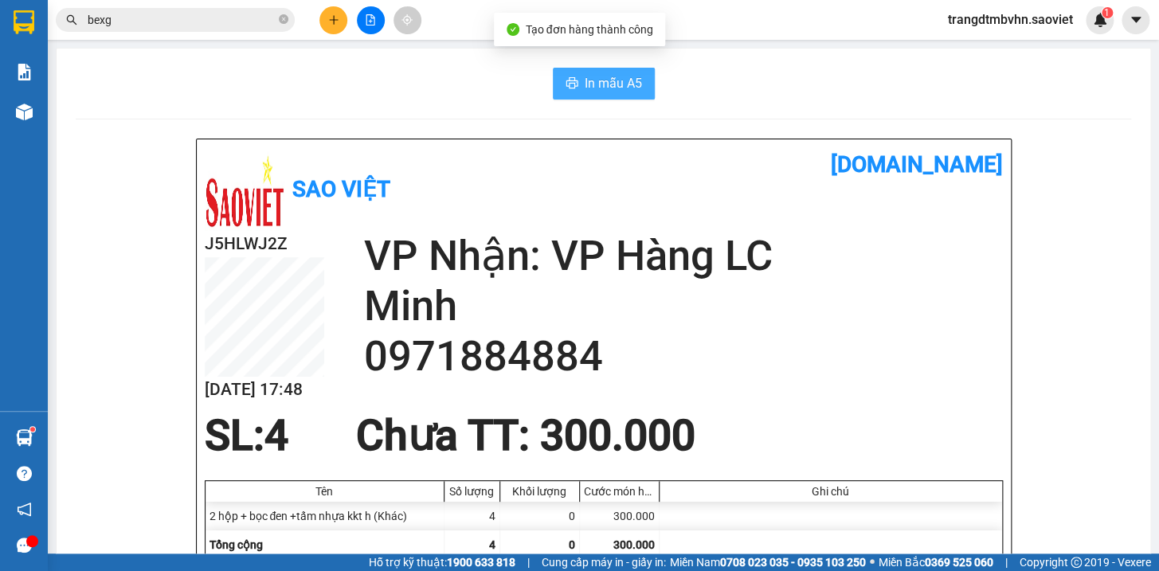
click at [624, 96] on button "In mẫu A5" at bounding box center [604, 84] width 102 height 32
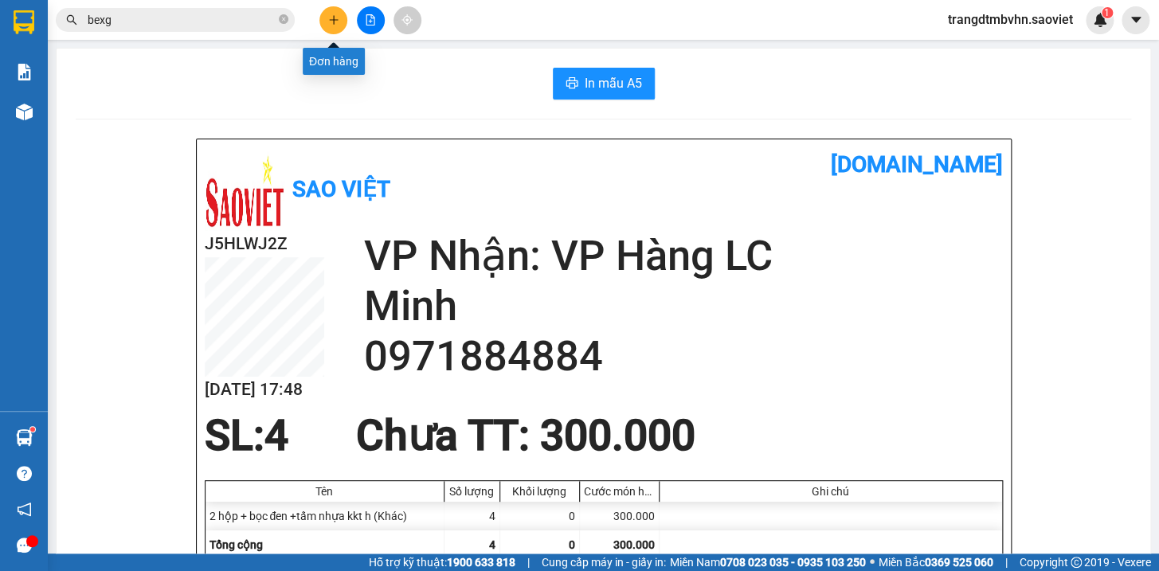
click at [331, 18] on icon "plus" at bounding box center [333, 19] width 11 height 11
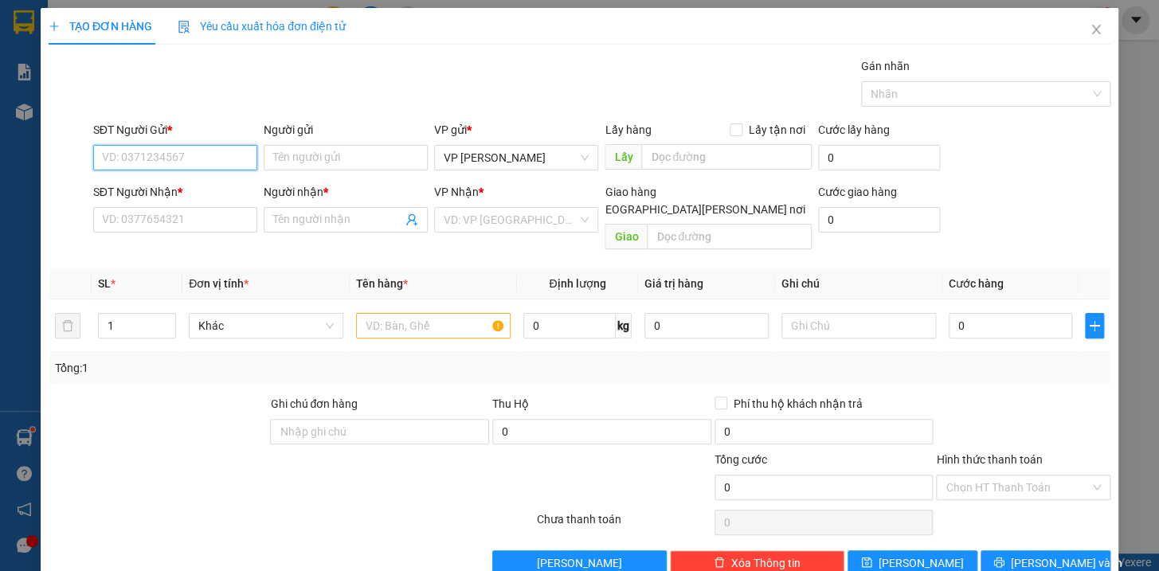
click at [174, 166] on input "SĐT Người Gửi *" at bounding box center [175, 157] width 164 height 25
click at [176, 182] on div "0942819999 - Chiến" at bounding box center [172, 190] width 143 height 18
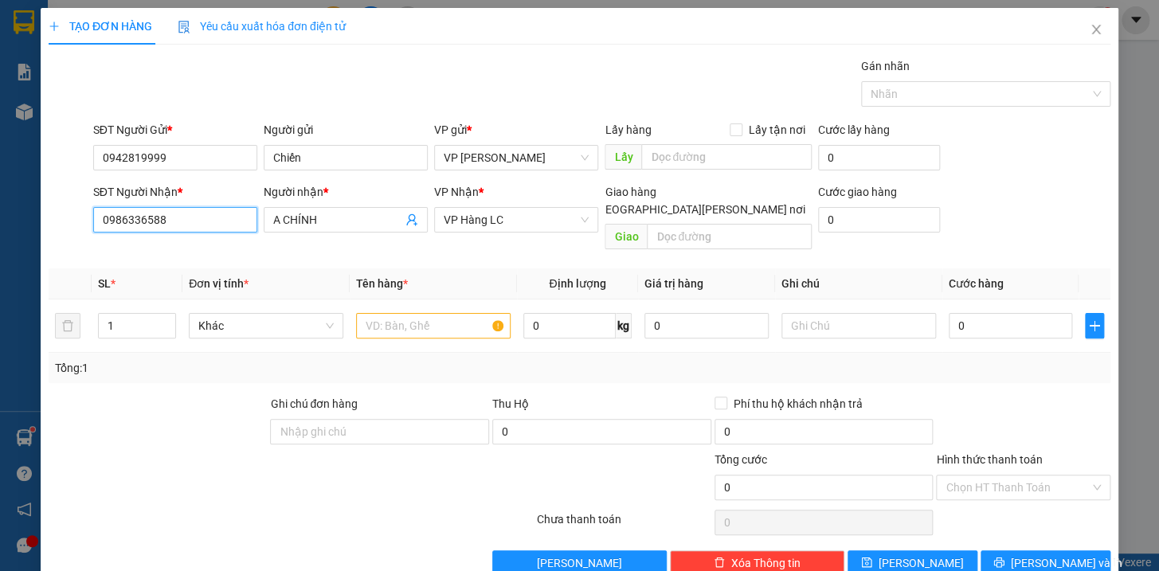
click at [218, 225] on input "0986336588" at bounding box center [175, 219] width 164 height 25
click at [219, 247] on div "0986336588 - A CHÍNH" at bounding box center [172, 252] width 143 height 18
click at [425, 316] on input "text" at bounding box center [433, 325] width 155 height 25
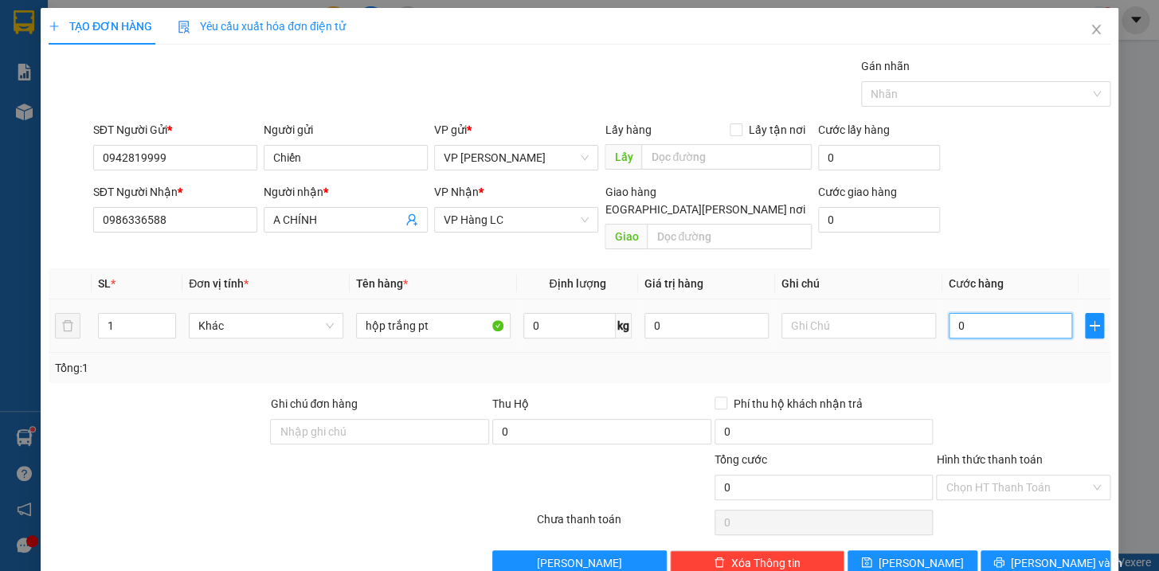
click at [972, 315] on input "0" at bounding box center [1011, 325] width 124 height 25
click at [1050, 554] on span "[PERSON_NAME] và In" at bounding box center [1067, 563] width 112 height 18
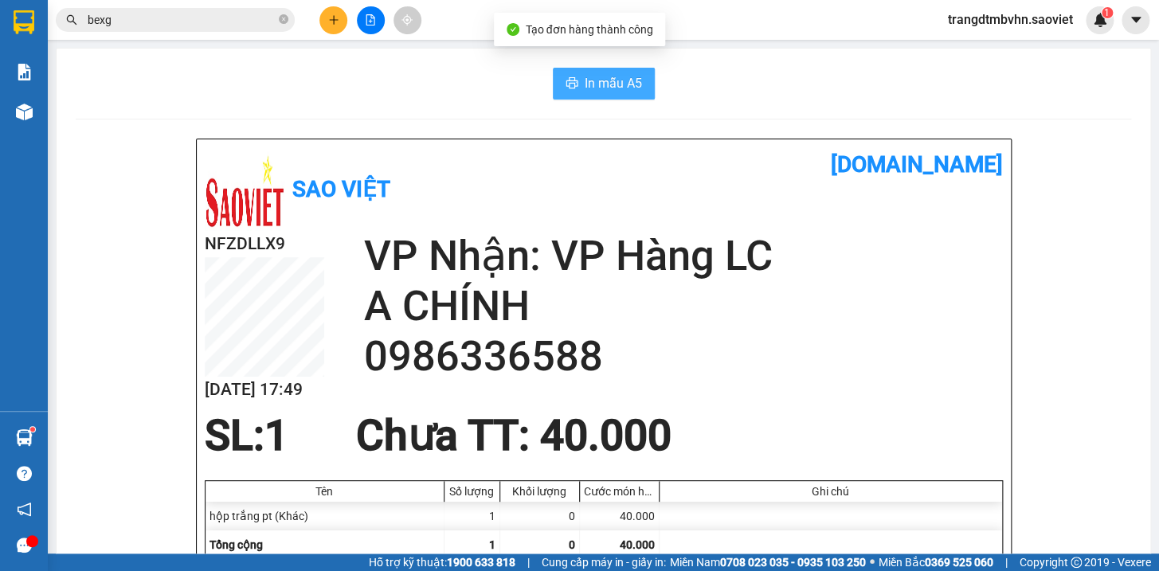
click at [589, 78] on span "In mẫu A5" at bounding box center [613, 83] width 57 height 20
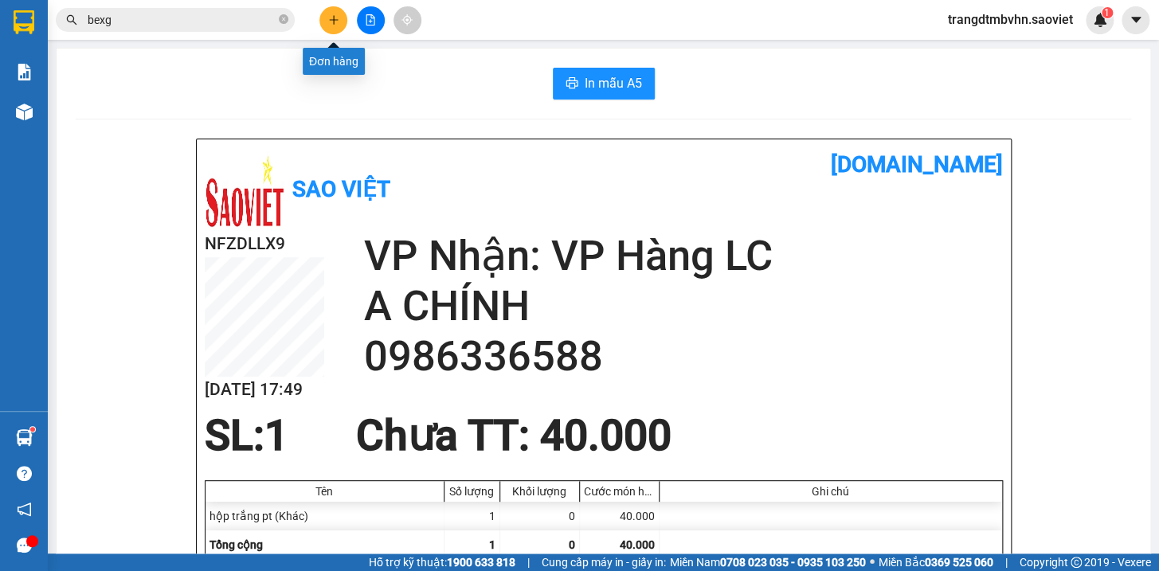
click at [334, 22] on icon "plus" at bounding box center [333, 19] width 1 height 9
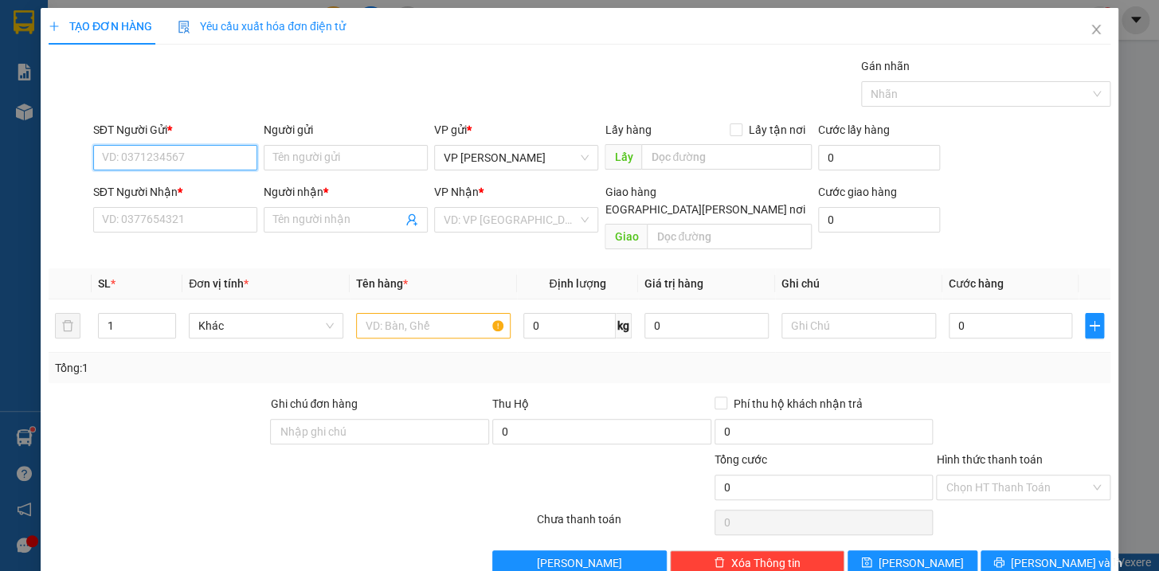
click at [165, 151] on input "SĐT Người Gửi *" at bounding box center [175, 157] width 164 height 25
click at [150, 182] on div "0968594593 - KT" at bounding box center [172, 190] width 143 height 18
click at [180, 221] on input "0972888675" at bounding box center [175, 219] width 164 height 25
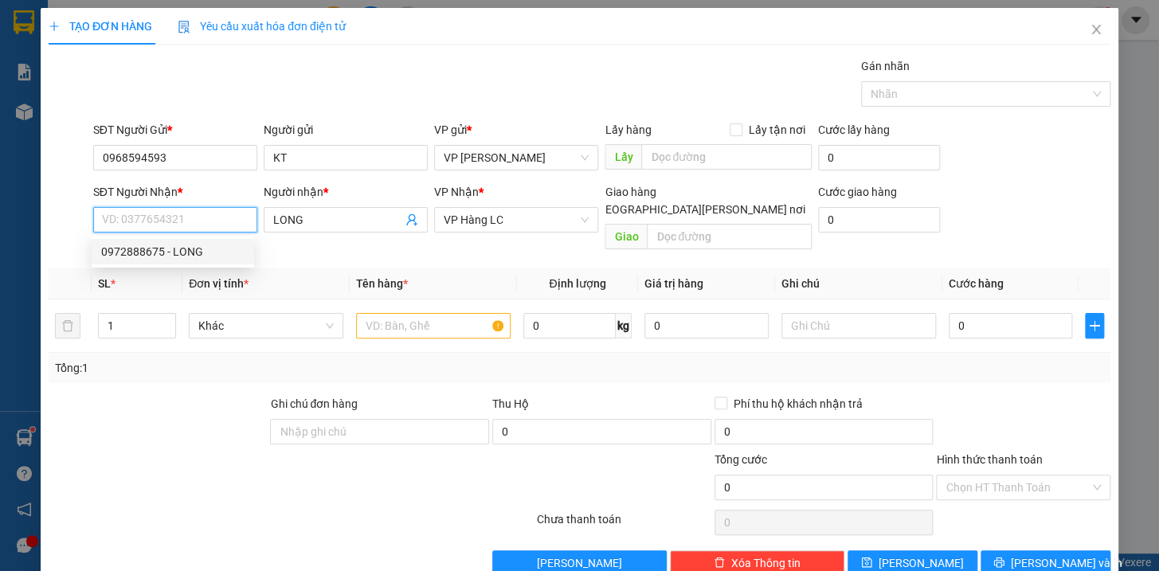
click at [174, 258] on div "0972888675 - LONG" at bounding box center [172, 252] width 143 height 18
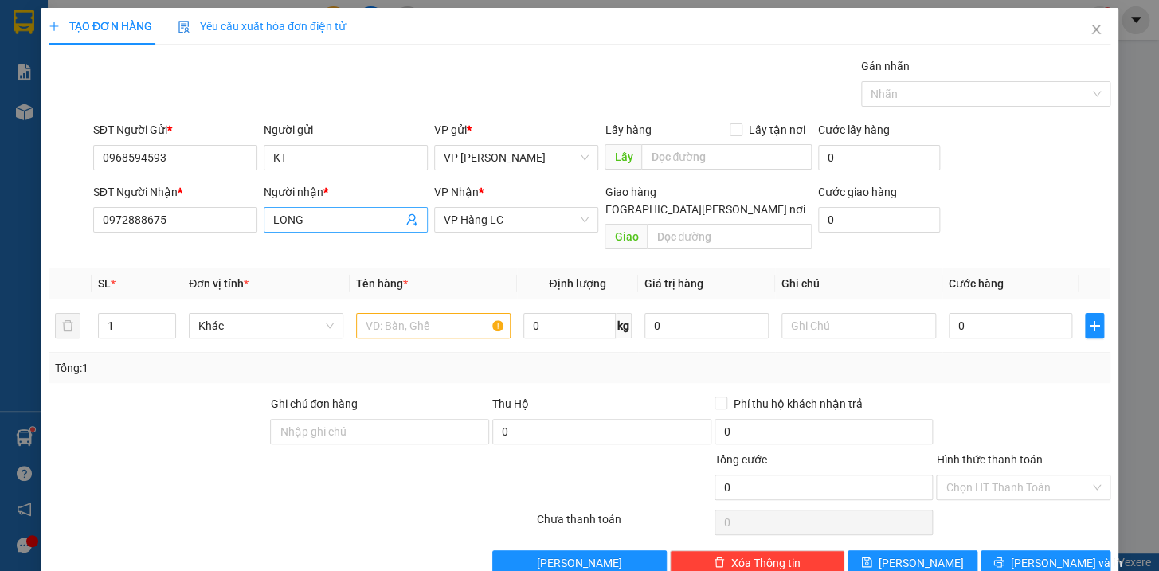
click at [319, 213] on input "LONG" at bounding box center [337, 220] width 129 height 18
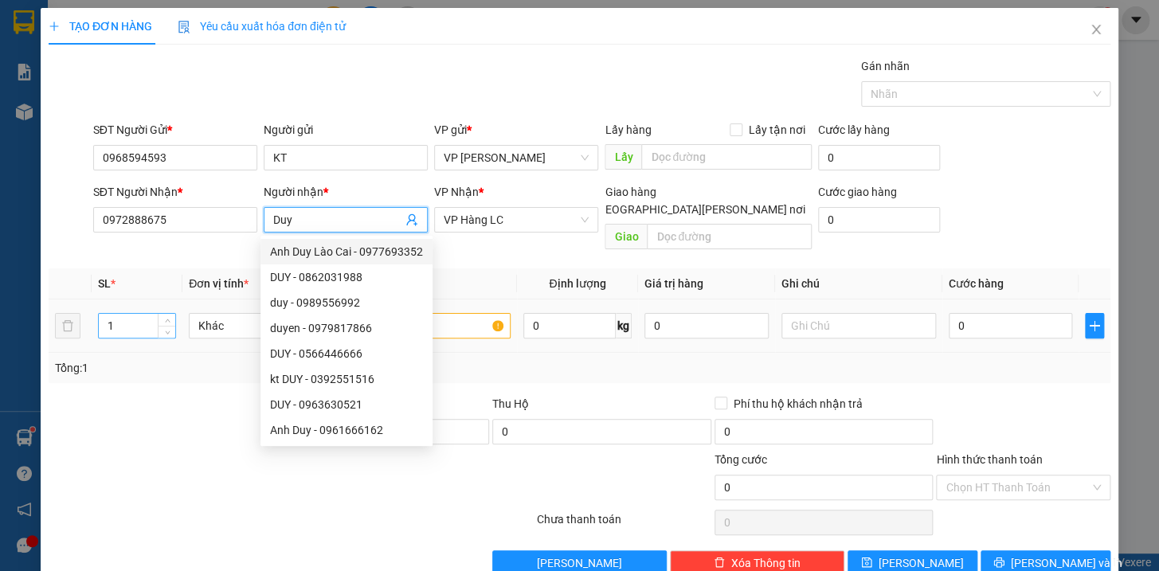
click at [127, 314] on input "1" at bounding box center [137, 326] width 76 height 24
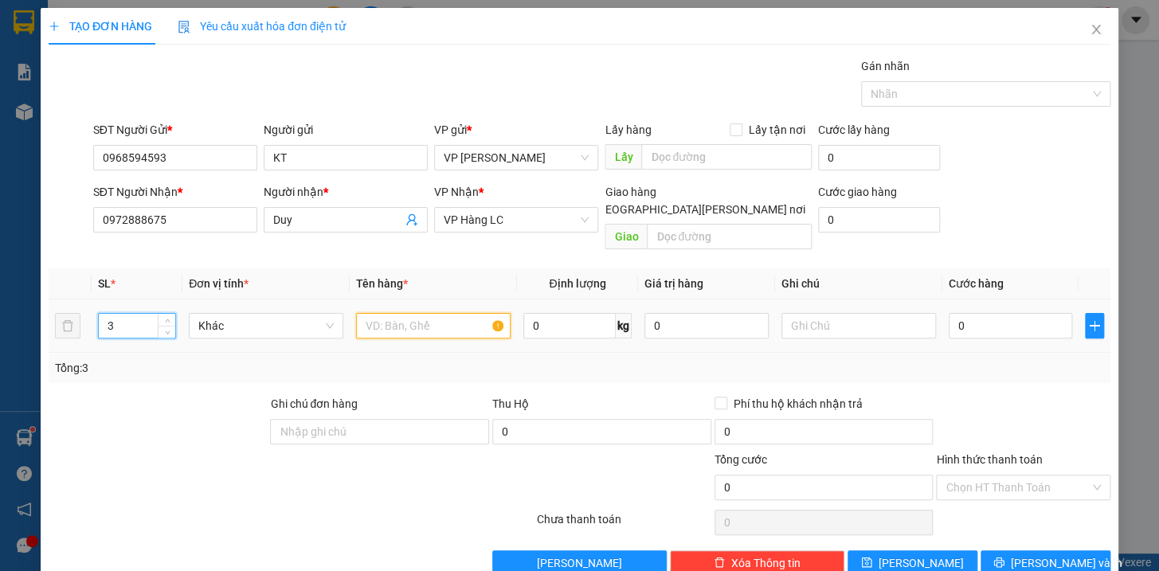
click at [378, 317] on input "text" at bounding box center [433, 325] width 155 height 25
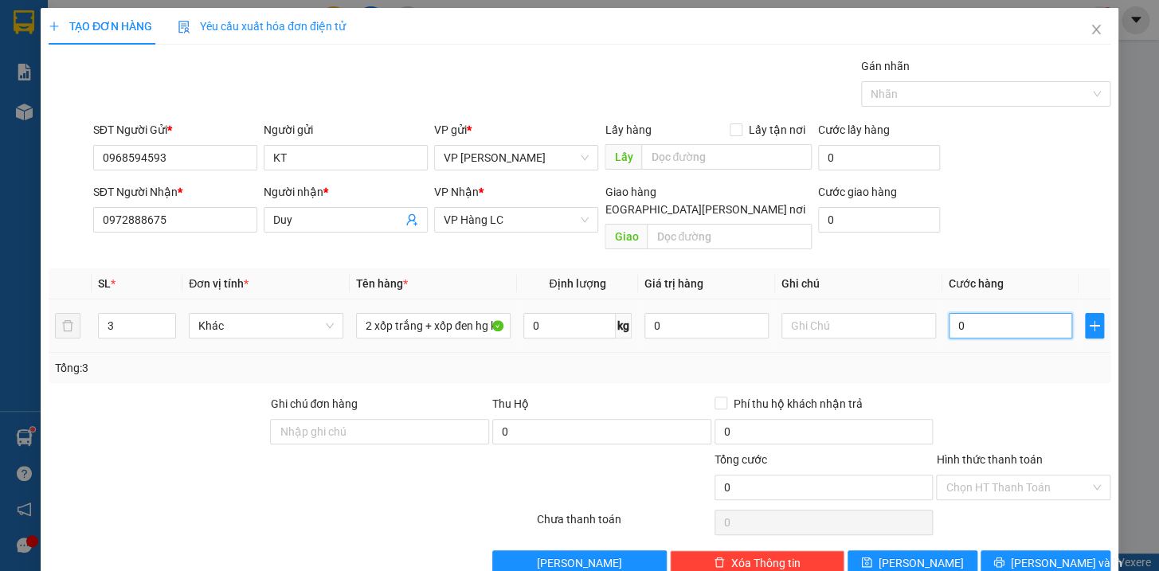
click at [966, 313] on input "0" at bounding box center [1011, 325] width 124 height 25
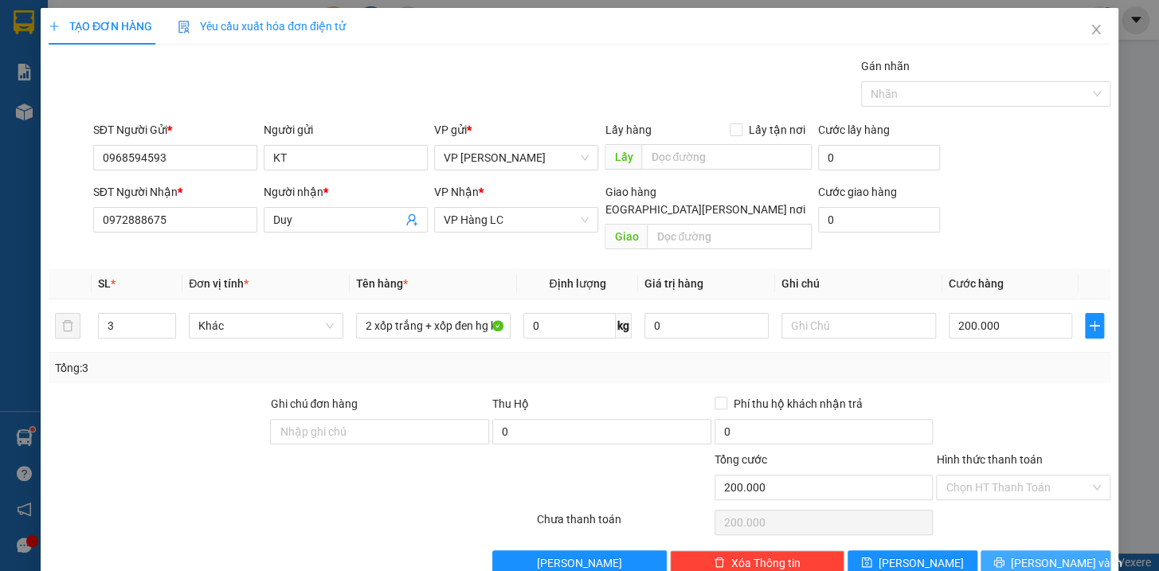
click at [1060, 550] on button "[PERSON_NAME] và In" at bounding box center [1046, 562] width 130 height 25
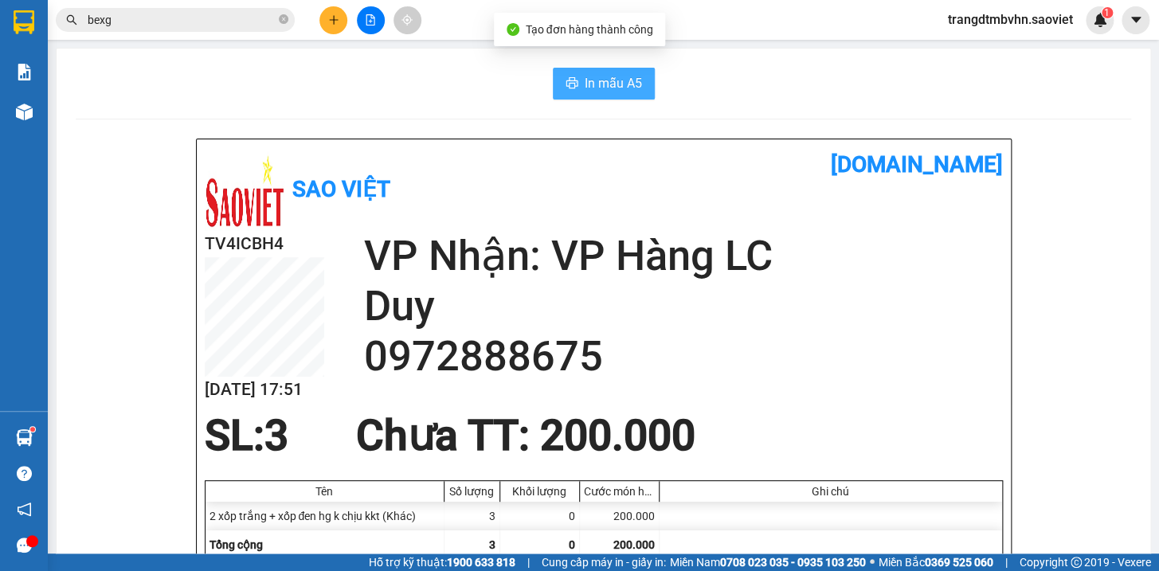
click at [616, 94] on button "In mẫu A5" at bounding box center [604, 84] width 102 height 32
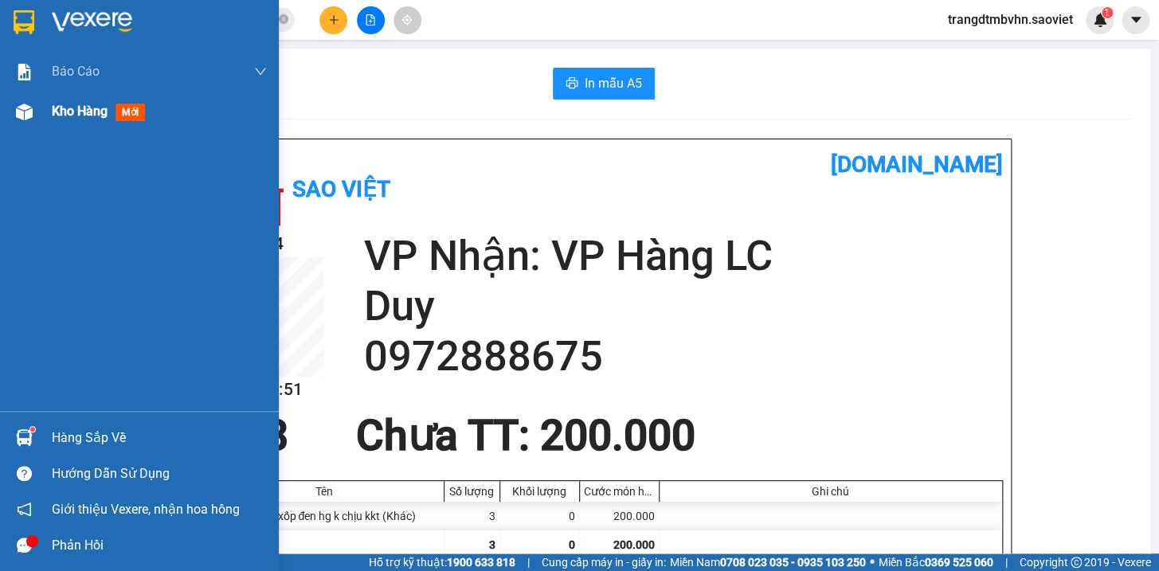
click at [65, 112] on span "Kho hàng" at bounding box center [80, 111] width 56 height 15
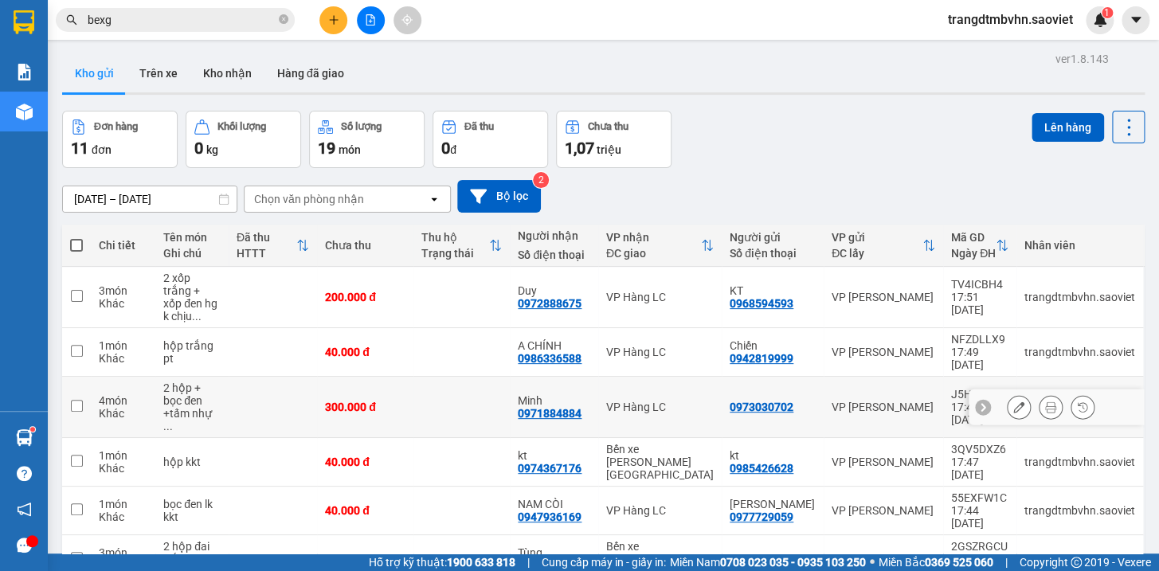
click at [1040, 394] on button at bounding box center [1051, 408] width 22 height 28
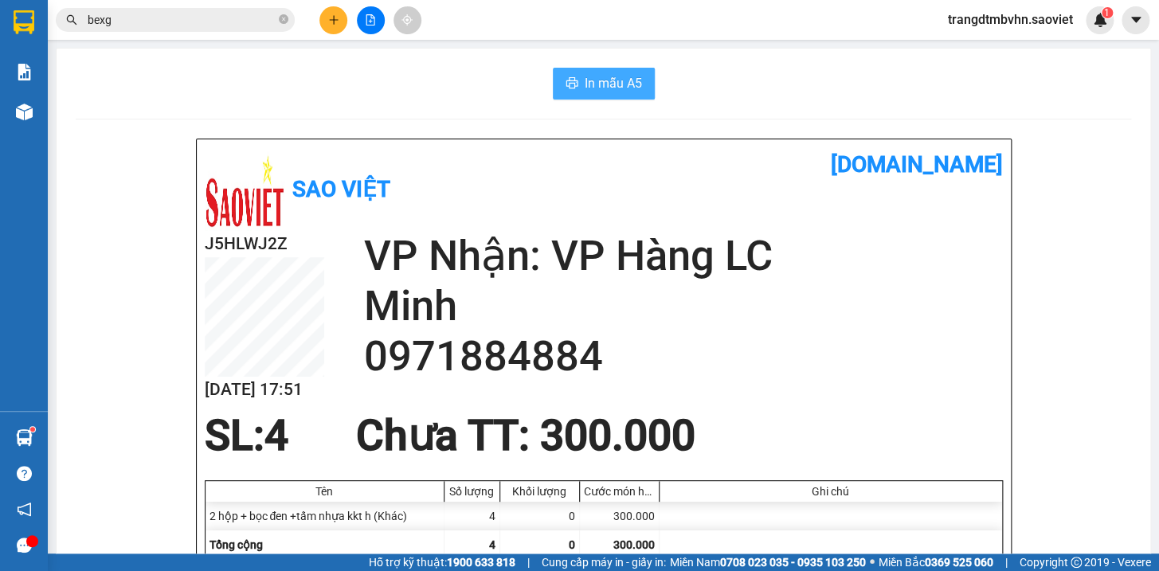
drag, startPoint x: 583, startPoint y: 85, endPoint x: 576, endPoint y: 72, distance: 15.3
click at [576, 73] on button "In mẫu A5" at bounding box center [604, 84] width 102 height 32
click at [329, 18] on icon "plus" at bounding box center [333, 19] width 11 height 11
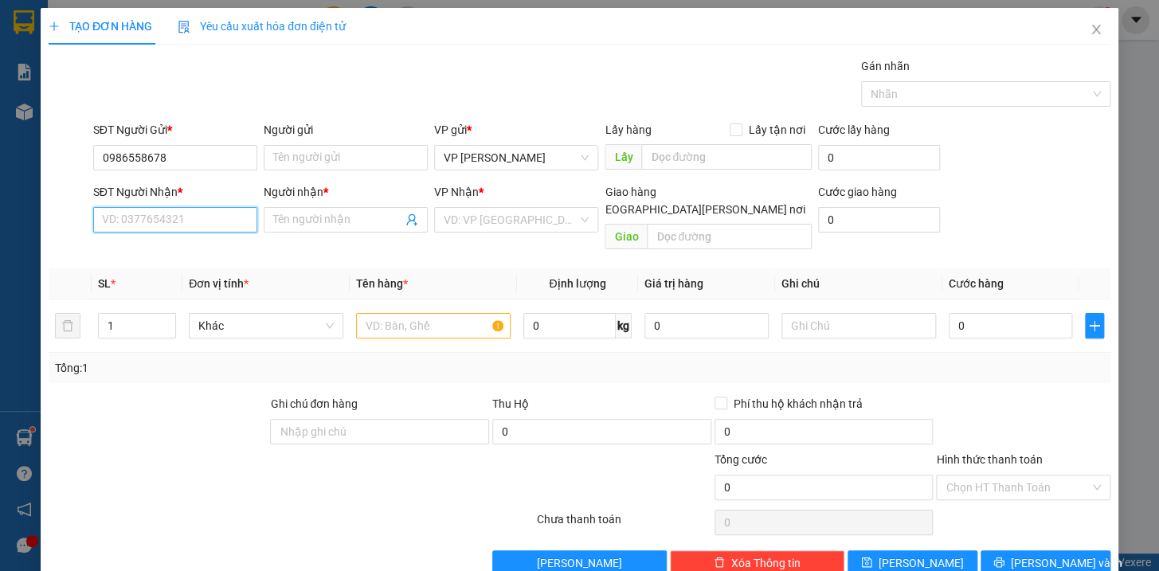
click at [184, 227] on input "SĐT Người Nhận *" at bounding box center [175, 219] width 164 height 25
click at [178, 256] on div "0976281997 - A LONG" at bounding box center [172, 252] width 143 height 18
click at [362, 313] on input "text" at bounding box center [433, 325] width 155 height 25
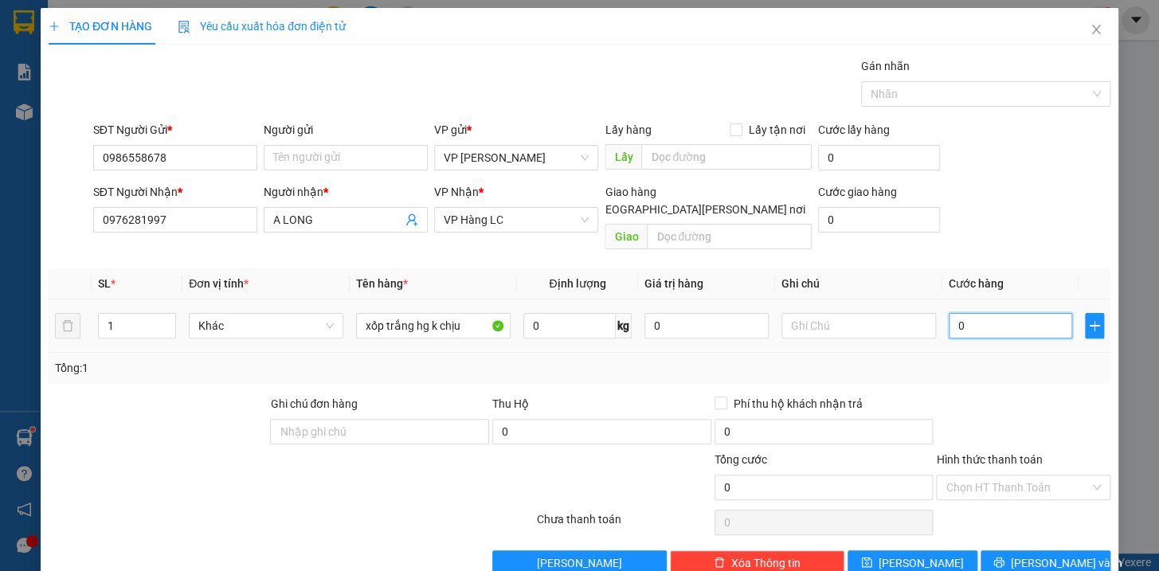
click at [1005, 315] on input "0" at bounding box center [1011, 325] width 124 height 25
click at [1020, 554] on span "[PERSON_NAME] và In" at bounding box center [1067, 563] width 112 height 18
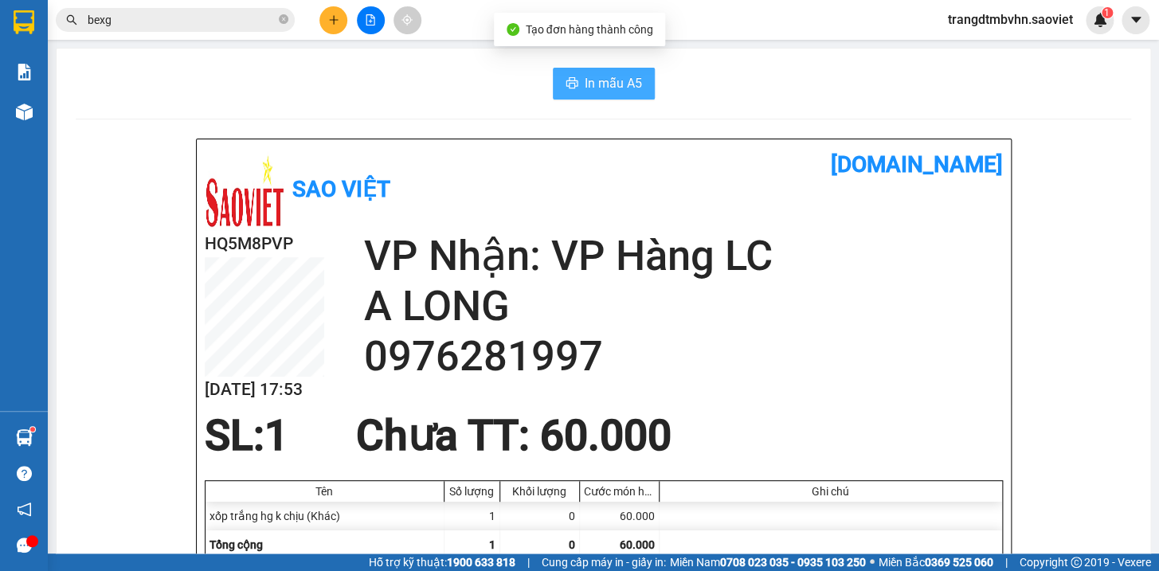
click at [594, 92] on span "In mẫu A5" at bounding box center [613, 83] width 57 height 20
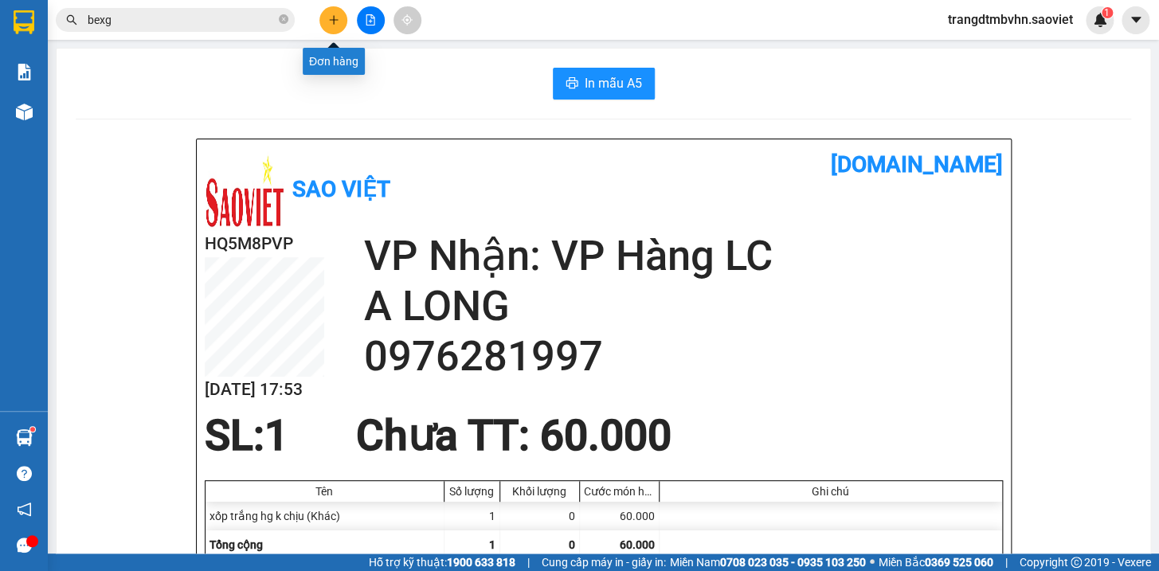
click at [334, 22] on icon "plus" at bounding box center [333, 19] width 1 height 9
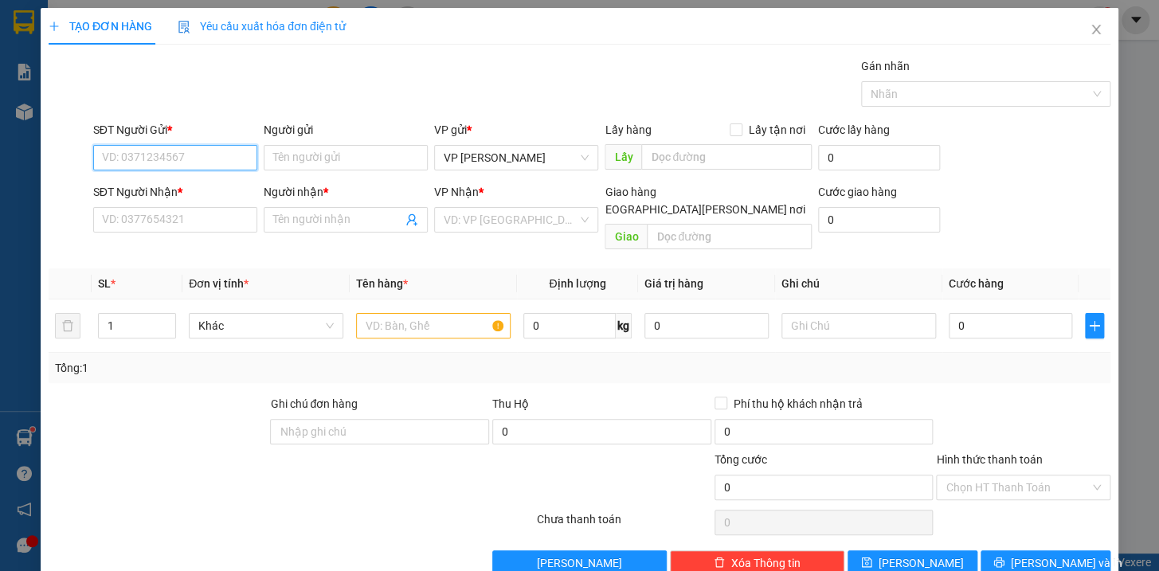
click at [207, 167] on input "SĐT Người Gửi *" at bounding box center [175, 157] width 164 height 25
click at [167, 190] on div "0913431456 - HÒA" at bounding box center [172, 190] width 143 height 18
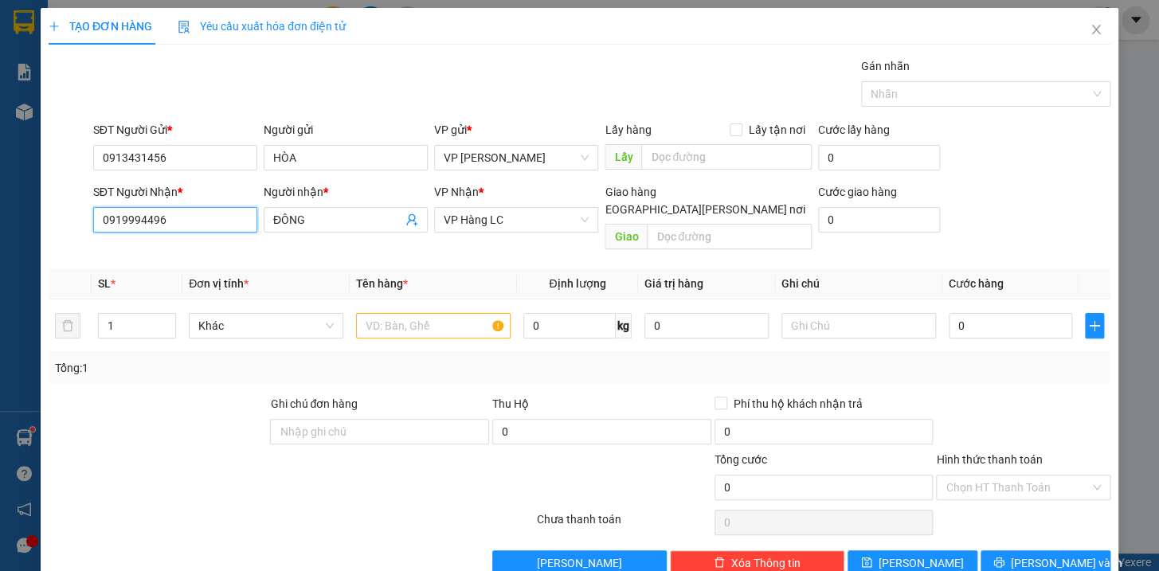
click at [190, 228] on input "0919994496" at bounding box center [175, 219] width 164 height 25
click at [147, 253] on div "0919994496 - ĐÔNG" at bounding box center [172, 252] width 143 height 18
click at [402, 313] on input "text" at bounding box center [433, 325] width 155 height 25
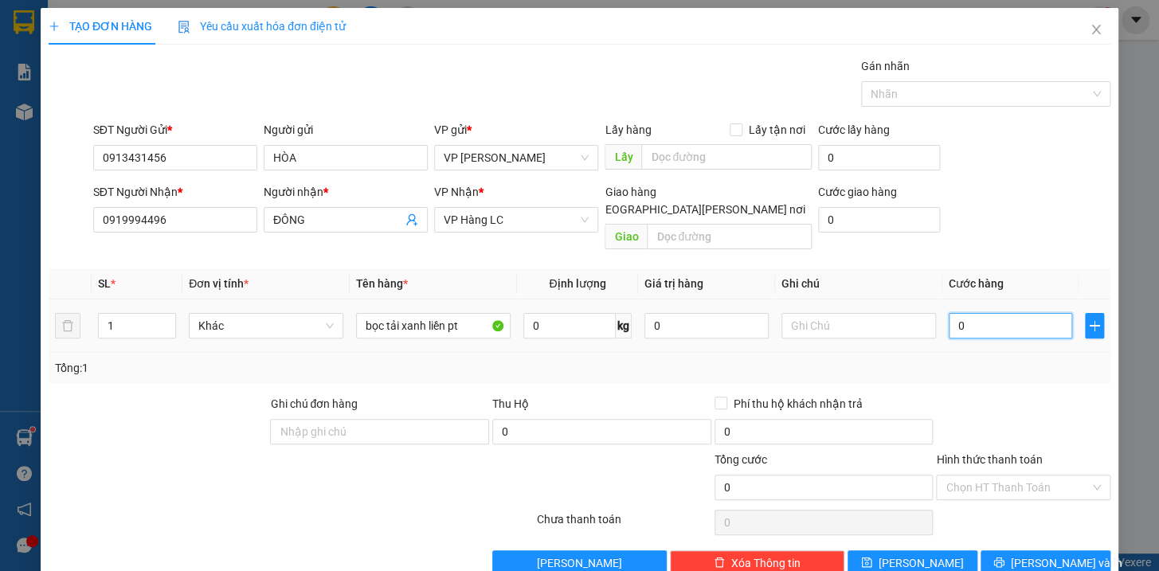
click at [992, 313] on input "0" at bounding box center [1011, 325] width 124 height 25
click at [1066, 550] on button "[PERSON_NAME] và In" at bounding box center [1046, 562] width 130 height 25
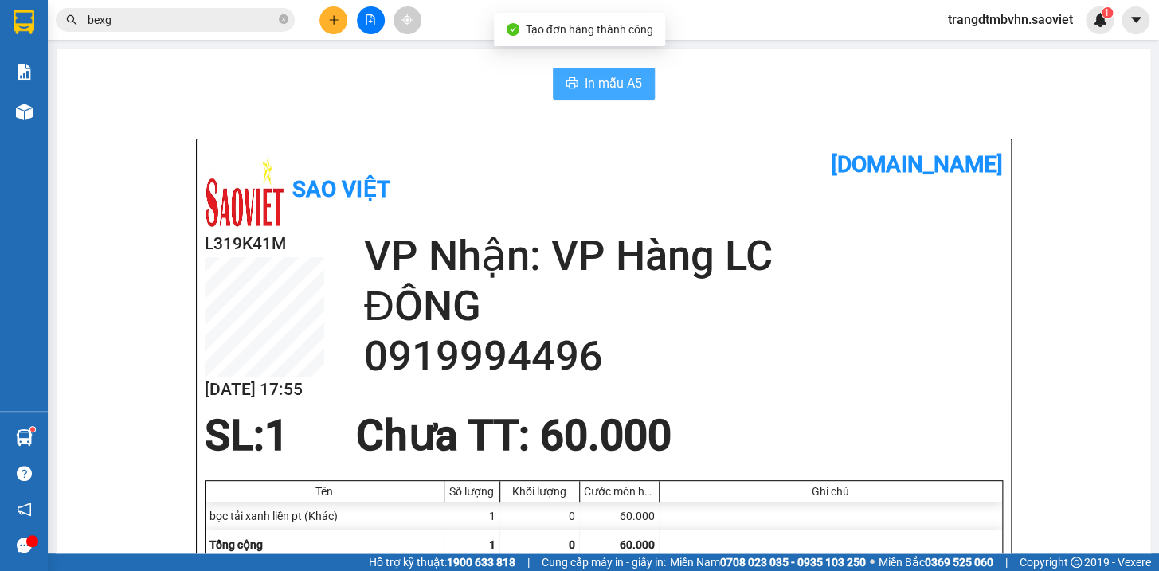
click at [632, 82] on span "In mẫu A5" at bounding box center [613, 83] width 57 height 20
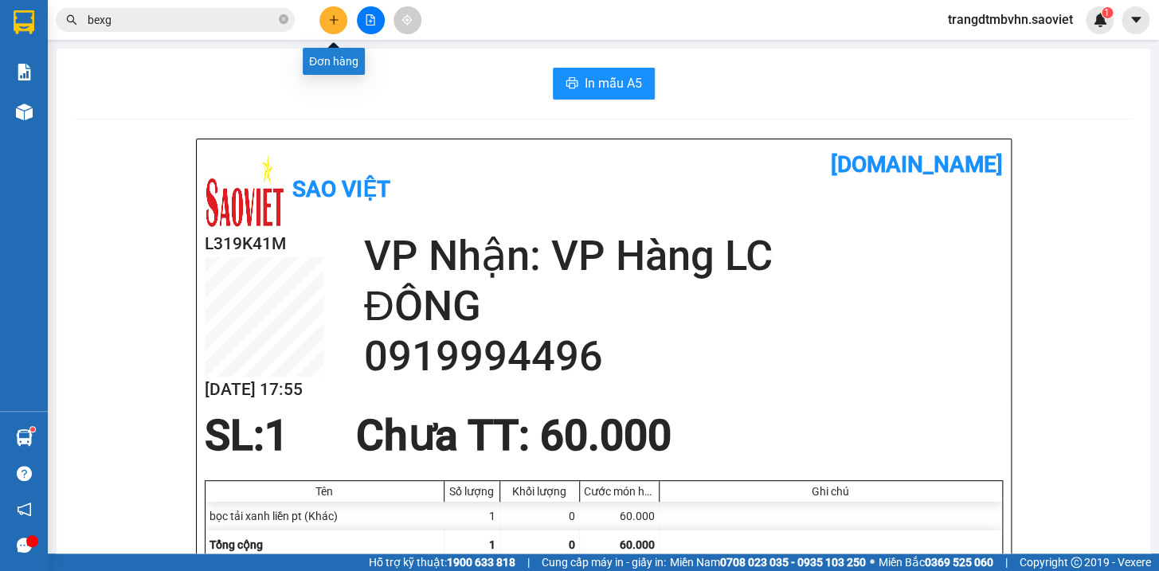
click at [338, 20] on icon "plus" at bounding box center [333, 19] width 11 height 11
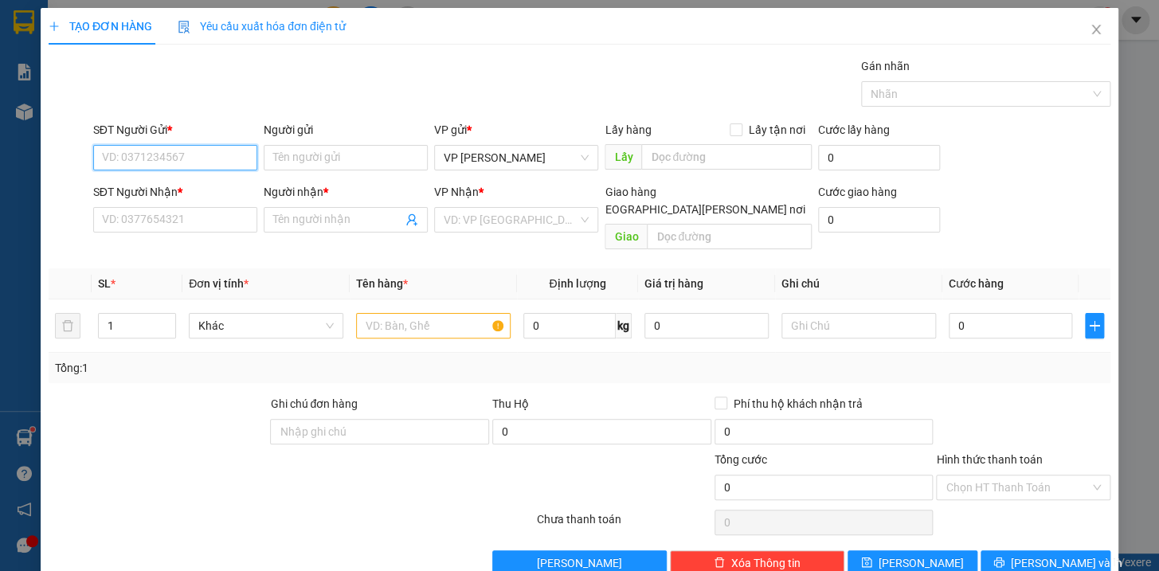
click at [172, 155] on input "SĐT Người Gửi *" at bounding box center [175, 157] width 164 height 25
click at [163, 186] on div "0936363192 - kt" at bounding box center [172, 190] width 143 height 18
click at [397, 313] on input "text" at bounding box center [433, 325] width 155 height 25
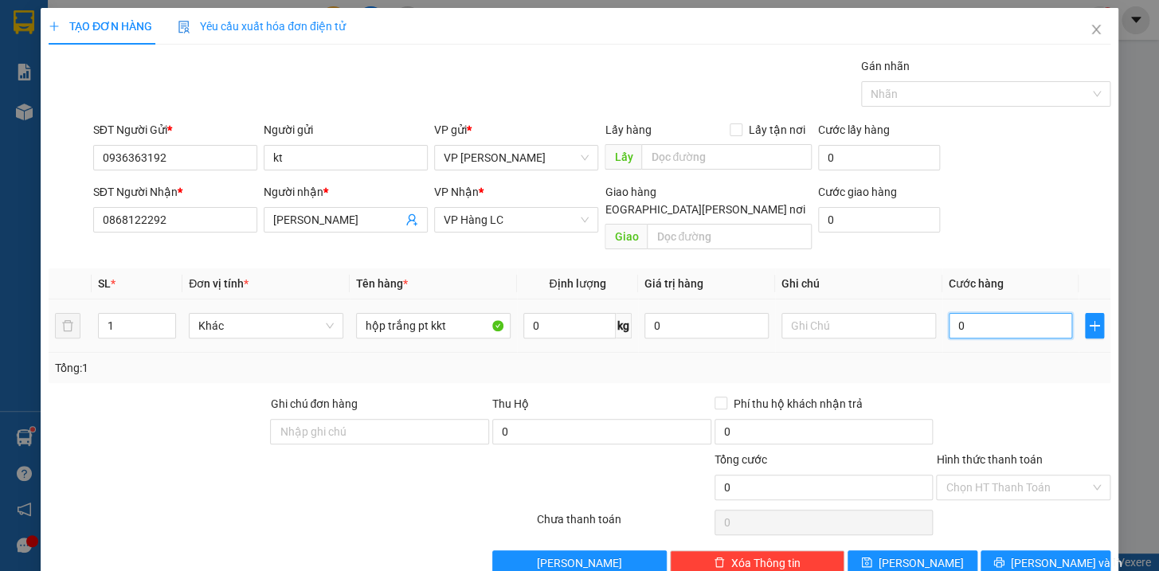
click at [977, 319] on input "0" at bounding box center [1011, 325] width 124 height 25
click at [1036, 550] on button "[PERSON_NAME] và In" at bounding box center [1046, 562] width 130 height 25
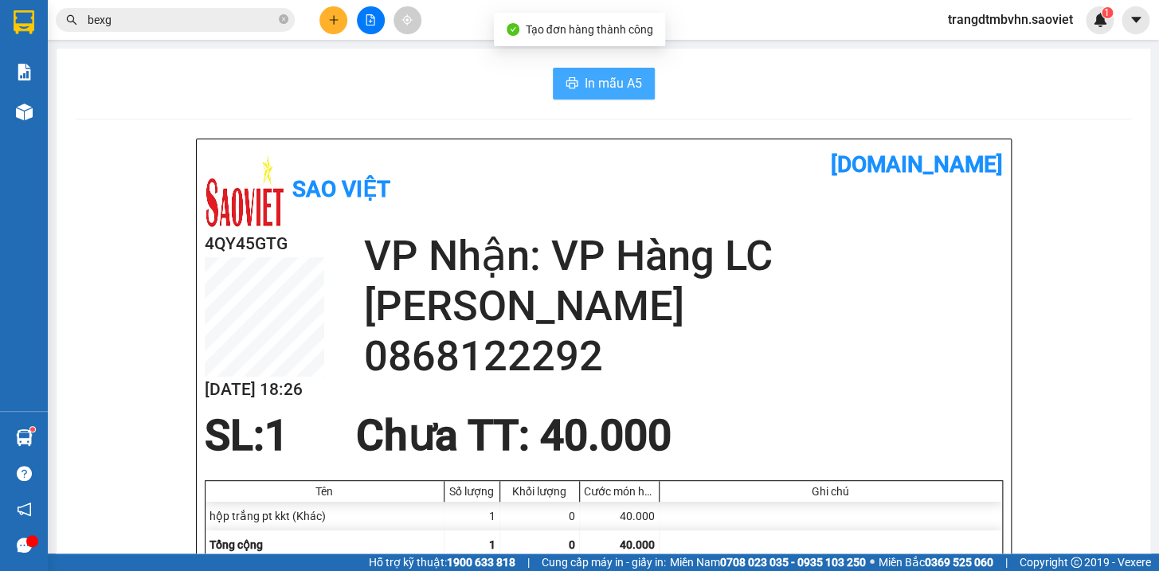
click at [585, 92] on span "In mẫu A5" at bounding box center [613, 83] width 57 height 20
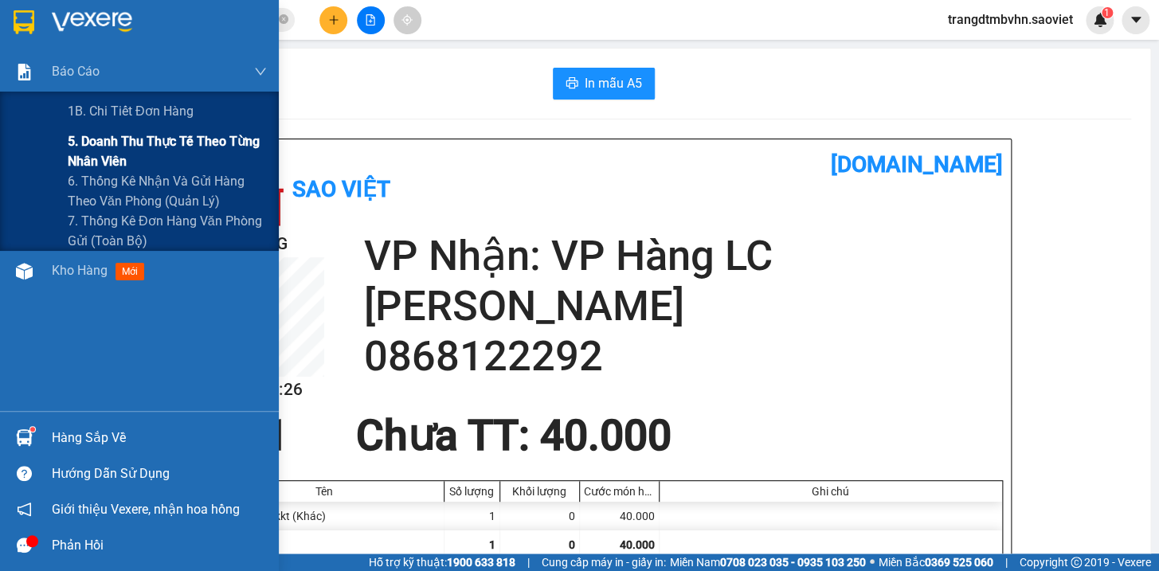
click at [139, 139] on span "5. Doanh thu thực tế theo từng nhân viên" at bounding box center [167, 151] width 199 height 40
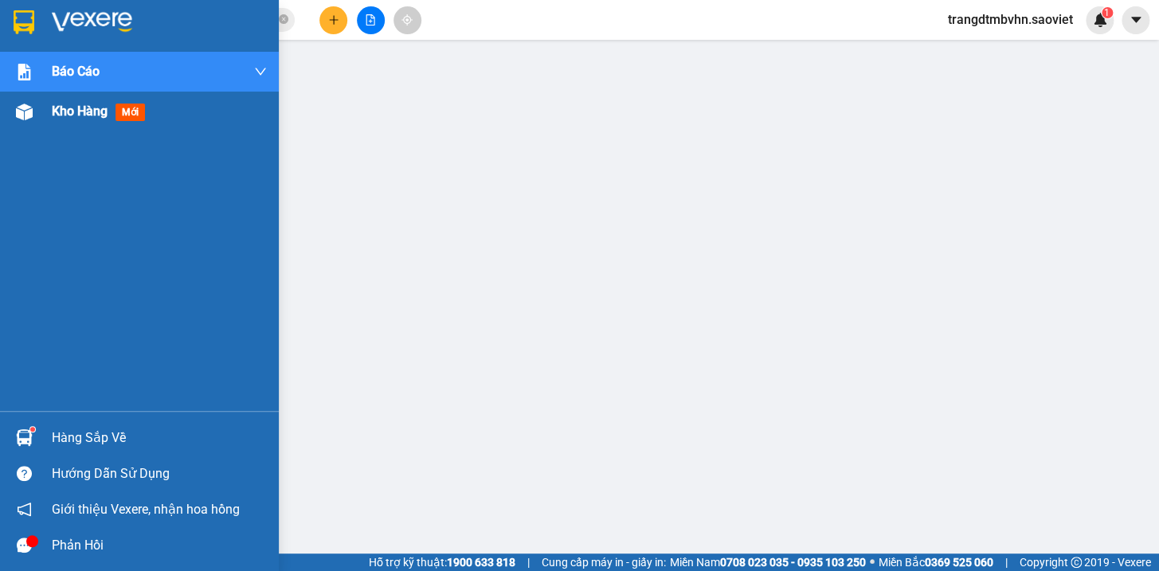
click at [62, 113] on span "Kho hàng" at bounding box center [80, 111] width 56 height 15
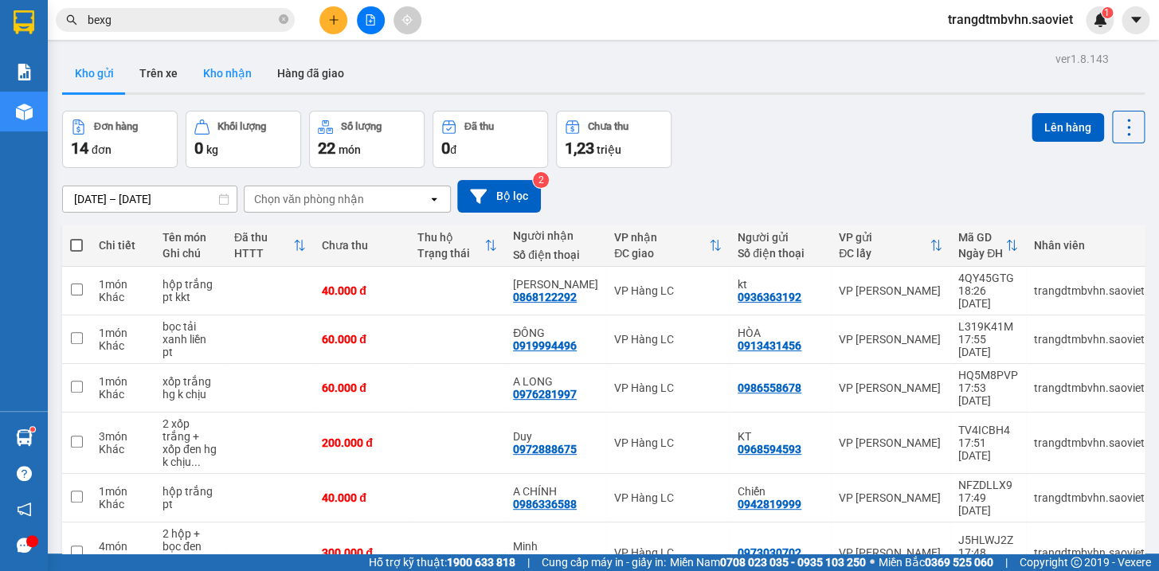
click at [214, 73] on button "Kho nhận" at bounding box center [227, 73] width 74 height 38
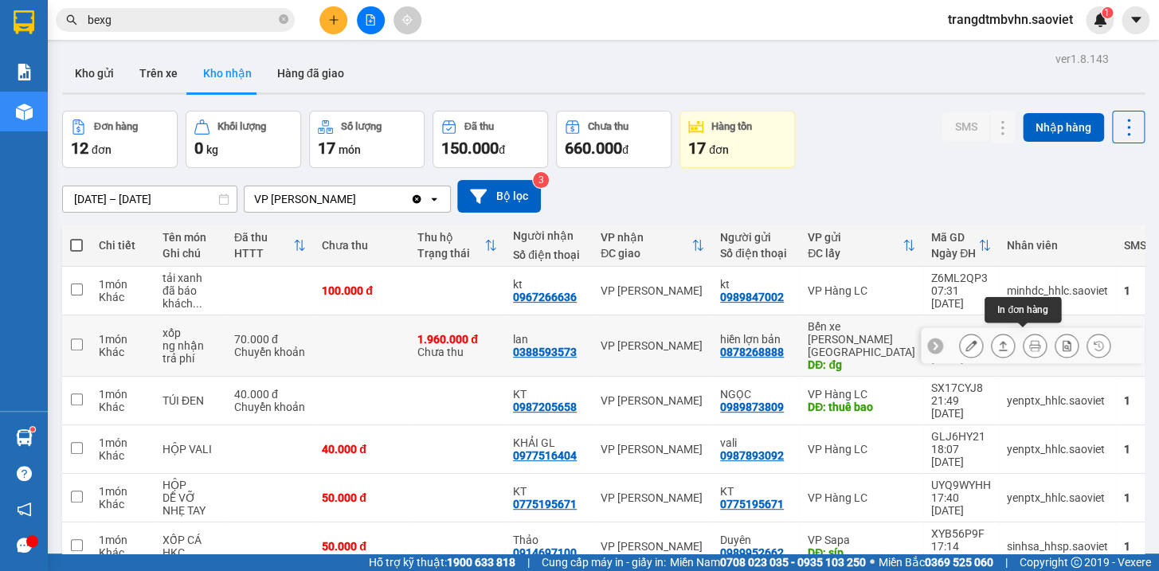
click at [1029, 340] on icon at bounding box center [1034, 345] width 11 height 11
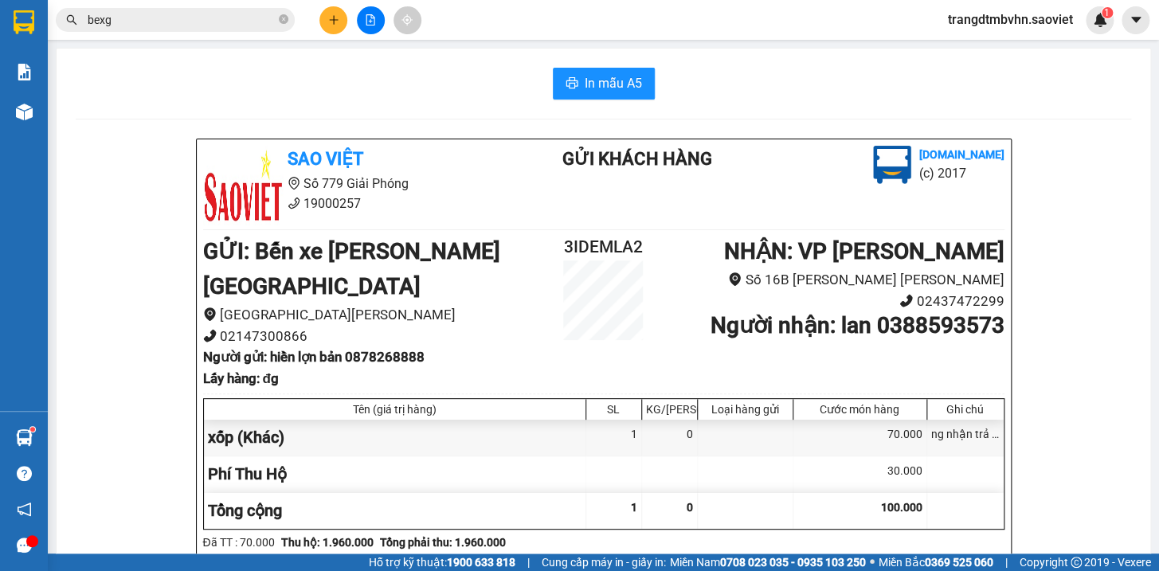
drag, startPoint x: 651, startPoint y: 239, endPoint x: 546, endPoint y: 245, distance: 104.5
click at [546, 245] on h2 "3IDEMLA2" at bounding box center [604, 247] width 134 height 26
click at [620, 76] on span "In mẫu A5" at bounding box center [613, 83] width 57 height 20
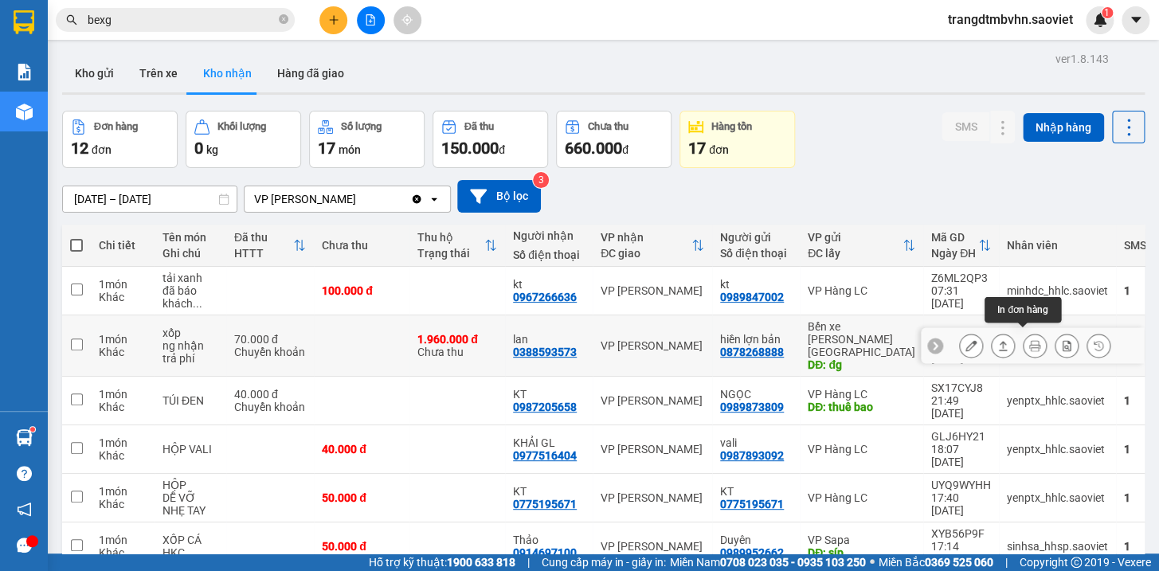
click at [1029, 340] on icon at bounding box center [1034, 345] width 11 height 11
click at [966, 340] on icon at bounding box center [971, 345] width 11 height 11
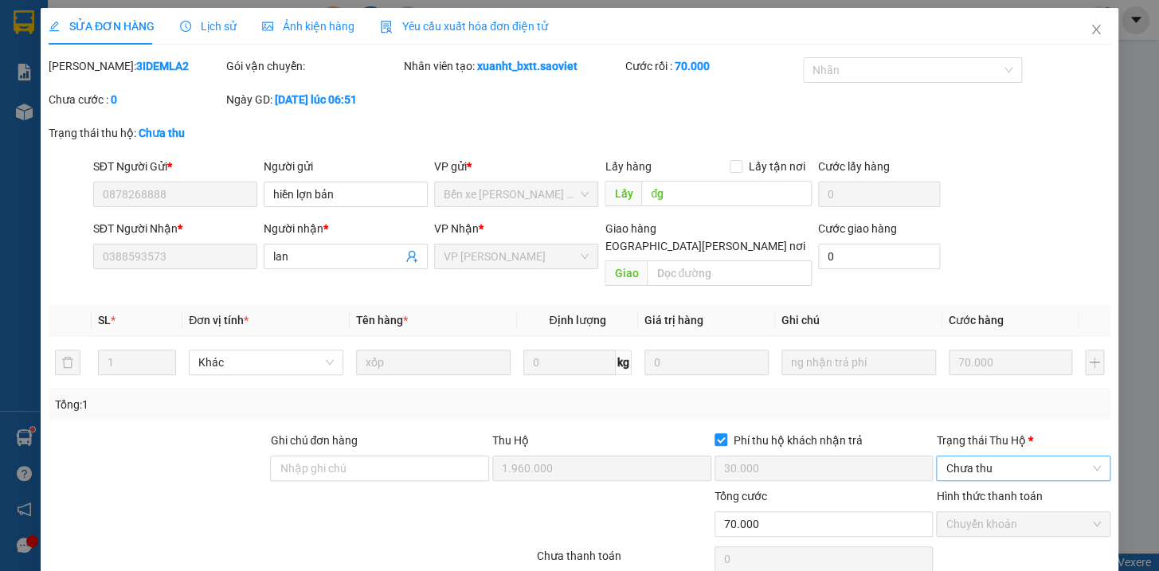
click at [997, 456] on div "Chưa thu" at bounding box center [1023, 468] width 174 height 25
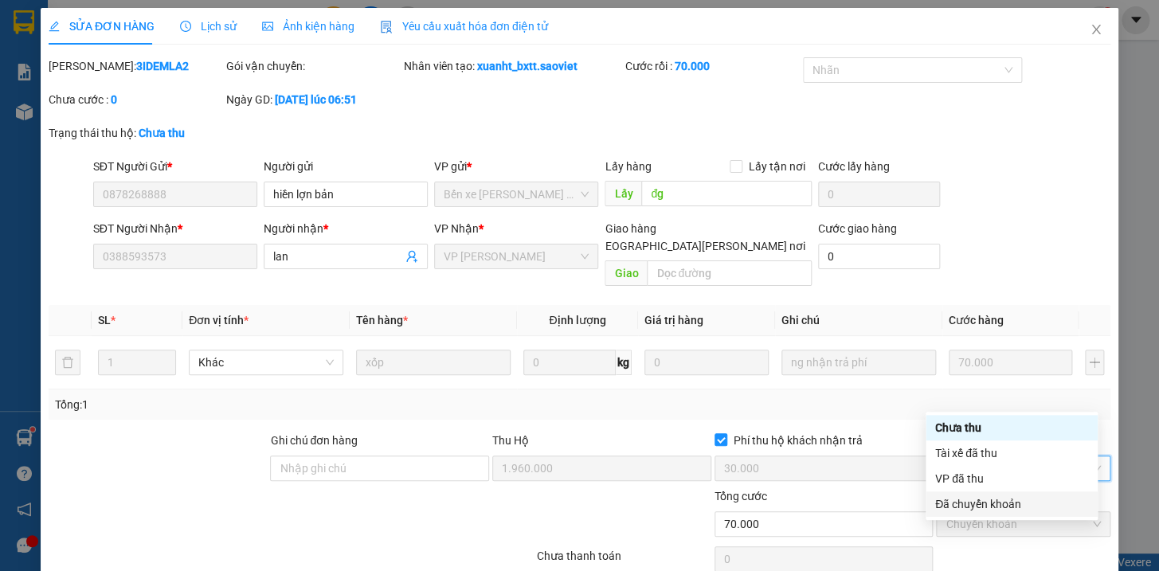
click at [989, 501] on div "Đã chuyển khoản" at bounding box center [1011, 505] width 153 height 18
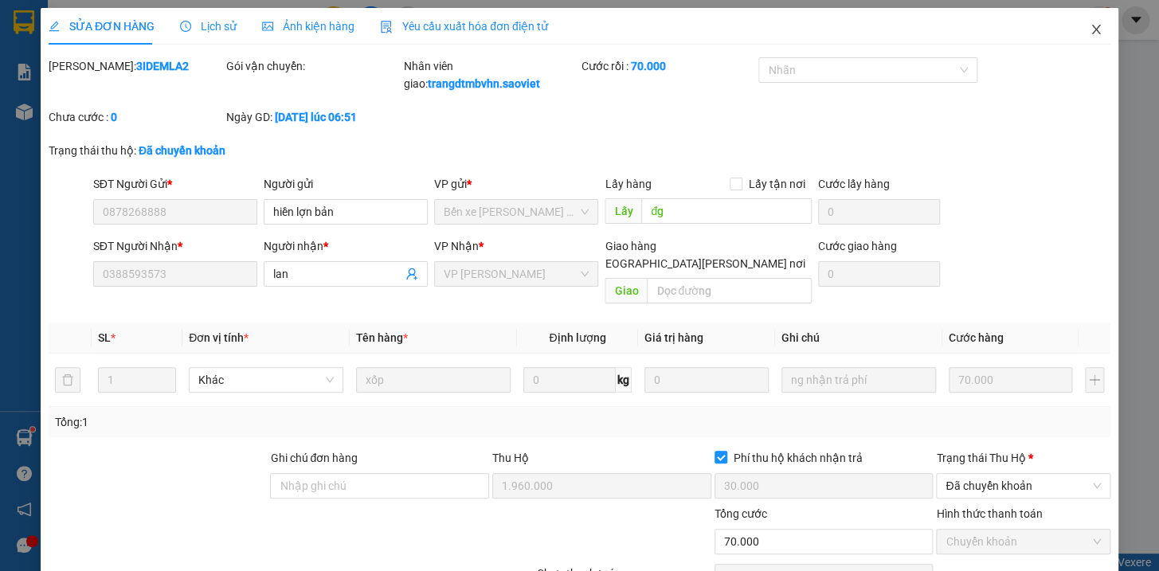
click at [1091, 32] on icon "close" at bounding box center [1095, 30] width 9 height 10
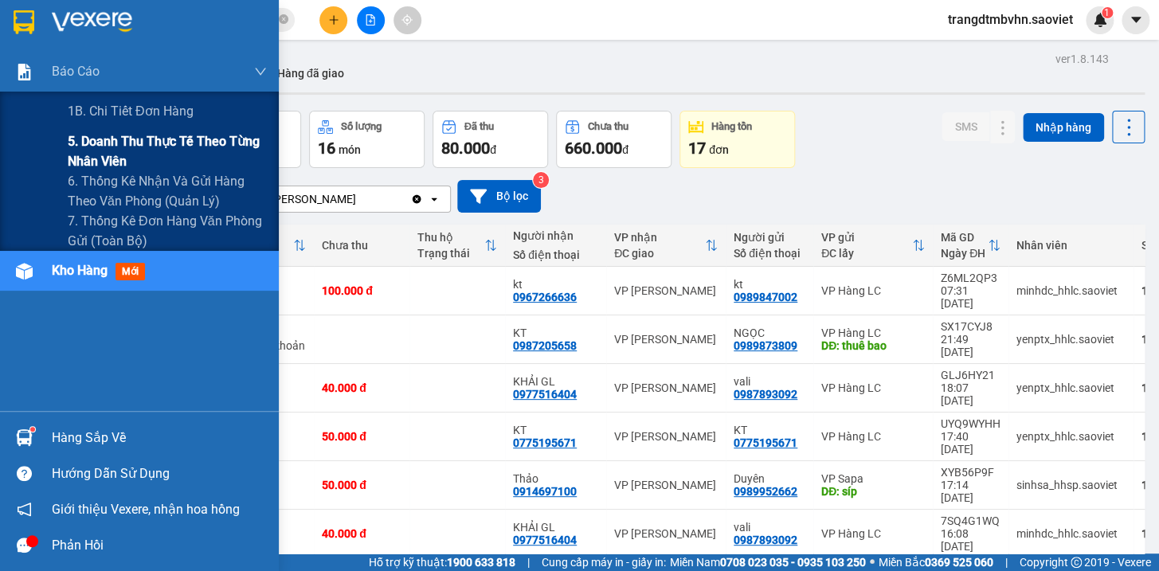
click at [206, 146] on span "5. Doanh thu thực tế theo từng nhân viên" at bounding box center [167, 151] width 199 height 40
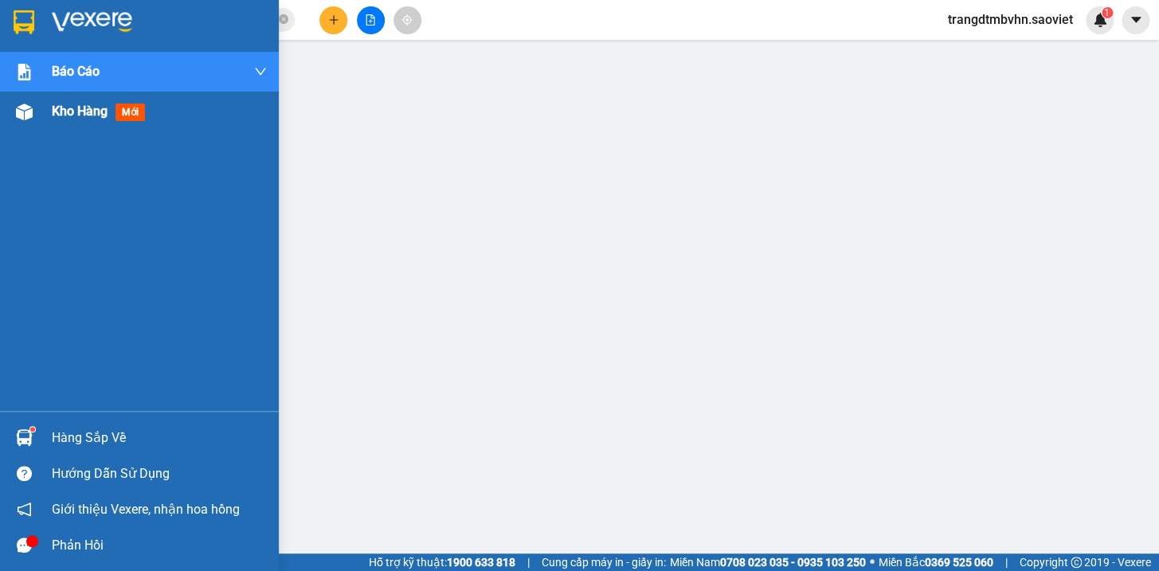
click at [87, 116] on span "Kho hàng" at bounding box center [80, 111] width 56 height 15
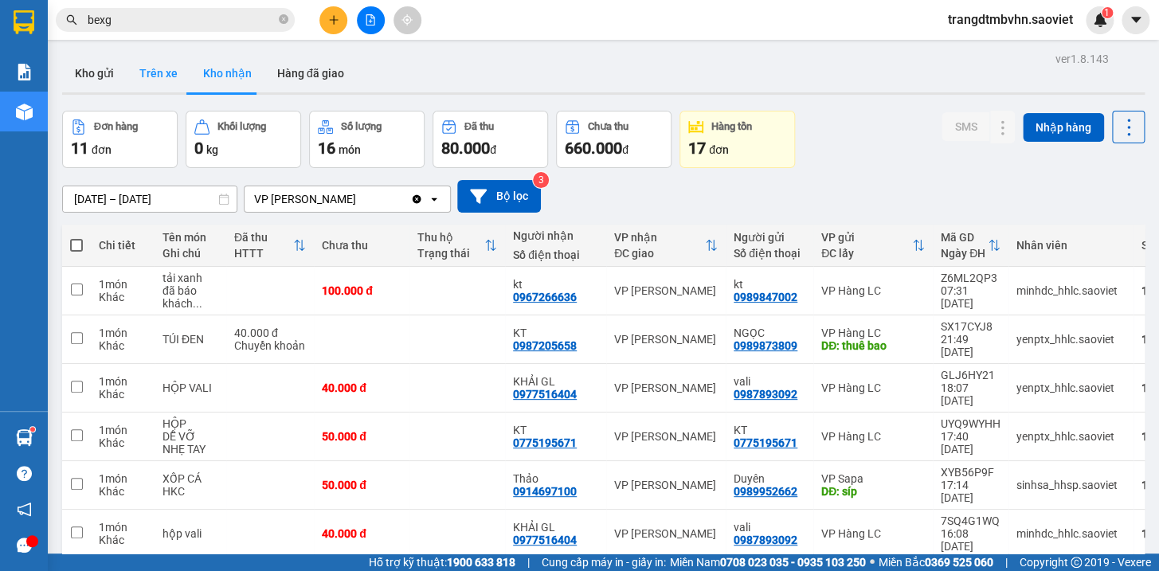
click at [146, 72] on button "Trên xe" at bounding box center [159, 73] width 64 height 38
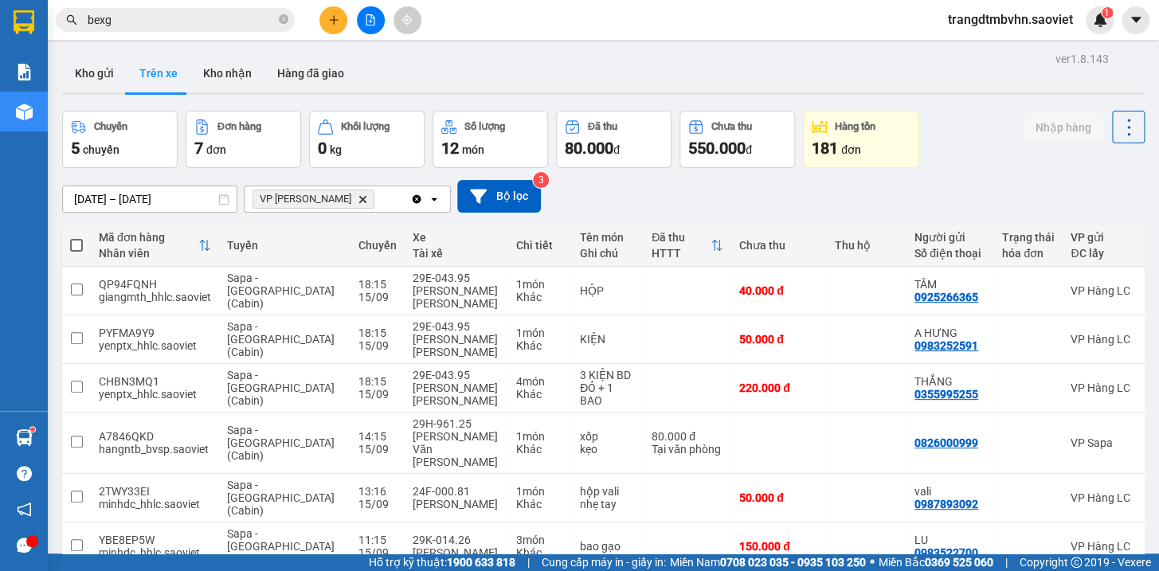
scroll to position [72, 0]
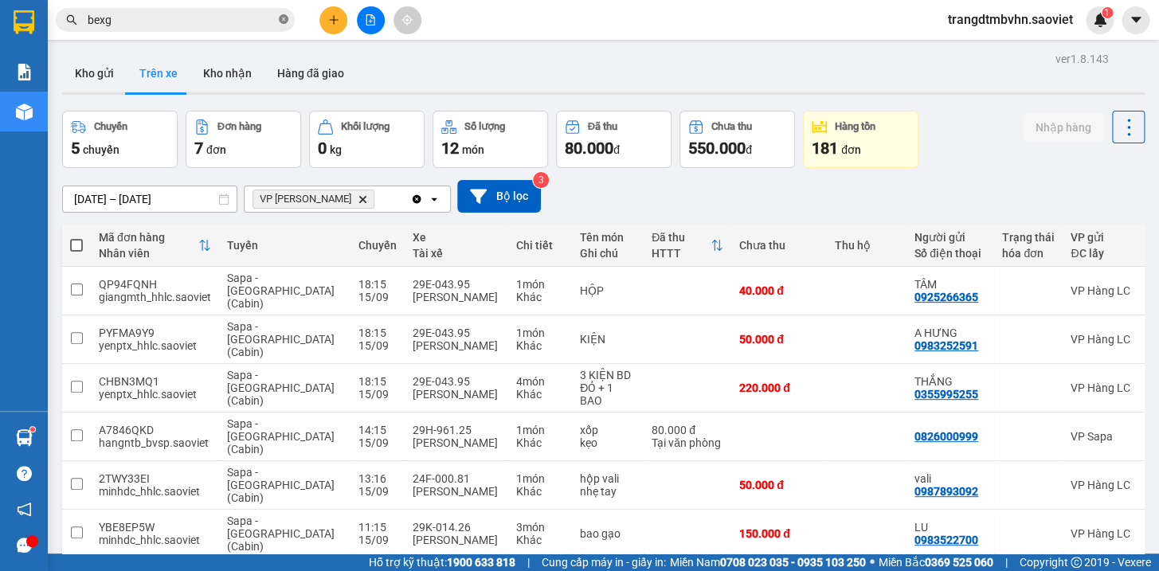
click at [284, 23] on icon "close-circle" at bounding box center [284, 19] width 10 height 10
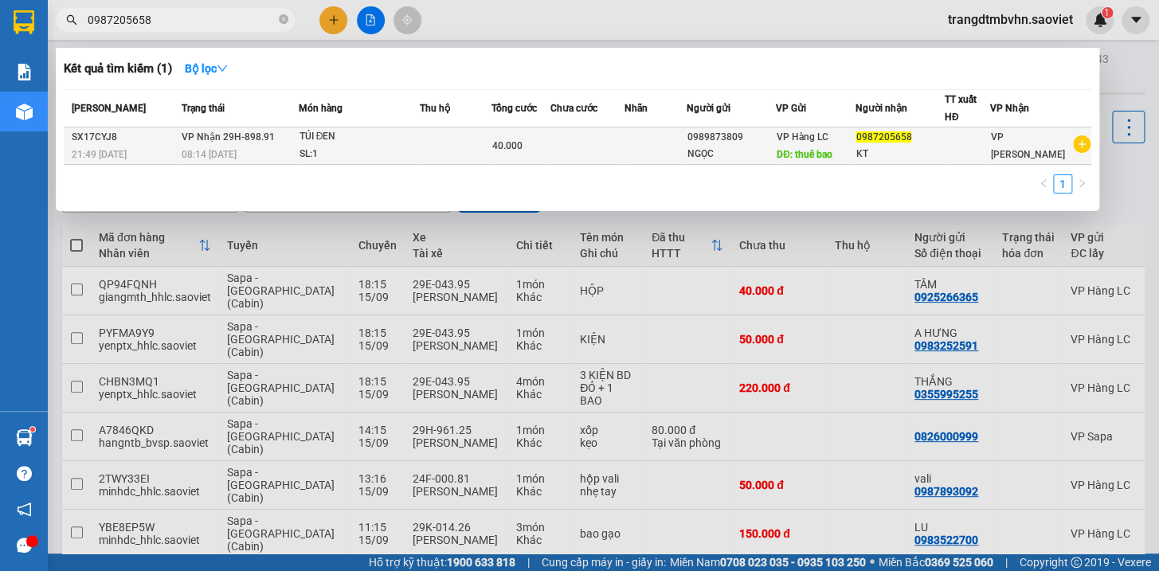
type input "0987205658"
click at [837, 141] on div "VP Hàng LC DĐ: thuê bao" at bounding box center [816, 145] width 78 height 35
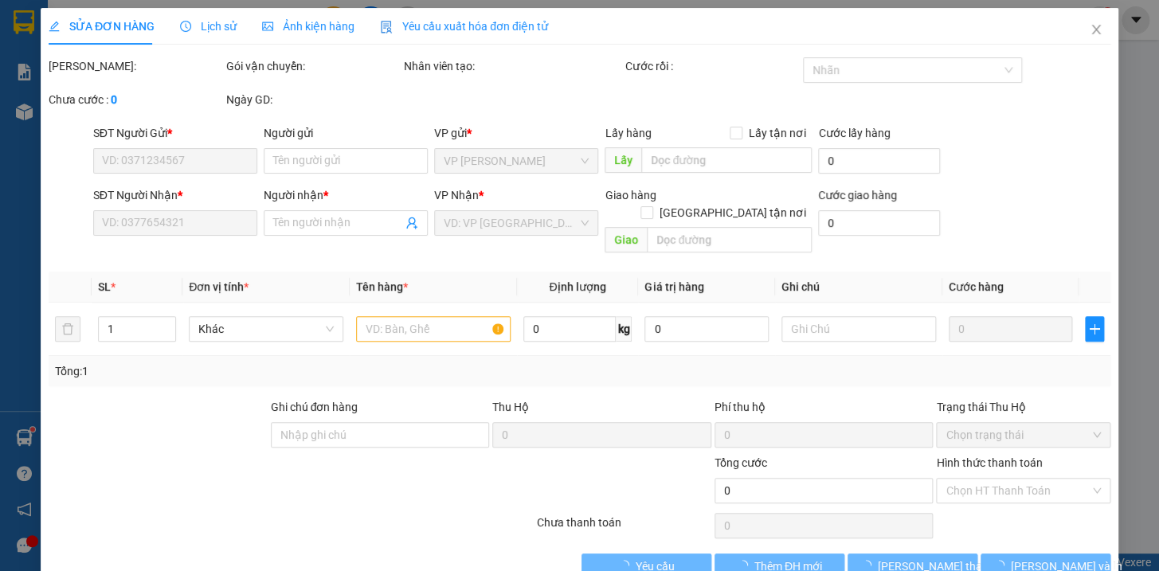
type input "0989873809"
type input "NGỌC"
type input "thuê bao"
type input "0987205658"
type input "KT"
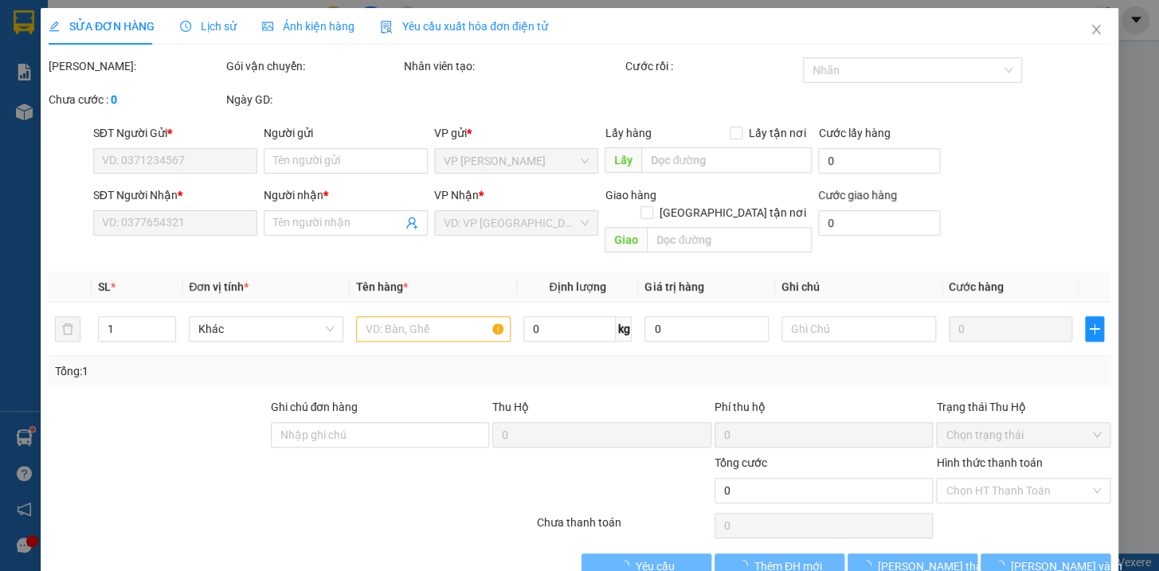
type input "40.000"
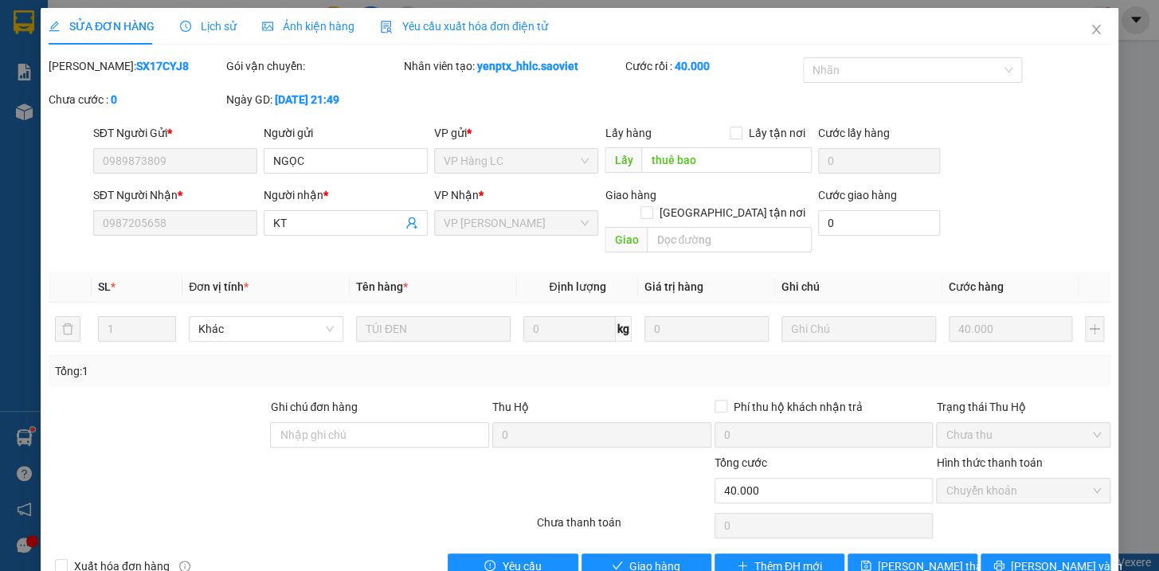
scroll to position [21, 0]
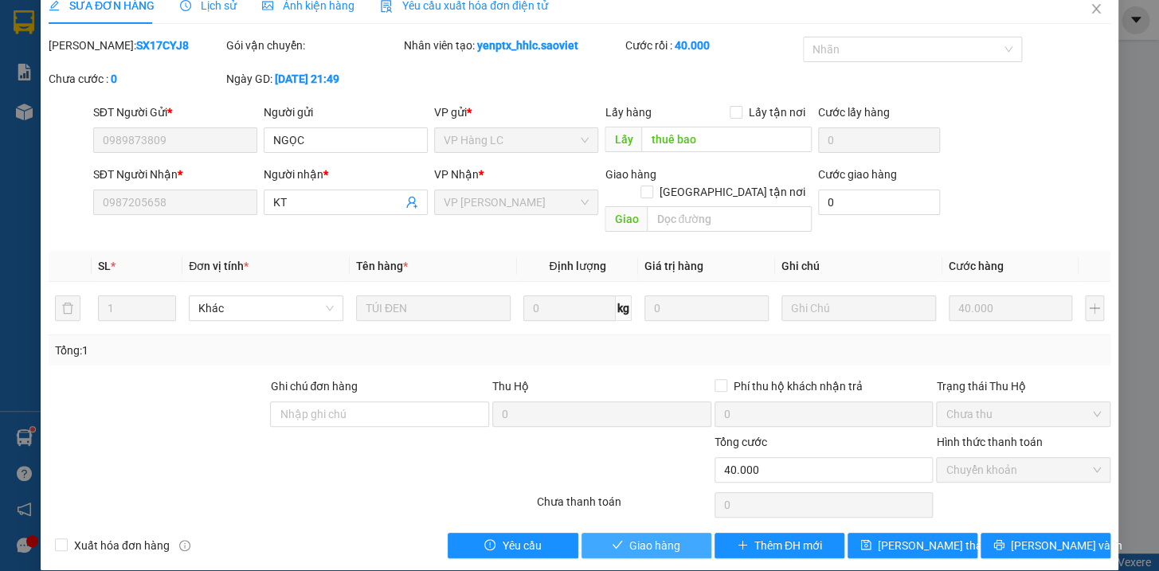
click at [663, 537] on span "Giao hàng" at bounding box center [654, 546] width 51 height 18
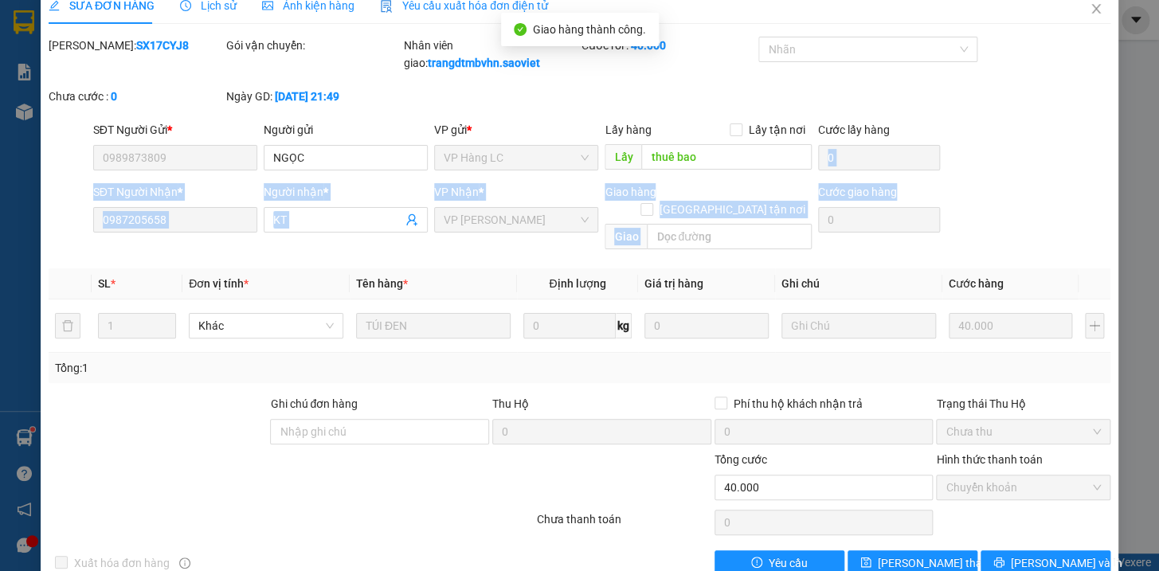
drag, startPoint x: 1138, startPoint y: 237, endPoint x: 1148, endPoint y: 22, distance: 215.3
click at [1158, 70] on div "SỬA ĐƠN HÀNG Lịch sử Ảnh kiện hàng Yêu cầu xuất hóa đơn điện tử Total Paid Fee …" at bounding box center [579, 285] width 1159 height 571
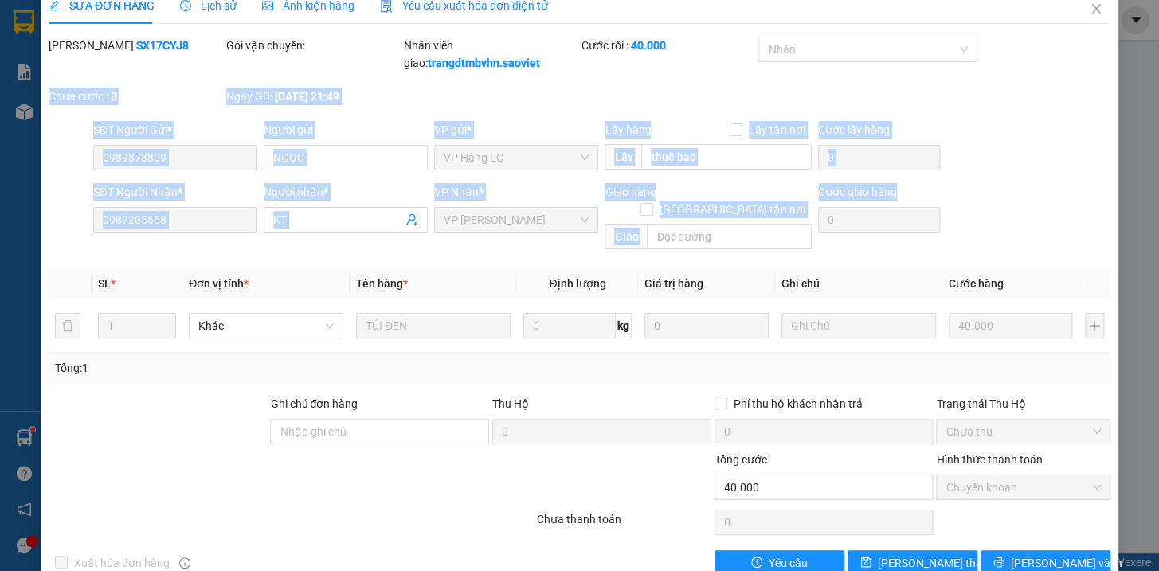
click at [1083, 139] on div "SĐT Người Gửi * 0989873809 Người gửi NGỌC VP gửi * VP Hàng LC Lấy hàng Lấy tận …" at bounding box center [602, 149] width 1024 height 56
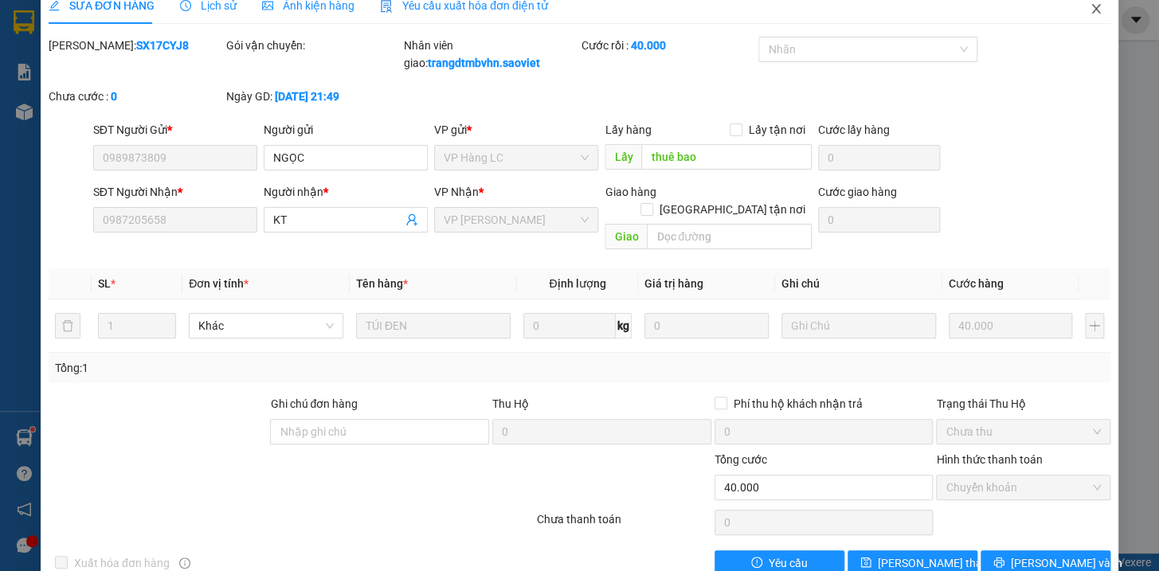
click at [1090, 8] on icon "close" at bounding box center [1096, 8] width 13 height 13
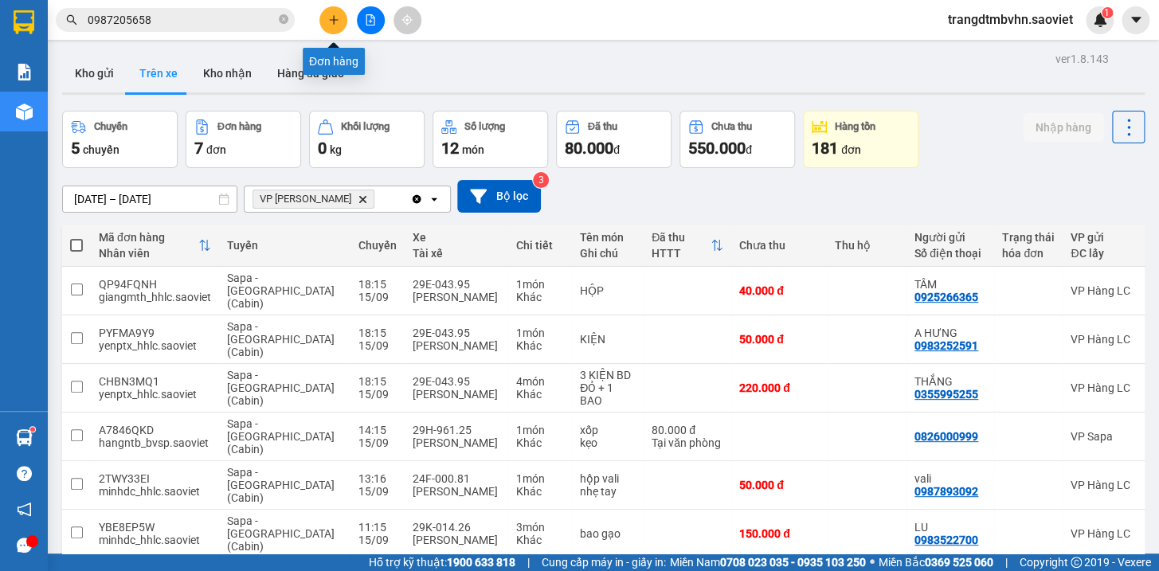
click at [335, 19] on icon "plus" at bounding box center [333, 19] width 9 height 1
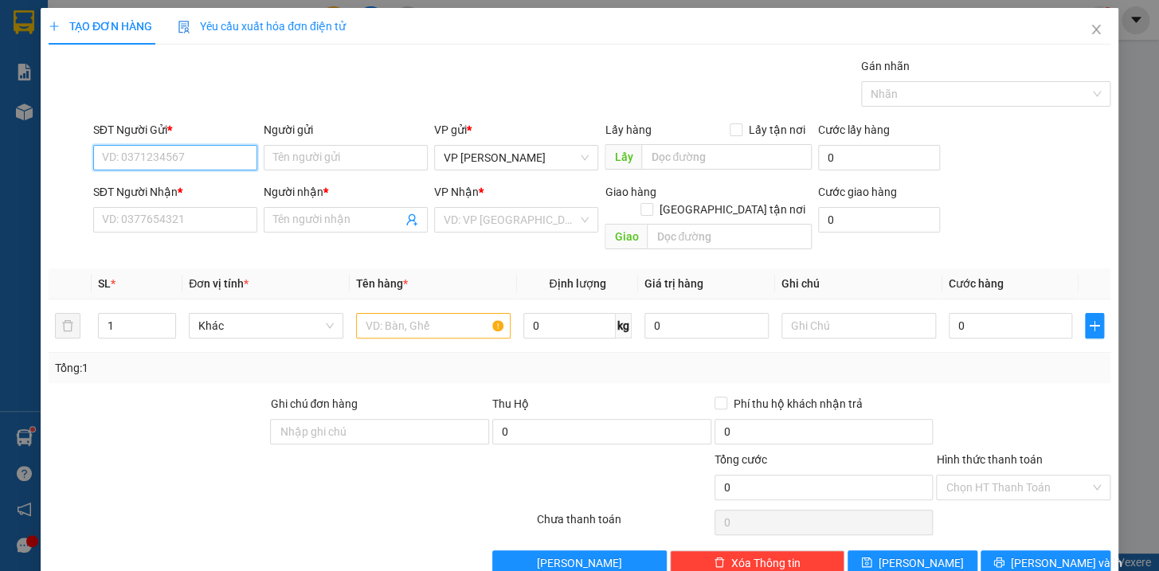
click at [206, 162] on input "SĐT Người Gửi *" at bounding box center [175, 157] width 164 height 25
click at [112, 155] on input "048888363" at bounding box center [175, 157] width 164 height 25
click at [165, 185] on div "0888836396 - Anh" at bounding box center [172, 190] width 143 height 18
type input "0888836396"
type input "Anh"
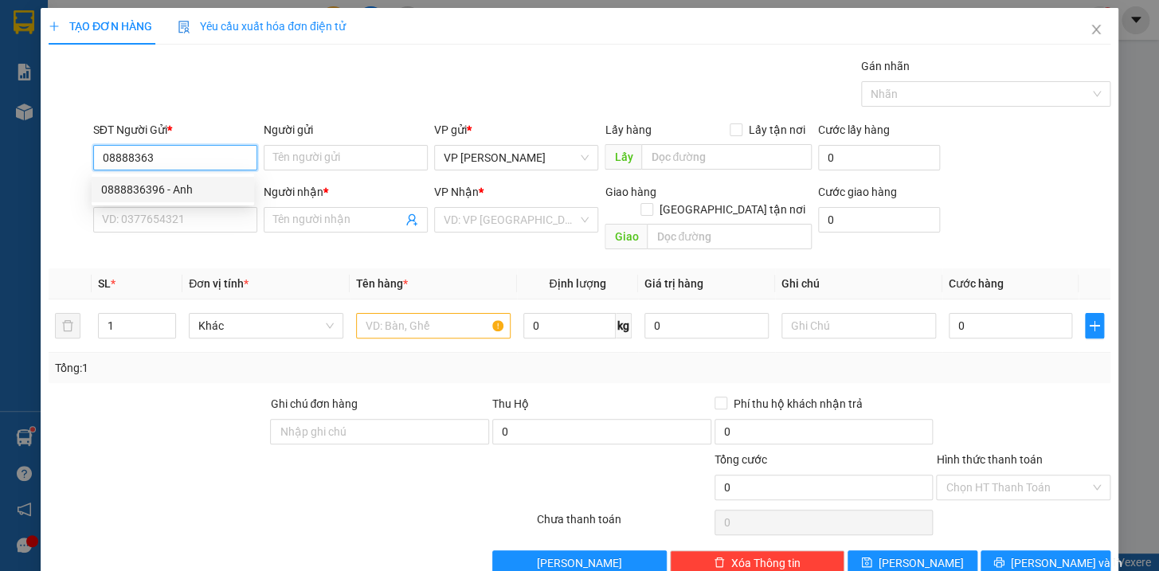
type input "kha"
type input "0943638115"
type input "Duy"
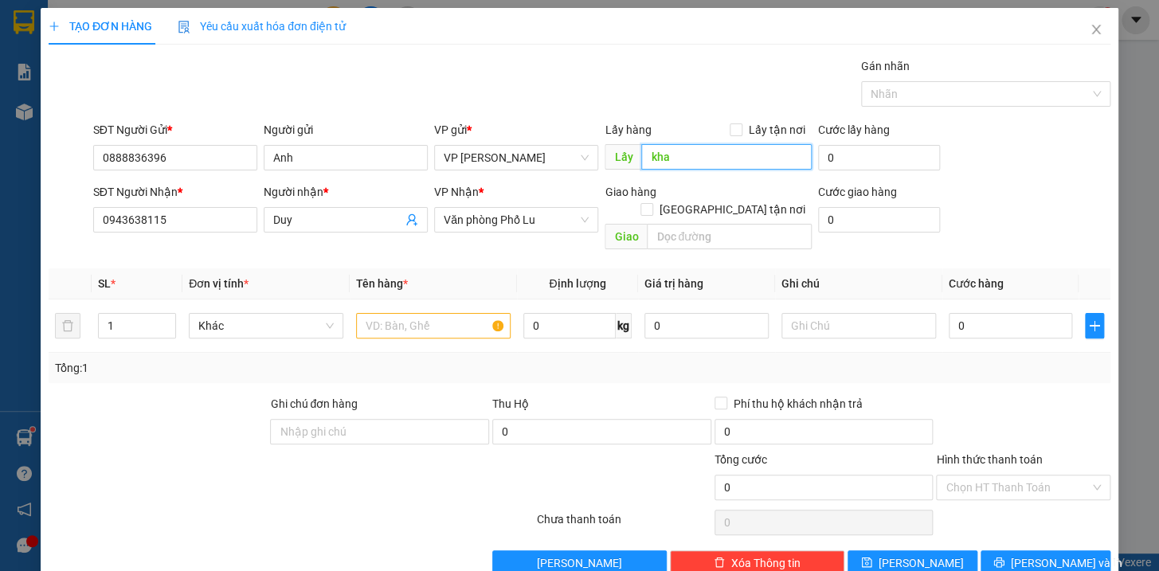
click at [700, 149] on input "kha" at bounding box center [726, 156] width 170 height 25
click at [427, 317] on input "text" at bounding box center [433, 325] width 155 height 25
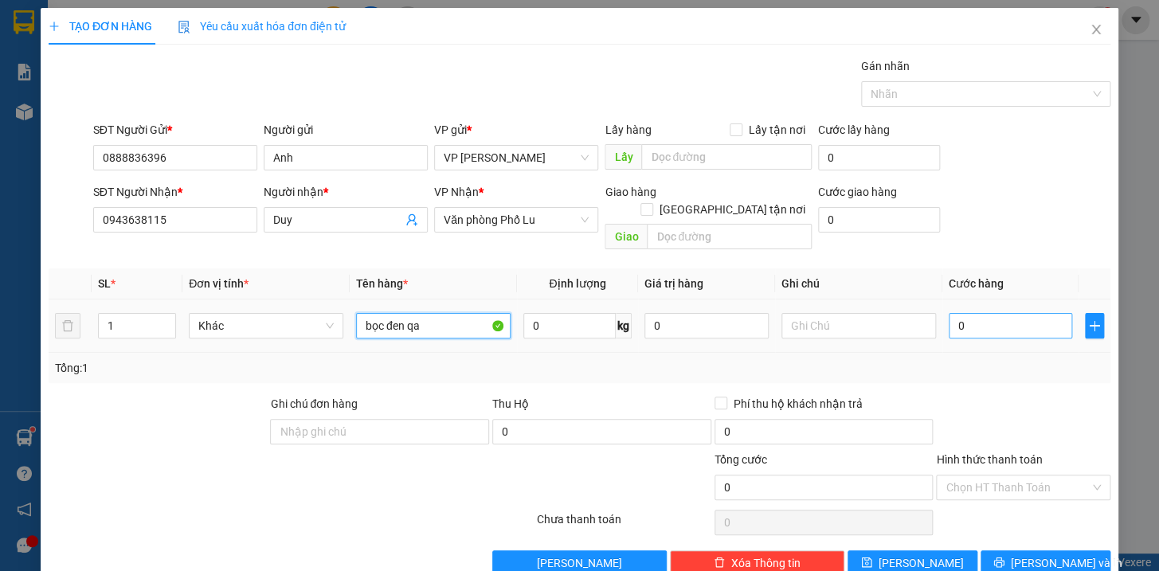
type input "bọc đen qa"
click at [996, 319] on input "0" at bounding box center [1011, 325] width 124 height 25
type input "5"
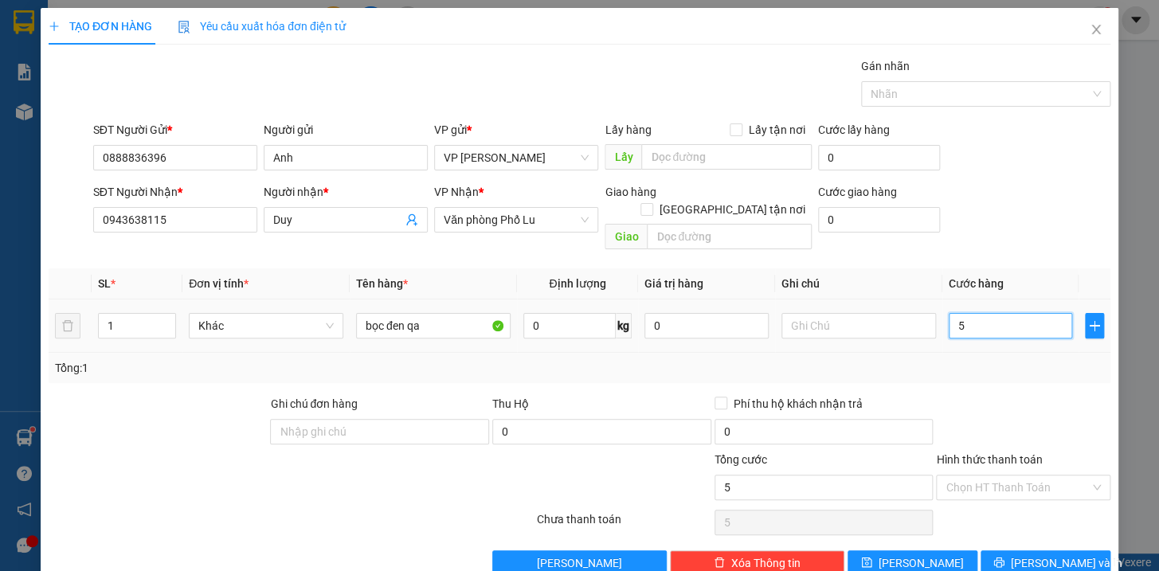
type input "50"
type input "500"
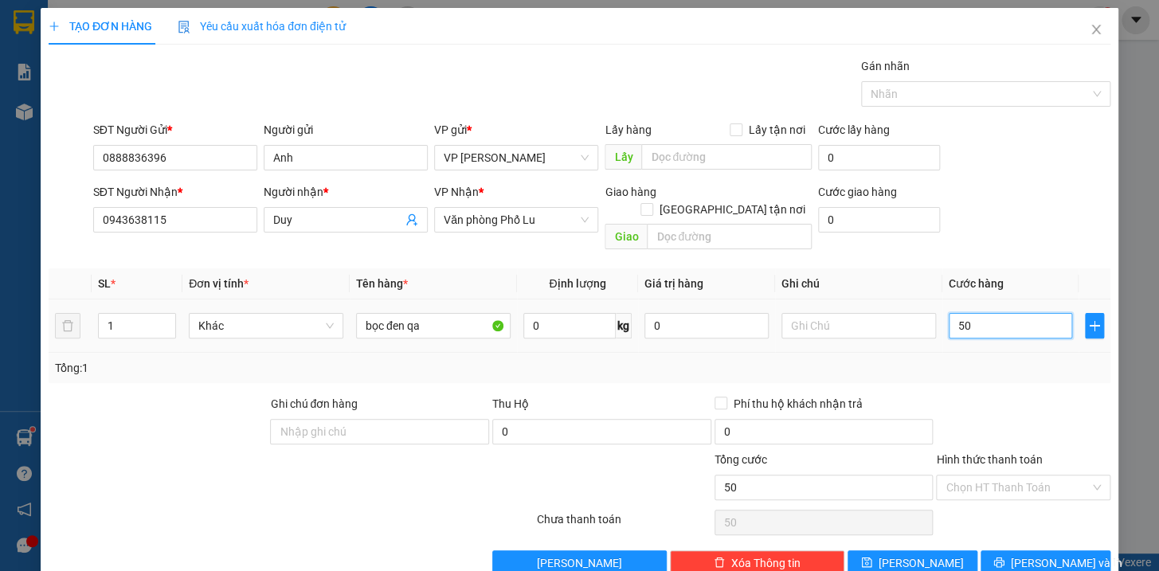
type input "500"
type input "5.000"
type input "50.000"
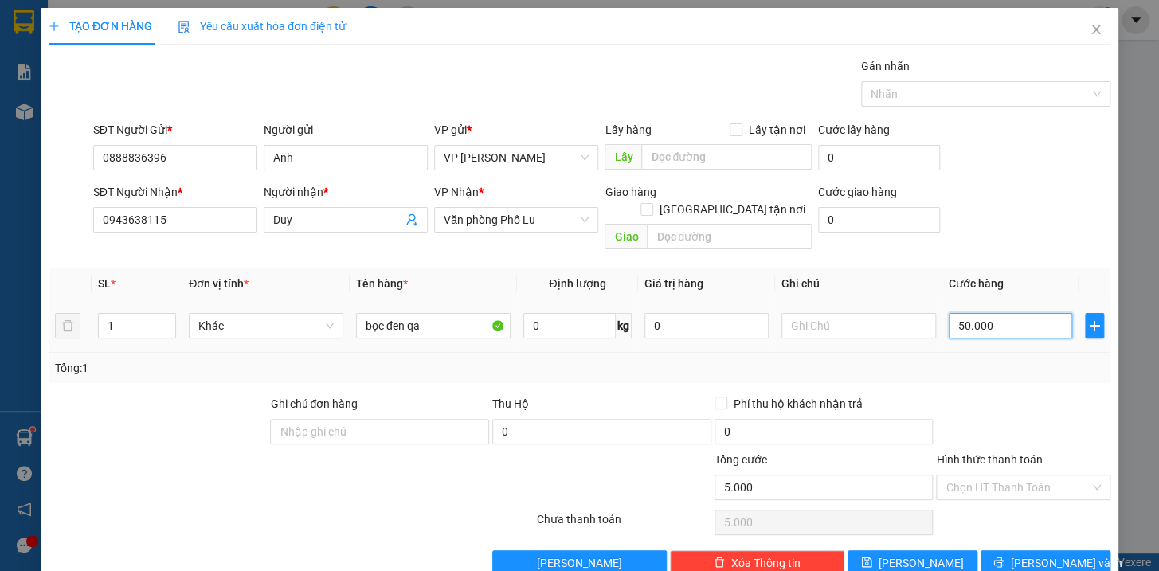
type input "50.000"
click at [1083, 550] on button "[PERSON_NAME] và In" at bounding box center [1046, 562] width 130 height 25
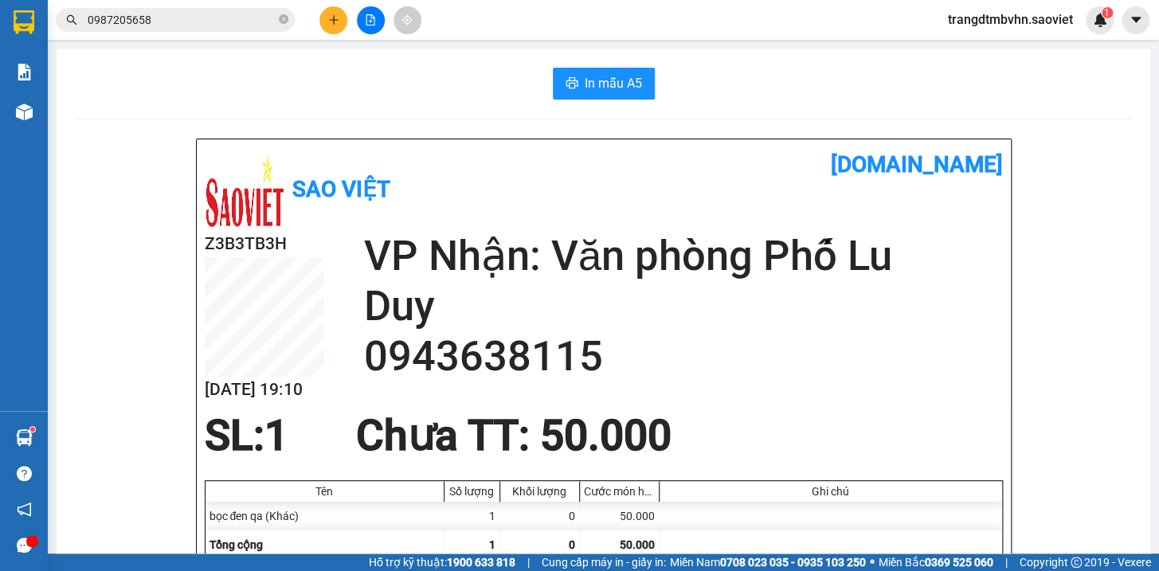
click at [332, 25] on button at bounding box center [333, 20] width 28 height 28
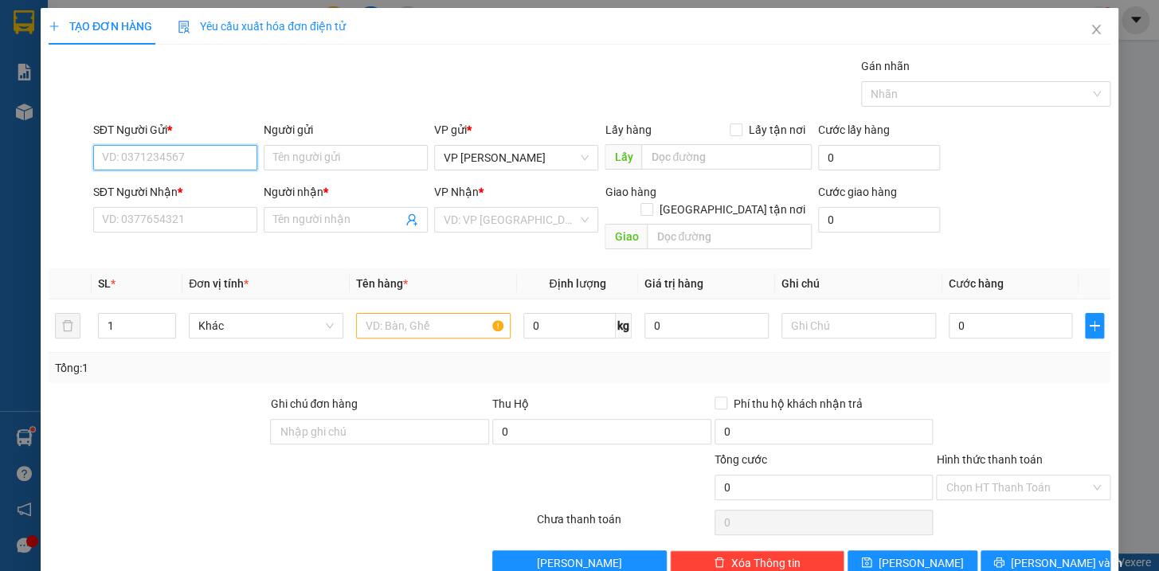
click at [159, 152] on input "SĐT Người Gửi *" at bounding box center [175, 157] width 164 height 25
type input "0978366383"
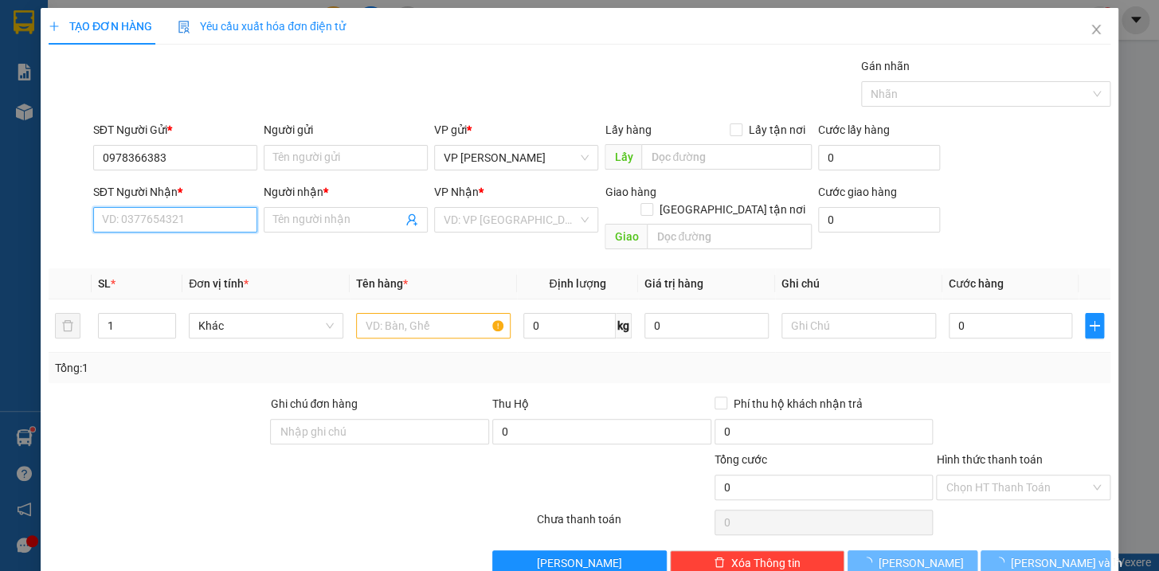
click at [127, 219] on input "SĐT Người Nhận *" at bounding box center [175, 219] width 164 height 25
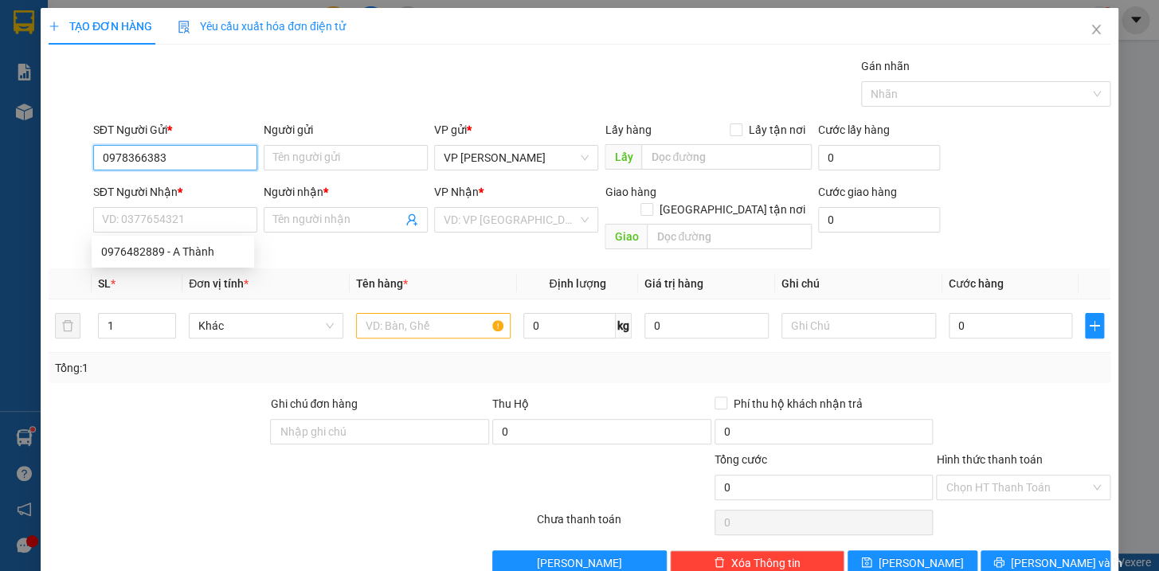
click at [225, 145] on input "0978366383" at bounding box center [175, 157] width 164 height 25
click at [163, 181] on div "0978366383 - hải lap" at bounding box center [172, 190] width 143 height 18
type input "hải lap"
type input "0976482889"
type input "A Thành"
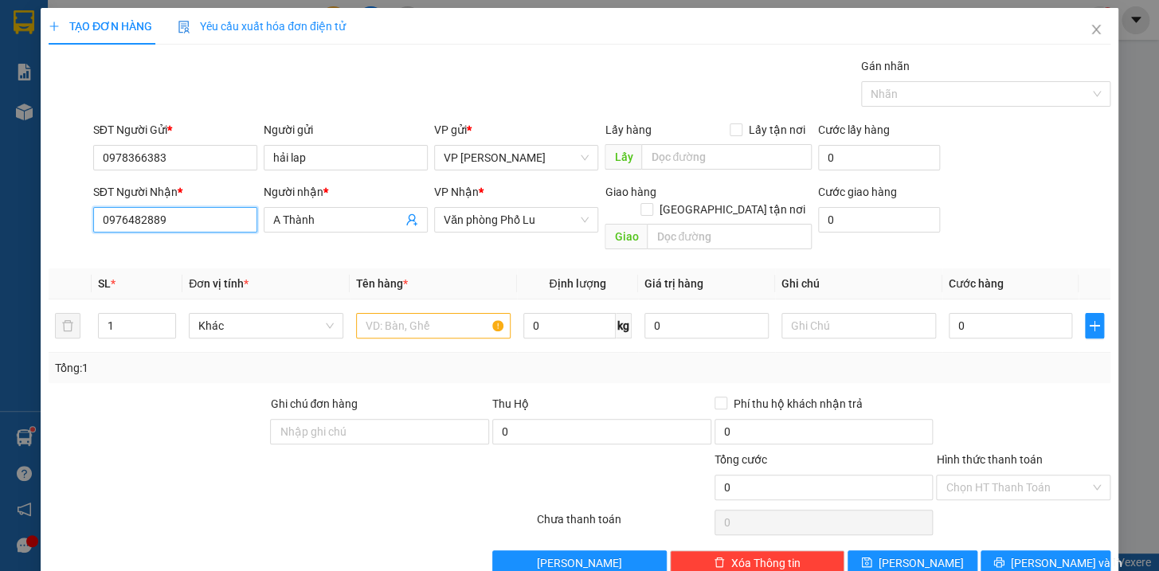
click at [170, 217] on input "0976482889" at bounding box center [175, 219] width 164 height 25
click at [148, 254] on div "0976482889 - A Thành" at bounding box center [172, 252] width 143 height 18
click at [422, 313] on input "text" at bounding box center [433, 325] width 155 height 25
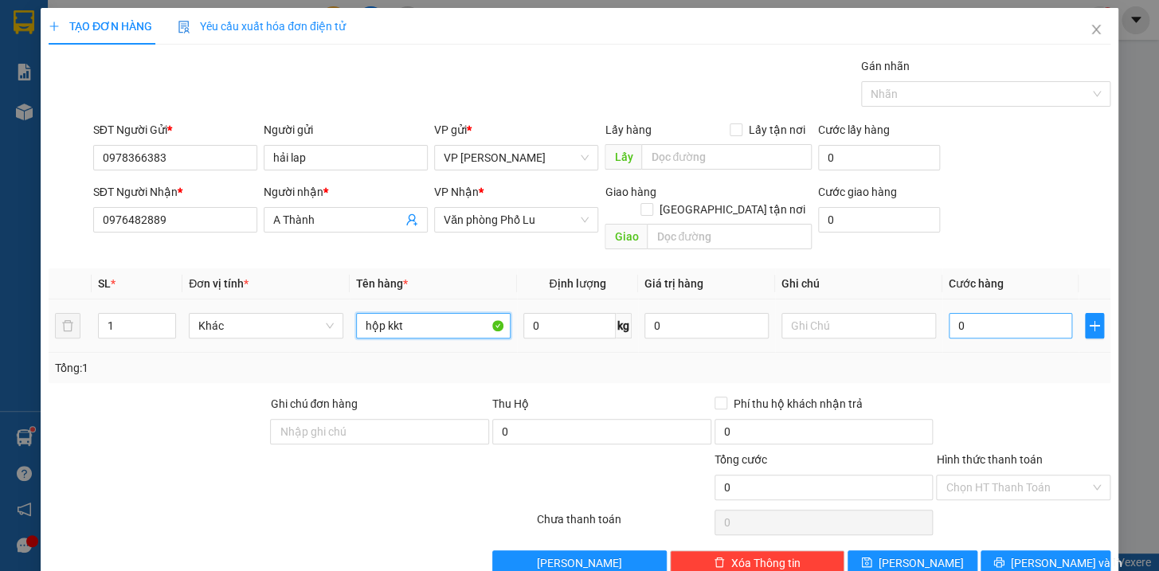
type input "hộp kkt"
click at [963, 313] on input "0" at bounding box center [1011, 325] width 124 height 25
type input "5"
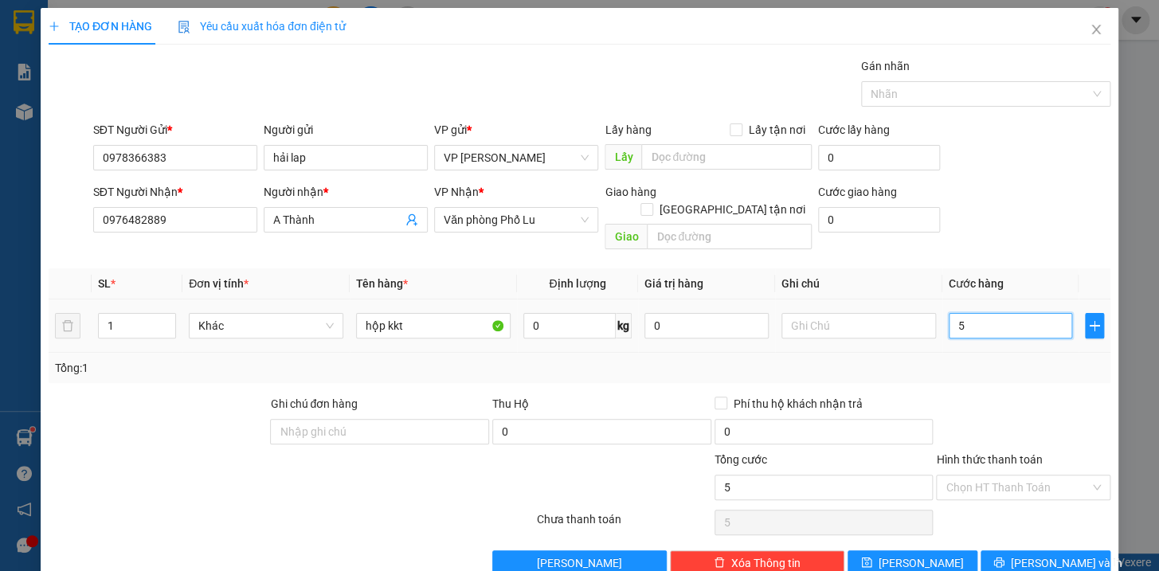
type input "50"
type input "500"
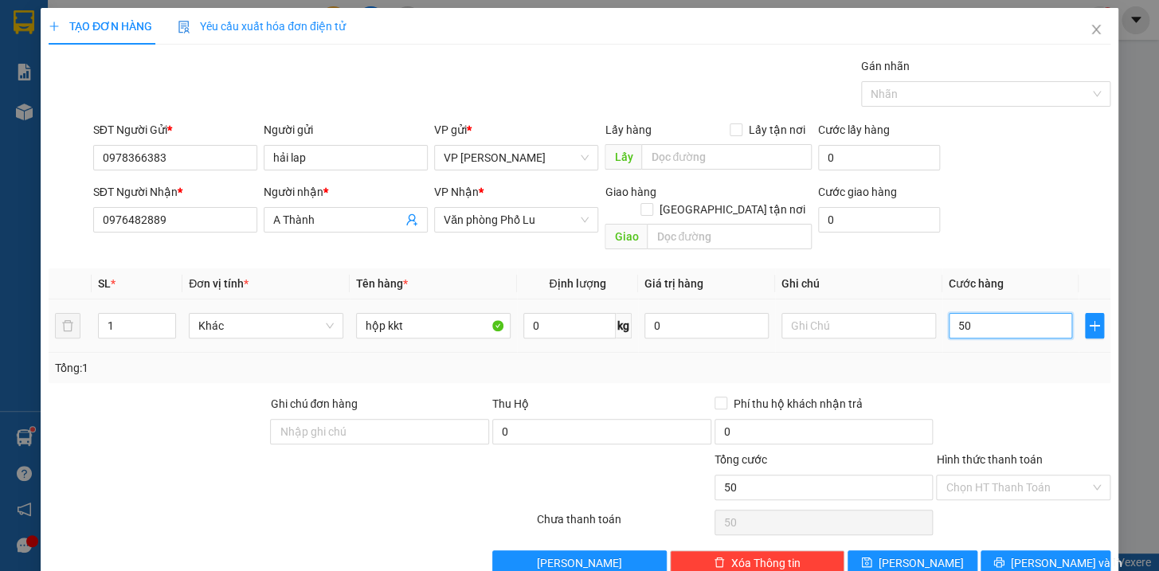
type input "500"
type input "5.000"
type input "50.000"
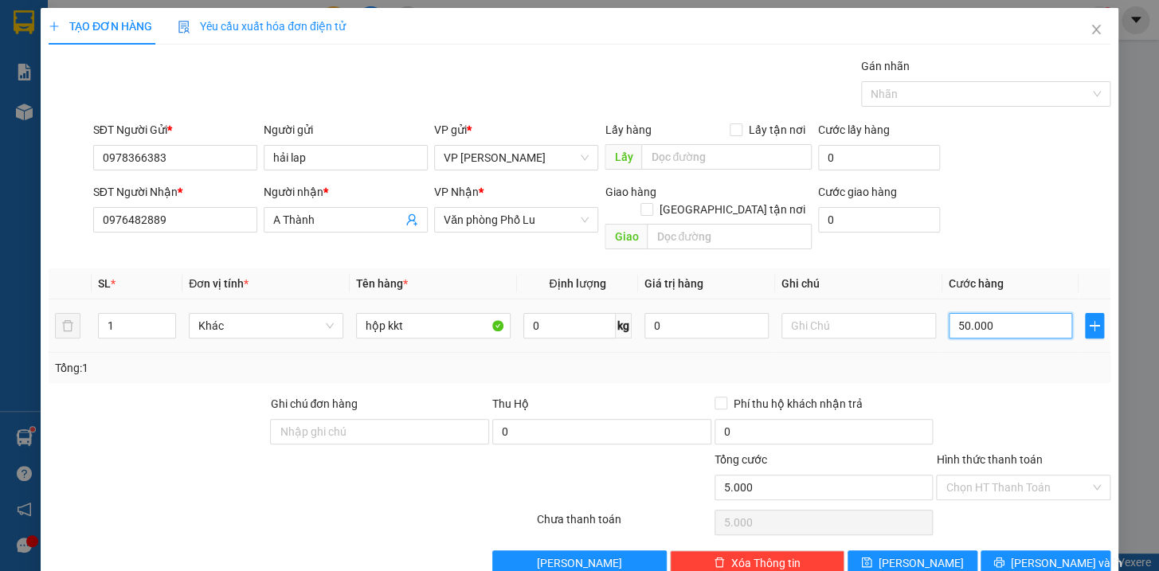
type input "50.000"
click at [1025, 476] on input "Hình thức thanh toán" at bounding box center [1018, 488] width 144 height 24
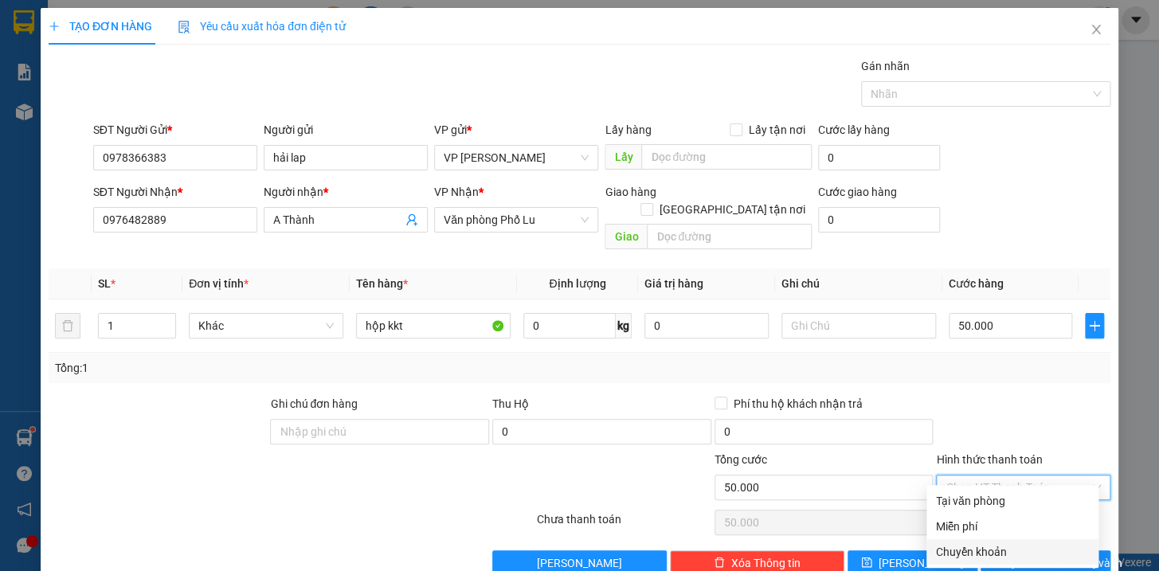
click at [972, 551] on div "Chuyển khoản" at bounding box center [1012, 552] width 153 height 18
type input "0"
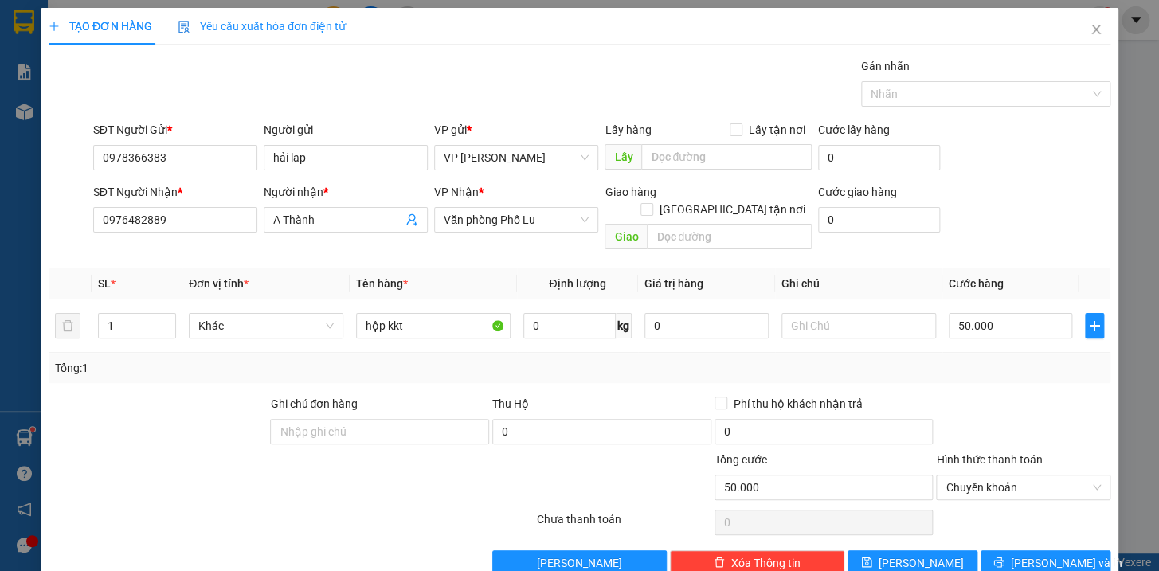
scroll to position [17, 0]
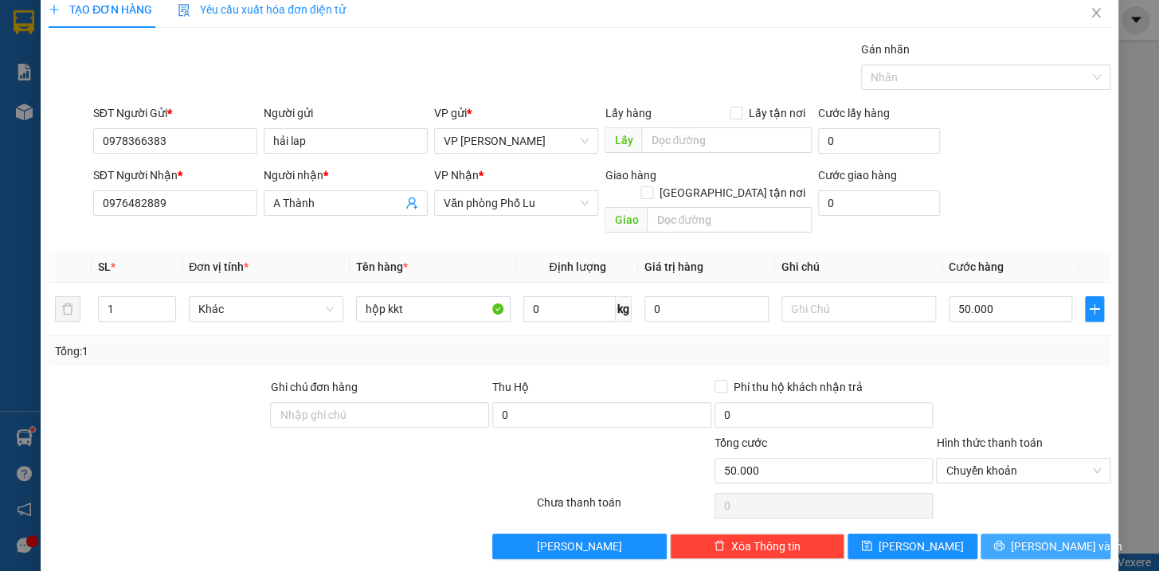
click at [1064, 538] on span "[PERSON_NAME] và In" at bounding box center [1067, 547] width 112 height 18
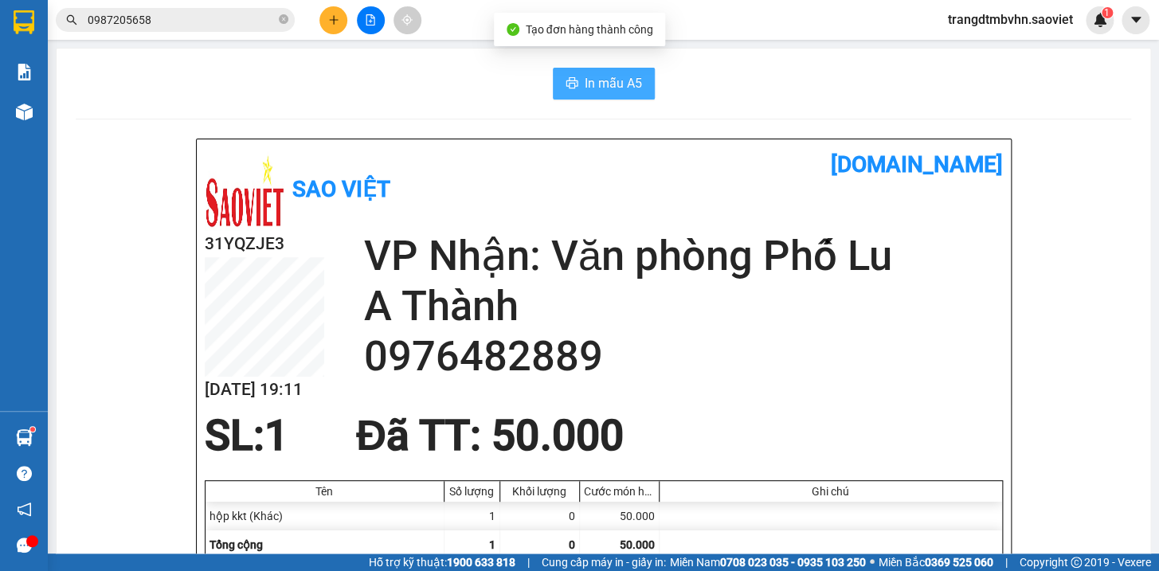
click at [605, 83] on span "In mẫu A5" at bounding box center [613, 83] width 57 height 20
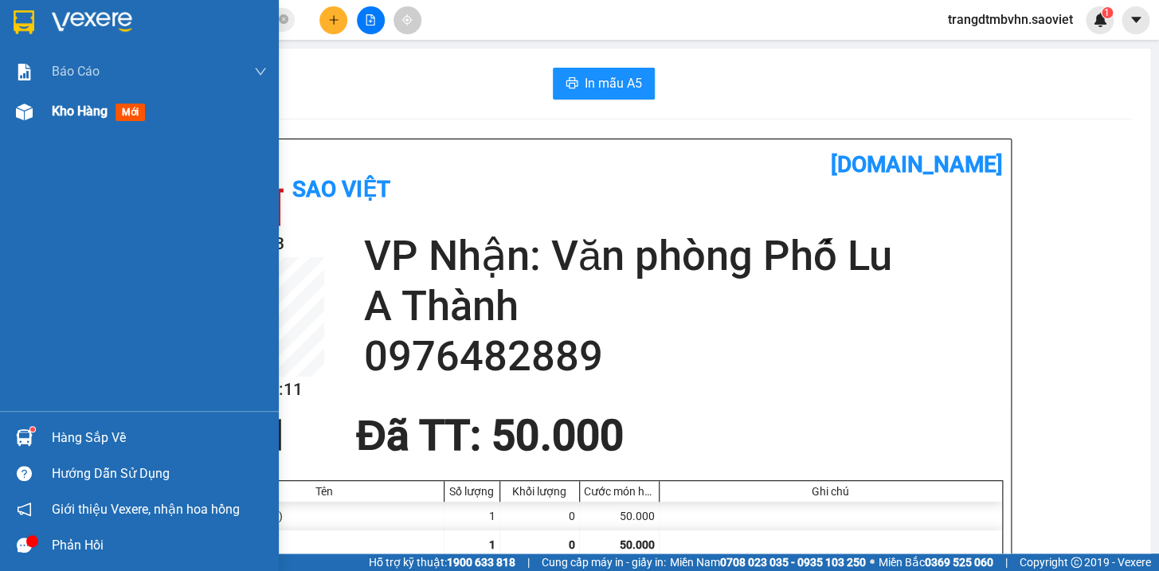
click at [63, 112] on span "Kho hàng" at bounding box center [80, 111] width 56 height 15
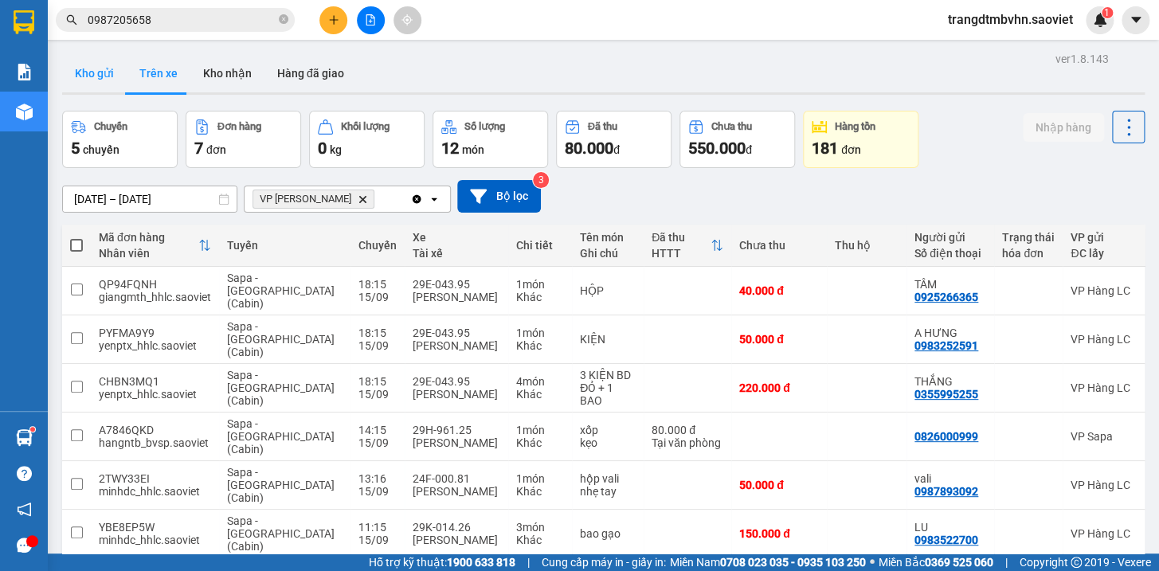
click at [97, 69] on button "Kho gửi" at bounding box center [94, 73] width 65 height 38
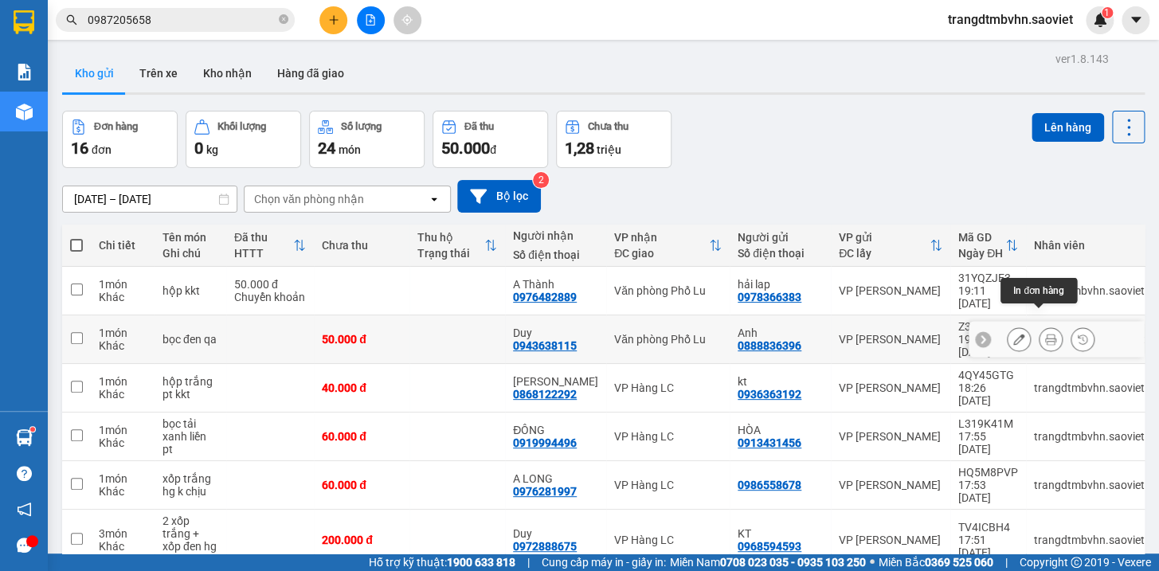
click at [1040, 327] on button at bounding box center [1051, 340] width 22 height 28
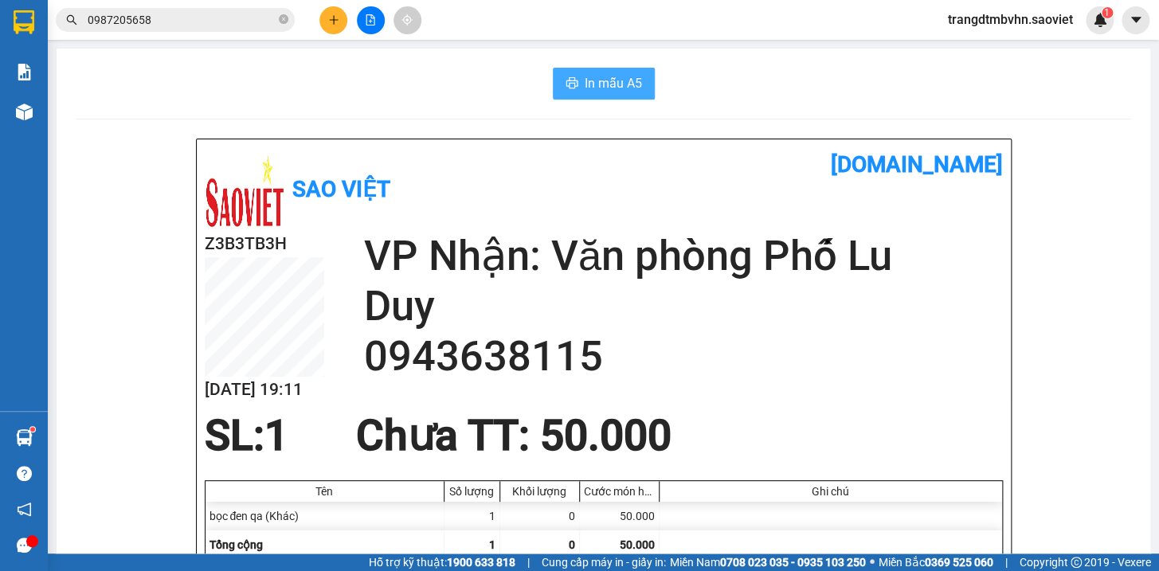
click at [618, 88] on span "In mẫu A5" at bounding box center [613, 83] width 57 height 20
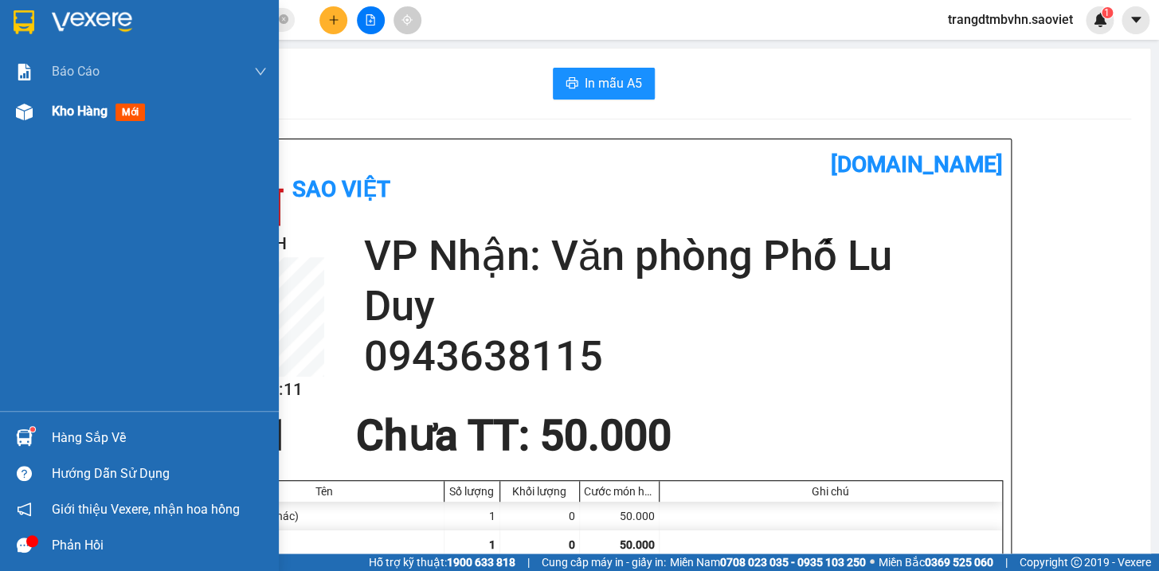
click at [95, 112] on span "Kho hàng" at bounding box center [80, 111] width 56 height 15
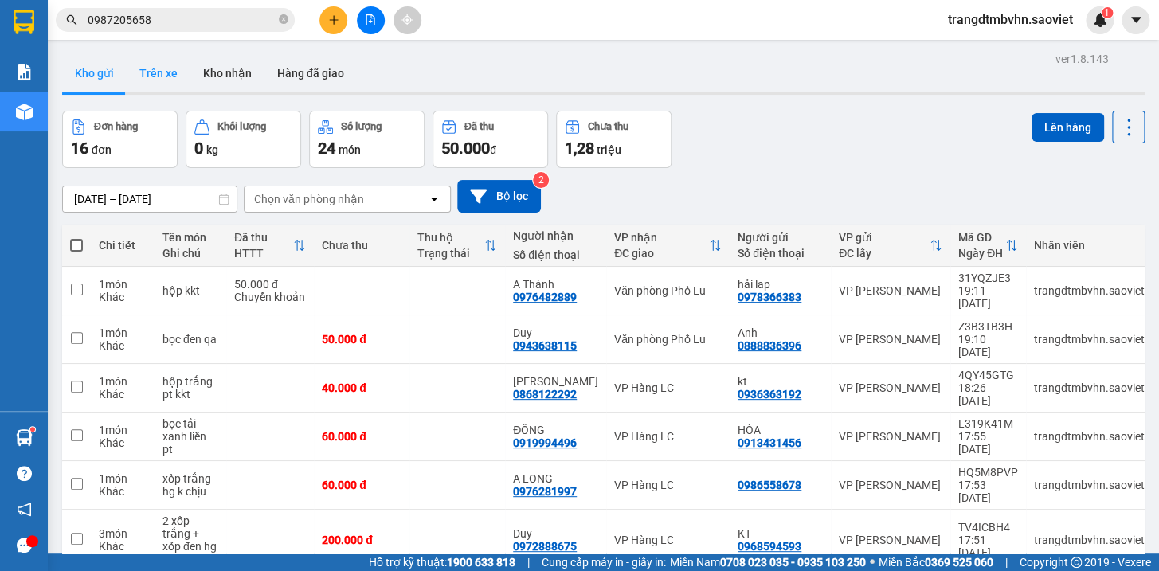
click at [163, 69] on button "Trên xe" at bounding box center [159, 73] width 64 height 38
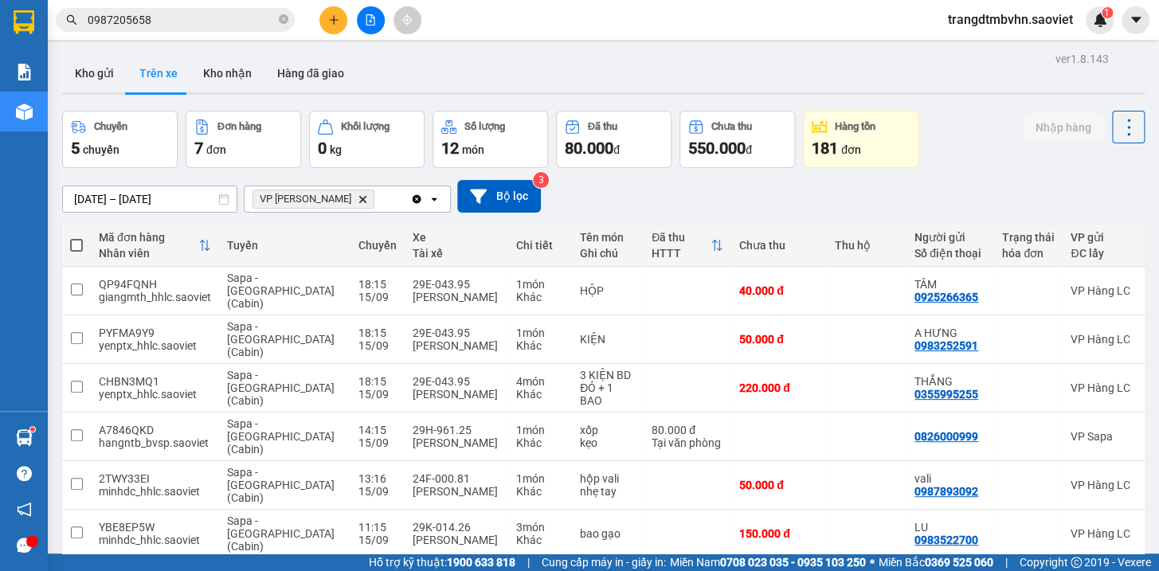
scroll to position [72, 0]
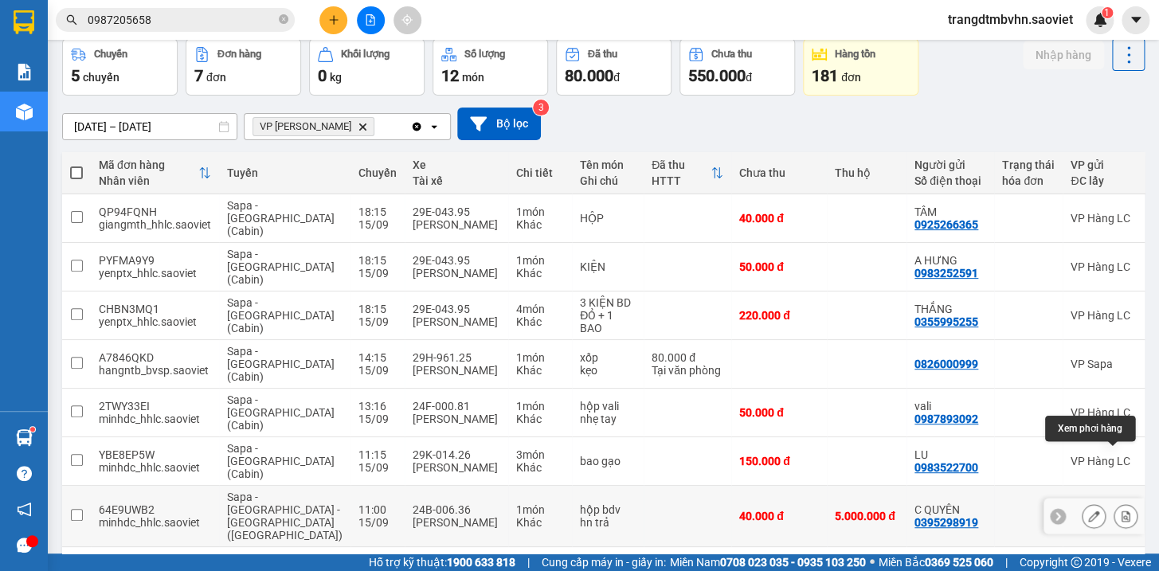
click at [1114, 503] on button at bounding box center [1125, 517] width 22 height 28
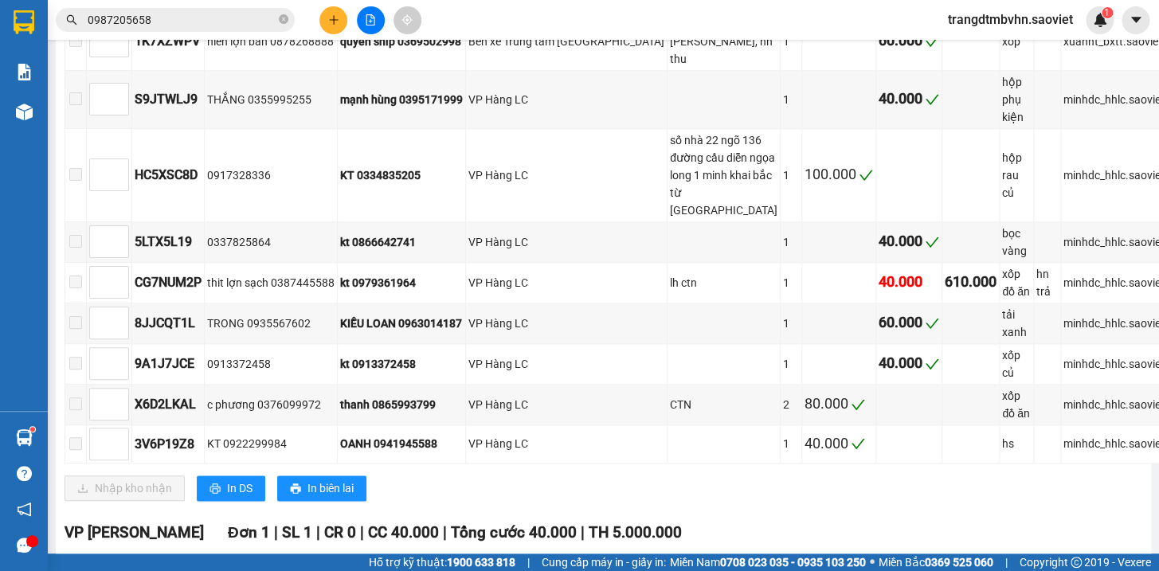
scroll to position [805, 0]
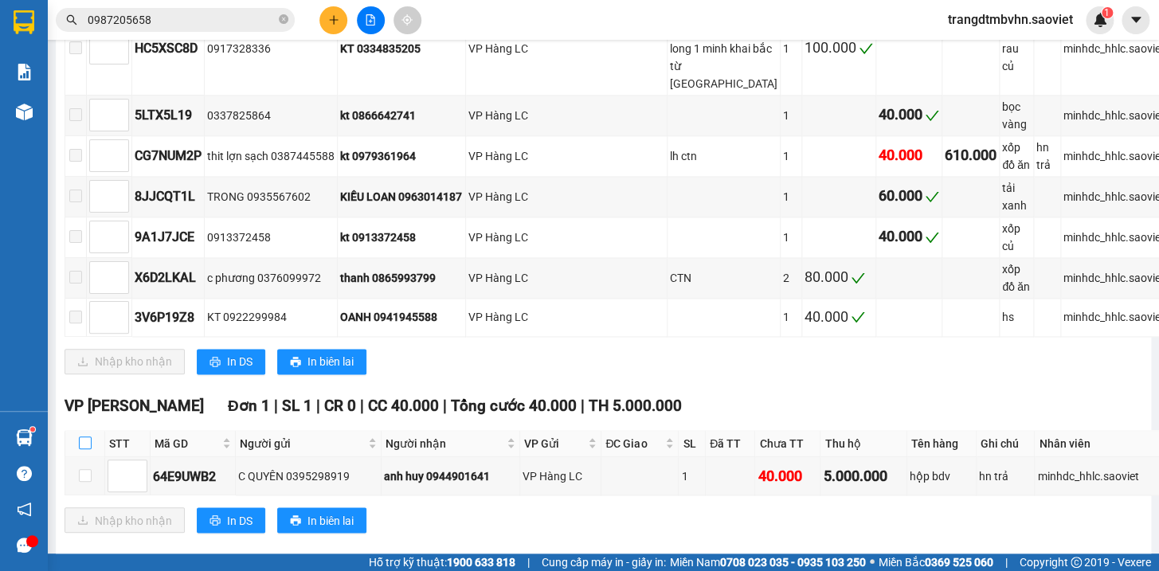
click at [85, 437] on input "checkbox" at bounding box center [85, 443] width 13 height 13
checkbox input "true"
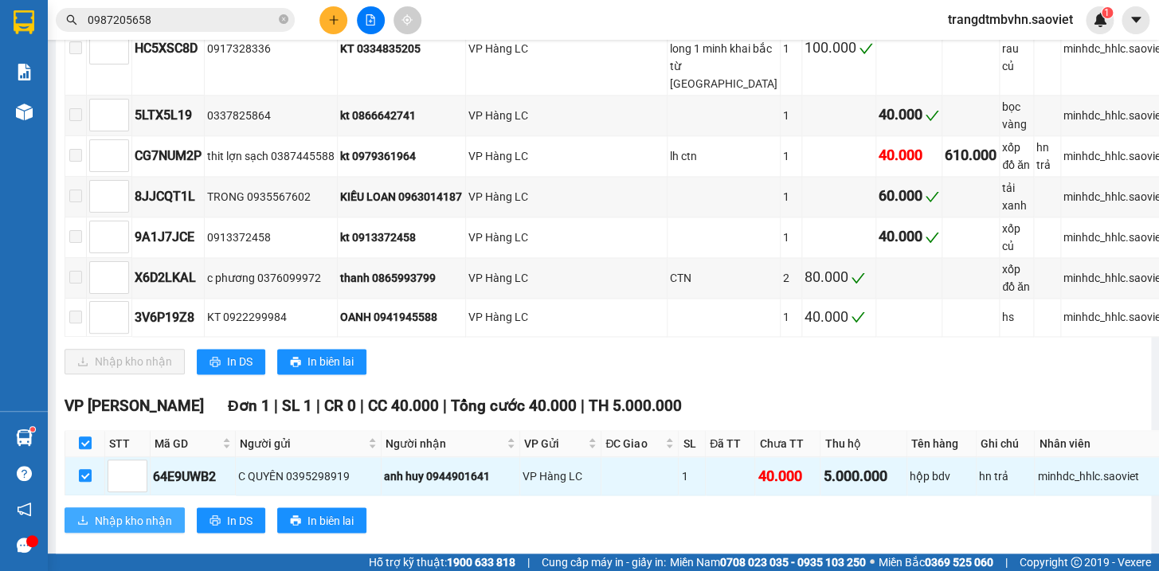
click at [113, 511] on span "Nhập kho nhận" at bounding box center [133, 520] width 77 height 18
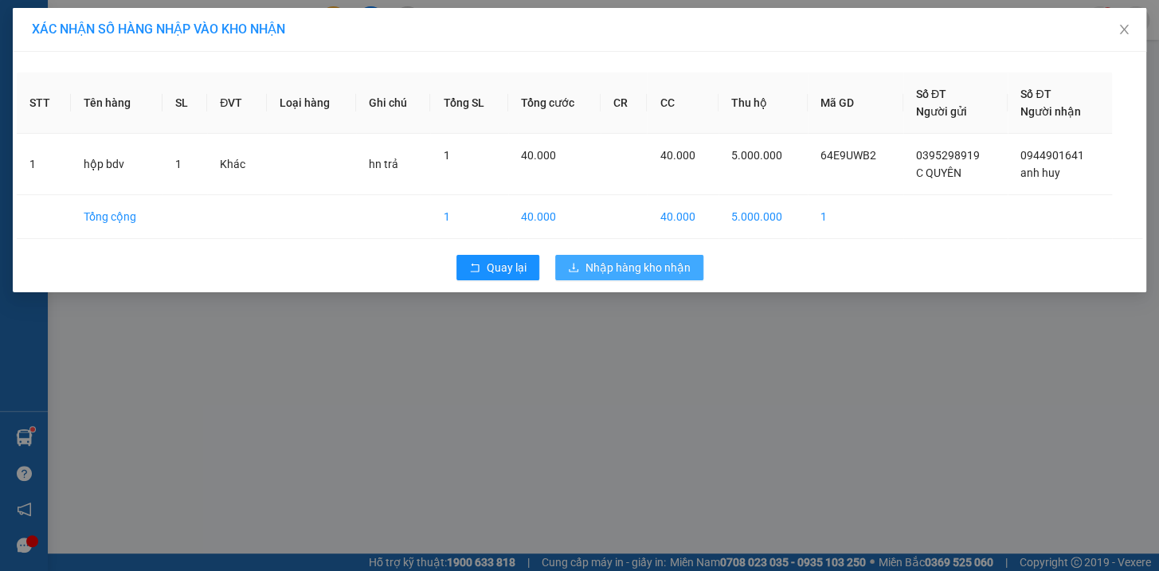
click at [604, 268] on span "Nhập hàng kho nhận" at bounding box center [638, 268] width 105 height 18
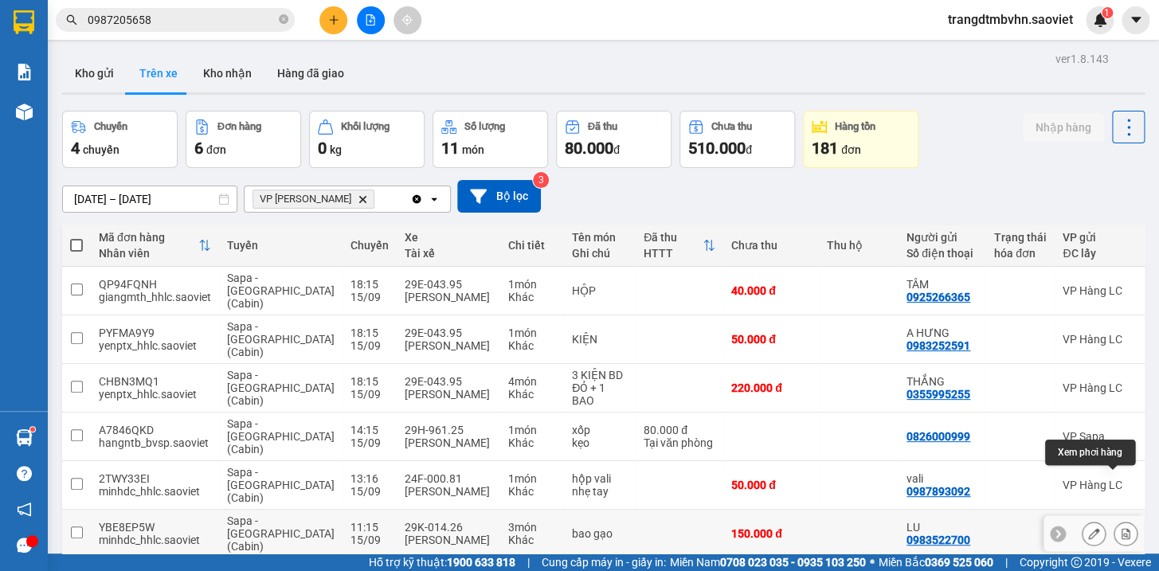
click at [1120, 528] on icon at bounding box center [1125, 533] width 11 height 11
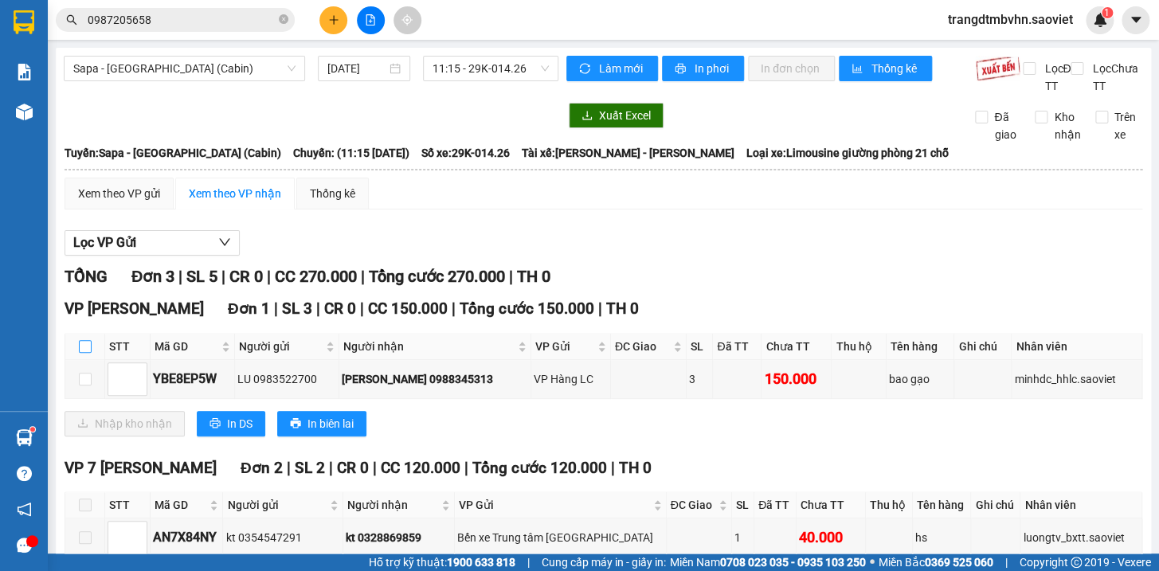
click at [79, 353] on input "checkbox" at bounding box center [85, 346] width 13 height 13
checkbox input "true"
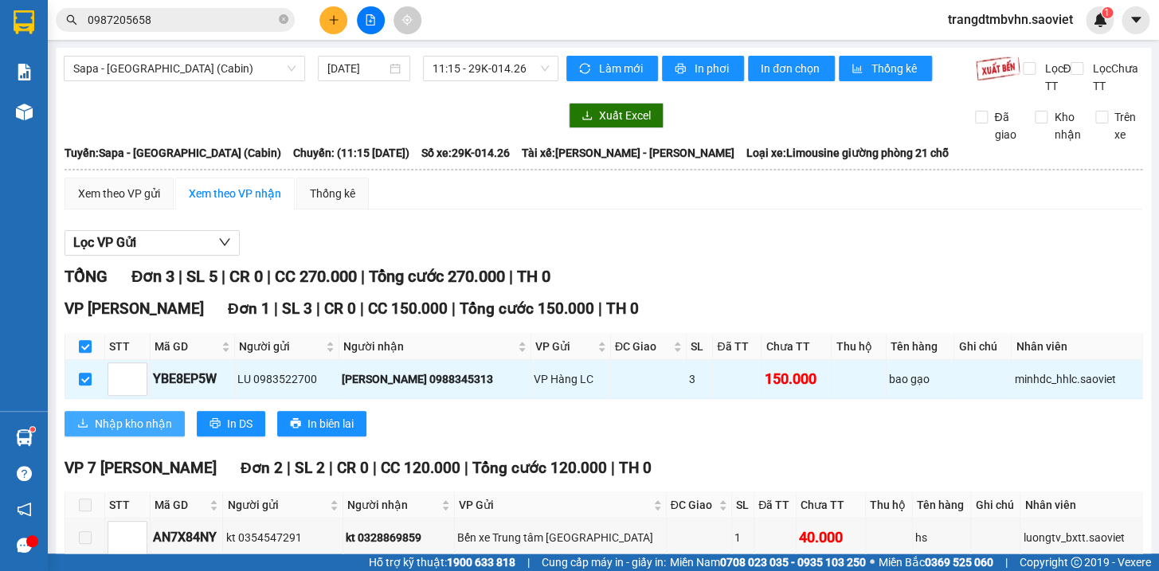
click at [143, 433] on span "Nhập kho nhận" at bounding box center [133, 424] width 77 height 18
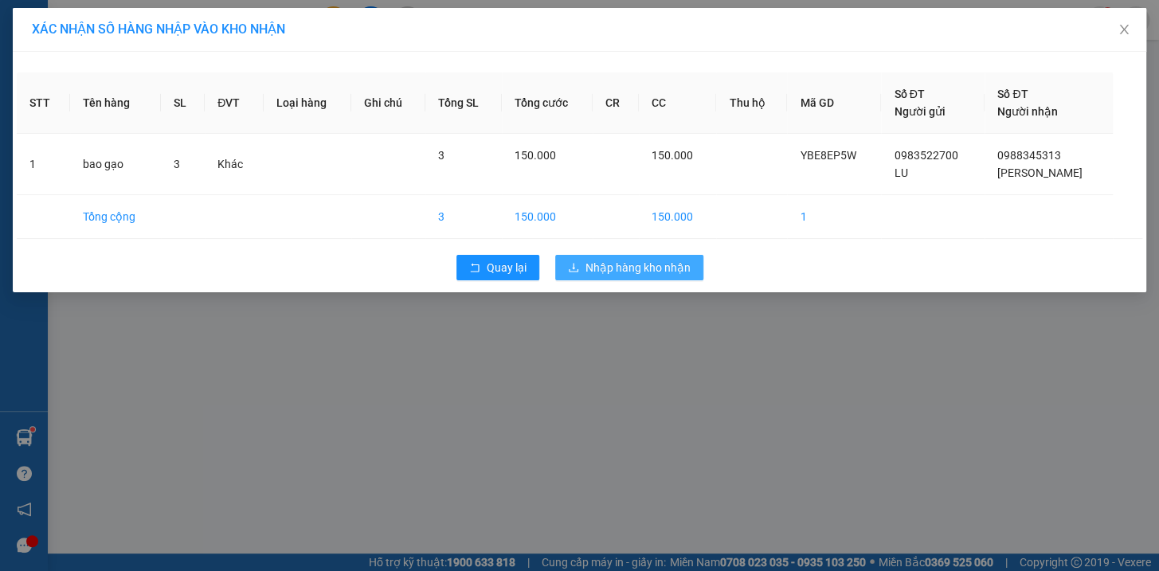
click at [617, 274] on span "Nhập hàng kho nhận" at bounding box center [638, 268] width 105 height 18
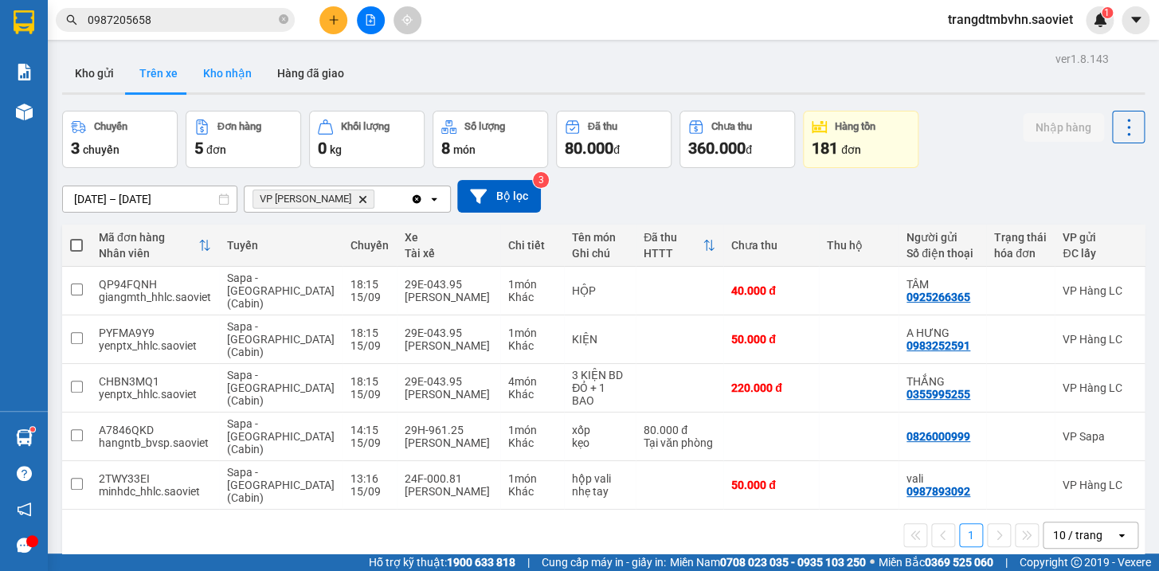
click at [223, 75] on button "Kho nhận" at bounding box center [227, 73] width 74 height 38
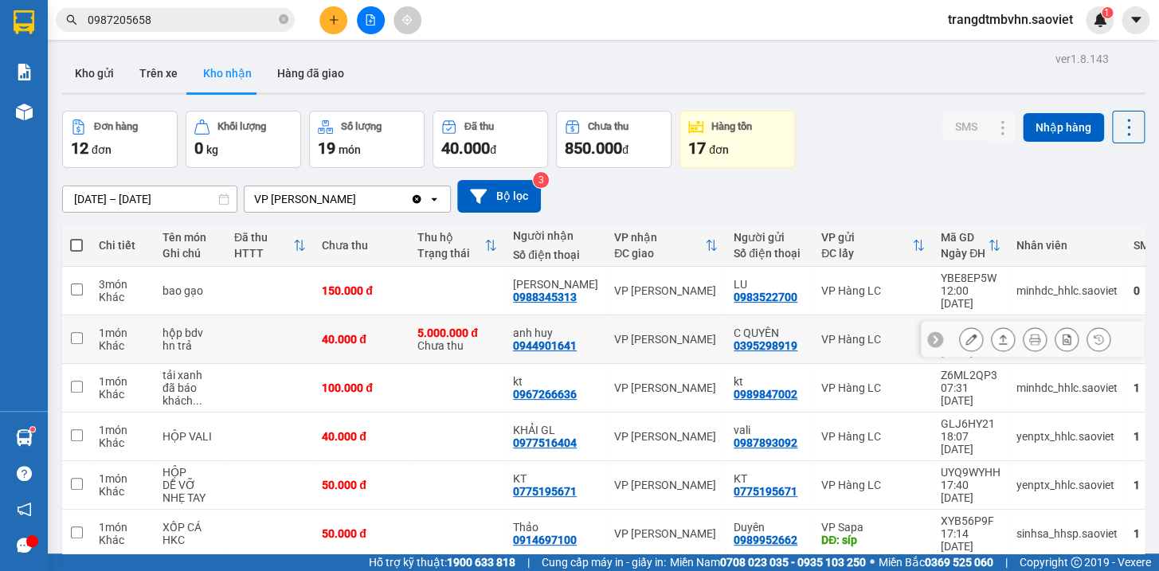
click at [266, 317] on td at bounding box center [270, 339] width 88 height 49
checkbox input "true"
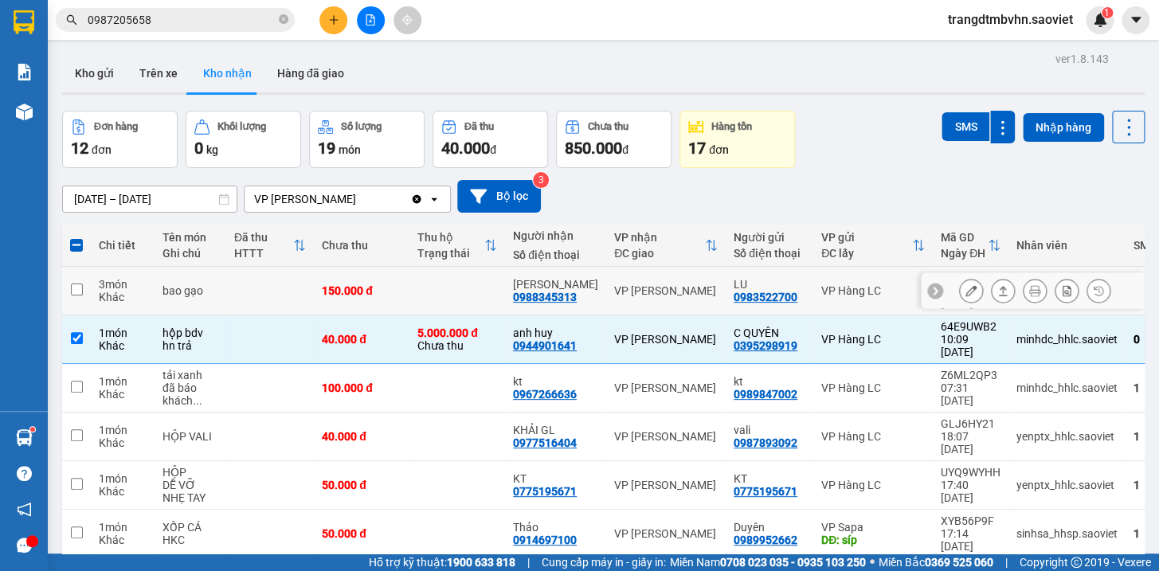
click at [271, 291] on td at bounding box center [270, 291] width 88 height 49
checkbox input "true"
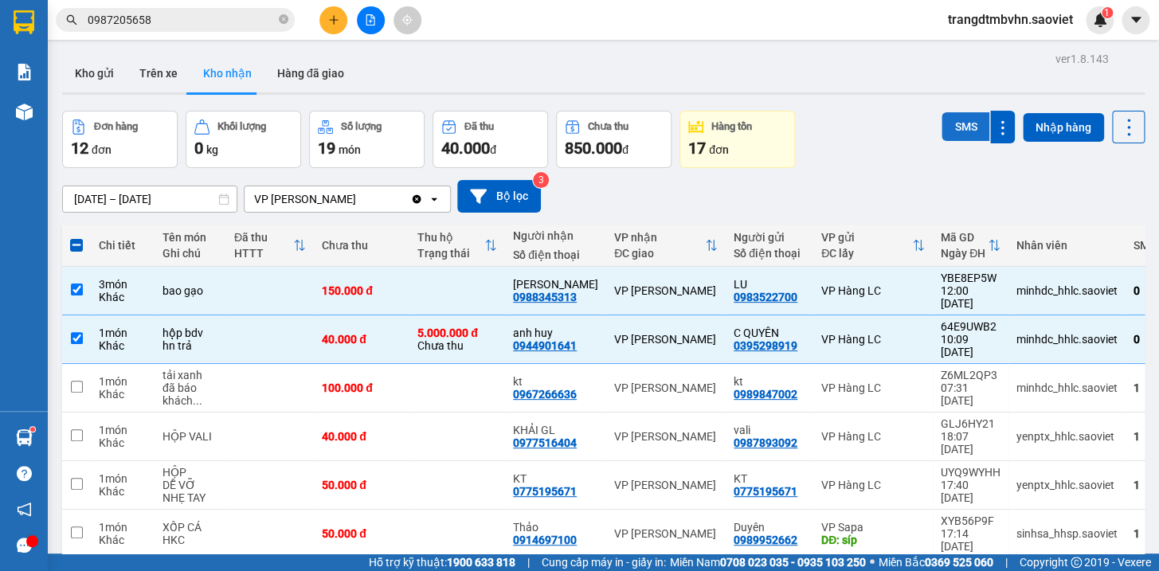
click at [957, 122] on button "SMS" at bounding box center [966, 126] width 48 height 29
click at [73, 247] on span at bounding box center [76, 245] width 13 height 13
click at [76, 237] on input "checkbox" at bounding box center [76, 237] width 0 height 0
checkbox input "true"
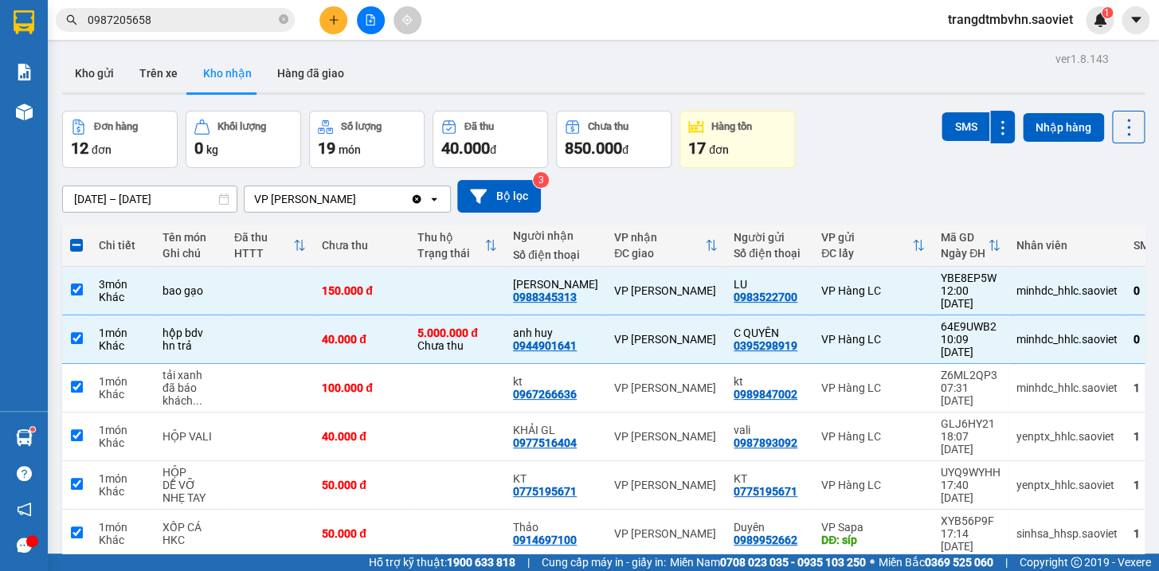
checkbox input "true"
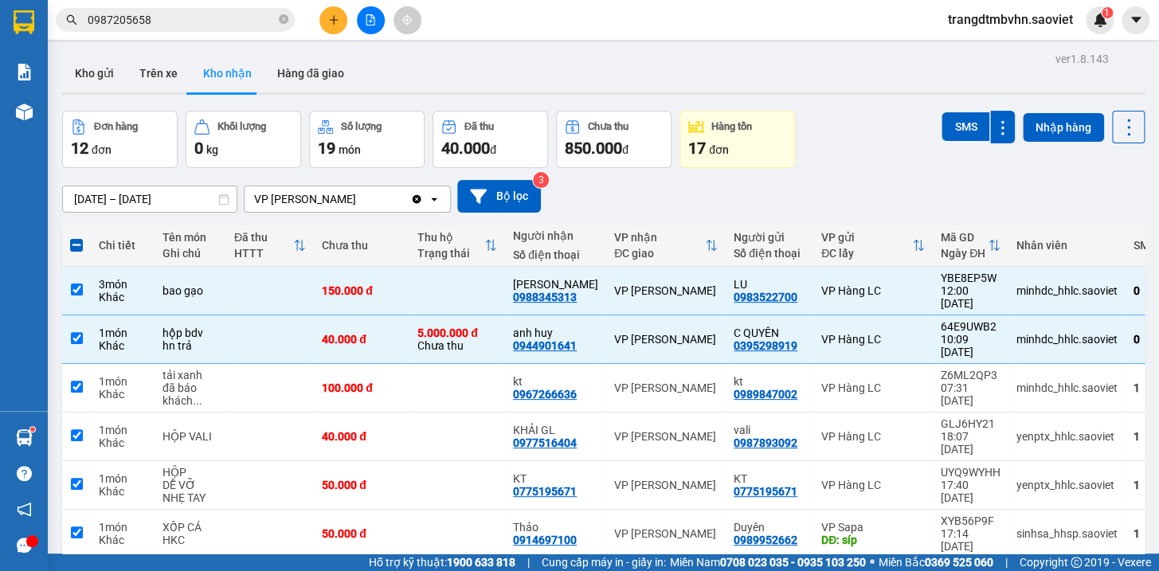
checkbox input "true"
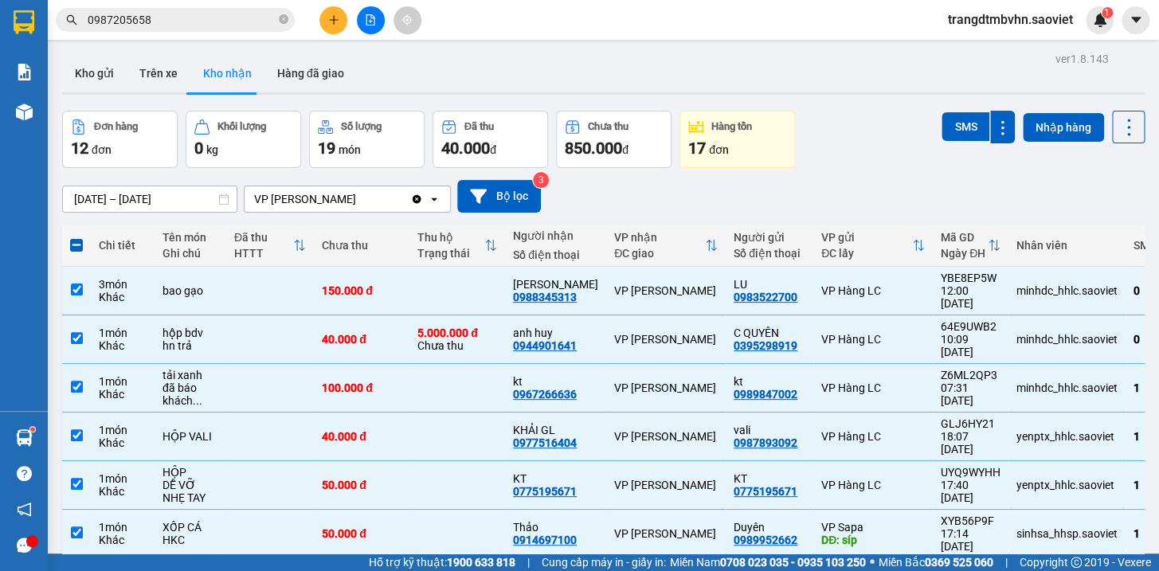
click at [73, 247] on span at bounding box center [76, 245] width 13 height 13
click at [76, 237] on input "checkbox" at bounding box center [76, 237] width 0 height 0
click at [73, 247] on span at bounding box center [76, 245] width 13 height 13
click at [76, 237] on input "checkbox" at bounding box center [76, 237] width 0 height 0
checkbox input "false"
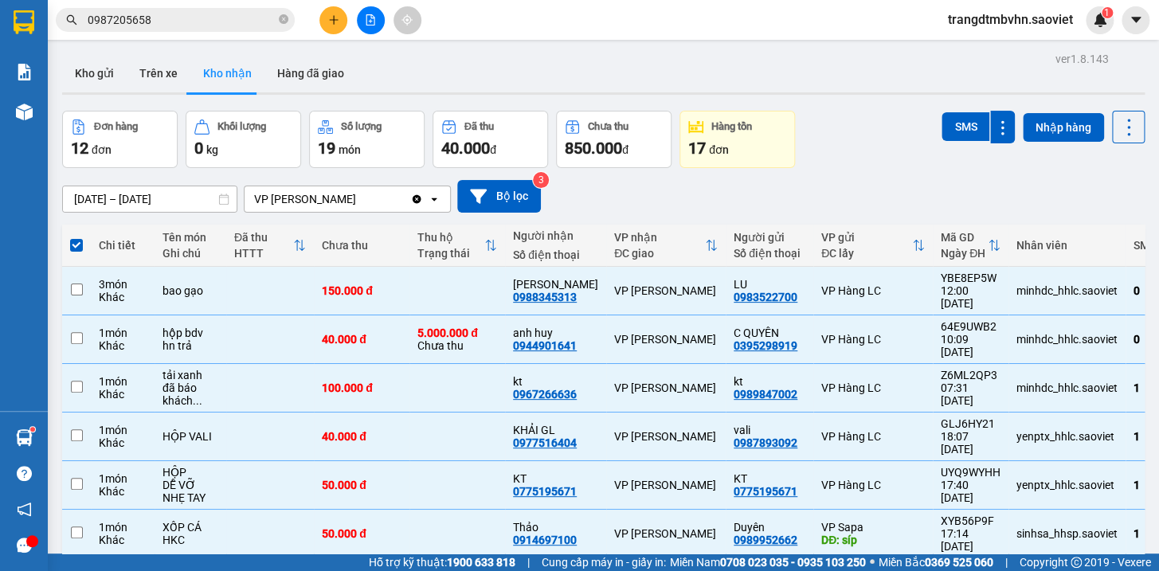
checkbox input "false"
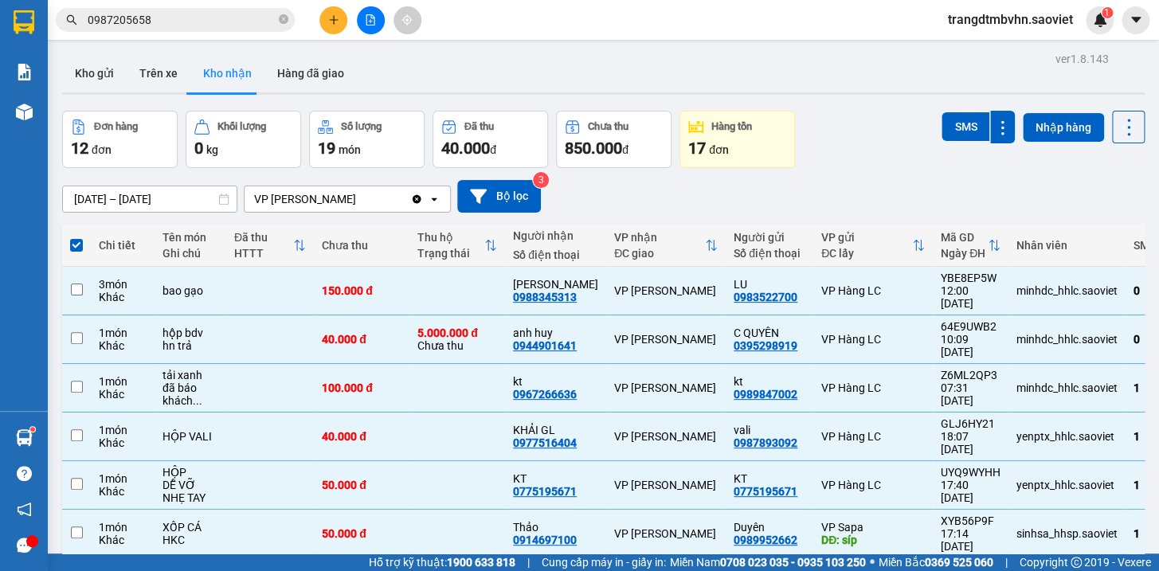
checkbox input "false"
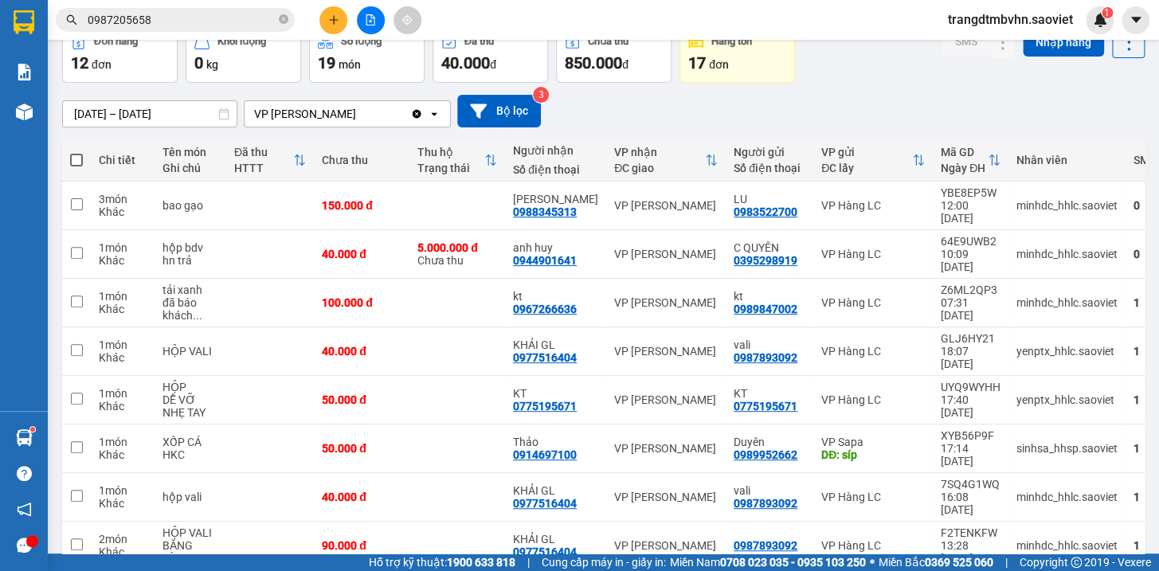
scroll to position [192, 0]
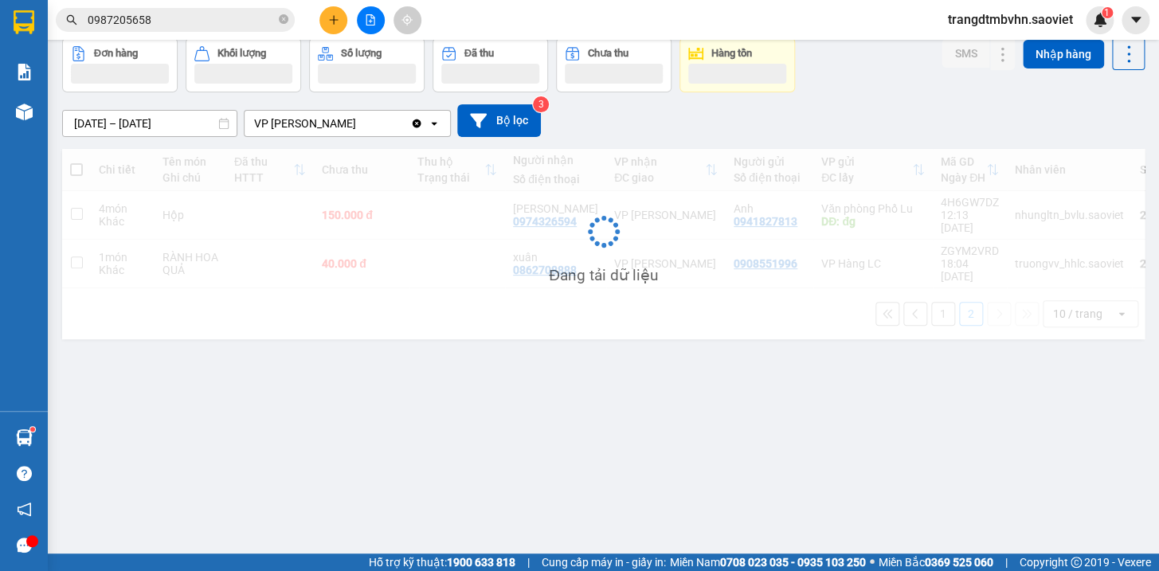
scroll to position [72, 0]
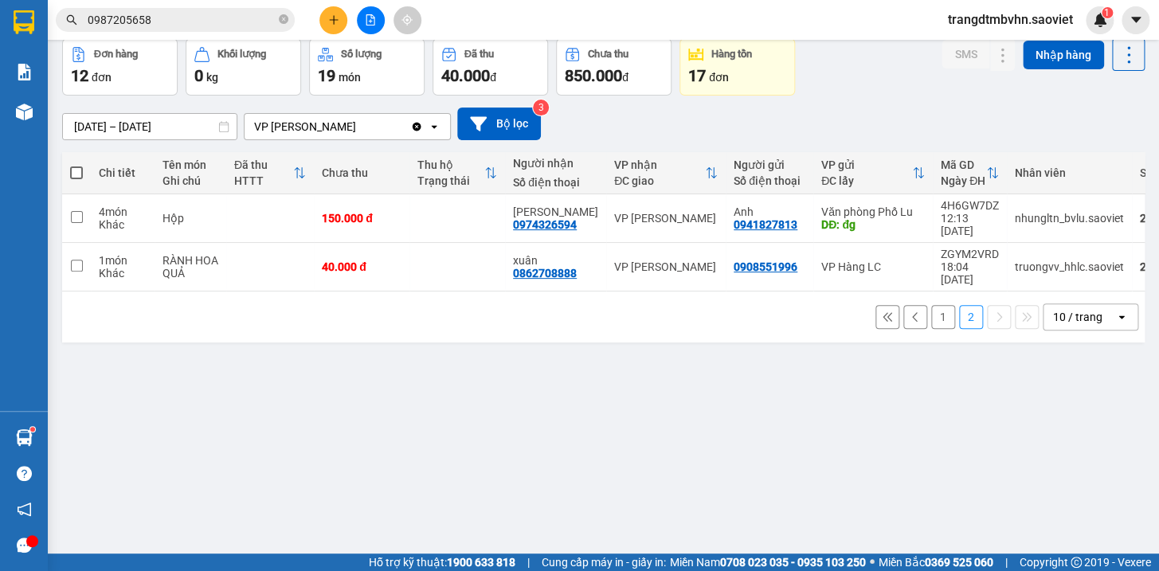
click at [931, 305] on button "1" at bounding box center [943, 317] width 24 height 24
